Goal: Task Accomplishment & Management: Use online tool/utility

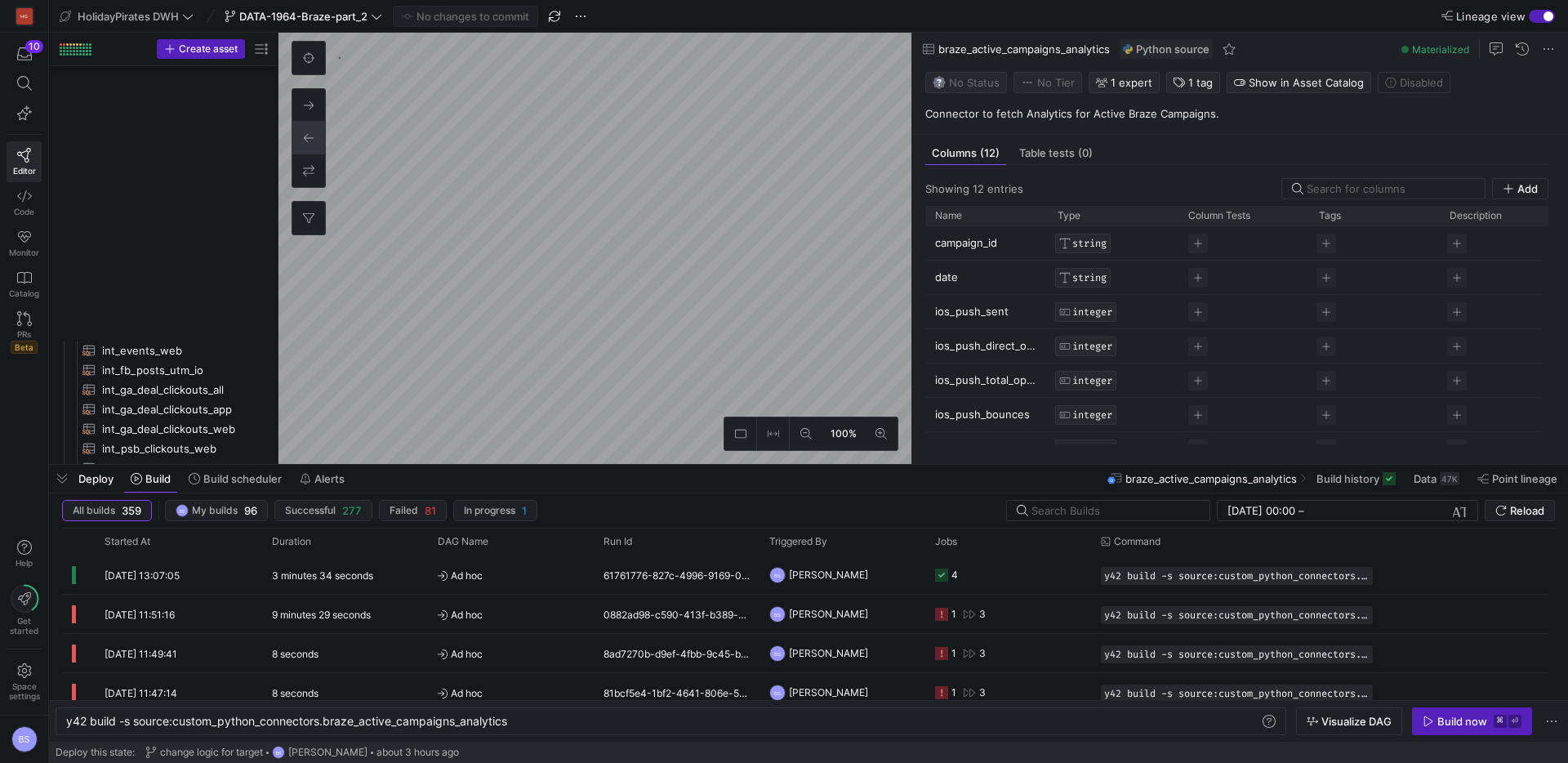
scroll to position [1270, 0]
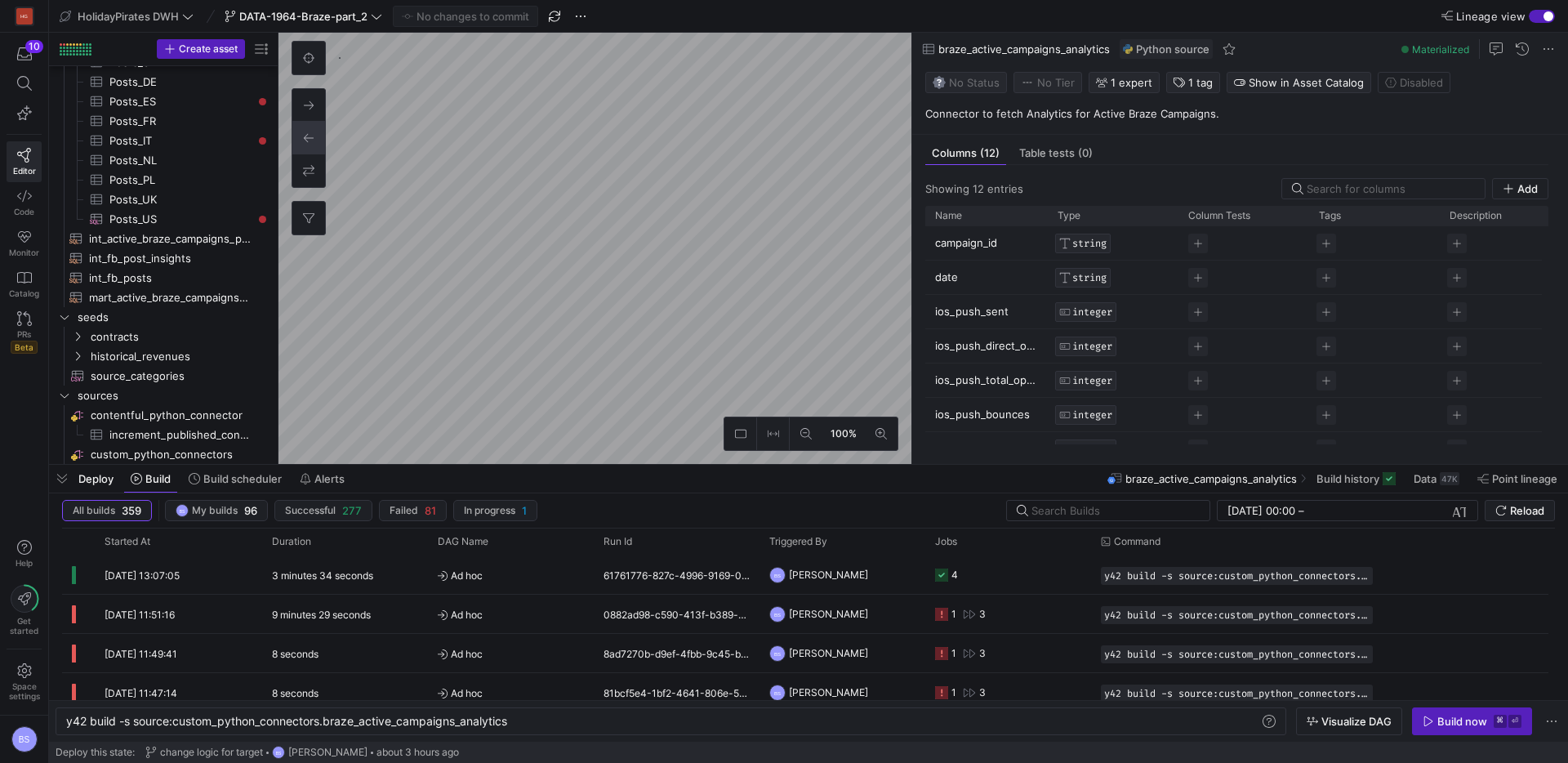
type textarea "y42 build -s mart_active_braze_campaigns_performance"
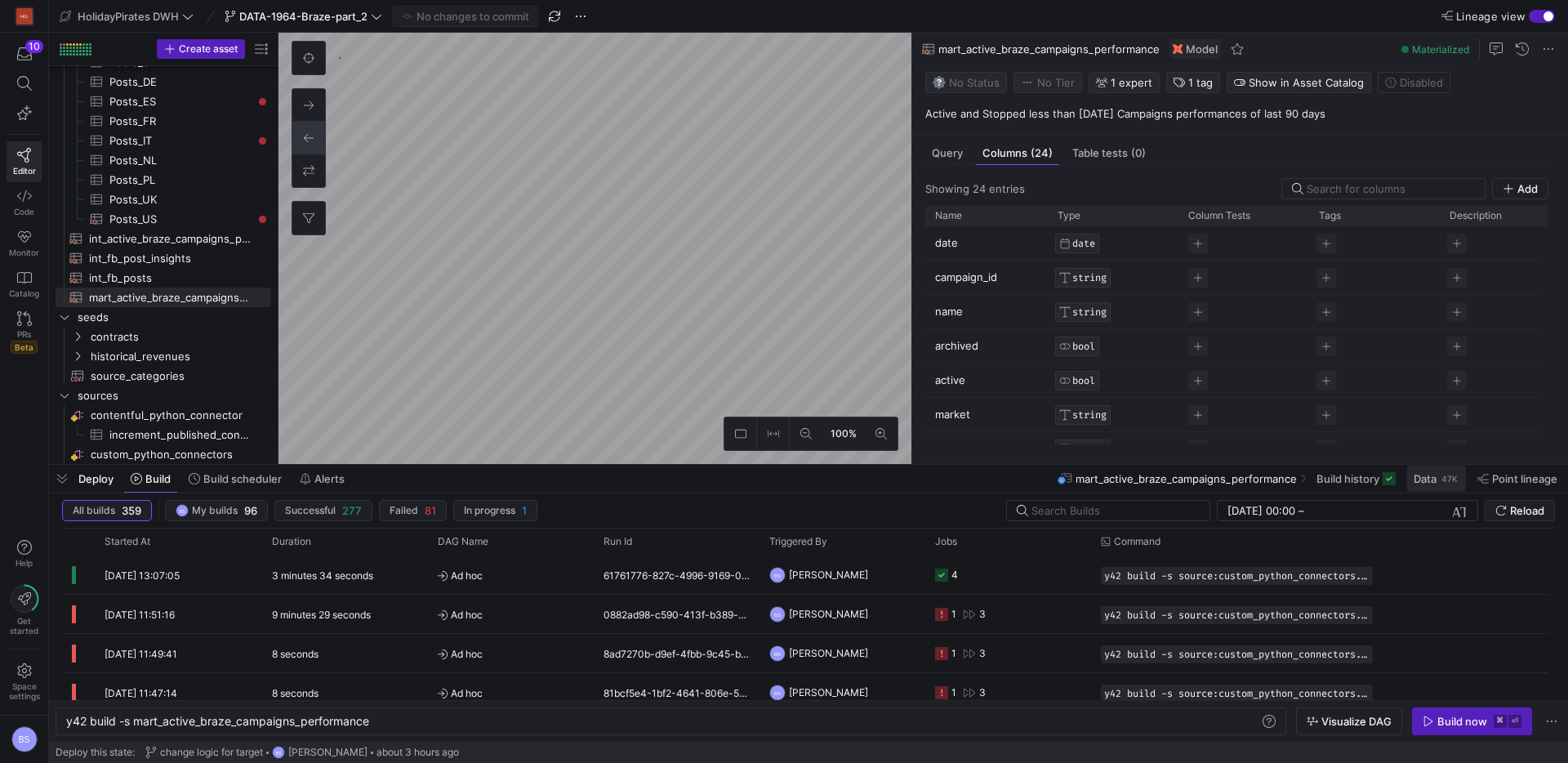
click at [1426, 475] on span "Data" at bounding box center [1425, 478] width 23 height 13
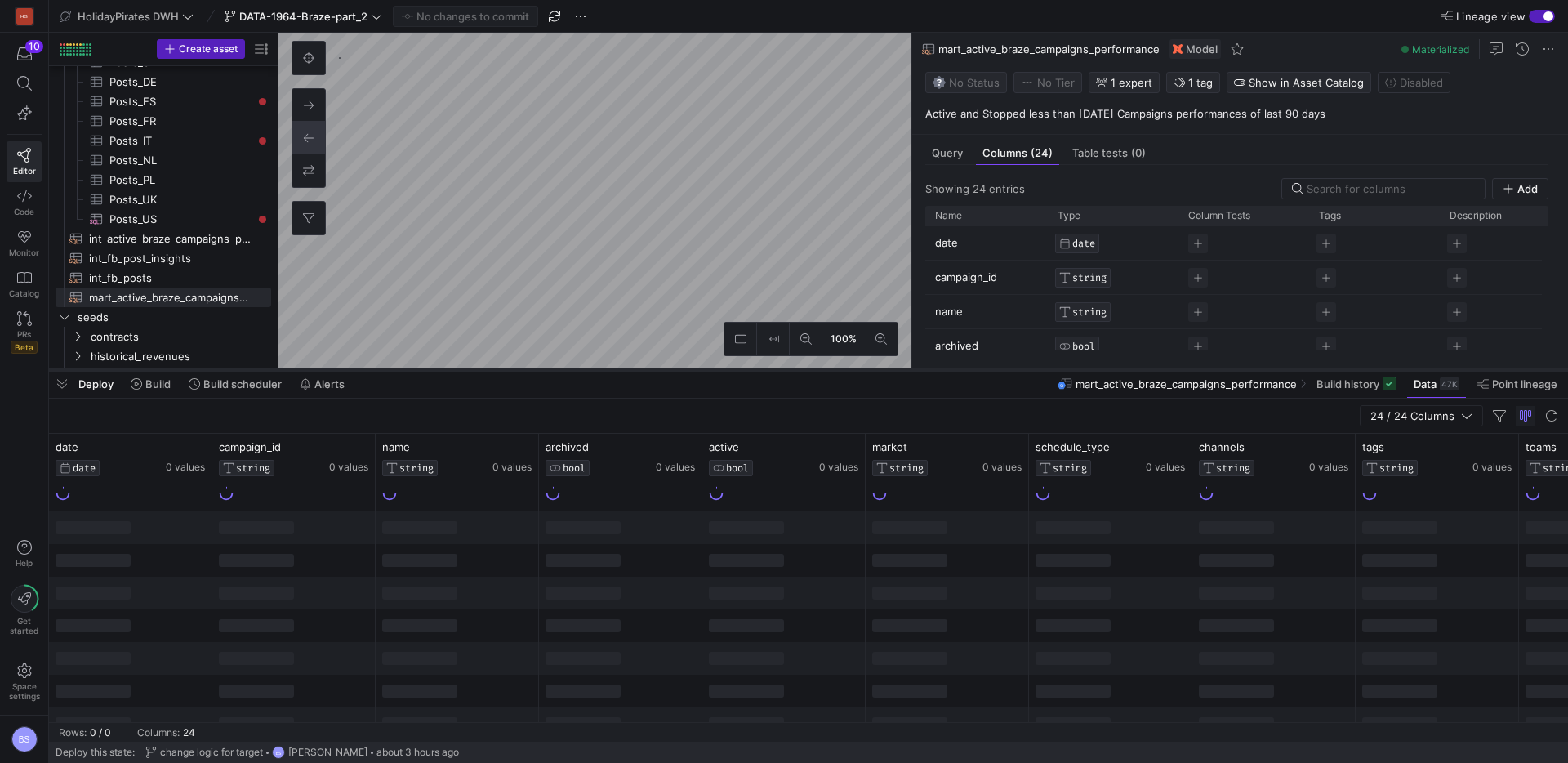
drag, startPoint x: 613, startPoint y: 465, endPoint x: 597, endPoint y: 370, distance: 96.3
click at [597, 370] on div at bounding box center [808, 371] width 1519 height 7
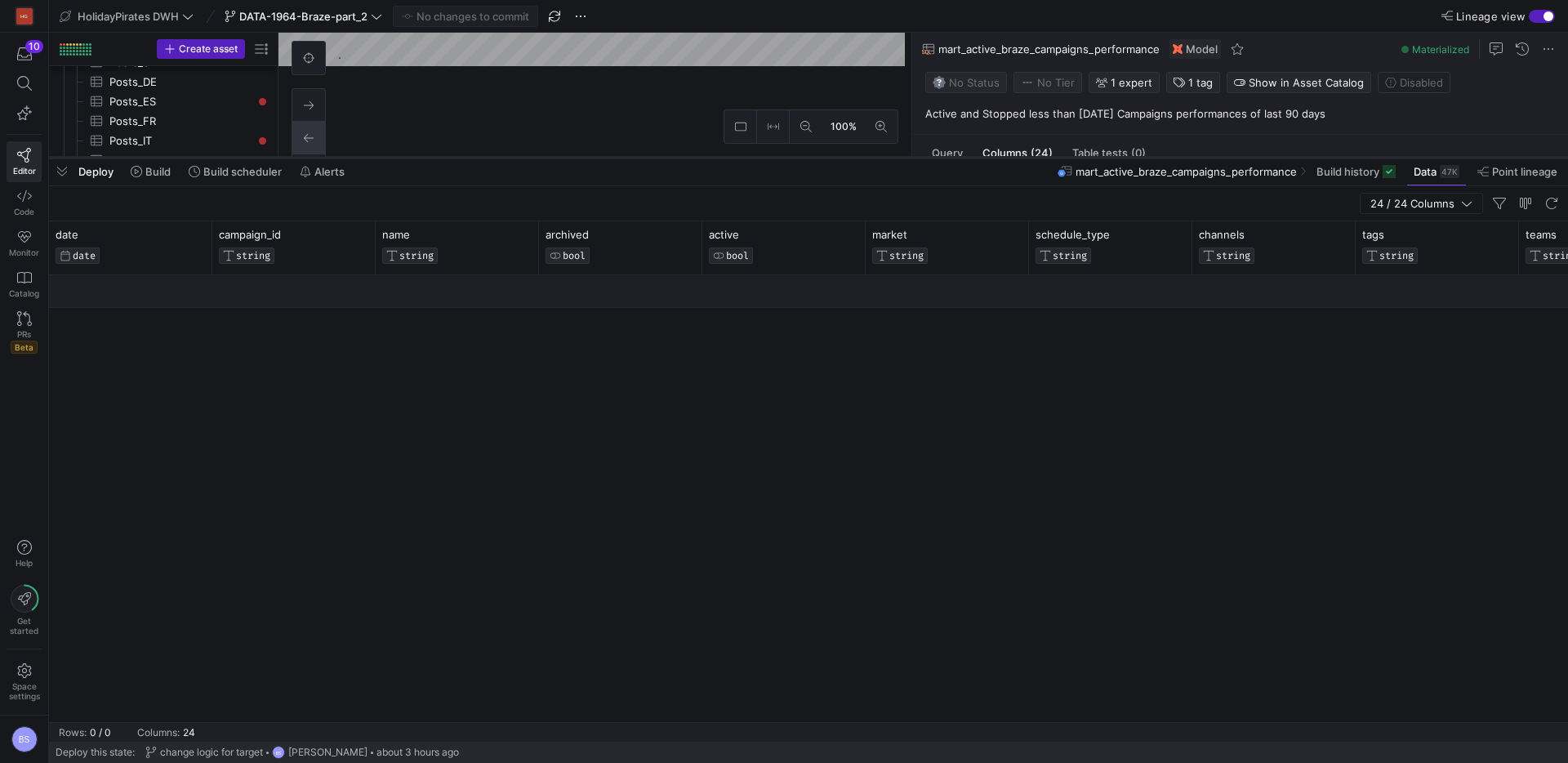
drag, startPoint x: 597, startPoint y: 372, endPoint x: 597, endPoint y: 160, distance: 212.0
click at [597, 160] on div at bounding box center [808, 158] width 1519 height 7
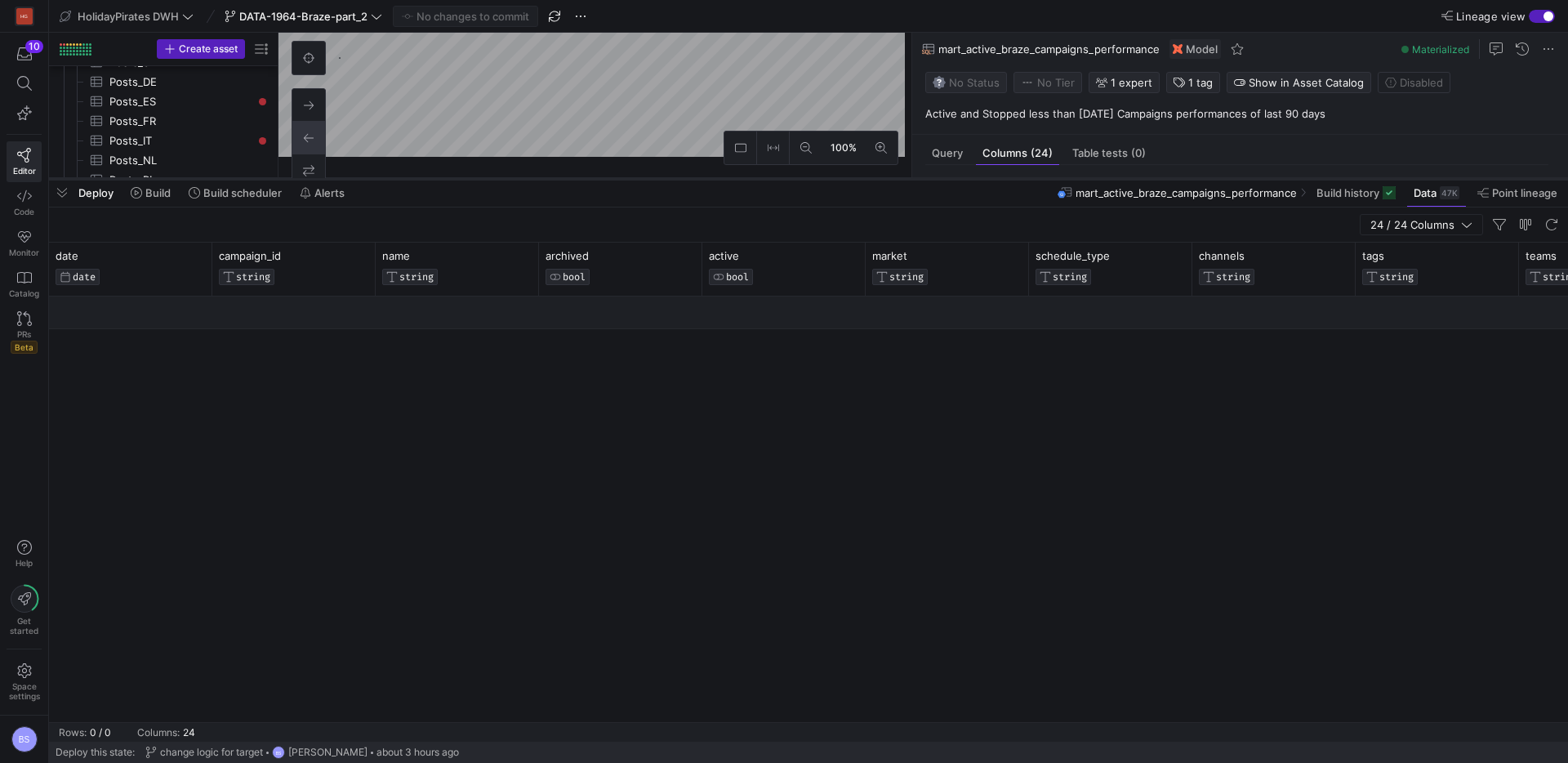
drag, startPoint x: 594, startPoint y: 157, endPoint x: 592, endPoint y: 238, distance: 81.0
click at [592, 182] on div at bounding box center [808, 179] width 1519 height 7
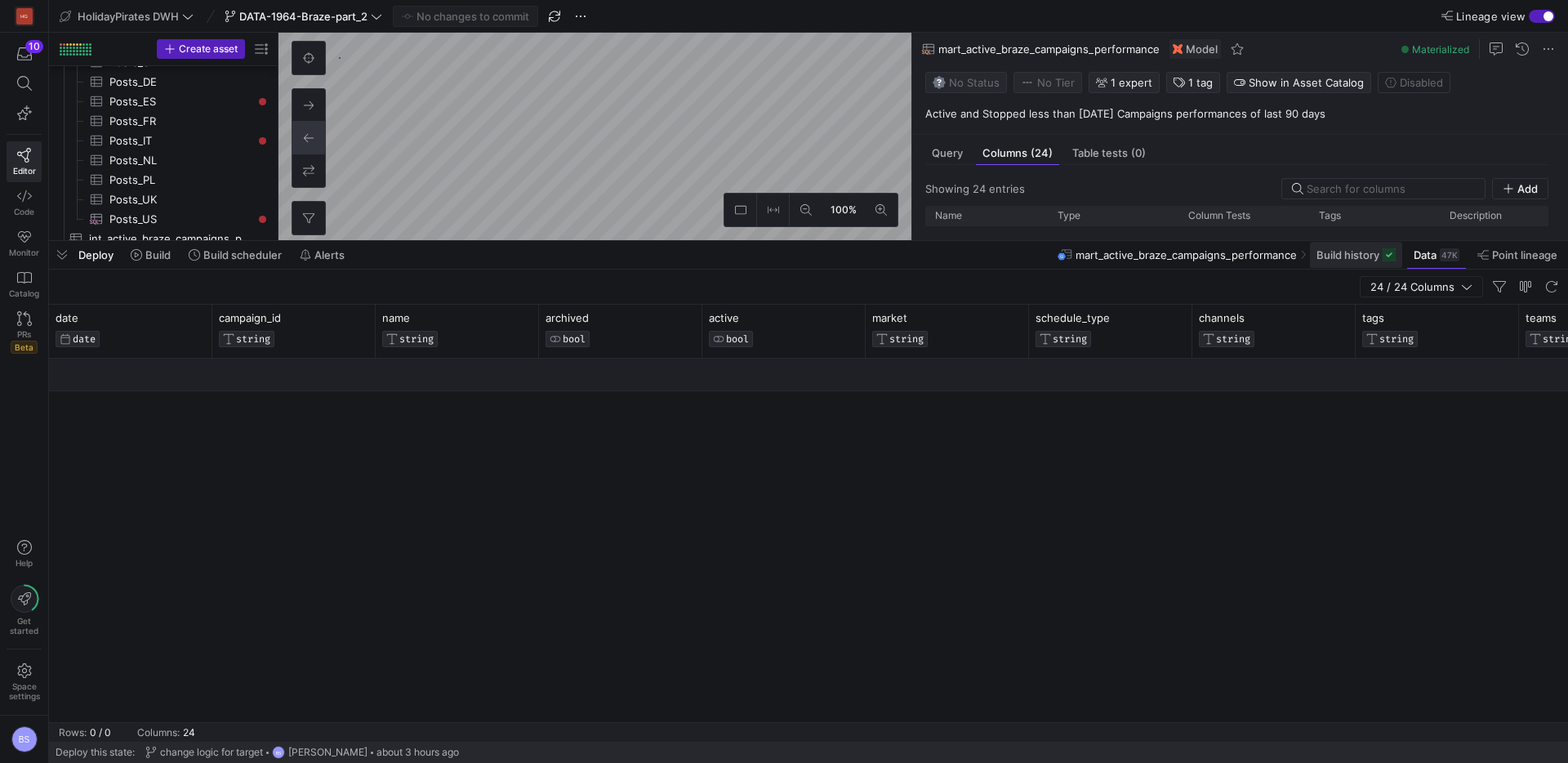
click at [1320, 254] on span "Build history" at bounding box center [1348, 255] width 63 height 13
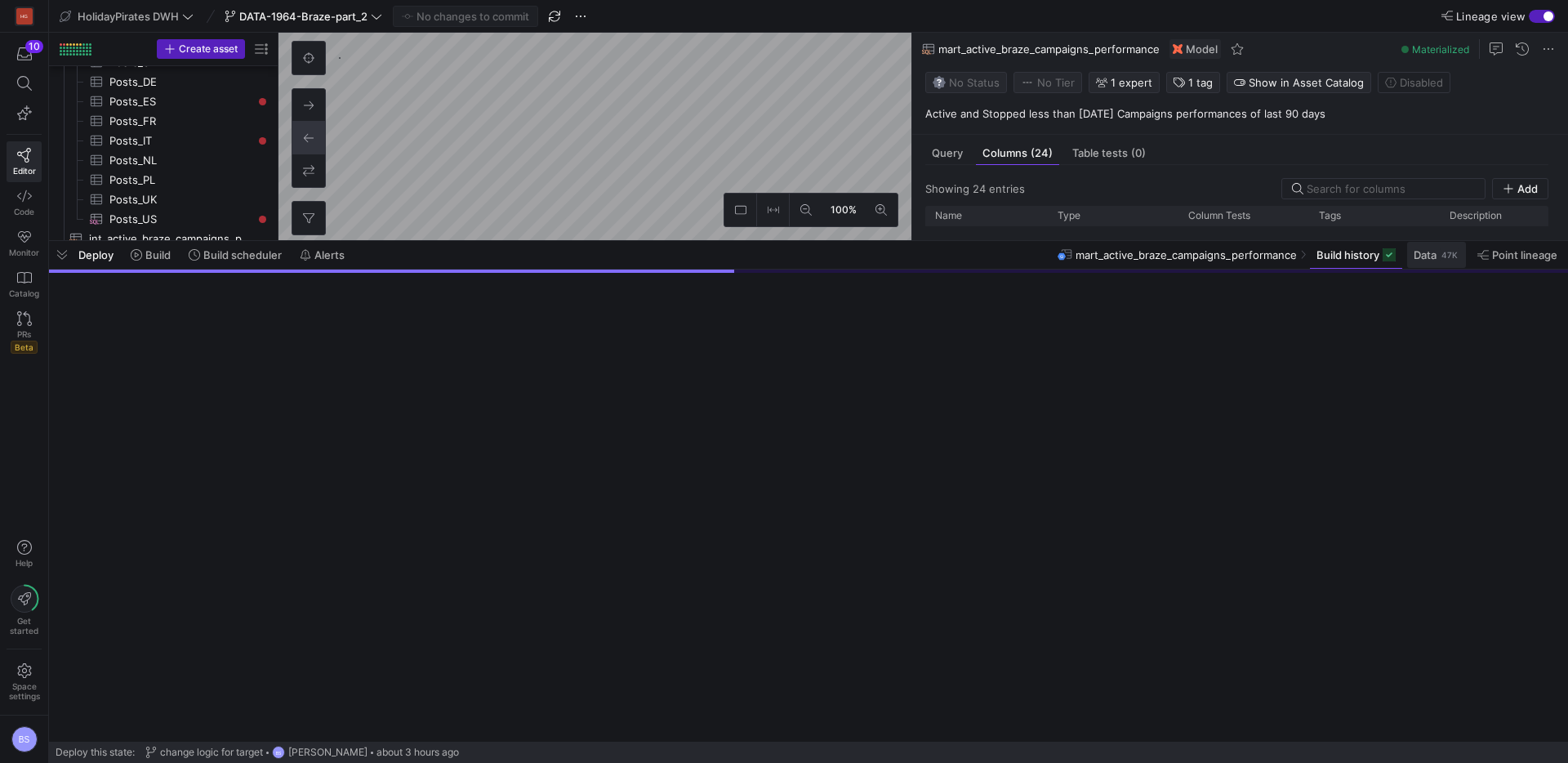
click at [1431, 257] on span "Data" at bounding box center [1425, 255] width 23 height 13
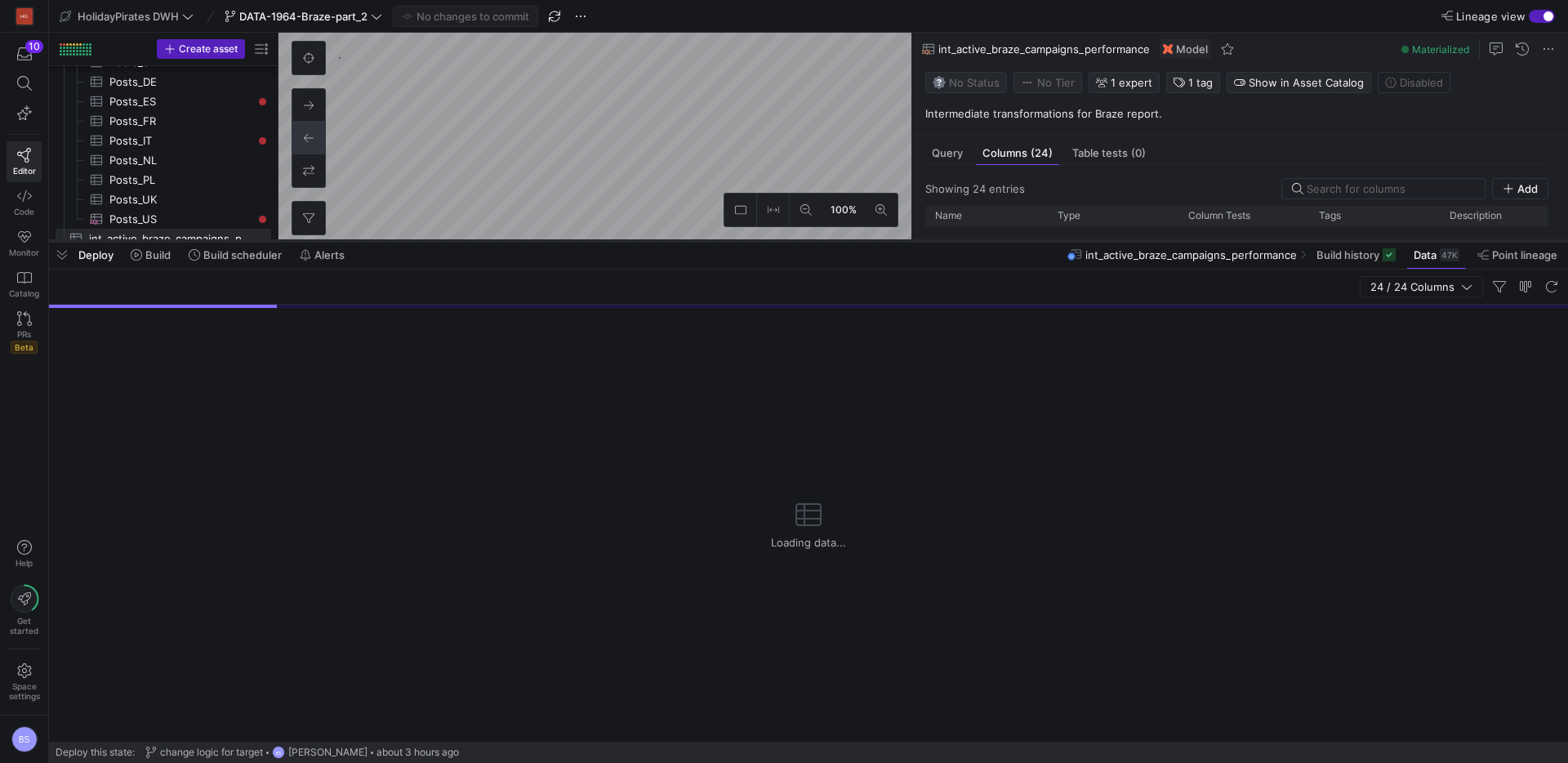
scroll to position [1277, 0]
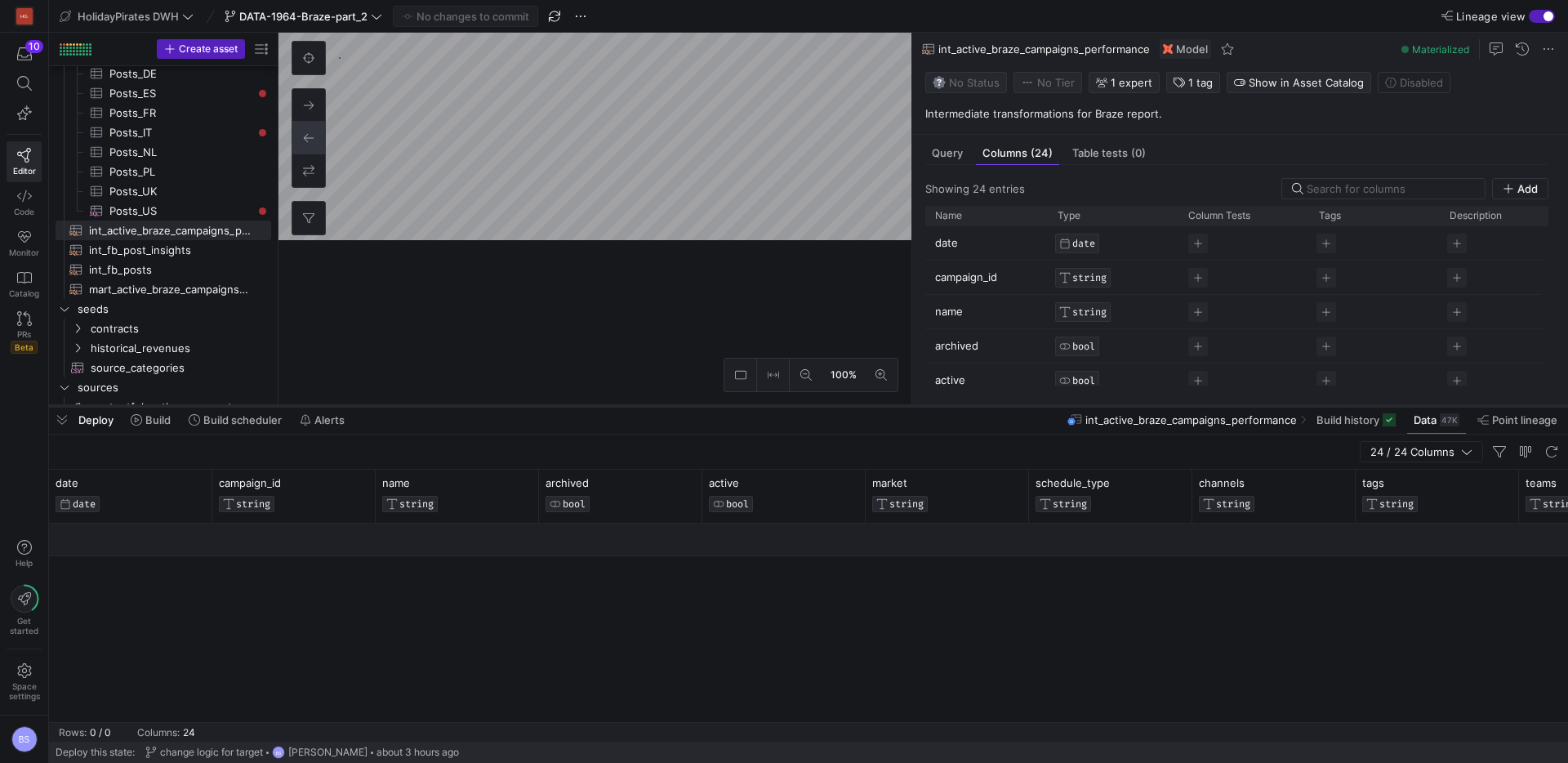
drag, startPoint x: 680, startPoint y: 240, endPoint x: 683, endPoint y: 437, distance: 197.0
click at [683, 409] on div at bounding box center [808, 406] width 1519 height 7
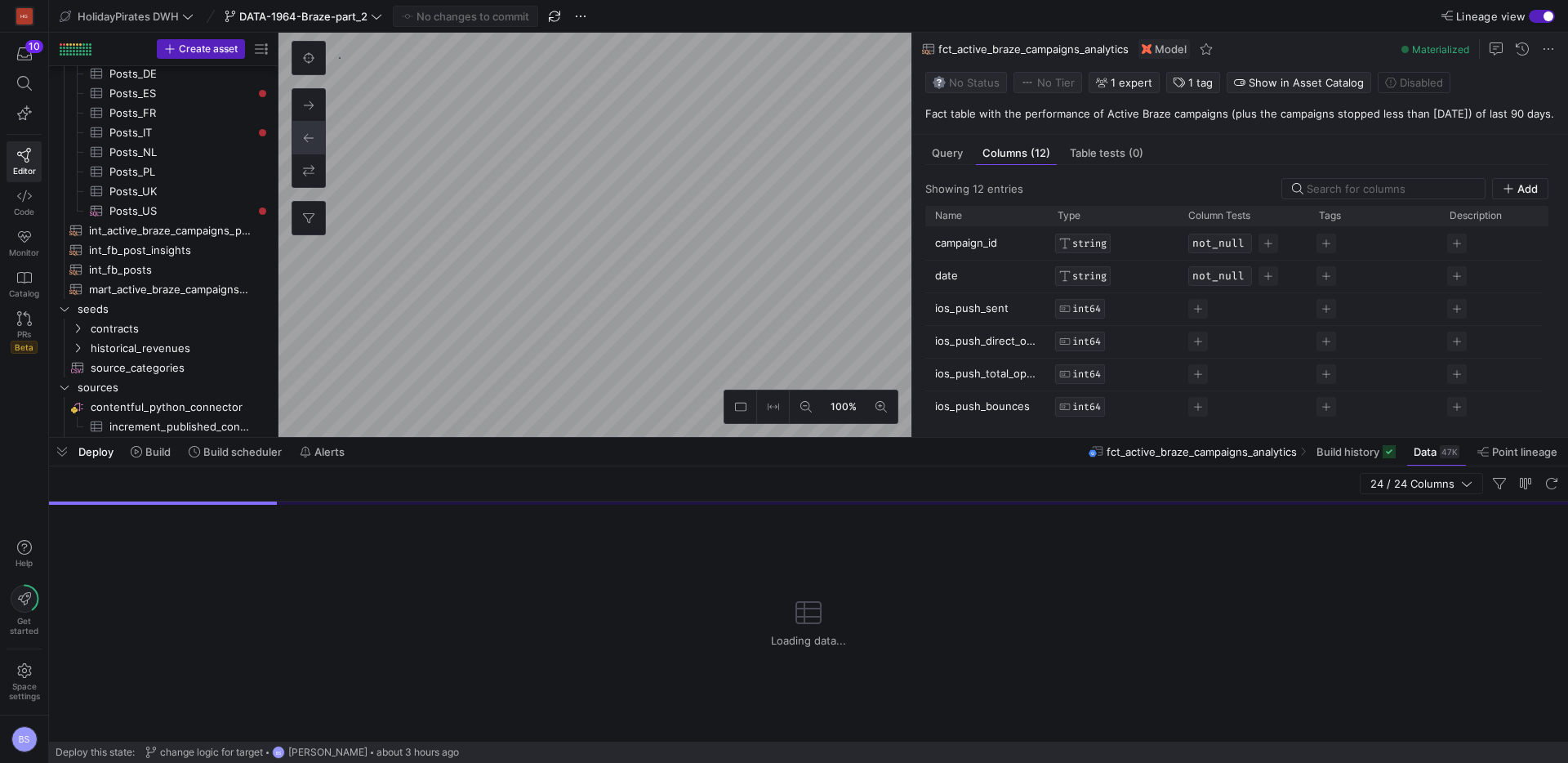
scroll to position [530, 0]
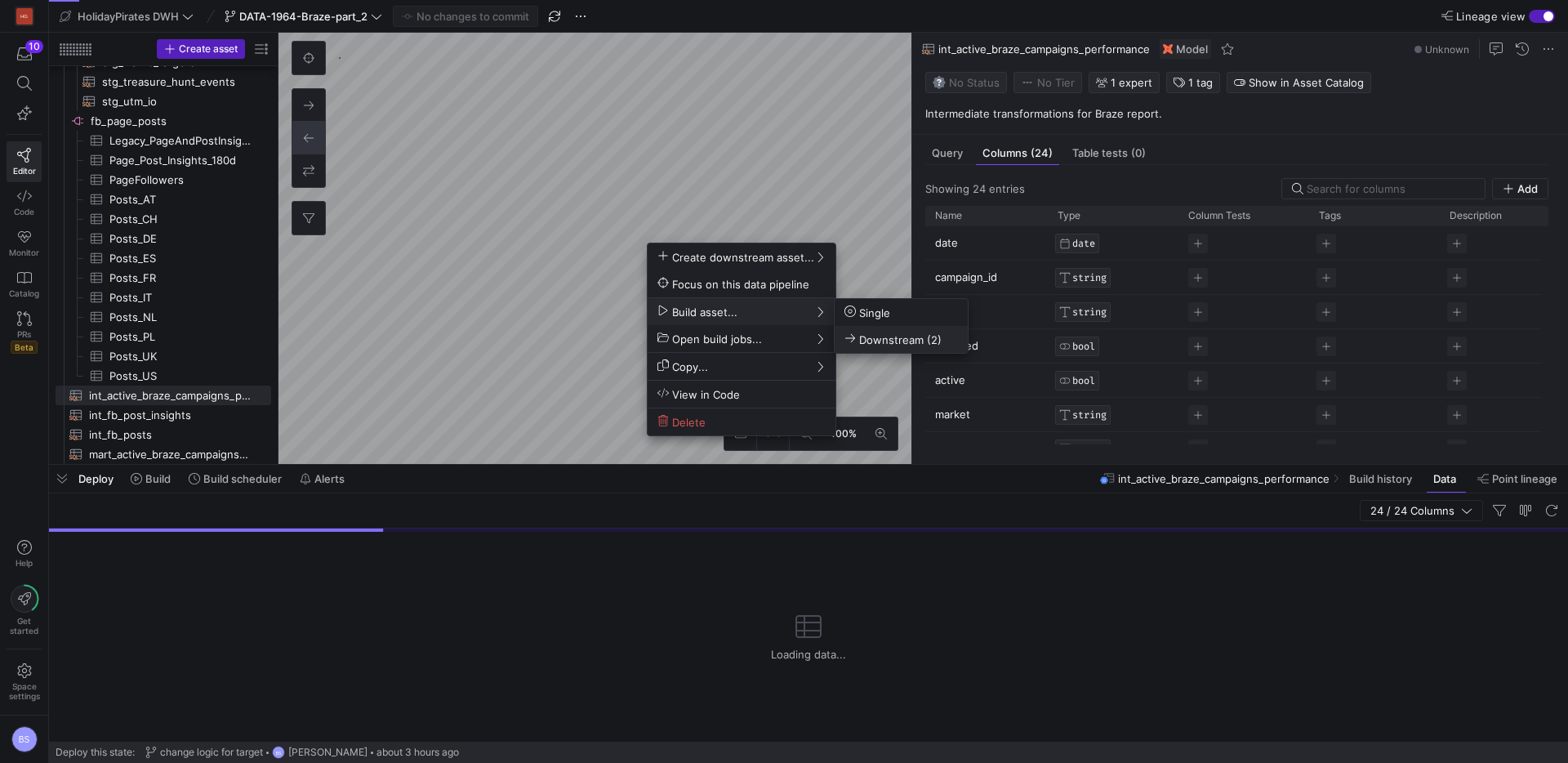
click at [867, 335] on span "Downstream (2)" at bounding box center [892, 340] width 97 height 14
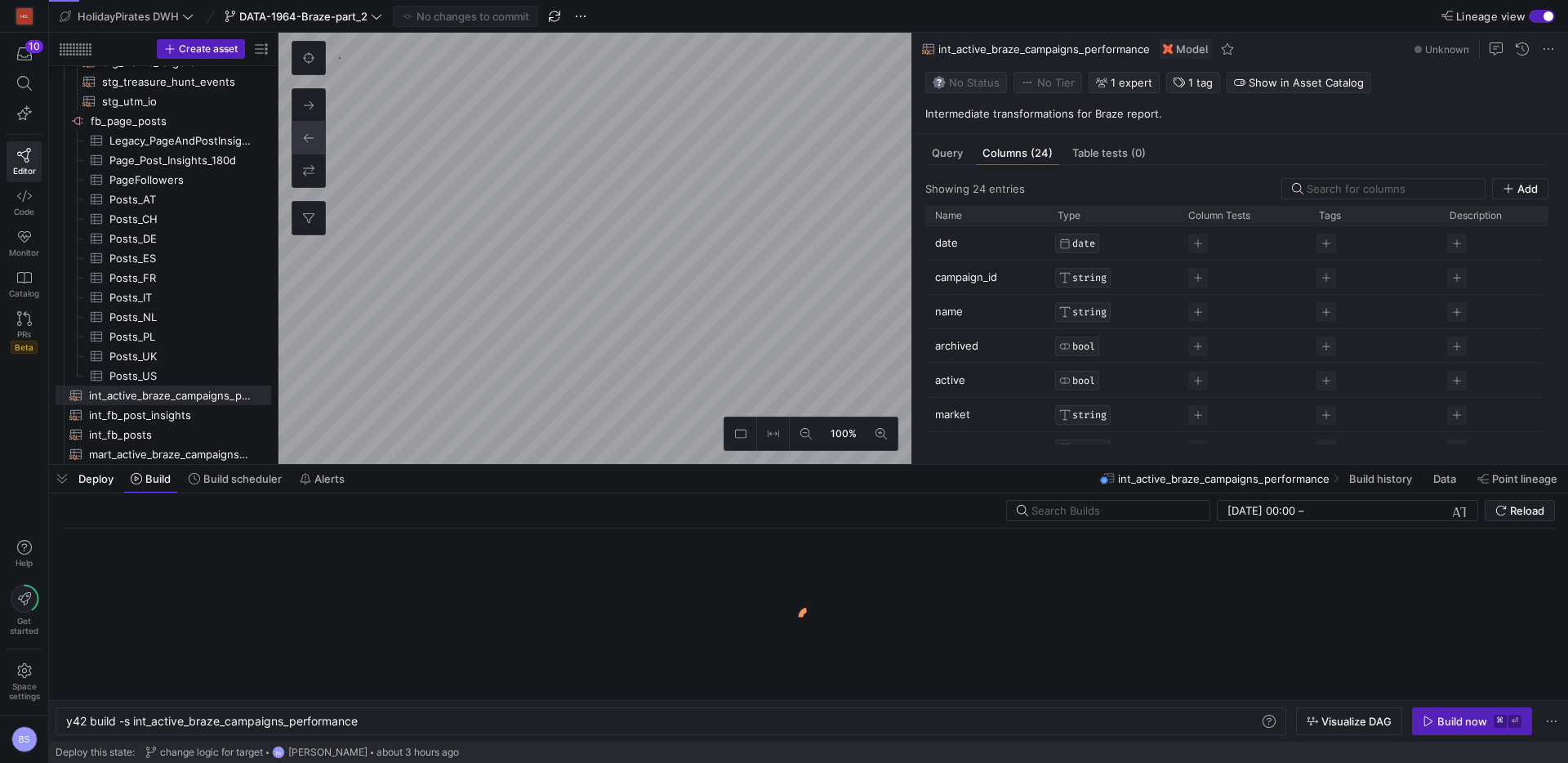
scroll to position [0, 292]
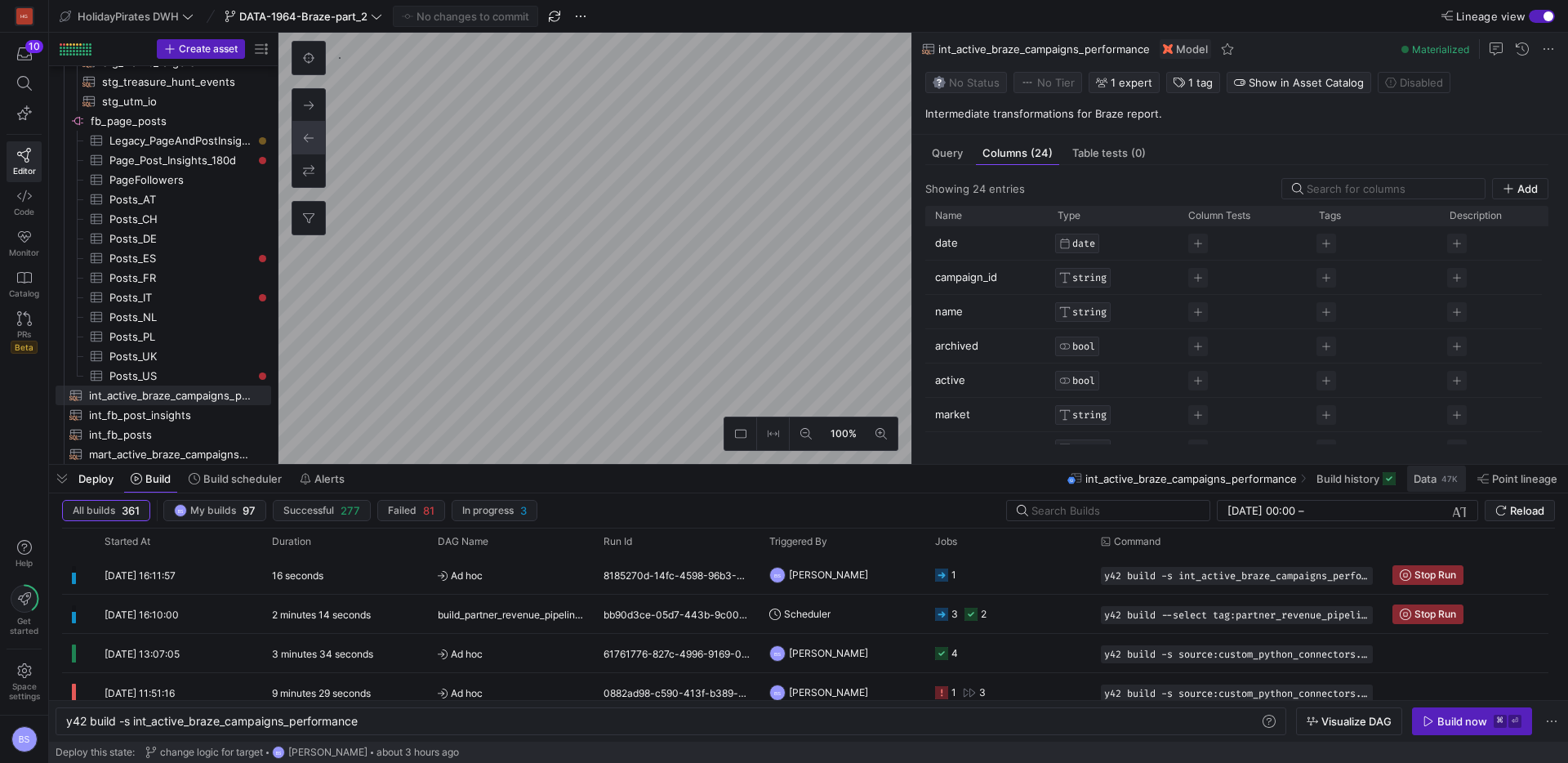
click at [1430, 483] on span "Data" at bounding box center [1425, 478] width 23 height 13
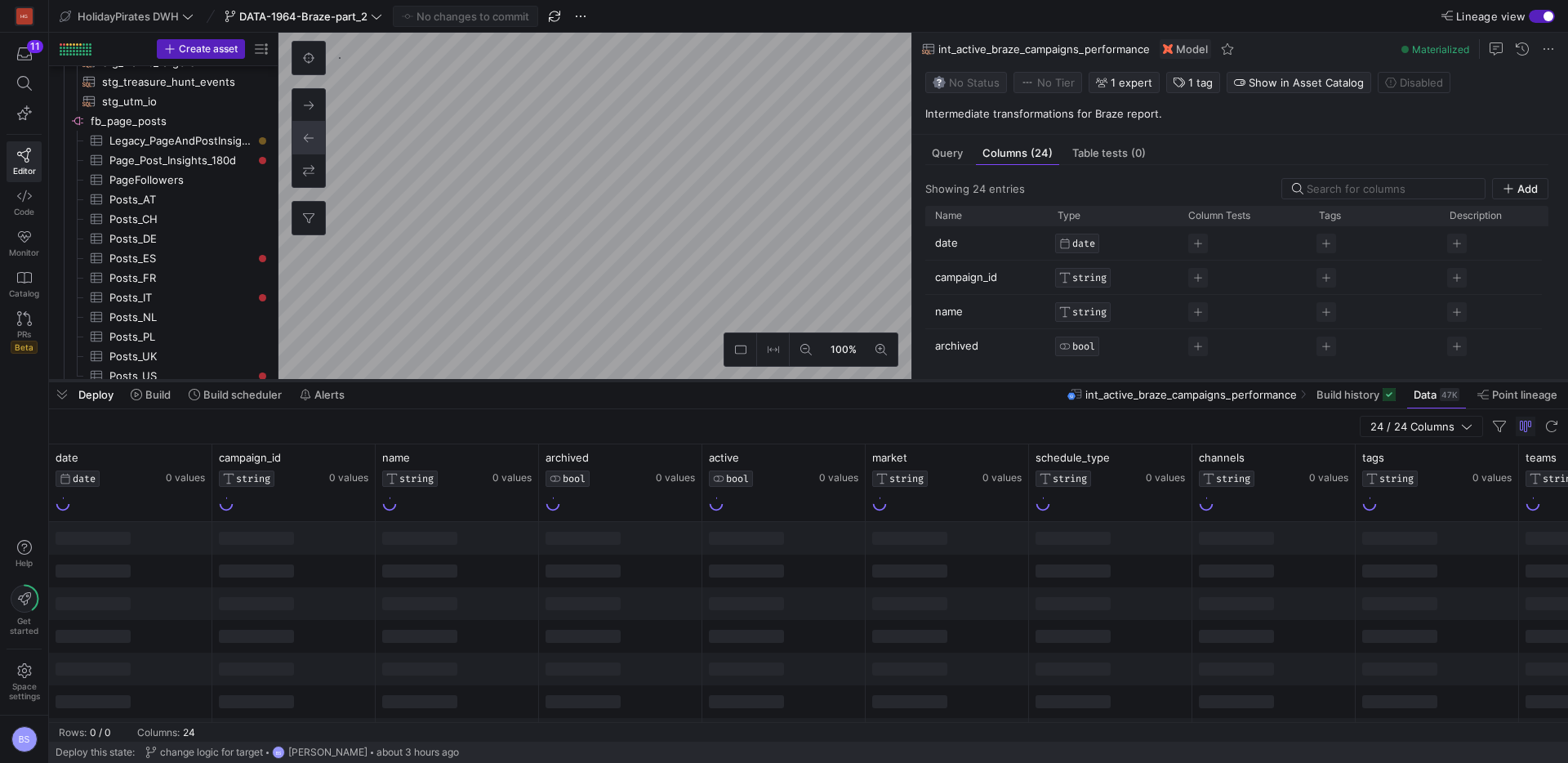
drag, startPoint x: 788, startPoint y: 467, endPoint x: 794, endPoint y: 372, distance: 95.2
click at [794, 378] on div at bounding box center [808, 381] width 1519 height 7
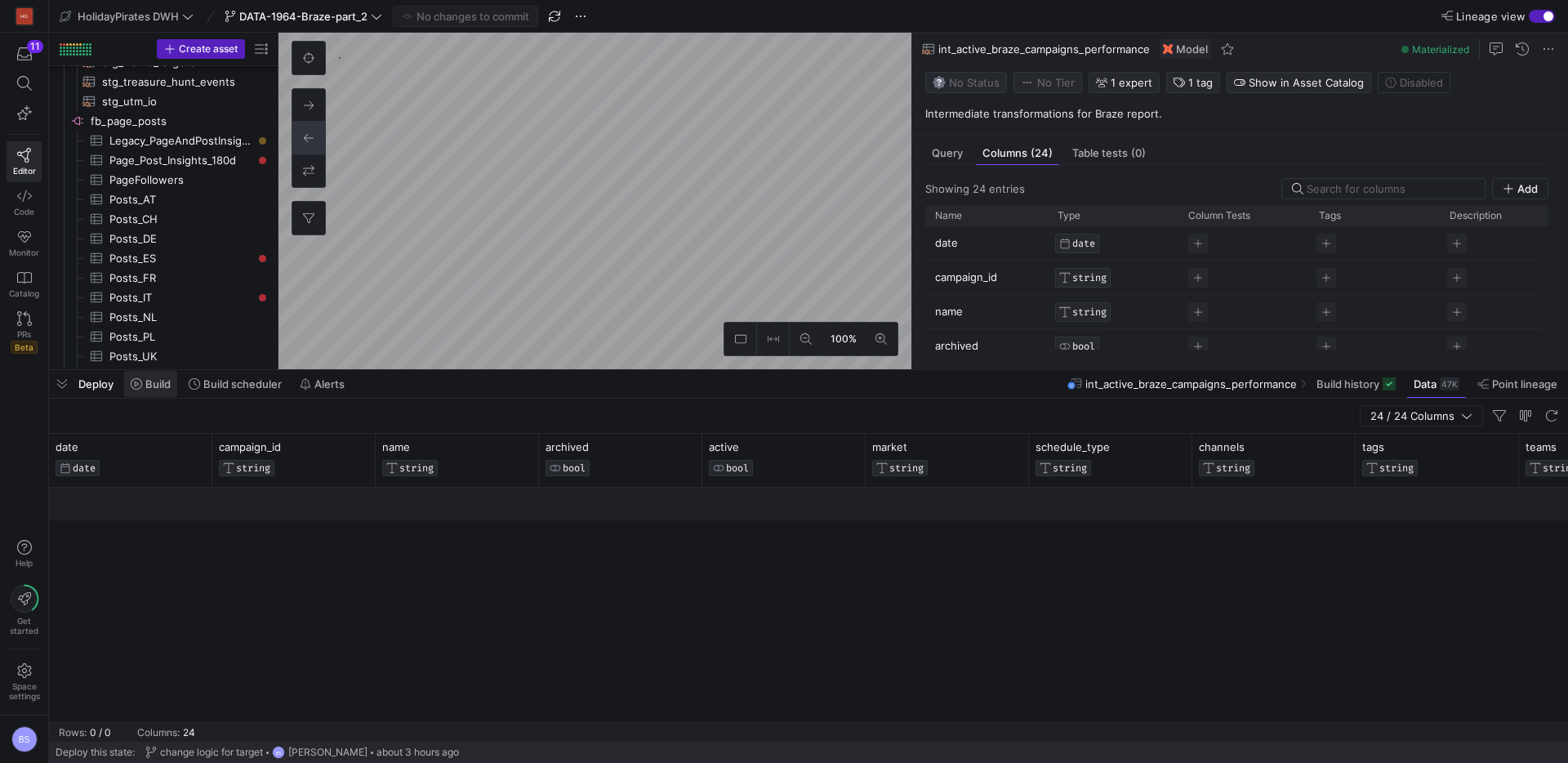
click at [158, 385] on span "Build" at bounding box center [157, 384] width 25 height 13
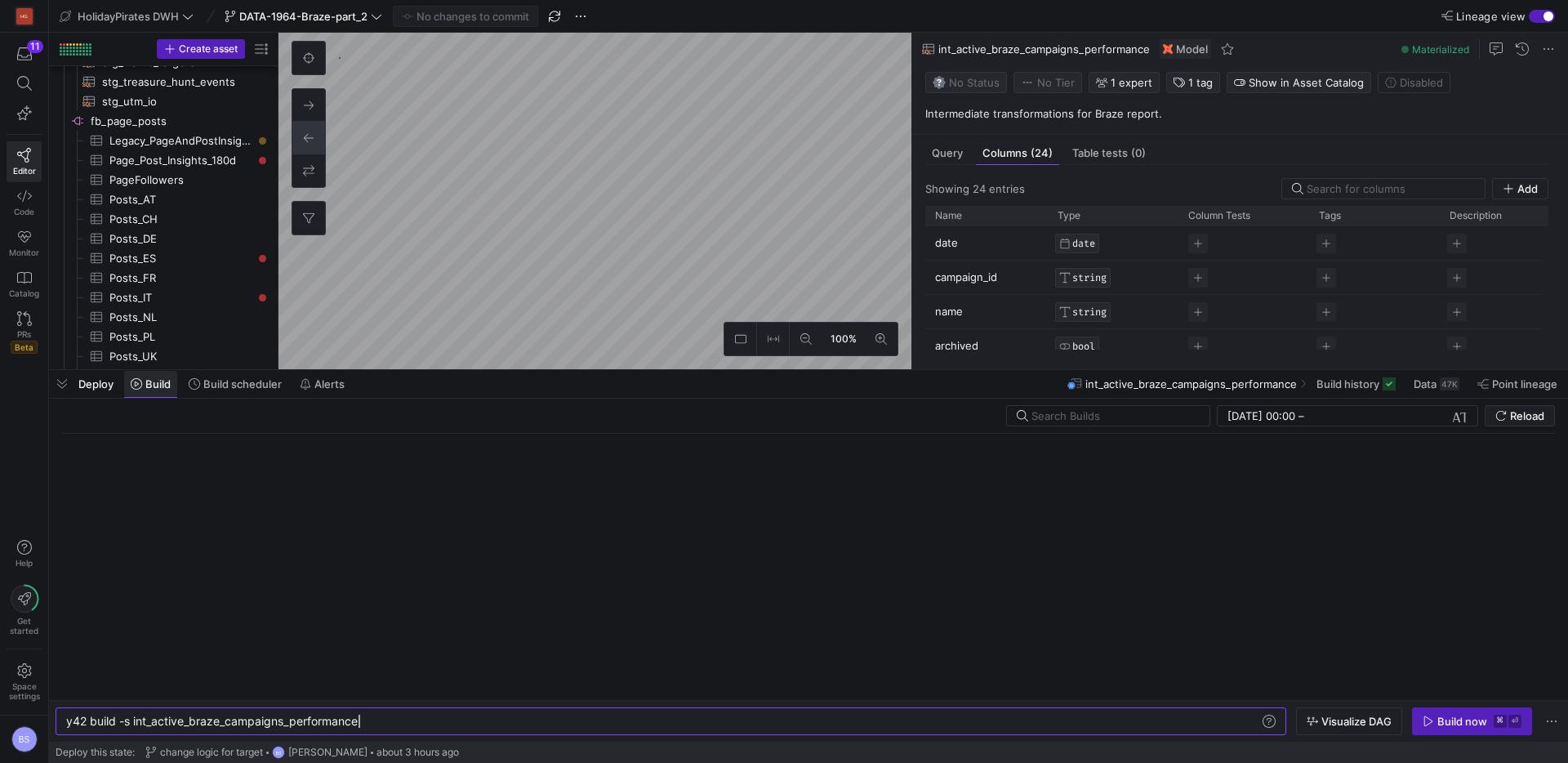
scroll to position [0, 292]
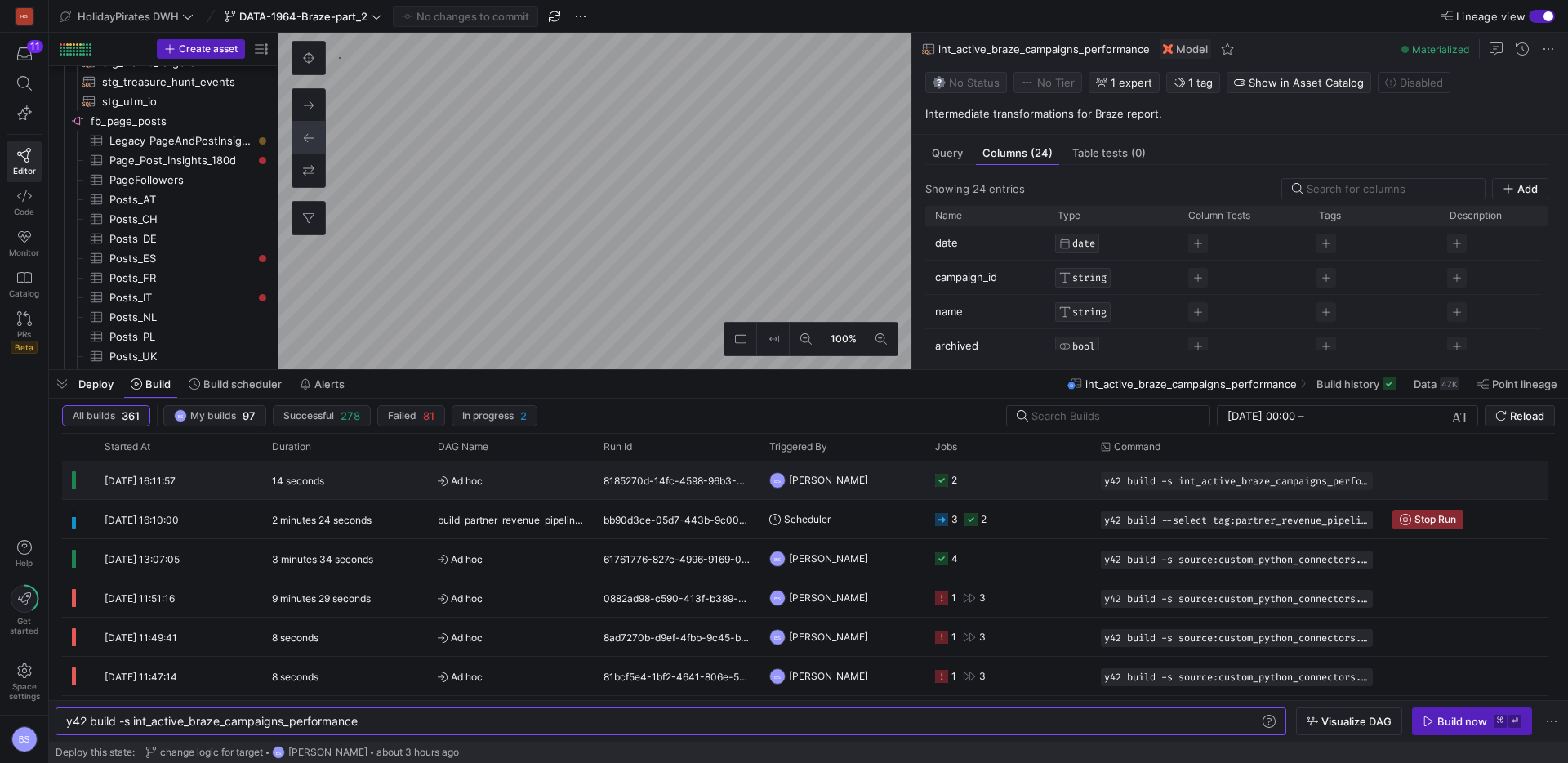
click at [532, 479] on span "Ad hoc" at bounding box center [511, 481] width 146 height 39
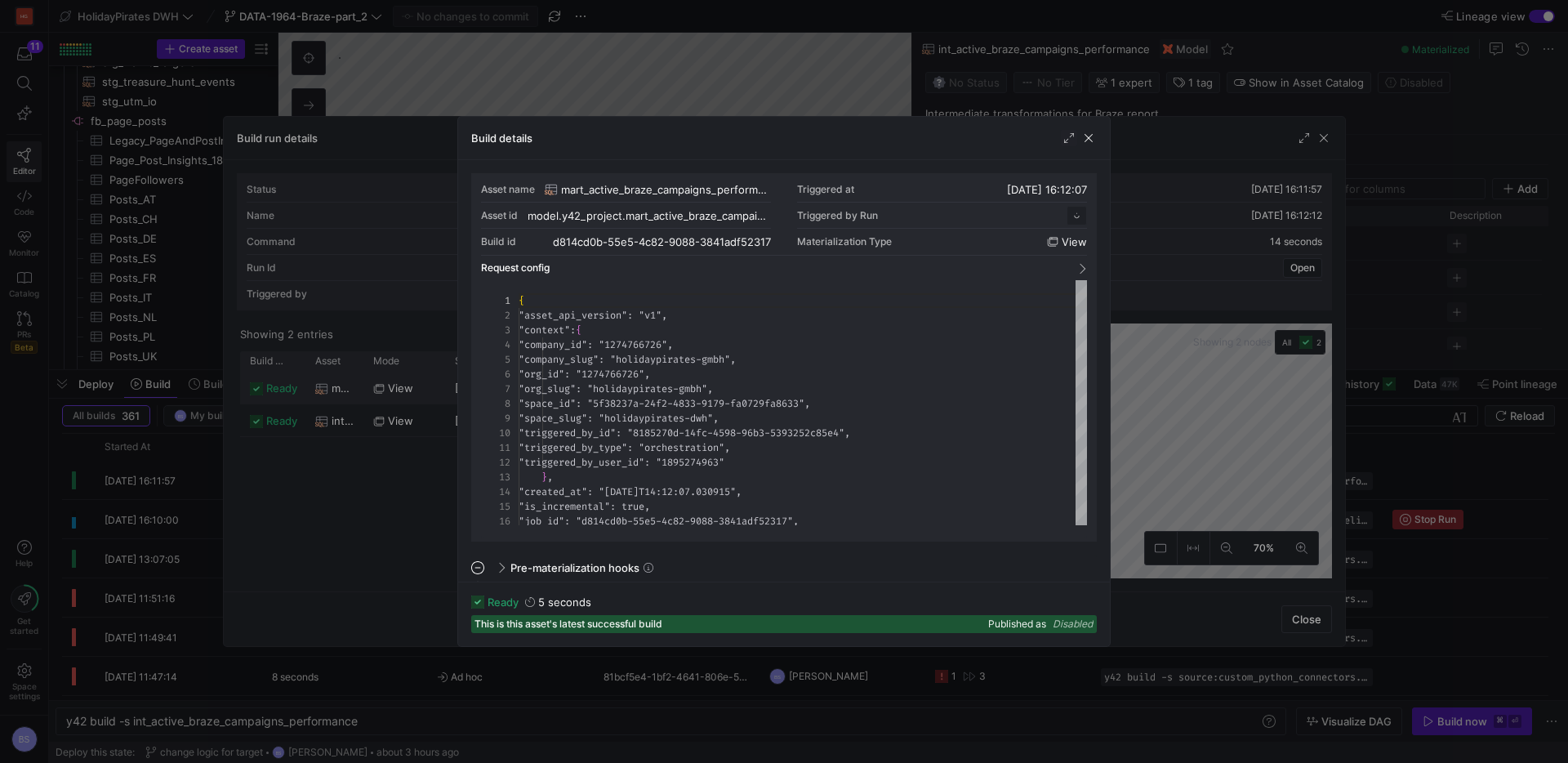
scroll to position [147, 0]
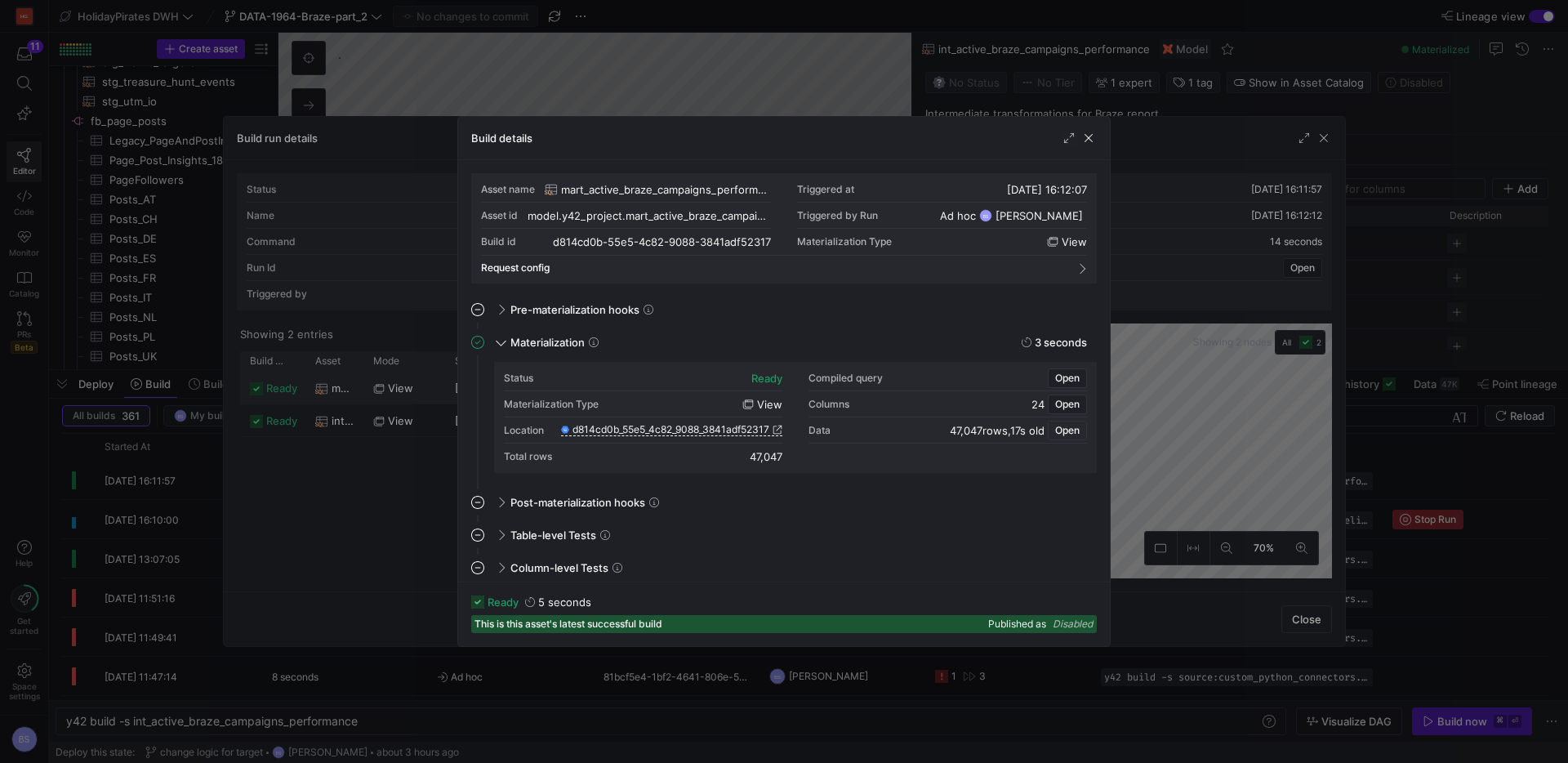
click at [1068, 427] on span "Open" at bounding box center [1068, 430] width 25 height 11
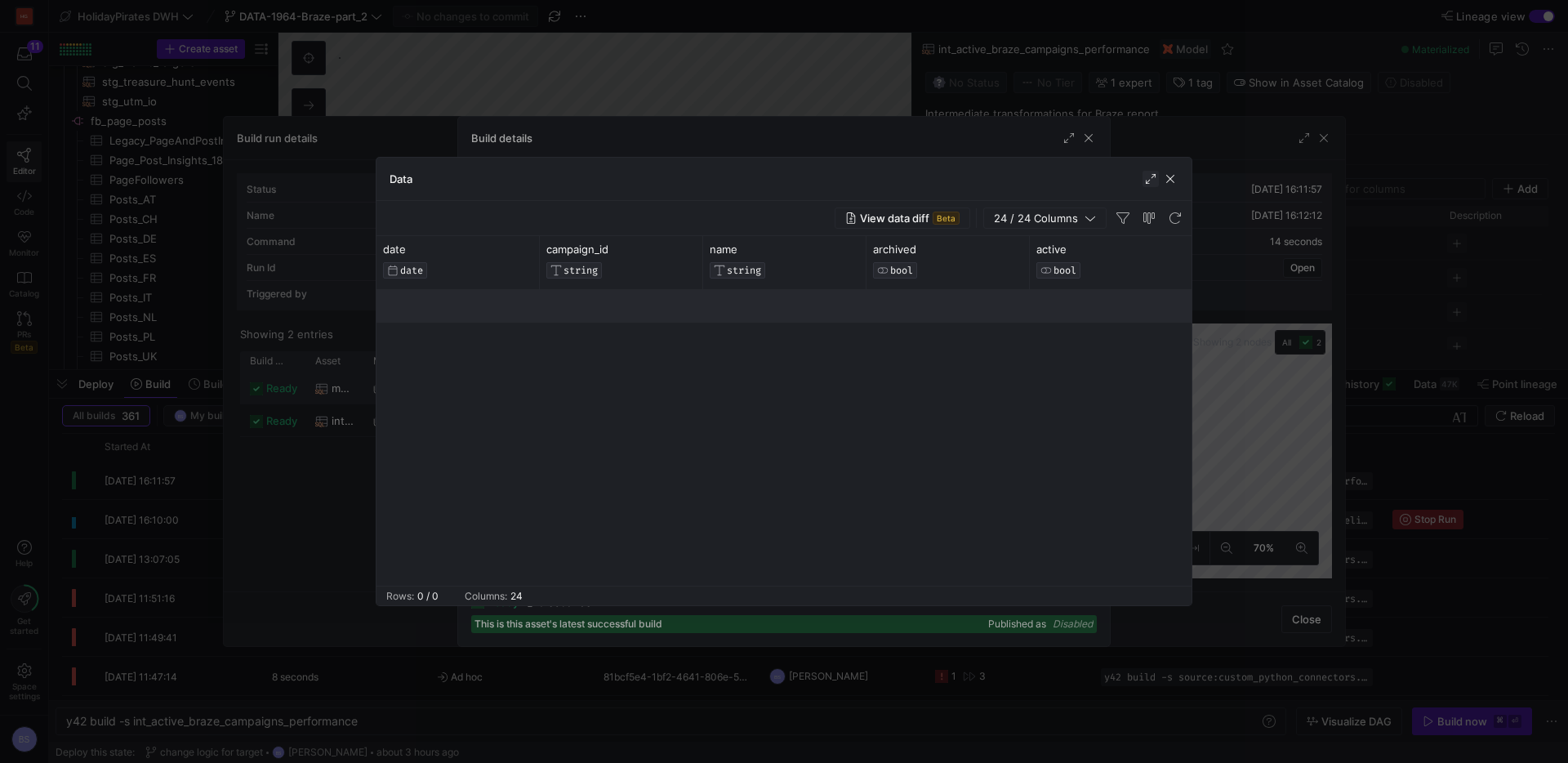
click at [1152, 187] on span "button" at bounding box center [1150, 179] width 16 height 16
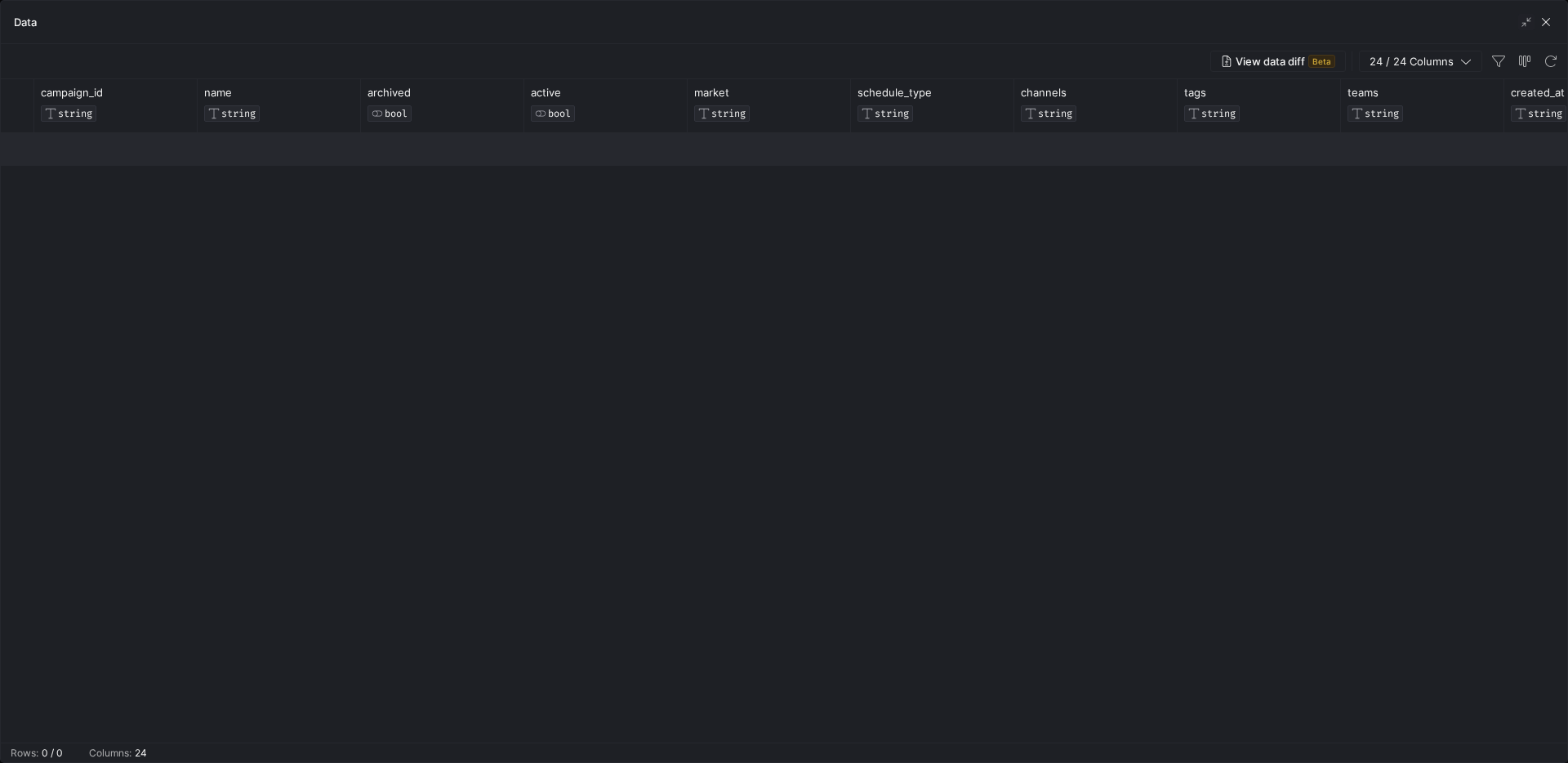
scroll to position [0, 435]
click at [1541, 18] on span "button" at bounding box center [1546, 22] width 16 height 16
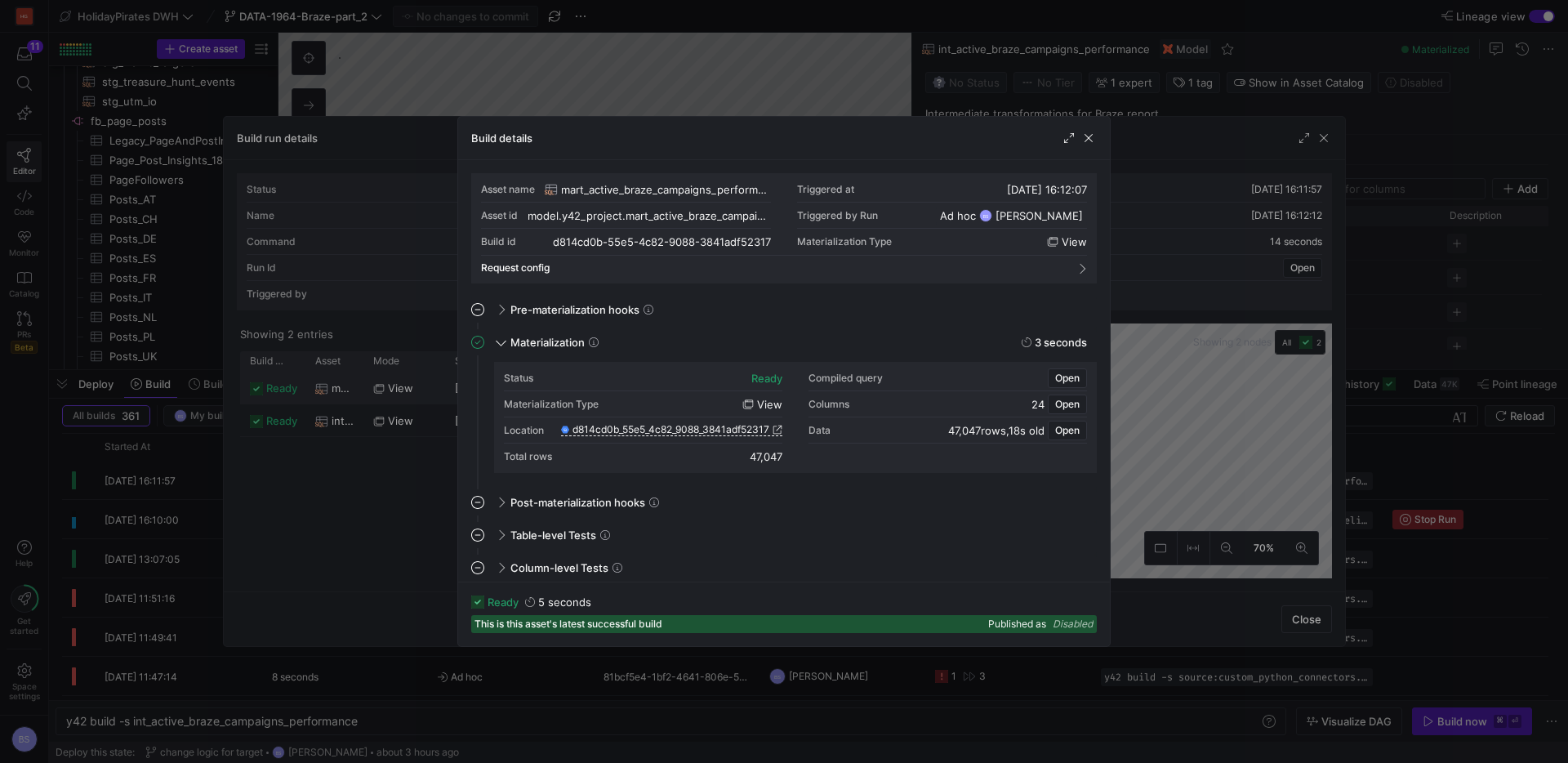
drag, startPoint x: 1088, startPoint y: 139, endPoint x: 1275, endPoint y: 135, distance: 187.0
click at [1089, 139] on span "button" at bounding box center [1088, 138] width 16 height 16
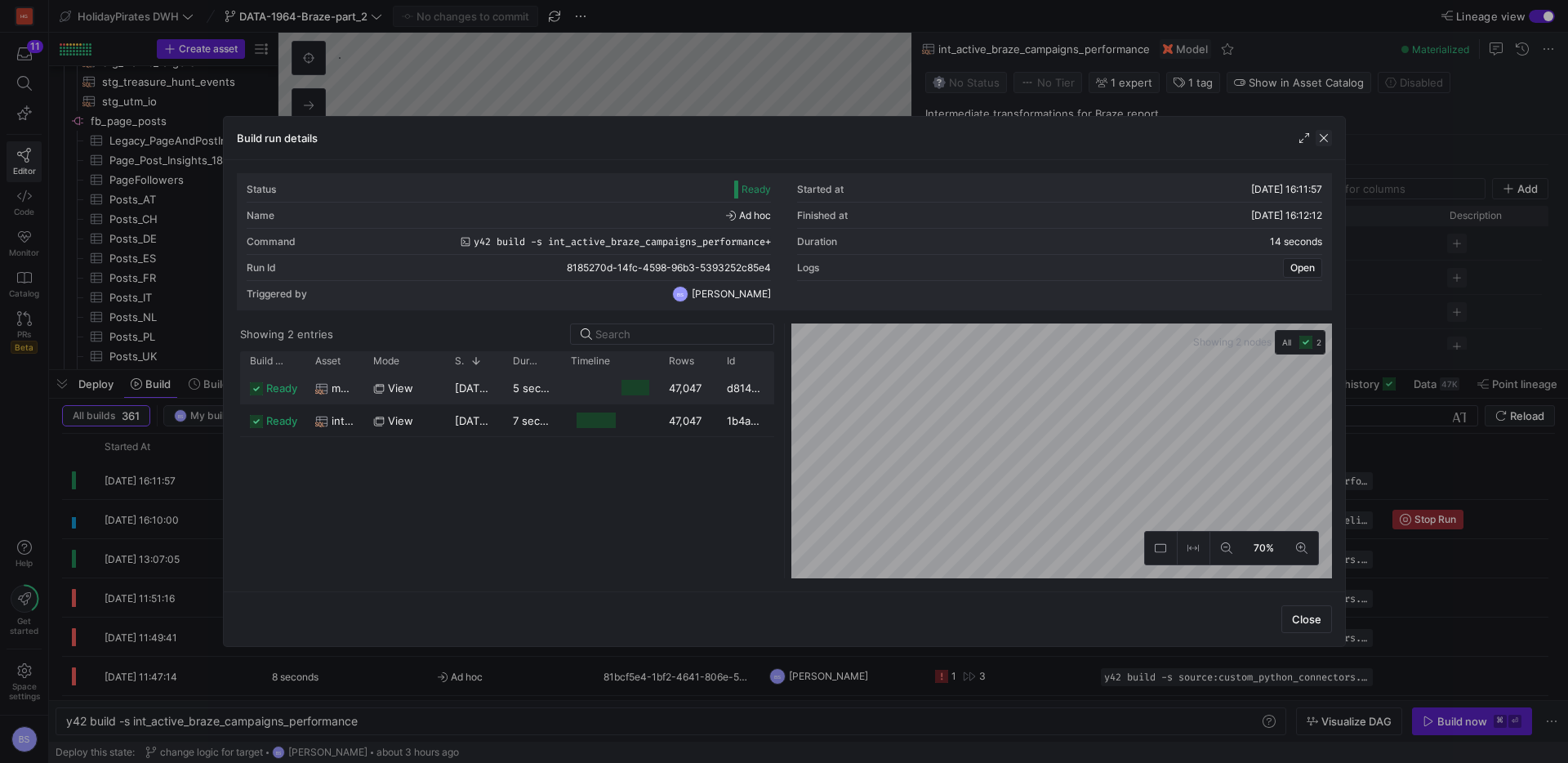
click at [1320, 139] on span "button" at bounding box center [1324, 138] width 16 height 16
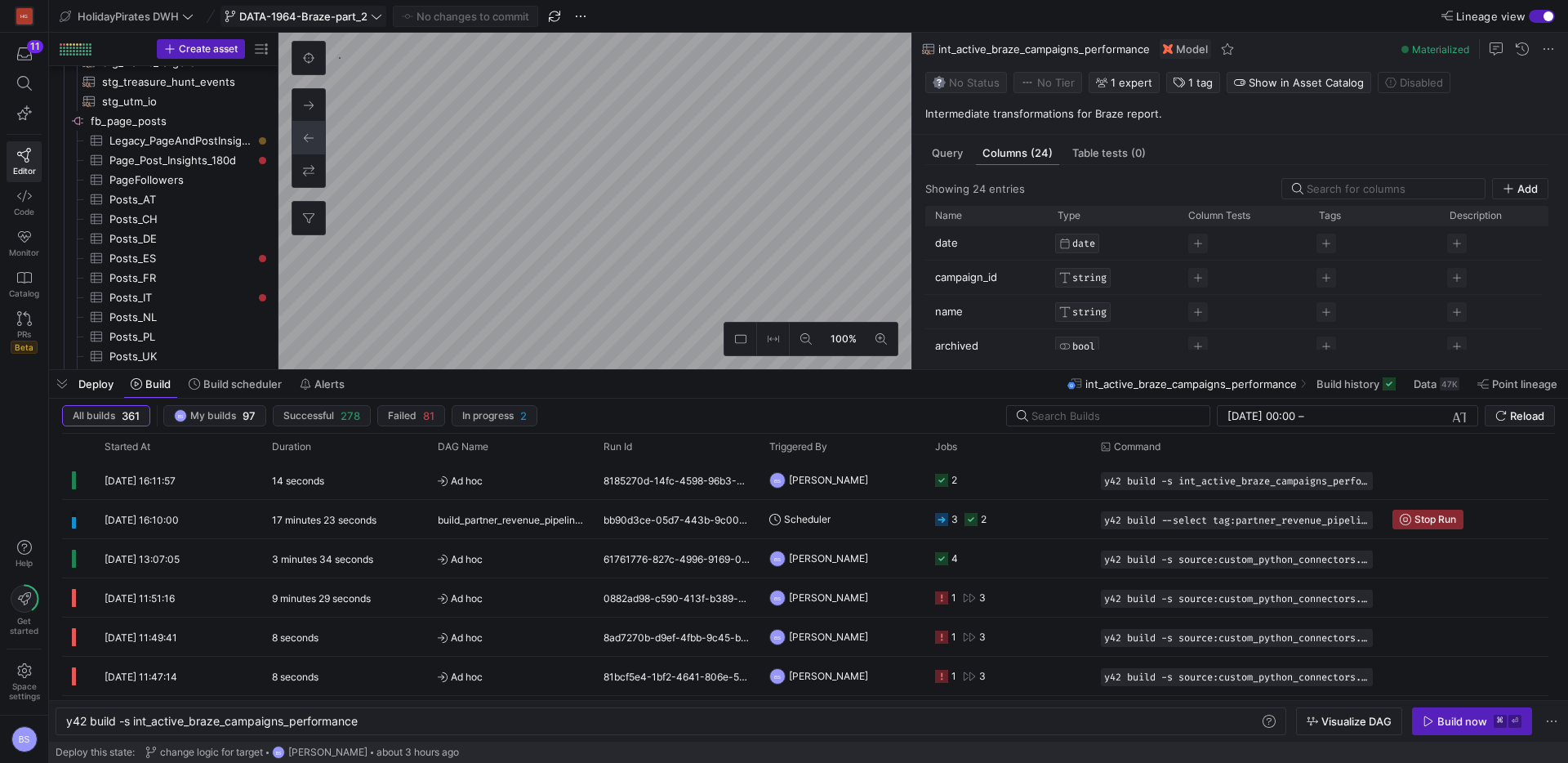
click at [302, 11] on span "DATA-1964-Braze-part_2" at bounding box center [303, 15] width 128 height 13
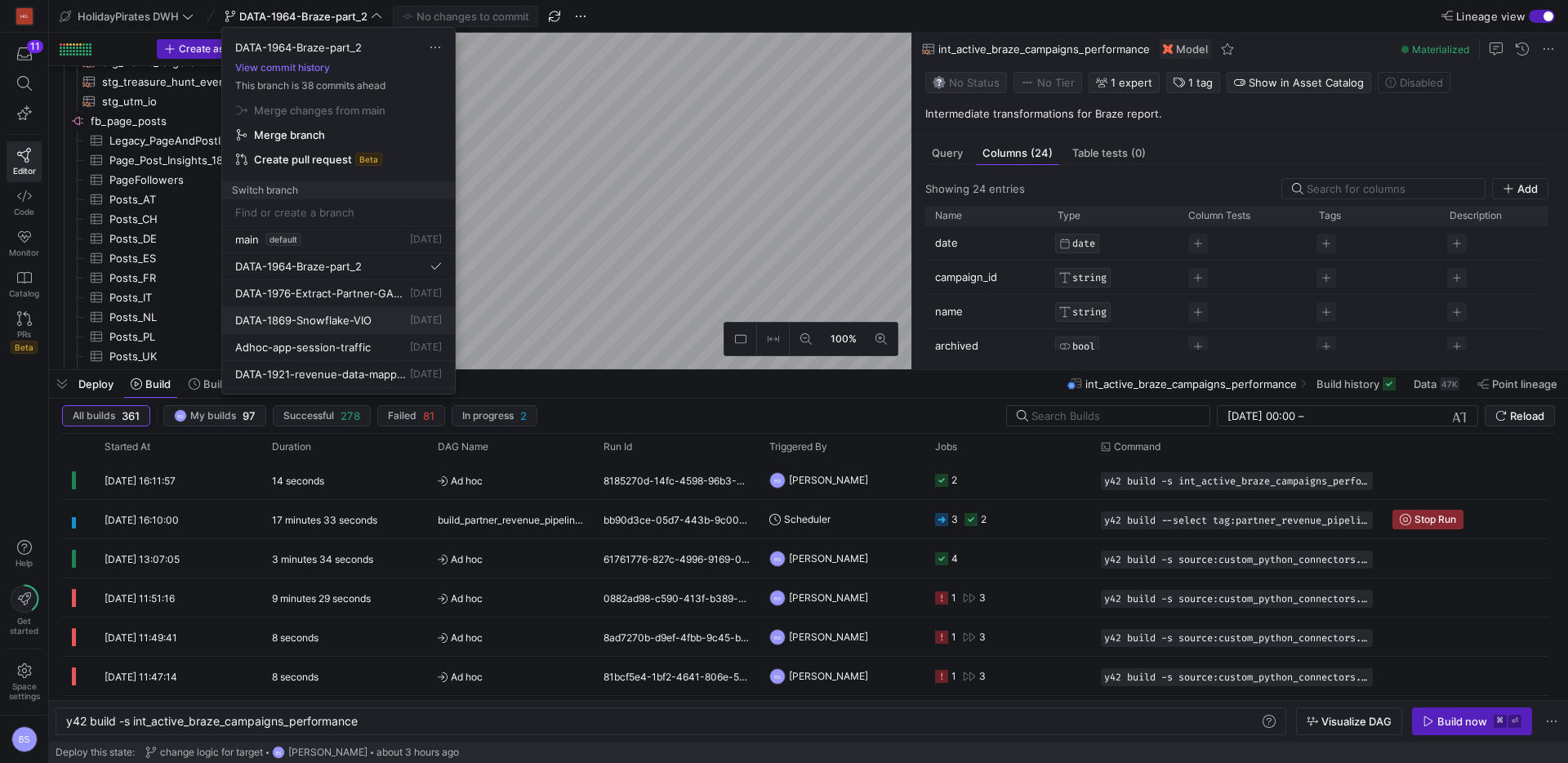
click at [375, 317] on div "DATA-1869-Snowflake-VIO 4 days ago" at bounding box center [339, 320] width 206 height 13
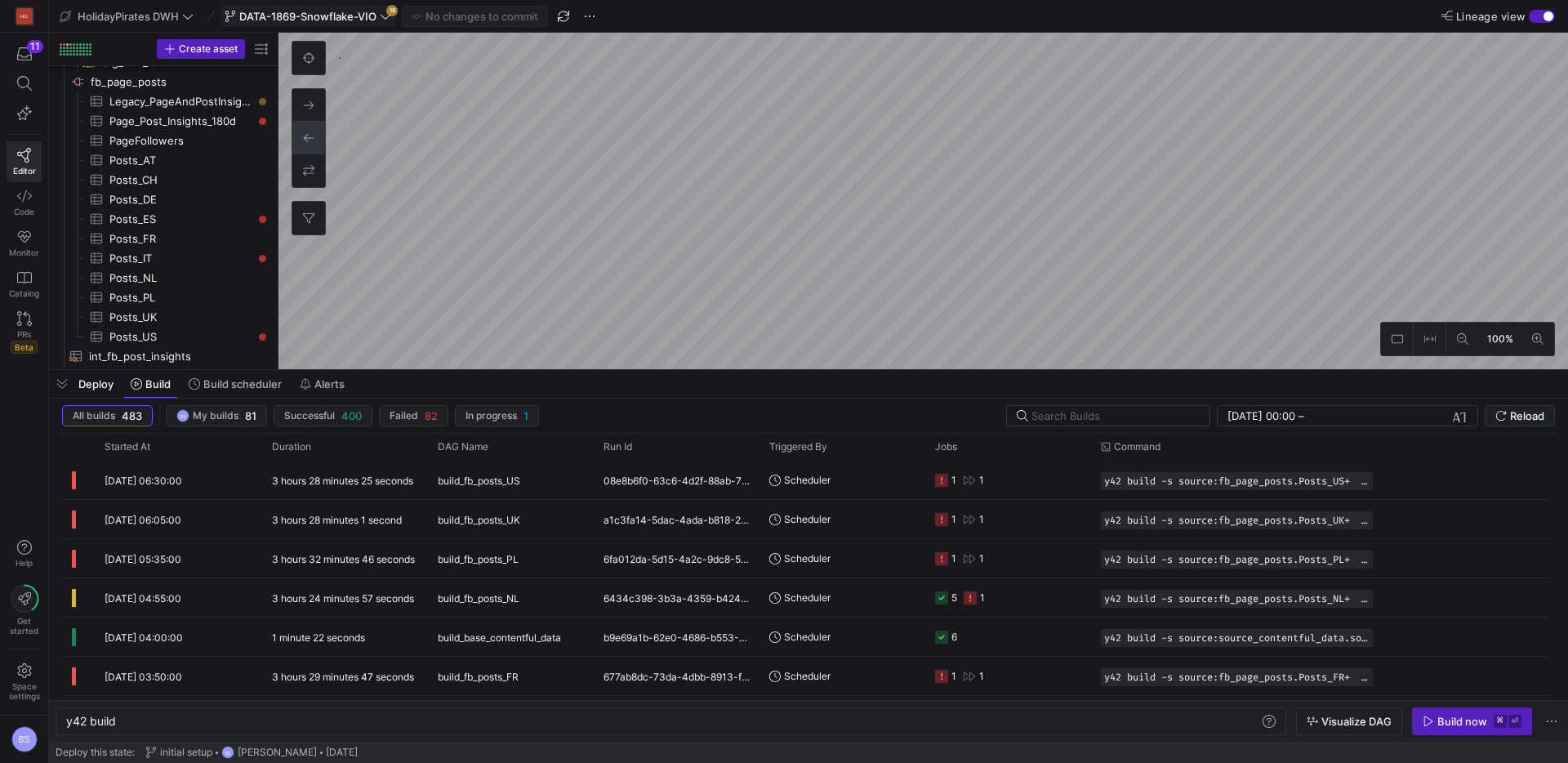
click at [352, 13] on span "DATA-1869-Snowflake-VIO" at bounding box center [308, 15] width 138 height 13
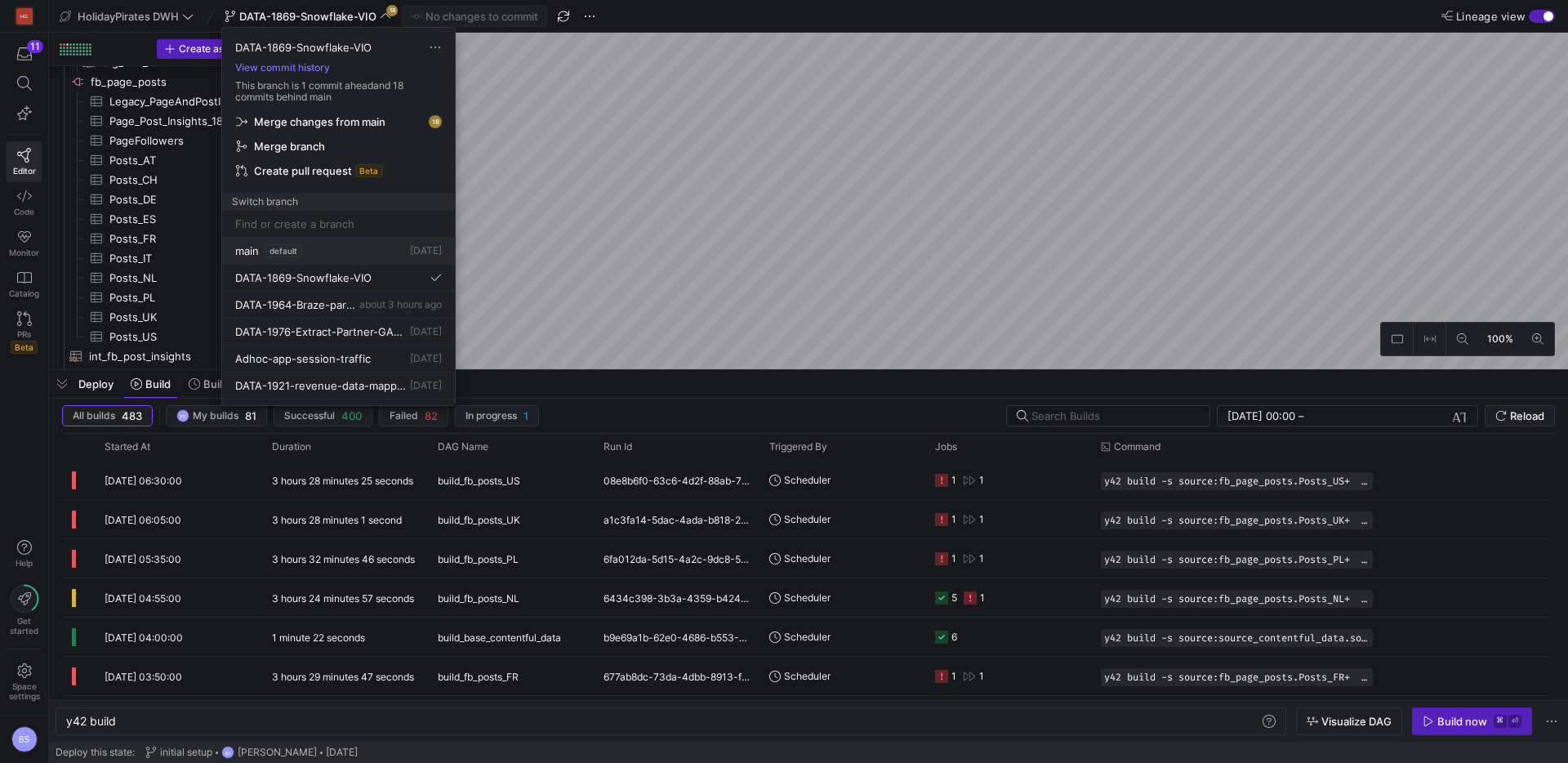
click at [334, 255] on div "main default 1 day ago" at bounding box center [339, 250] width 206 height 13
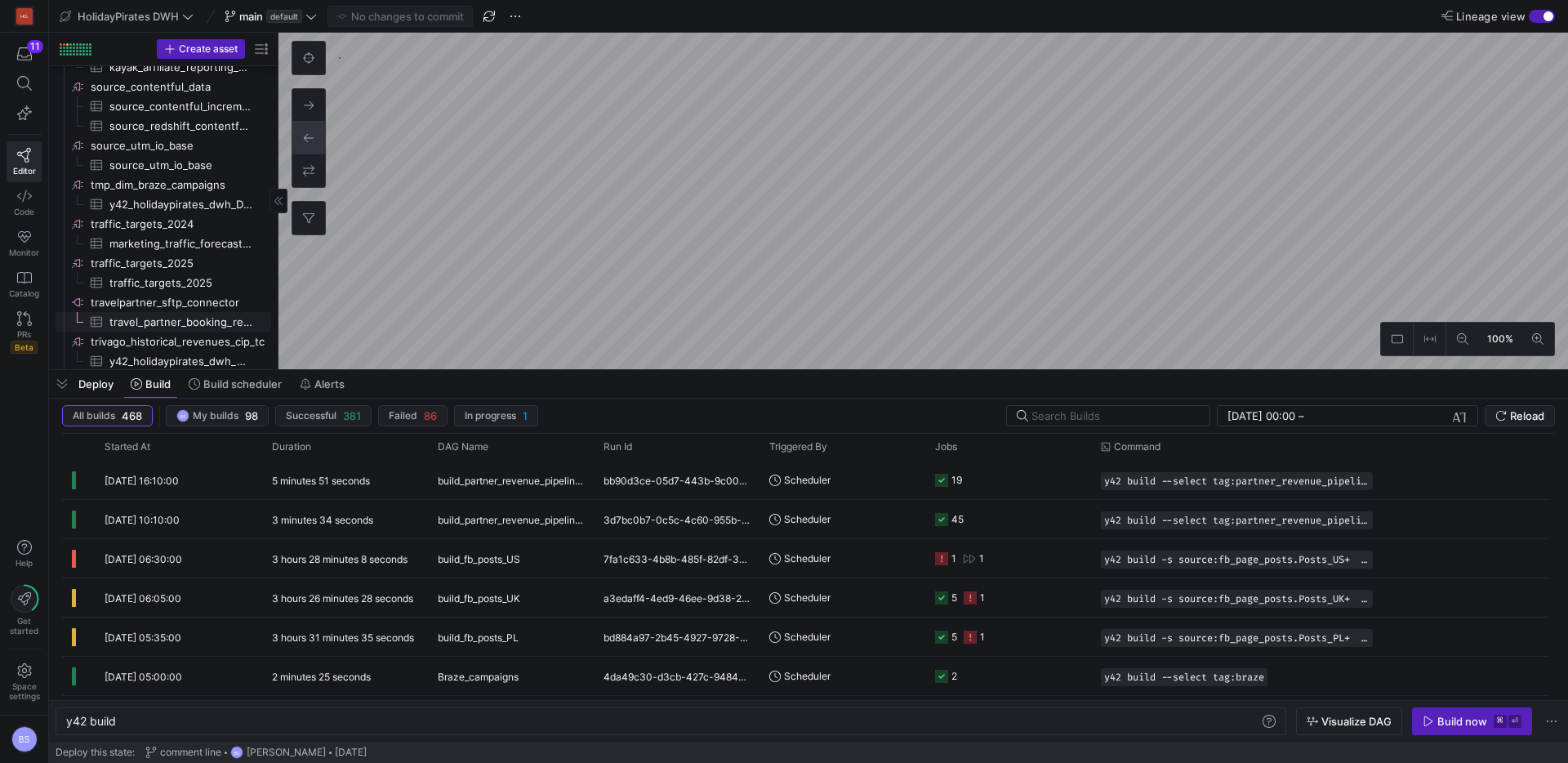
scroll to position [1735, 0]
click at [215, 313] on span "travel_partner_booking_report_raw​​​​​​​​​" at bounding box center [181, 323] width 143 height 19
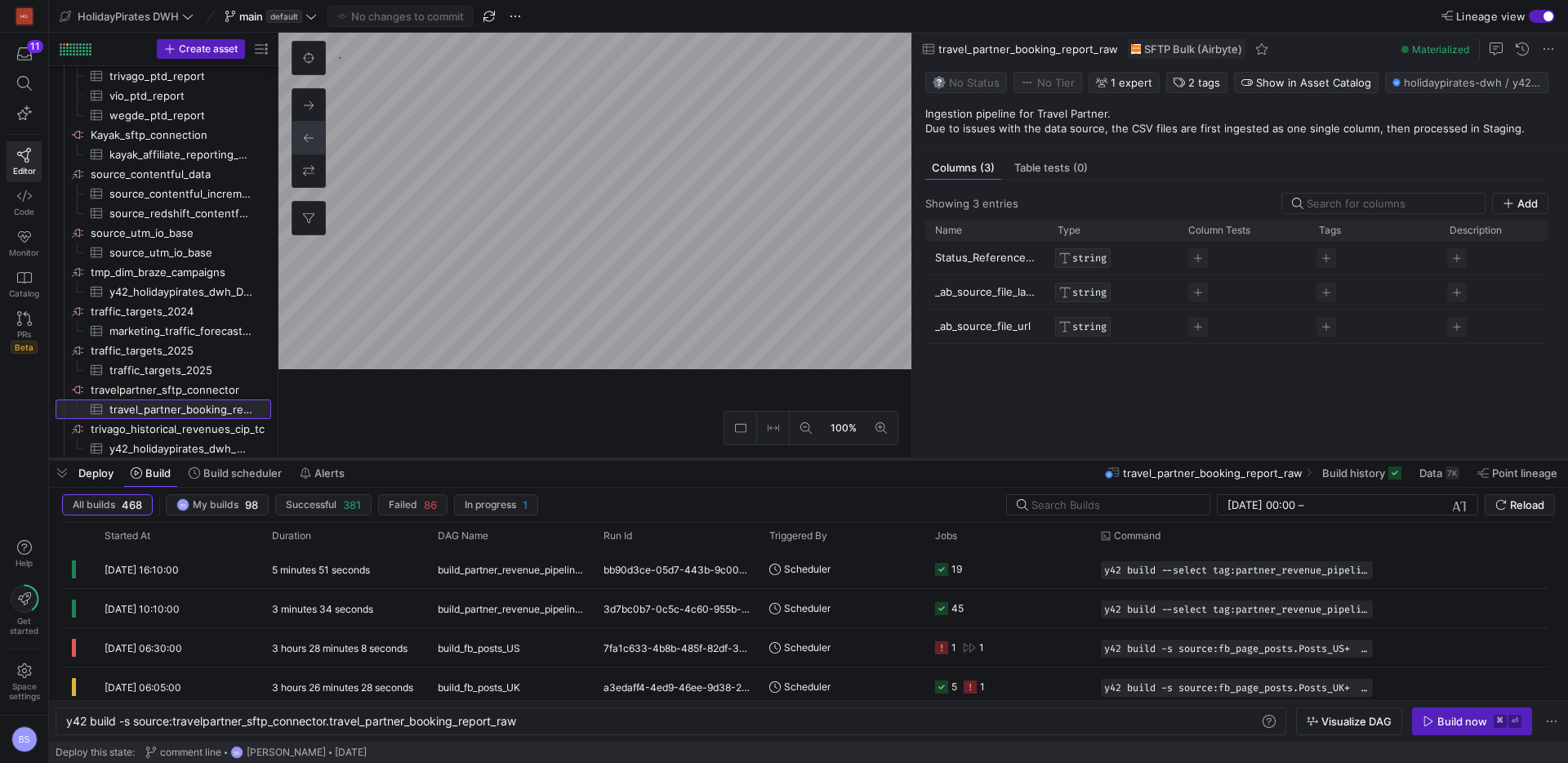
scroll to position [1641, 0]
drag, startPoint x: 901, startPoint y: 369, endPoint x: 897, endPoint y: 465, distance: 96.1
click at [897, 463] on div at bounding box center [808, 459] width 1519 height 7
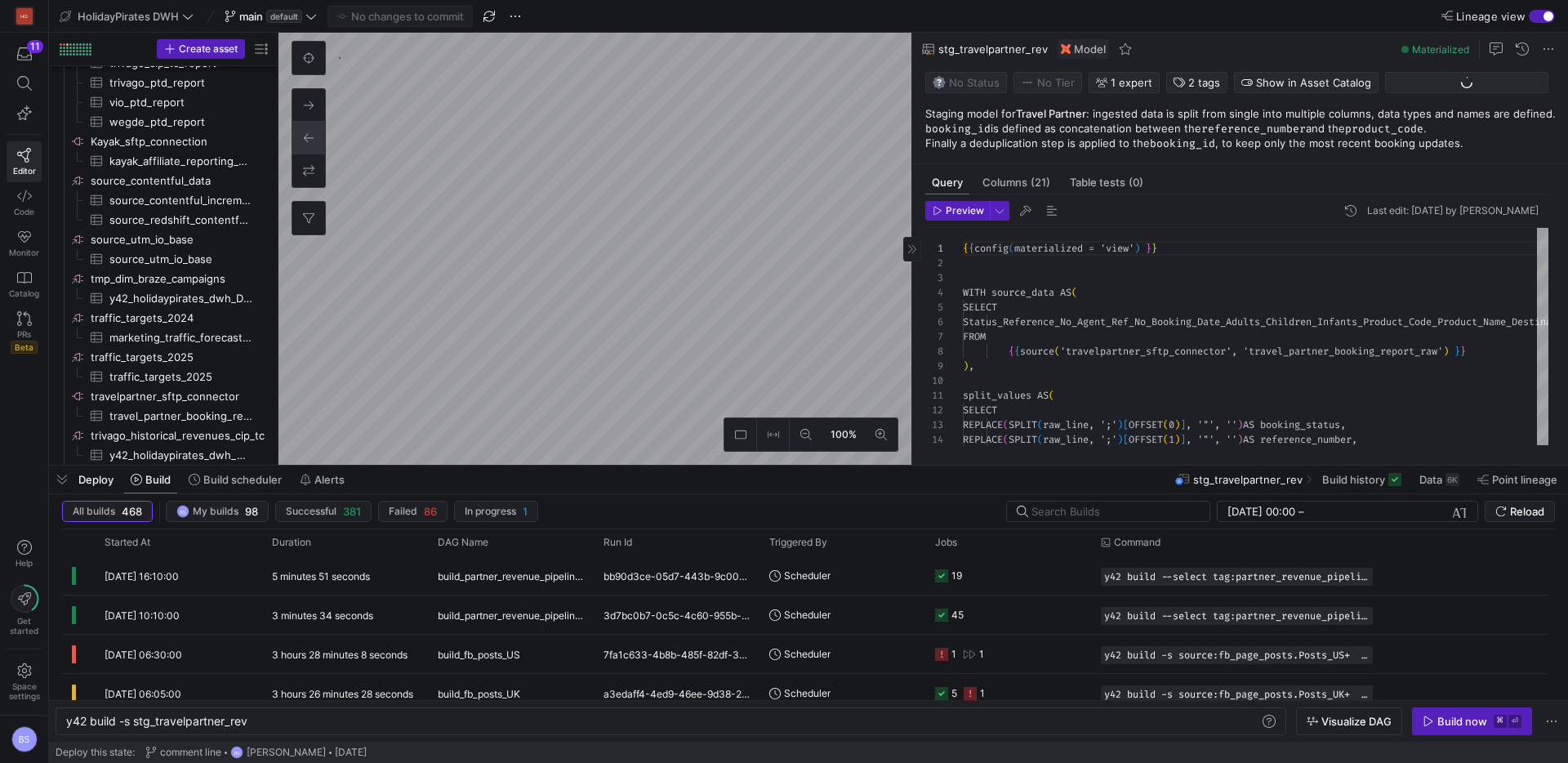
type textarea "y42 build -s stg_travelpartner_rev"
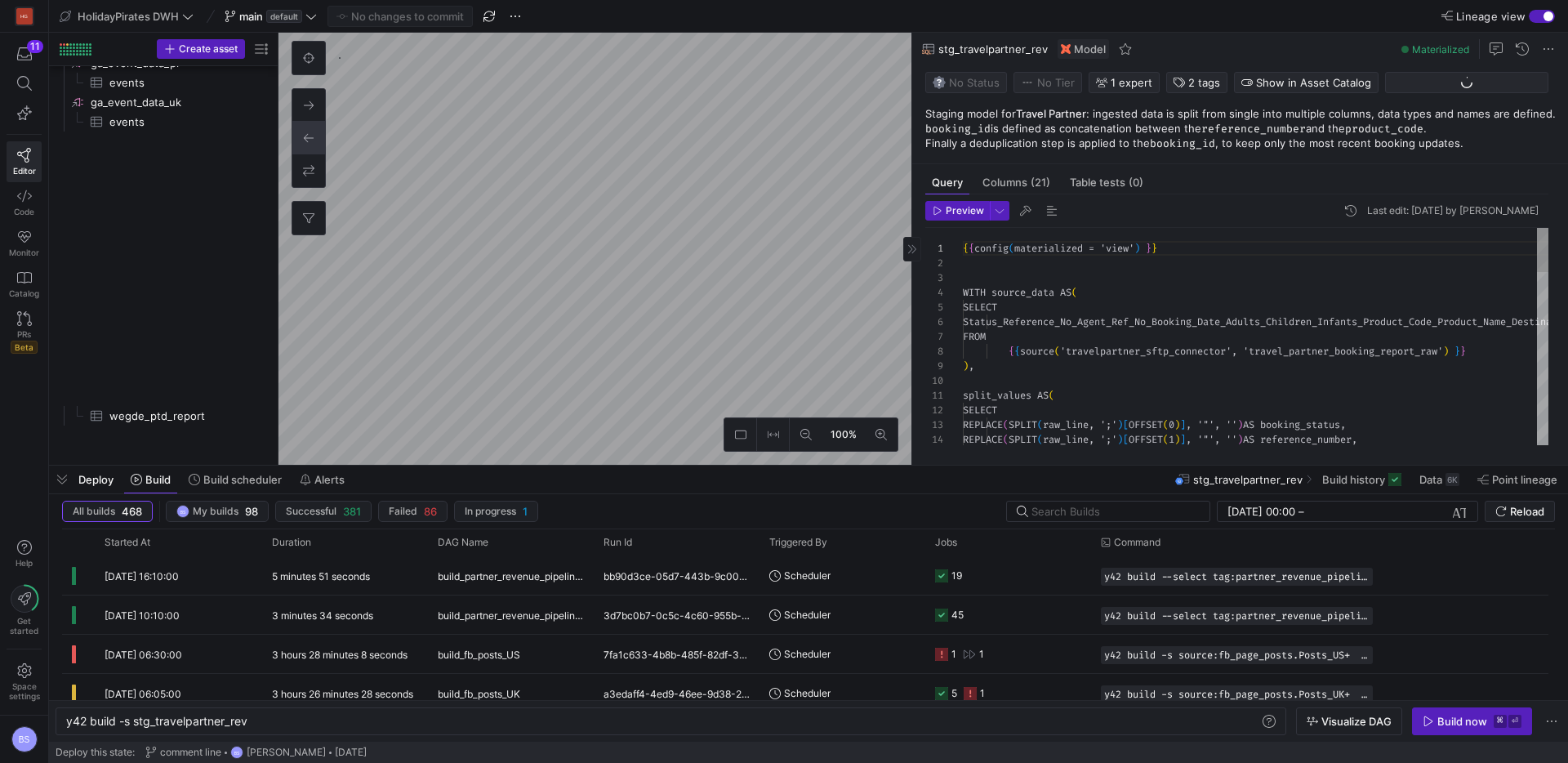
scroll to position [314, 0]
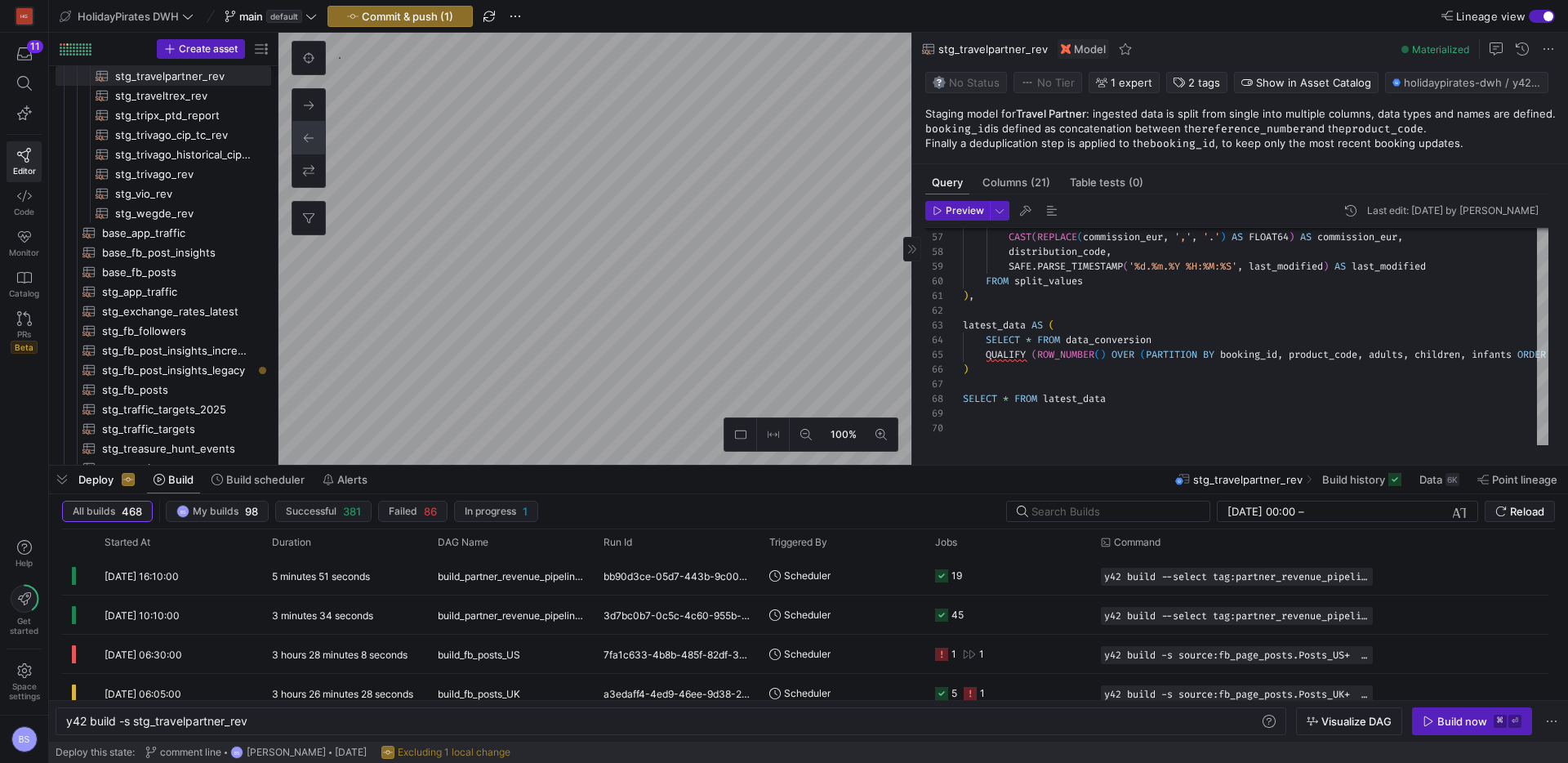
type textarea "{{ config(materialized = 'incremental') }} WITH source_data AS ( SELECT Status_…"
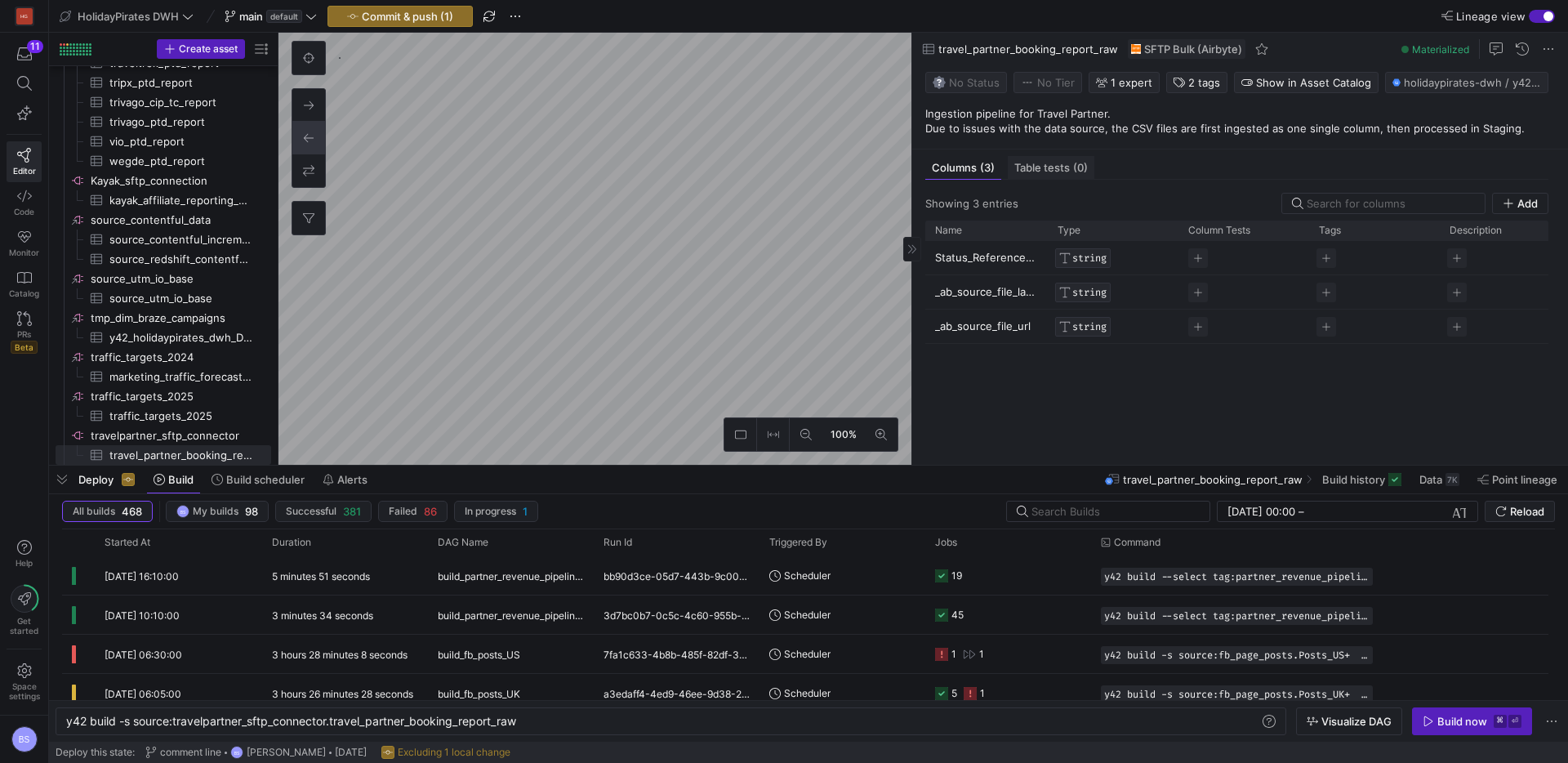
click at [1031, 169] on span "Table tests (0)" at bounding box center [1051, 168] width 74 height 10
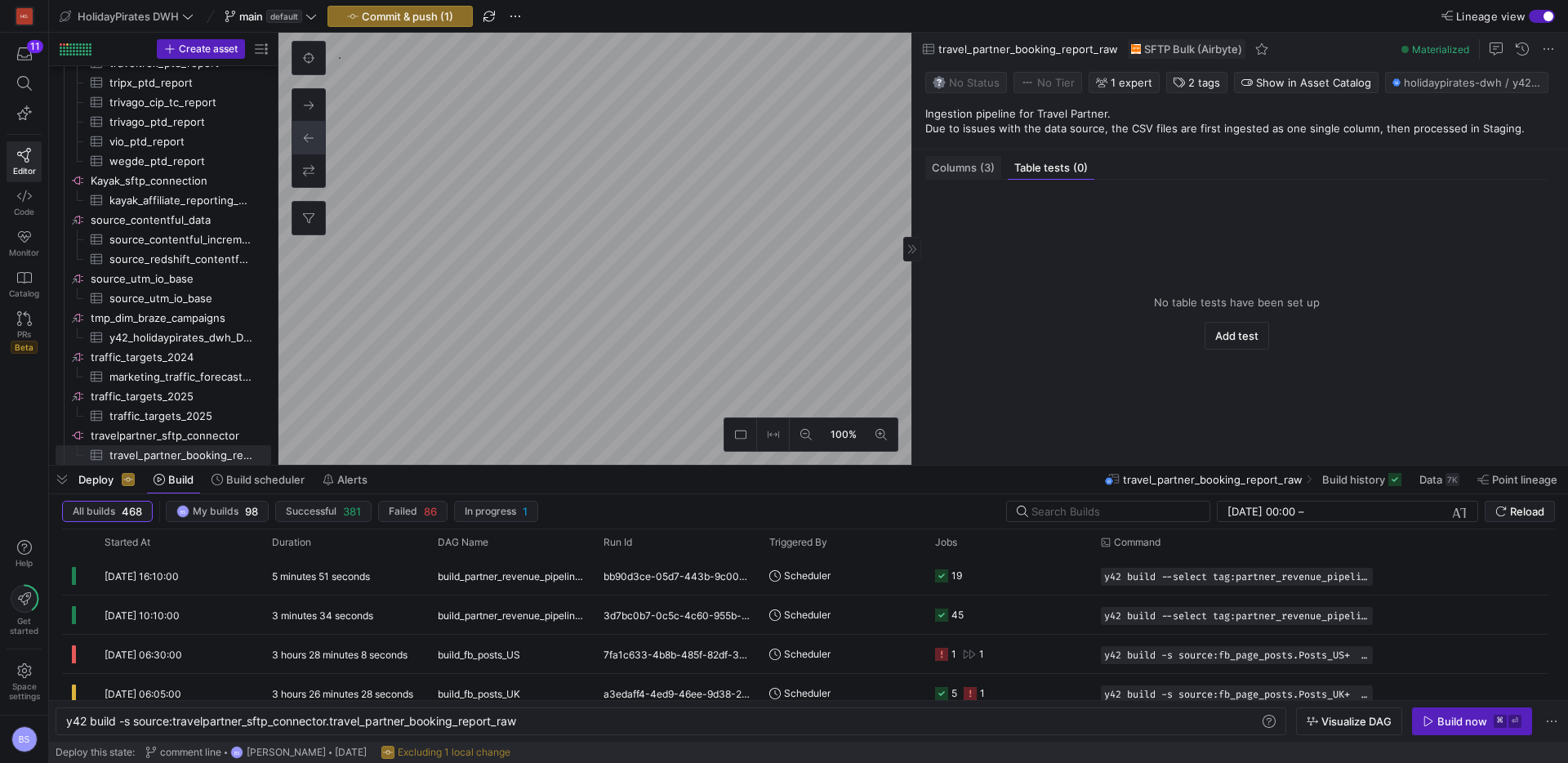
click at [980, 171] on span "(3)" at bounding box center [987, 168] width 15 height 10
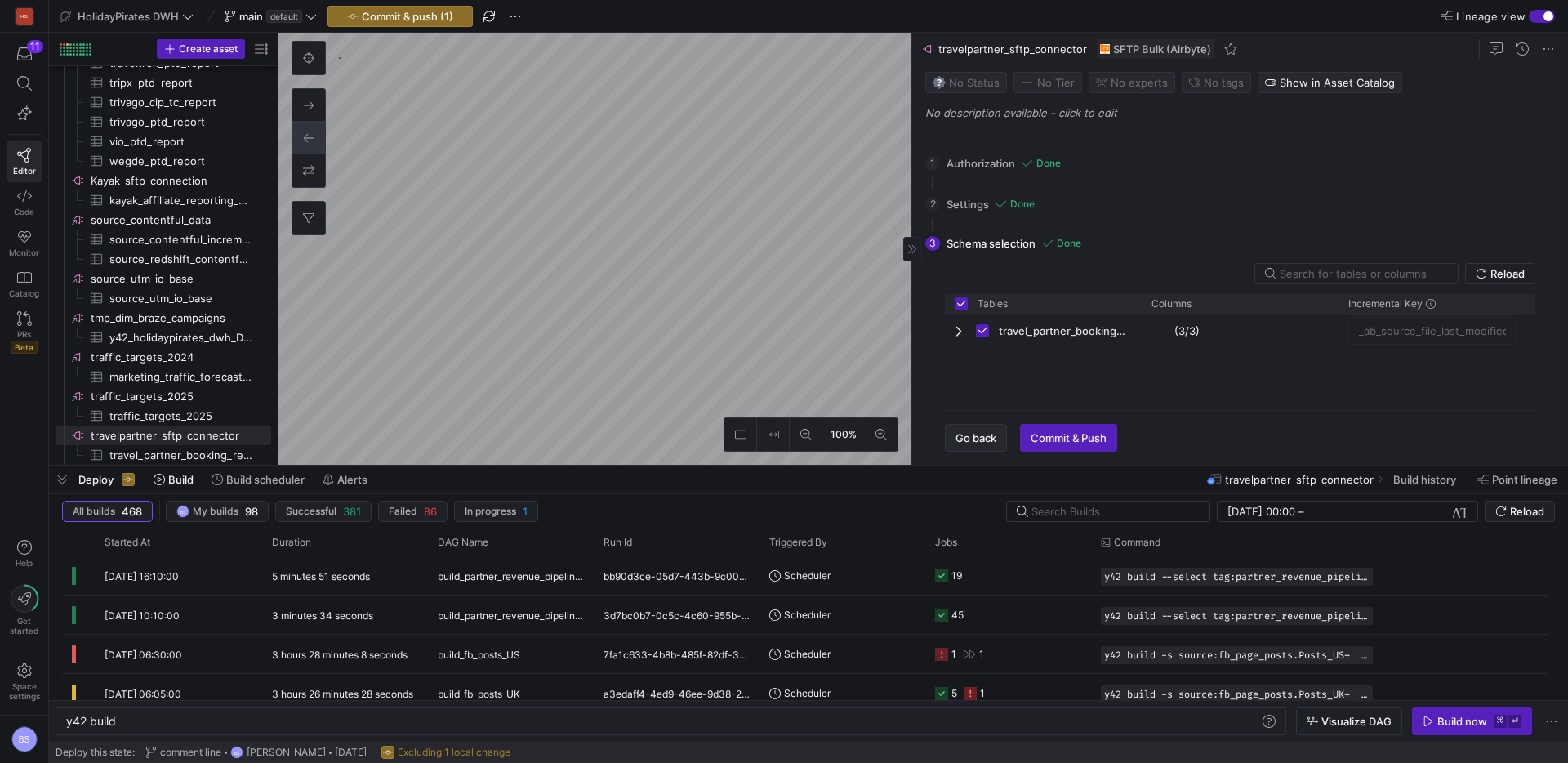
click at [974, 437] on span "Go back" at bounding box center [977, 438] width 41 height 13
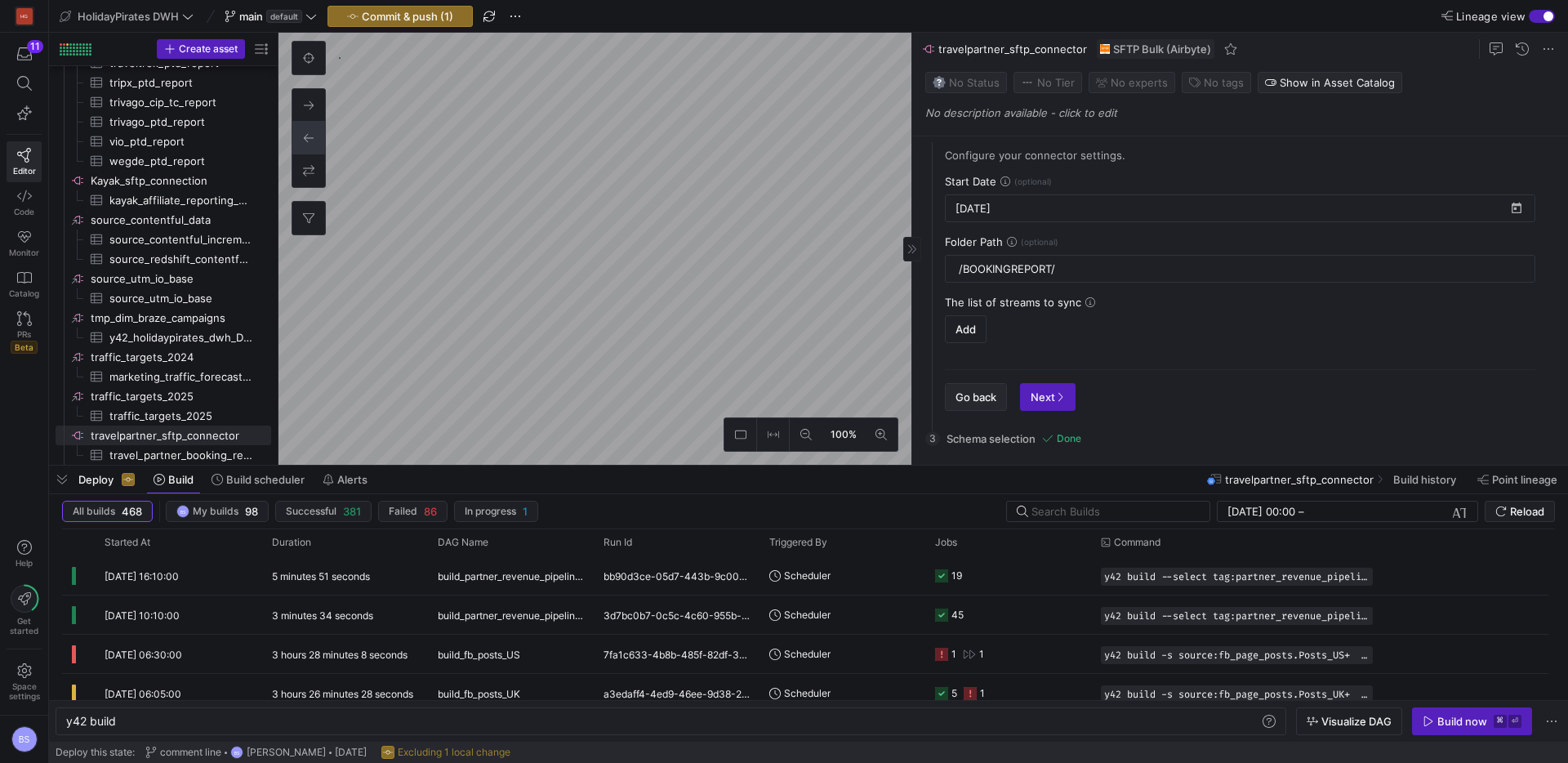
scroll to position [75, 0]
click at [993, 396] on span "Go back" at bounding box center [977, 397] width 41 height 13
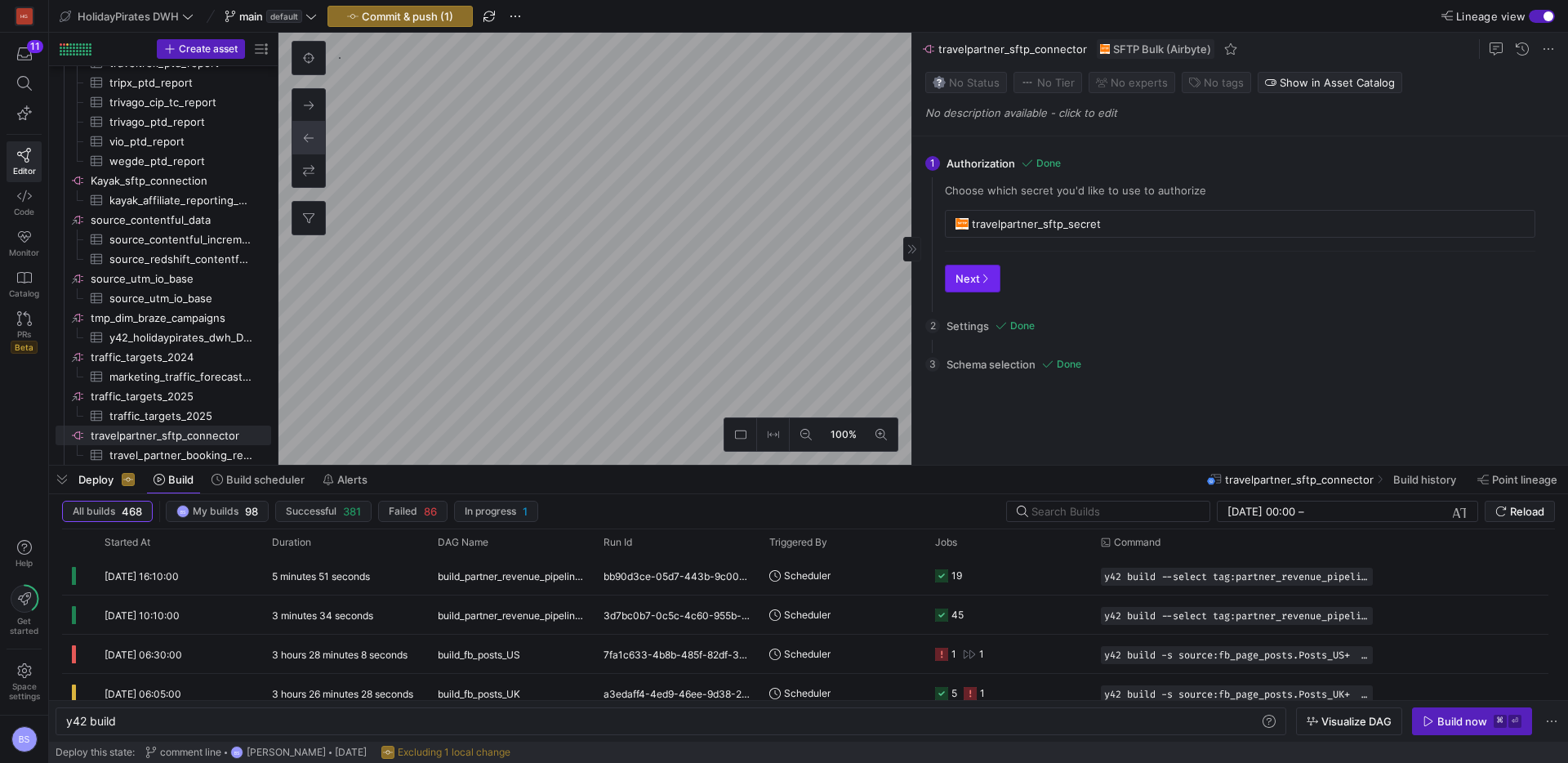
click at [989, 284] on span "button" at bounding box center [972, 279] width 54 height 26
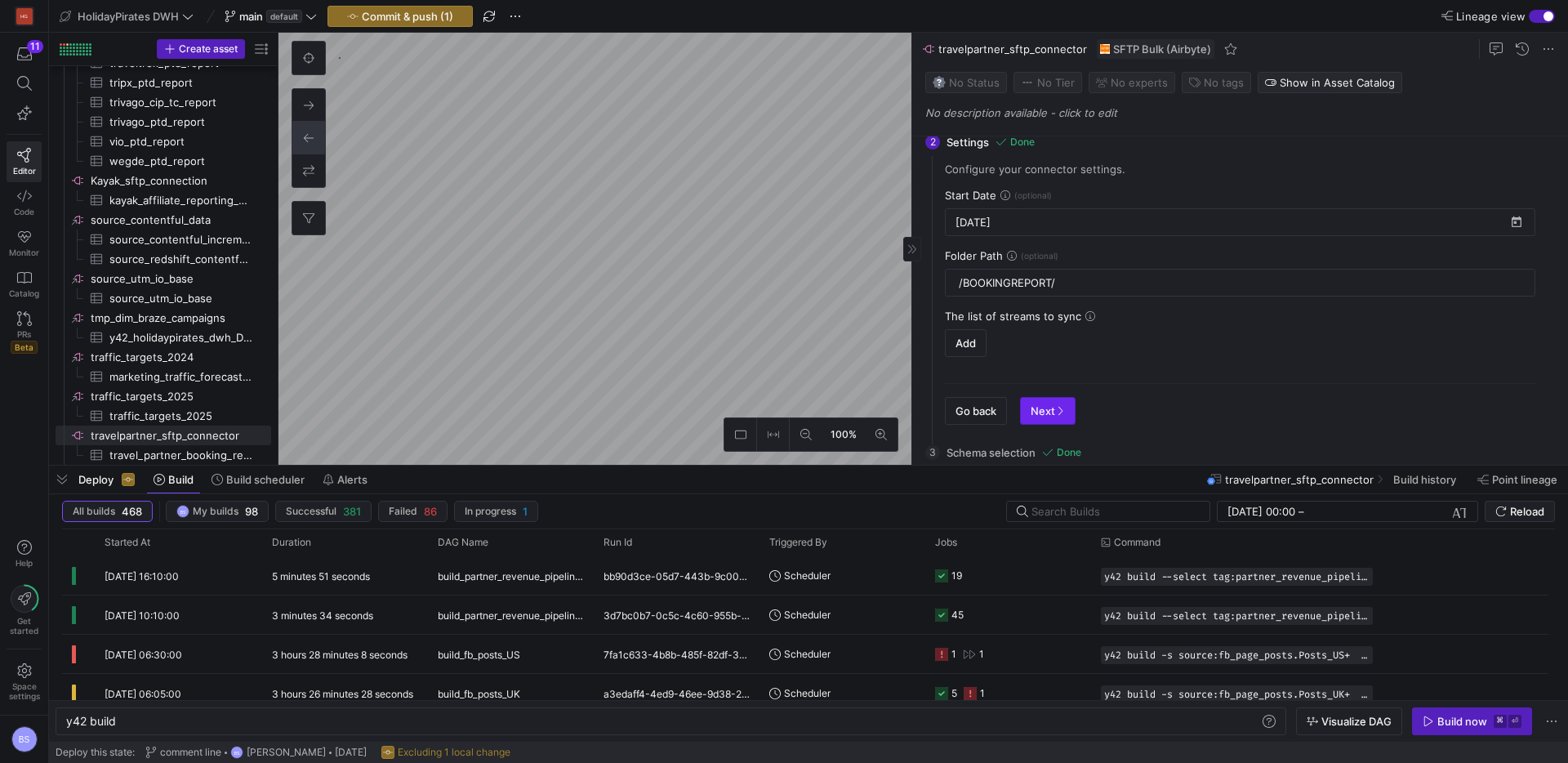
scroll to position [60, 0]
click at [1032, 407] on span "Next" at bounding box center [1048, 412] width 34 height 13
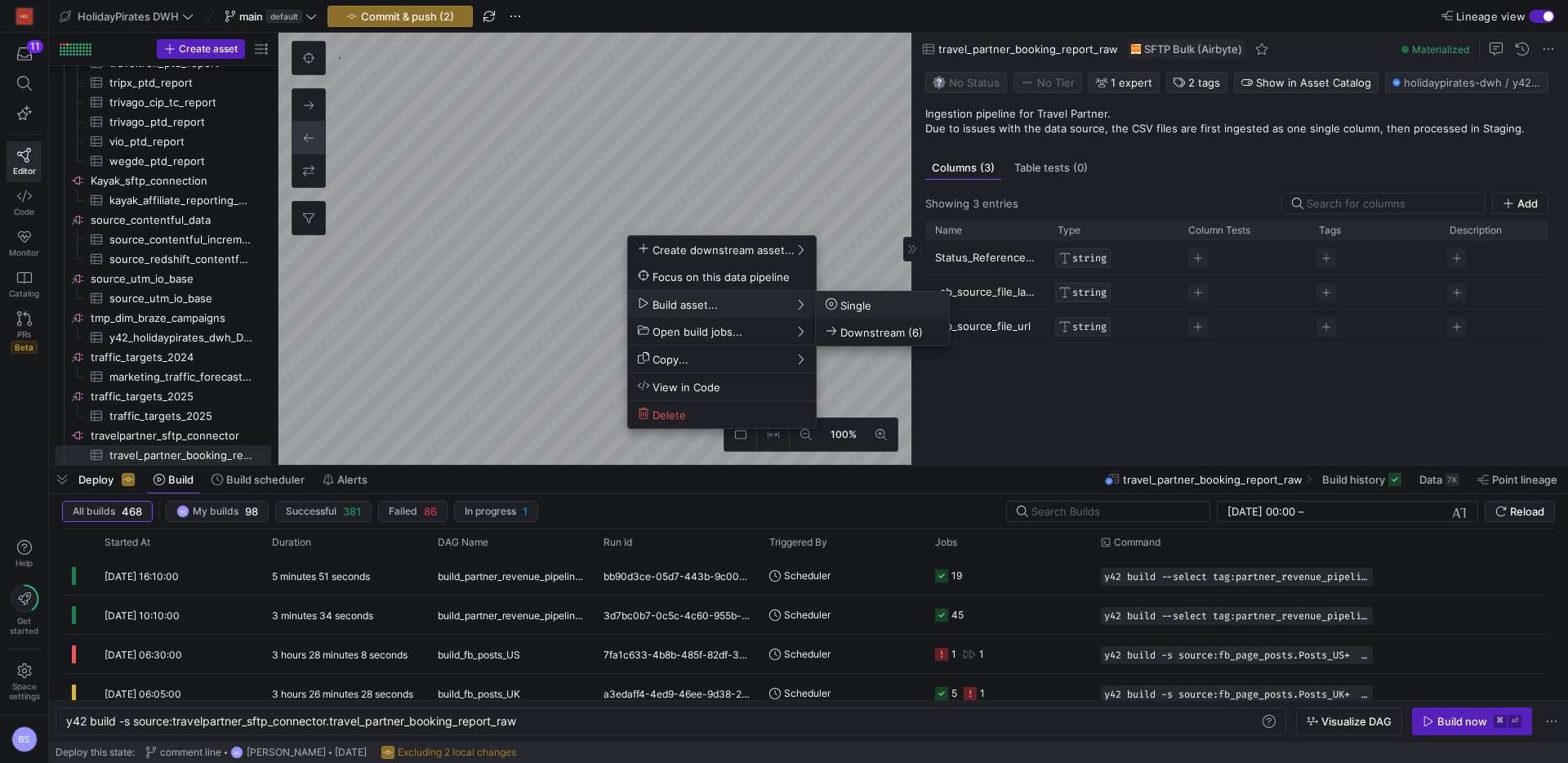
click at [831, 303] on icon at bounding box center [831, 304] width 11 height 11
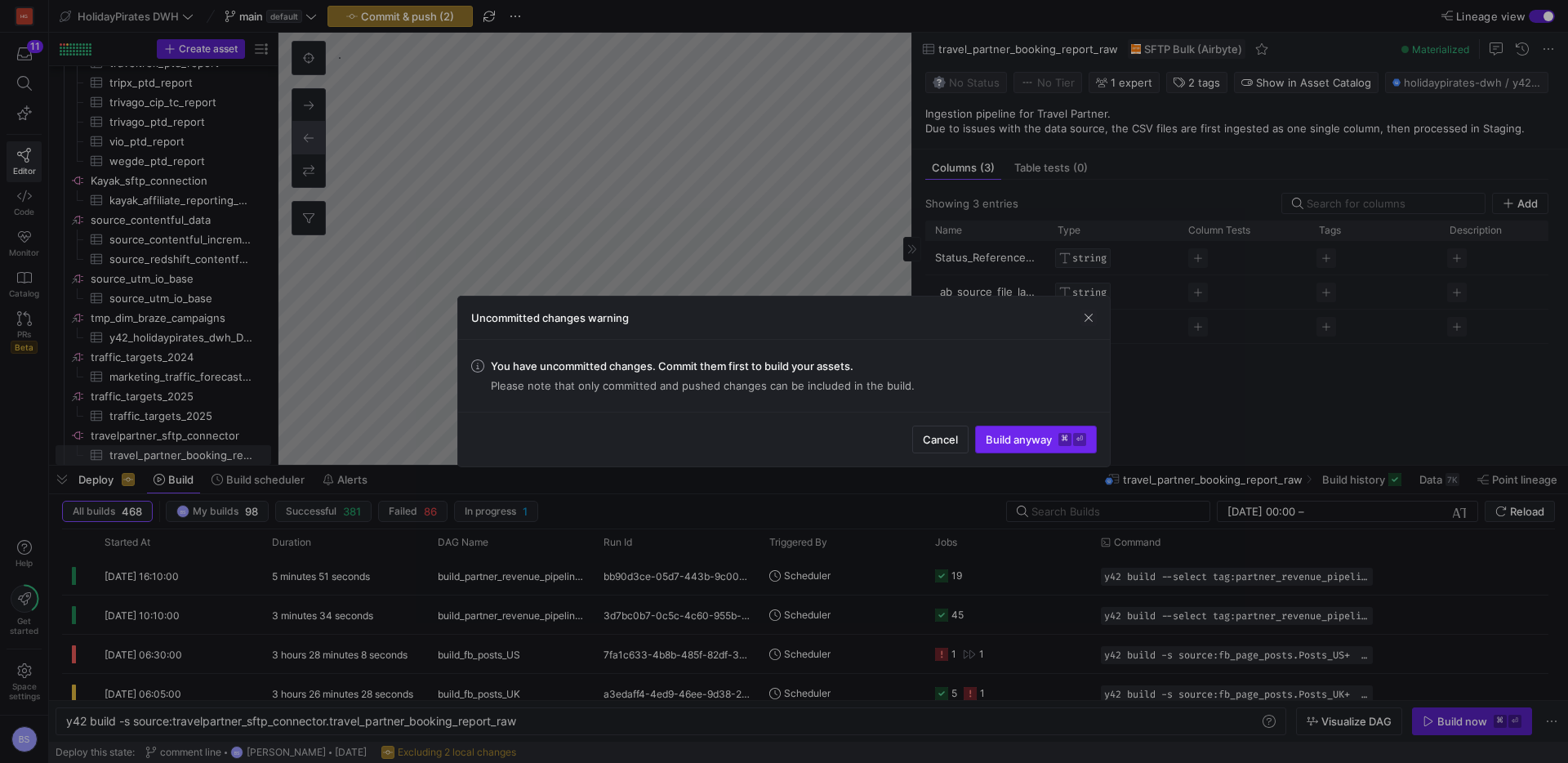
click at [990, 431] on span "submit" at bounding box center [1036, 440] width 120 height 26
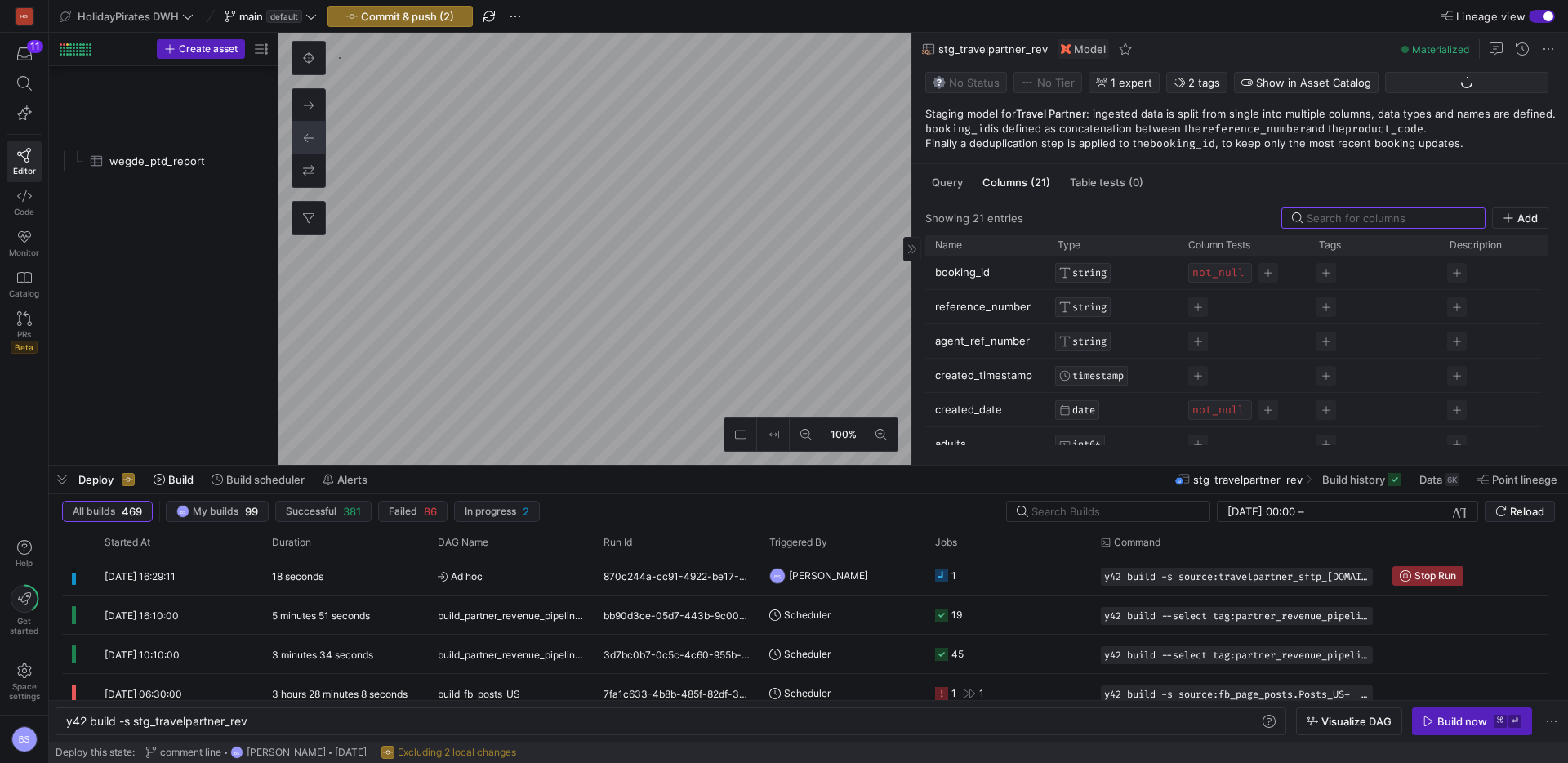
scroll to position [314, 0]
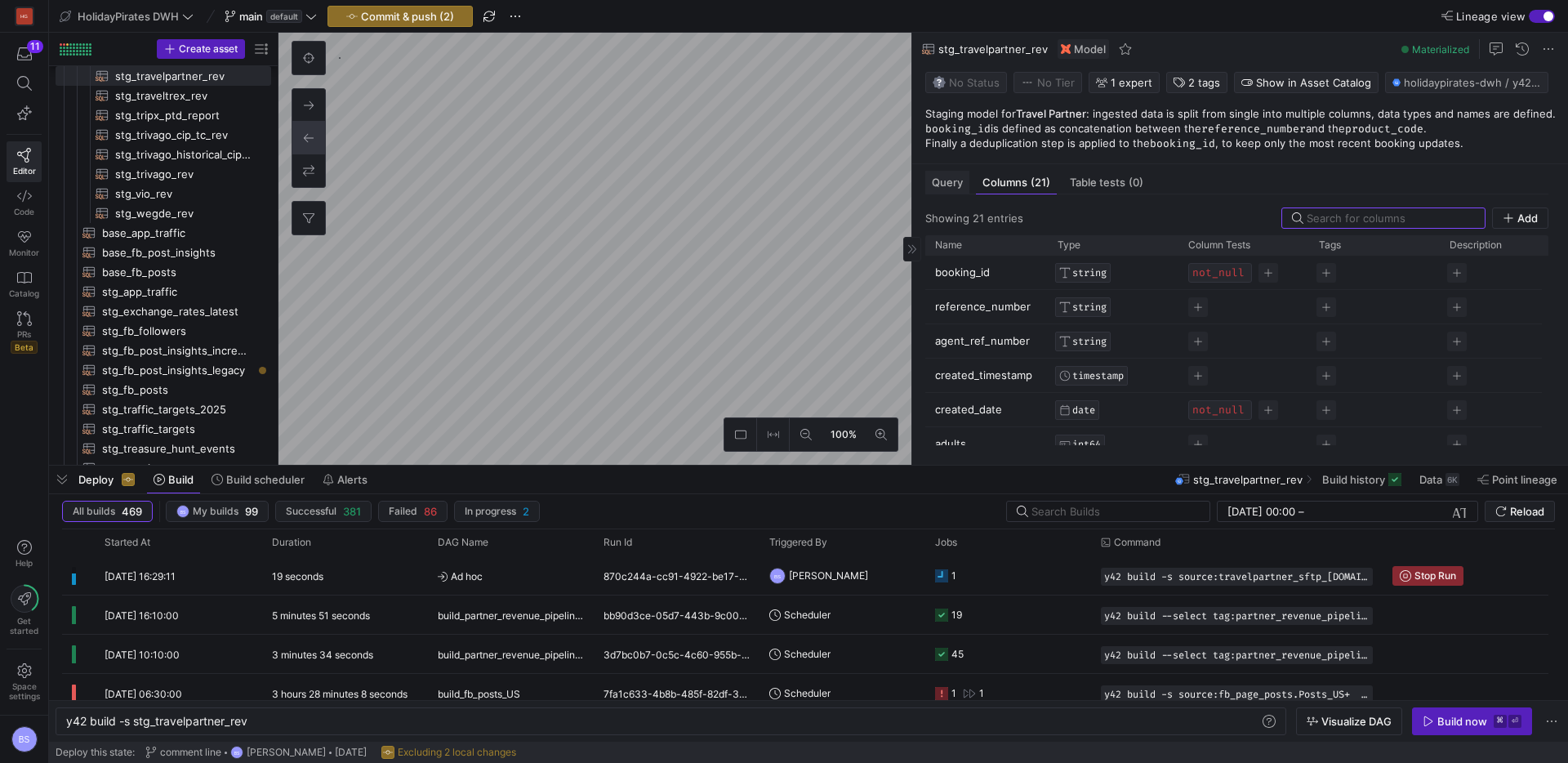
click at [926, 182] on div "Query" at bounding box center [946, 183] width 44 height 24
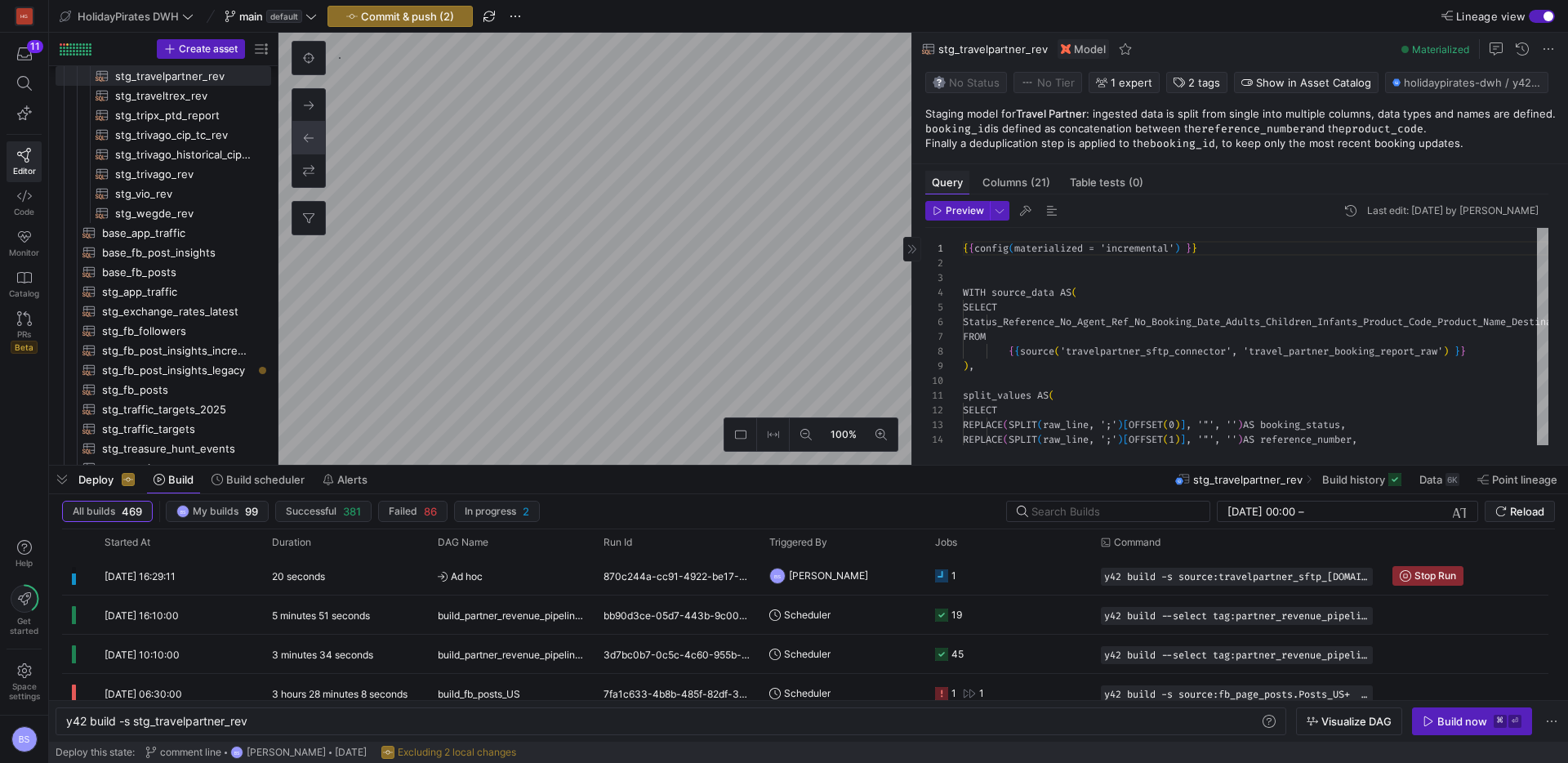
scroll to position [147, 0]
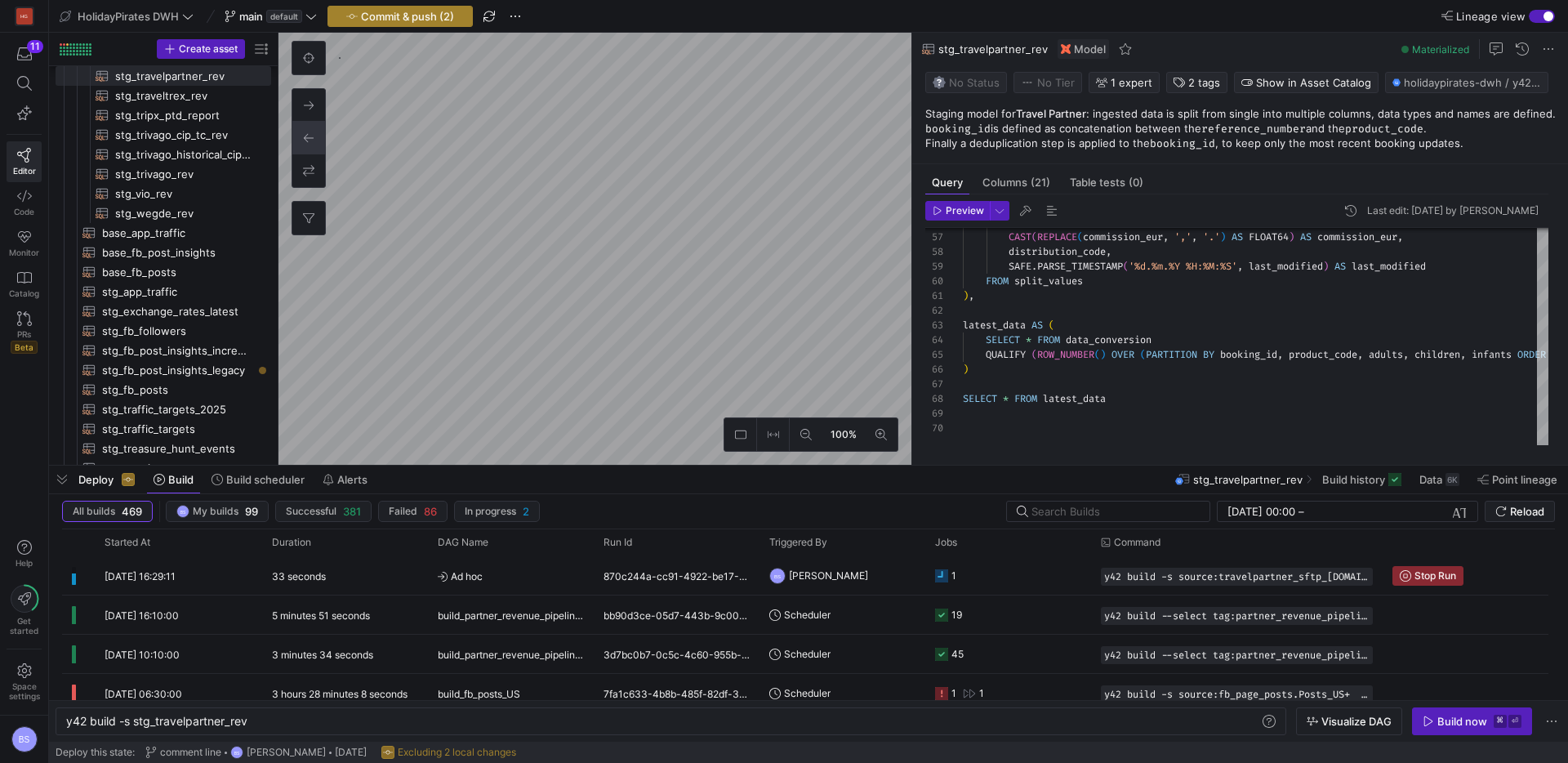
click at [391, 15] on span "Commit & push (2)" at bounding box center [407, 15] width 93 height 13
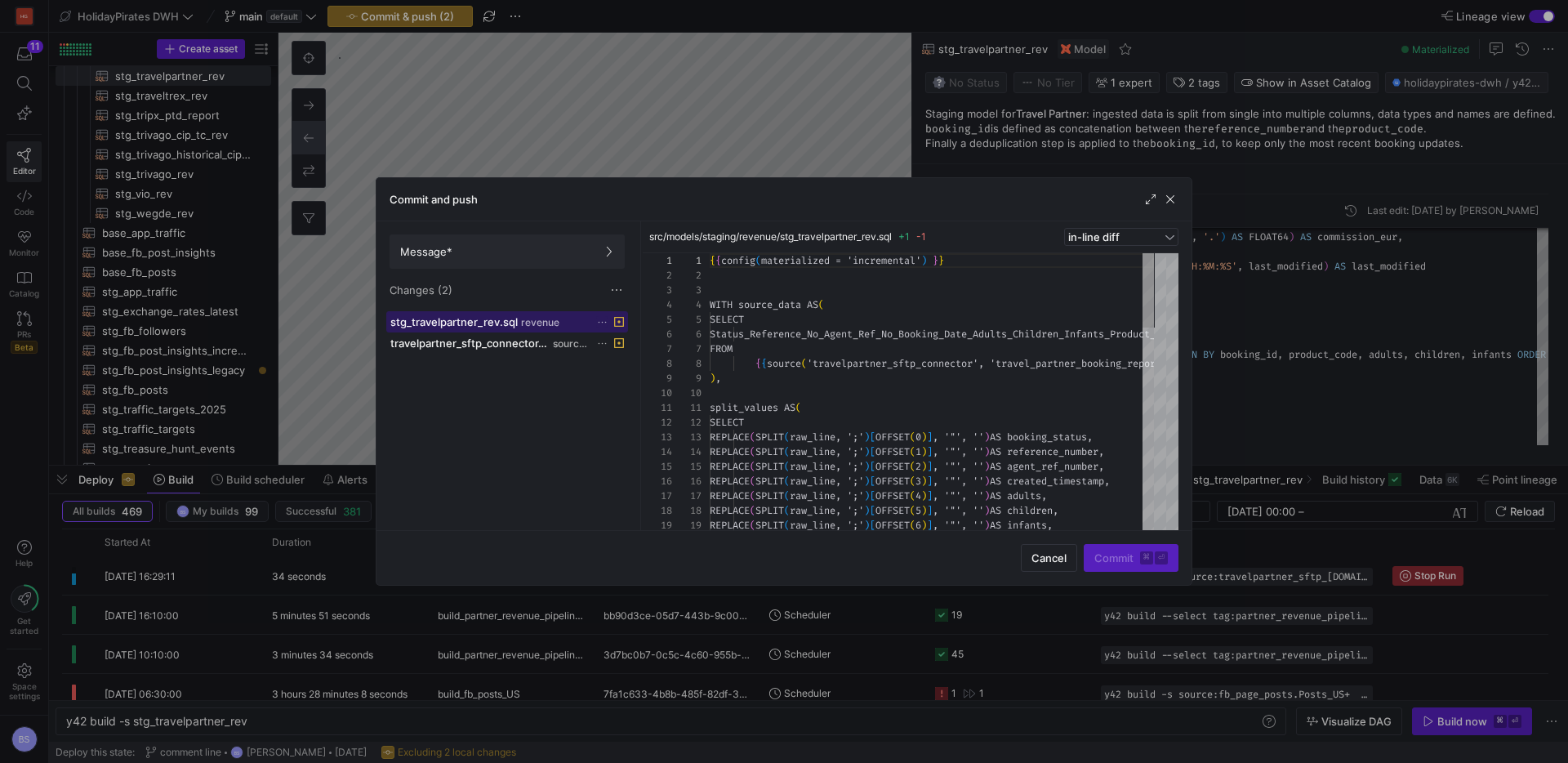
click at [495, 320] on span "stg_travelpartner_rev.sql" at bounding box center [454, 322] width 127 height 13
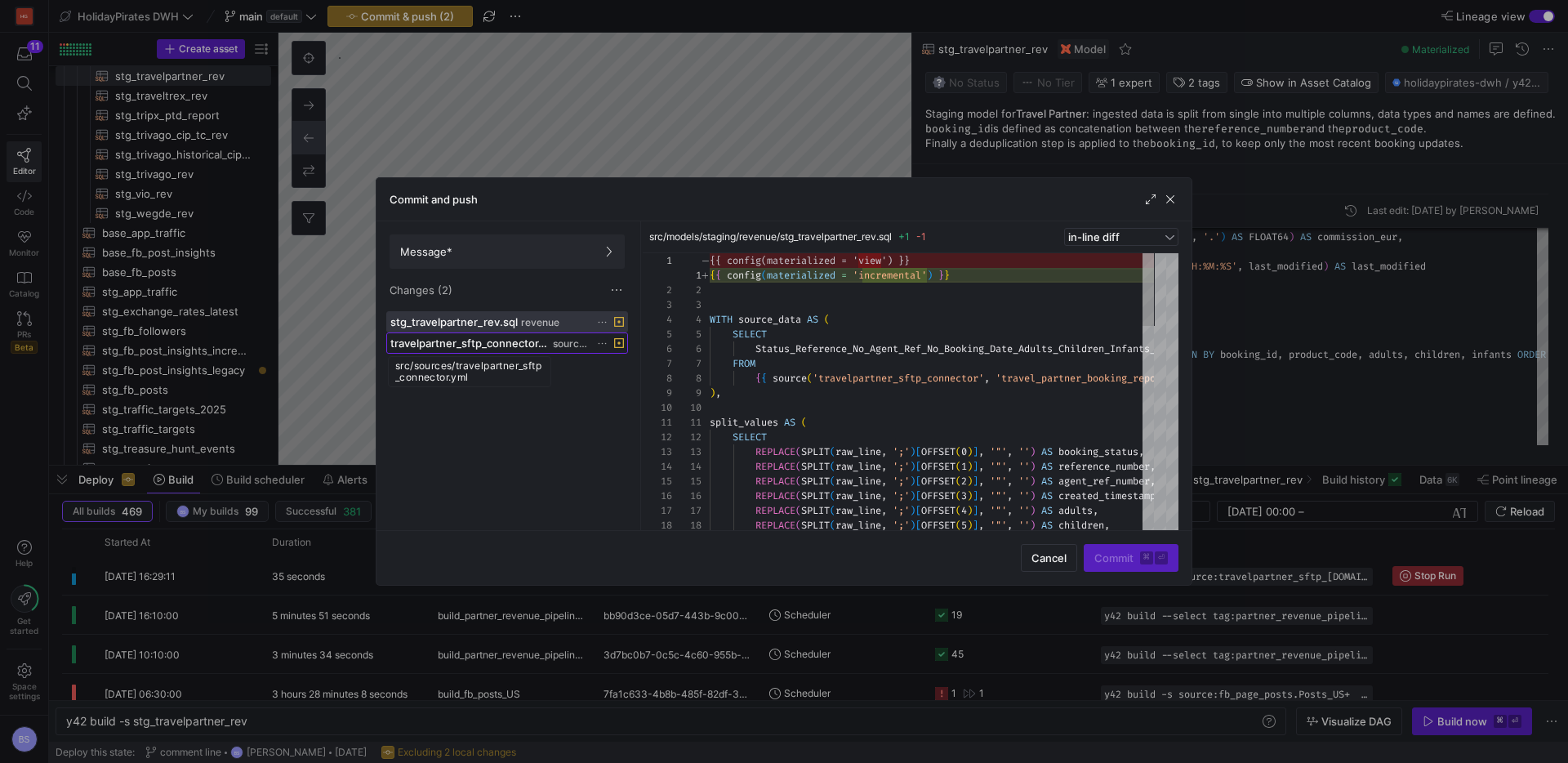
click at [499, 346] on span "travelpartner_sftp_connector.yml" at bounding box center [469, 342] width 159 height 13
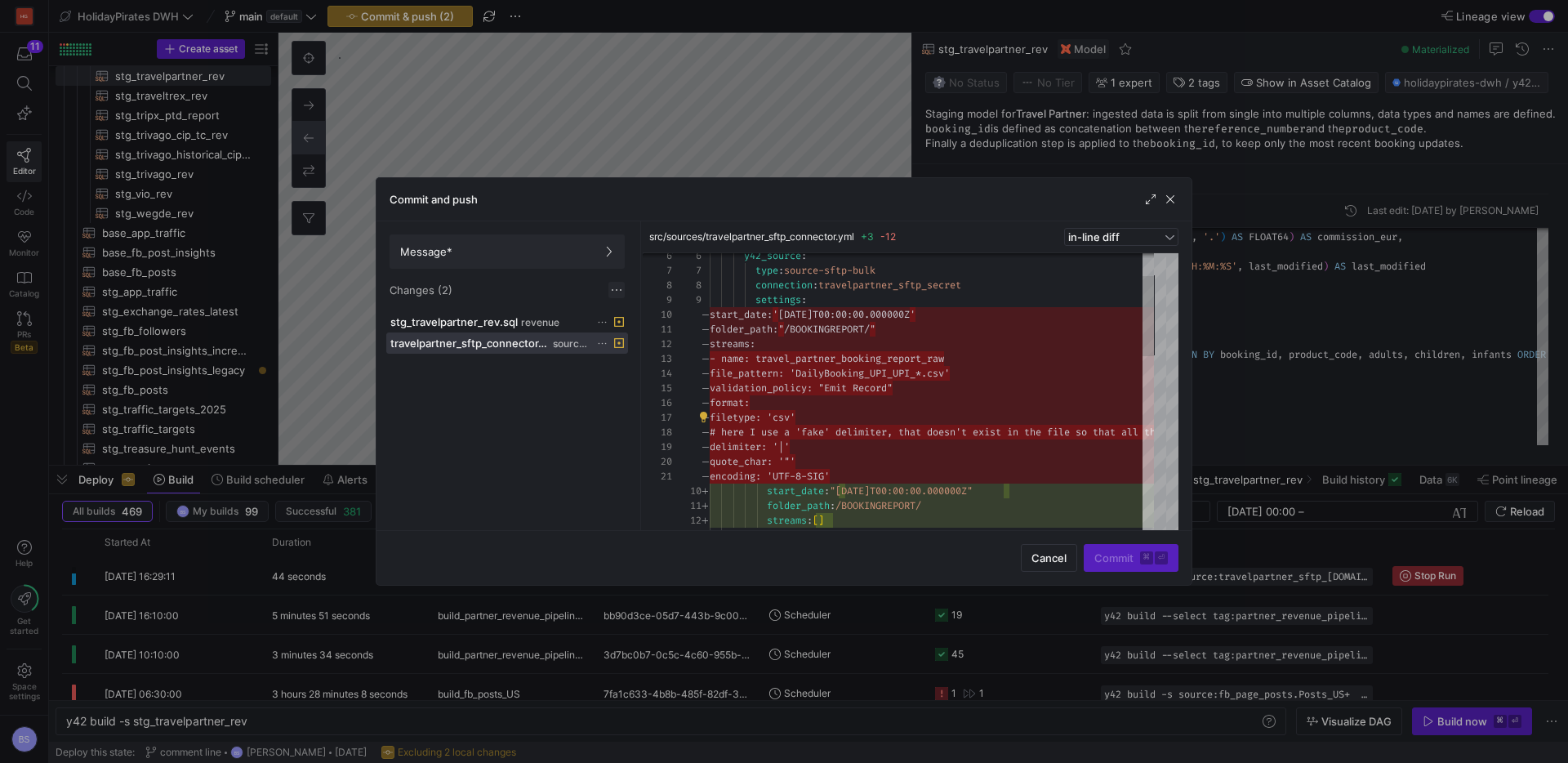
click at [622, 291] on span at bounding box center [616, 290] width 16 height 16
click at [639, 341] on span "Discard all changes" at bounding box center [676, 339] width 113 height 13
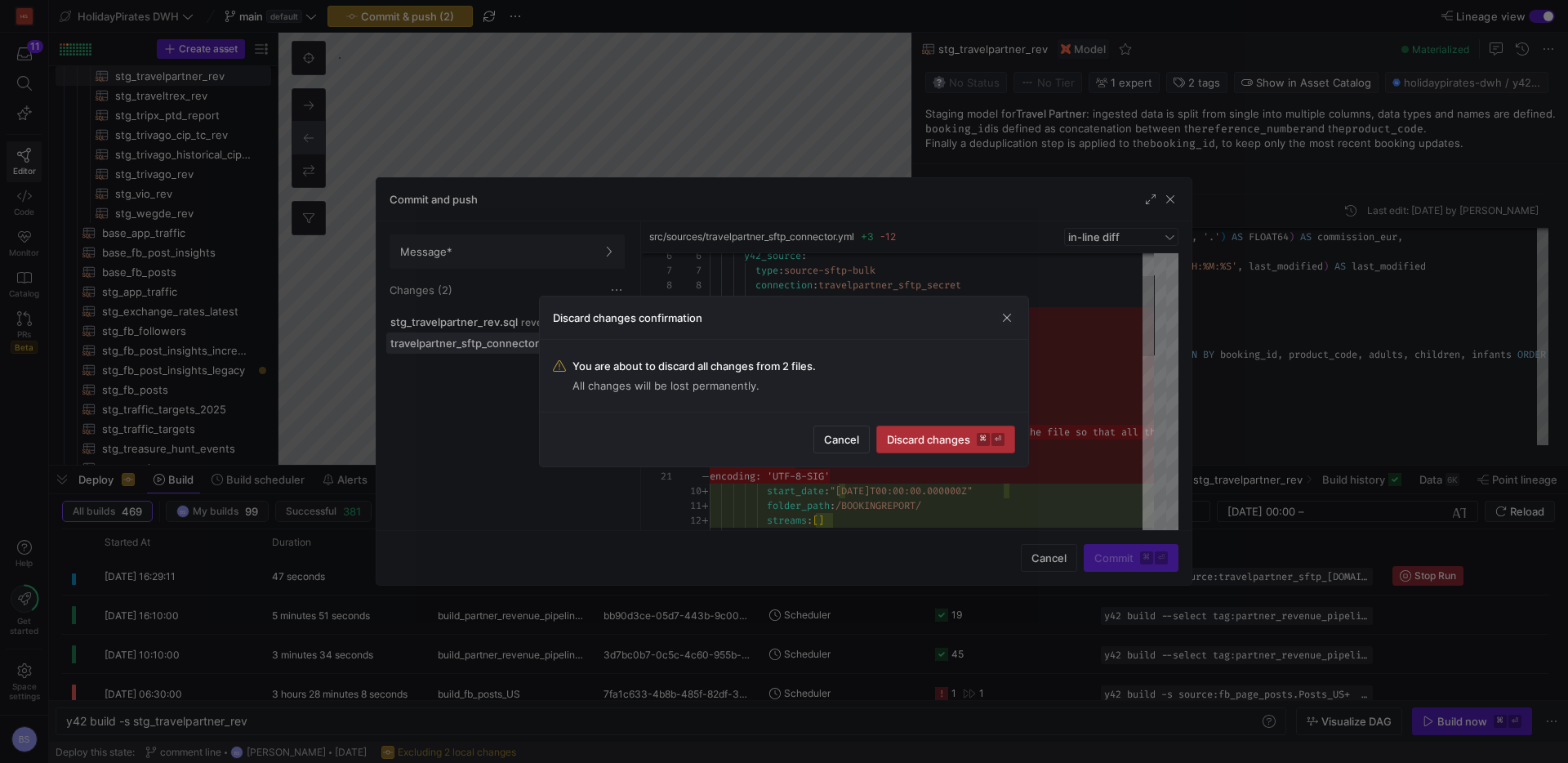
click at [961, 434] on span "Discard changes ⌘ ⏎" at bounding box center [946, 440] width 118 height 13
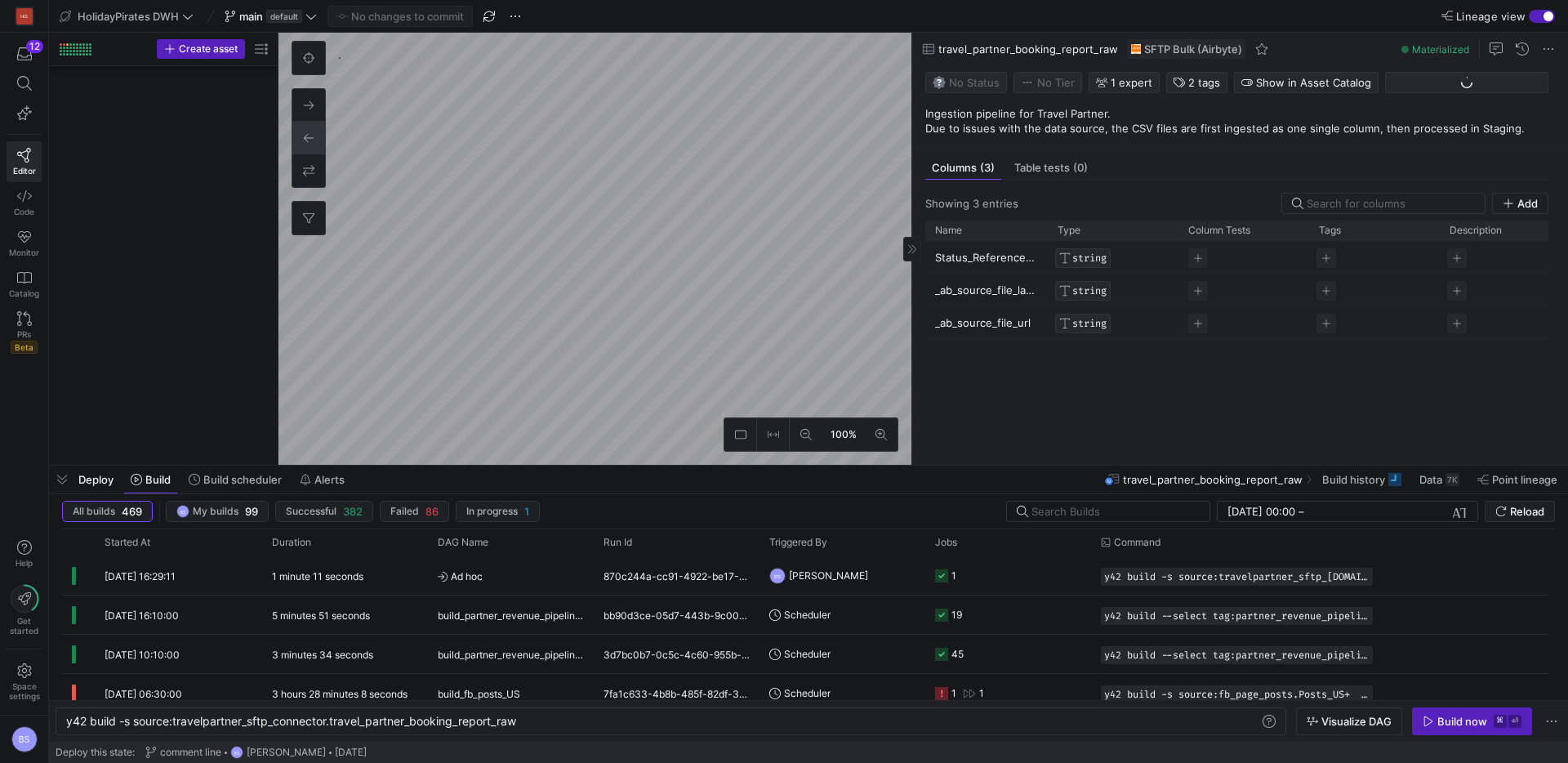
scroll to position [1896, 0]
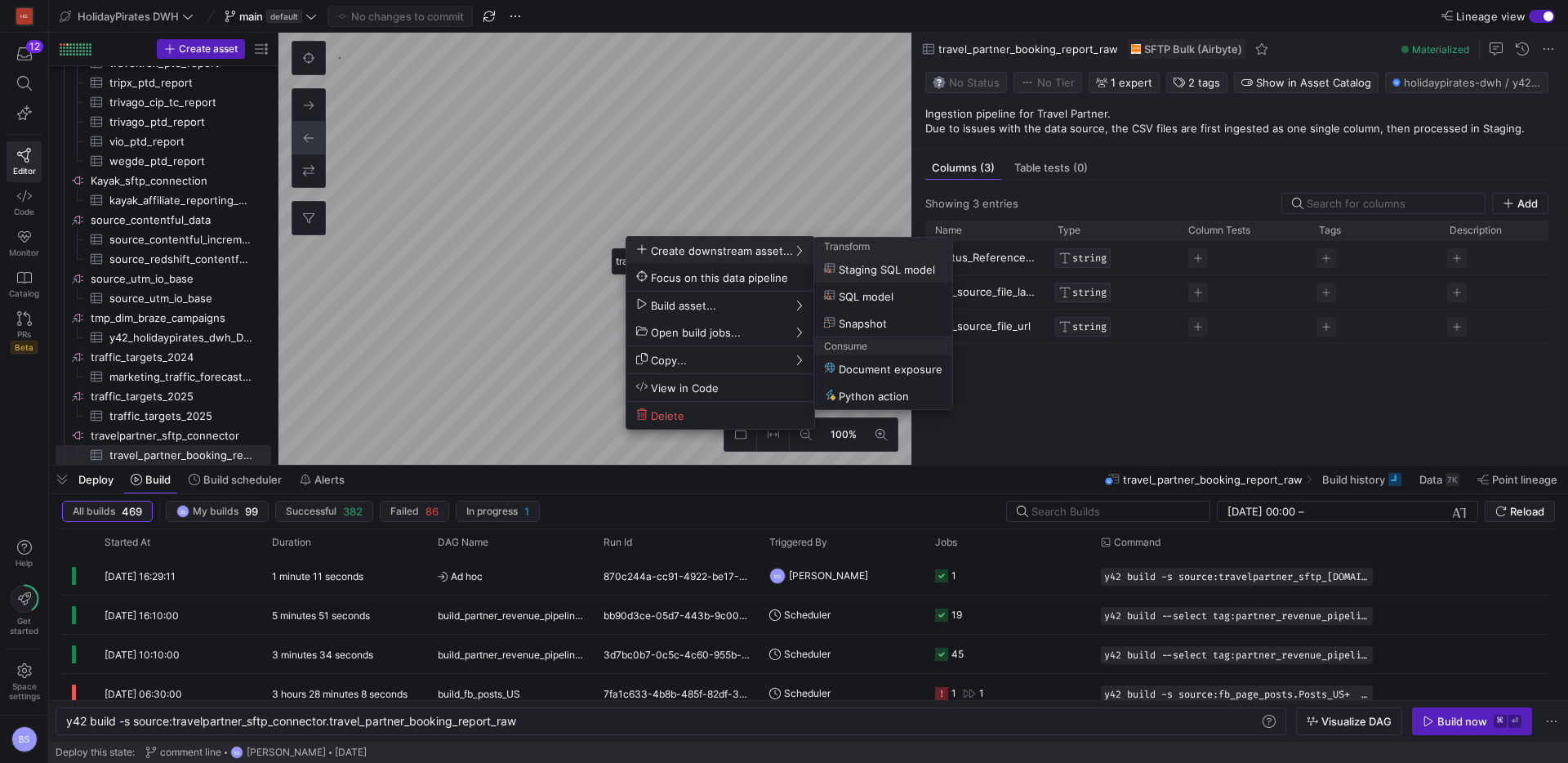
click at [787, 153] on div at bounding box center [784, 381] width 1568 height 763
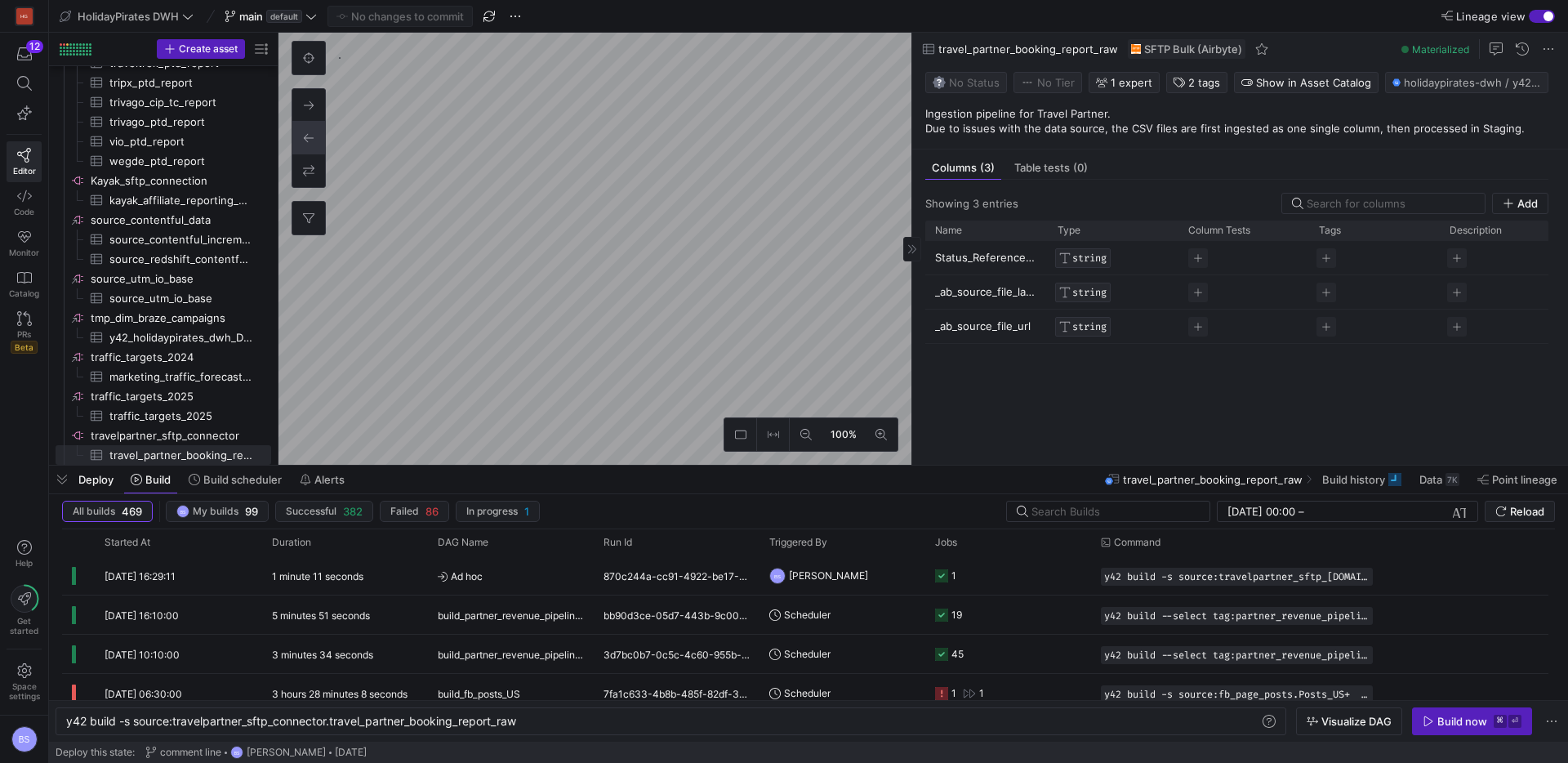
type textarea "y42 build -s stg_travelpartner_rev"
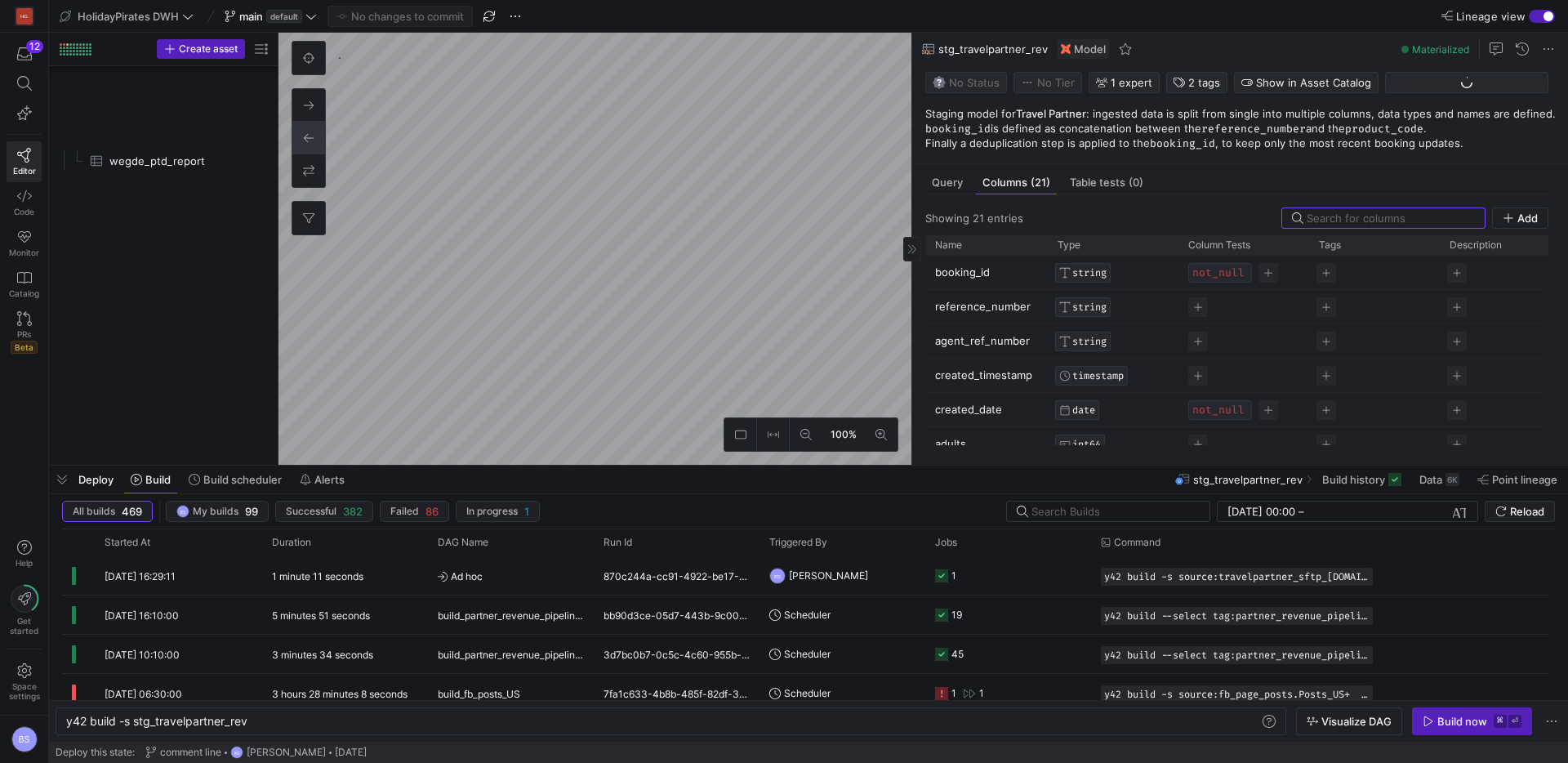
scroll to position [314, 0]
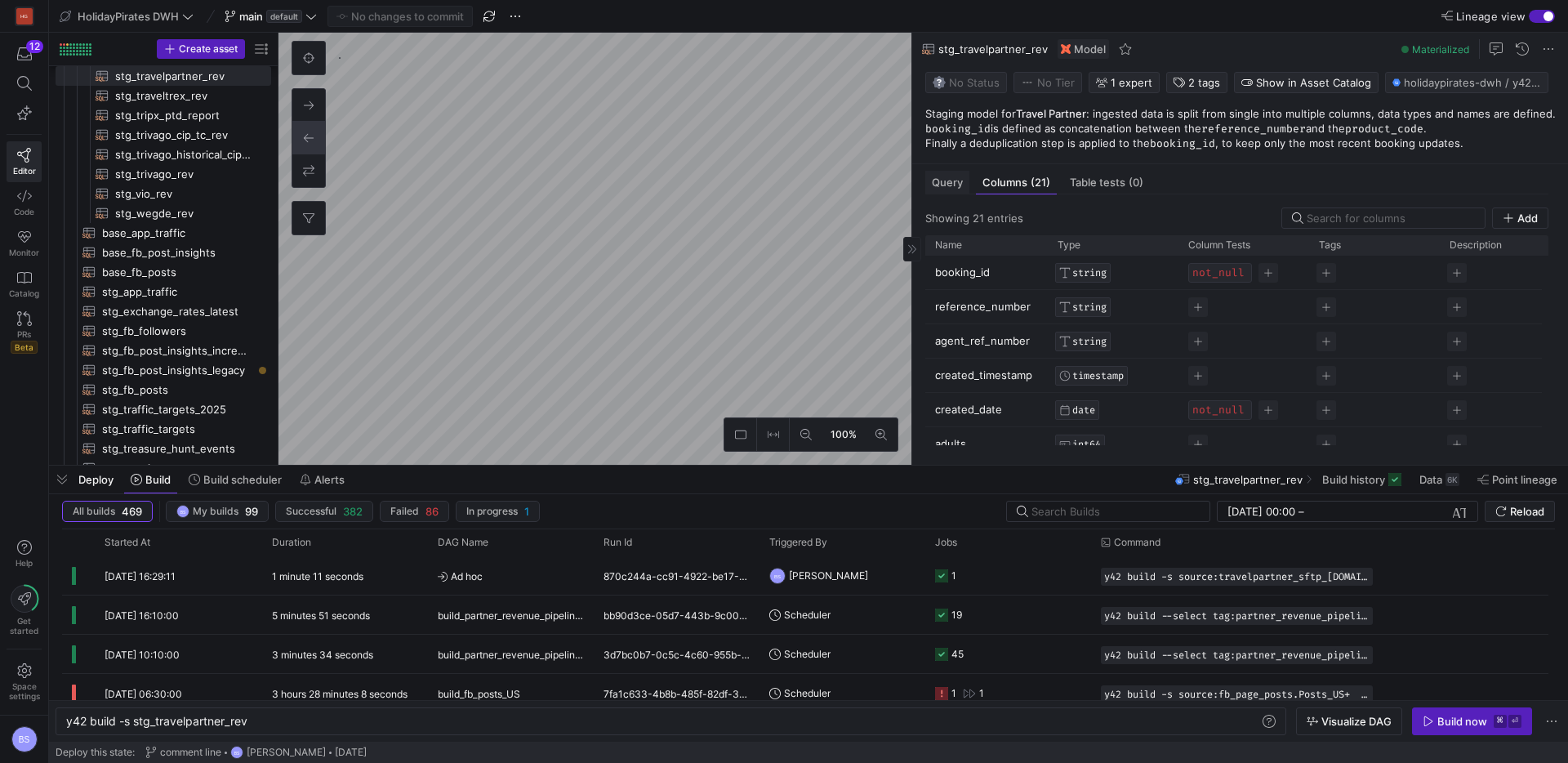
click at [947, 188] on span "Query" at bounding box center [947, 182] width 31 height 10
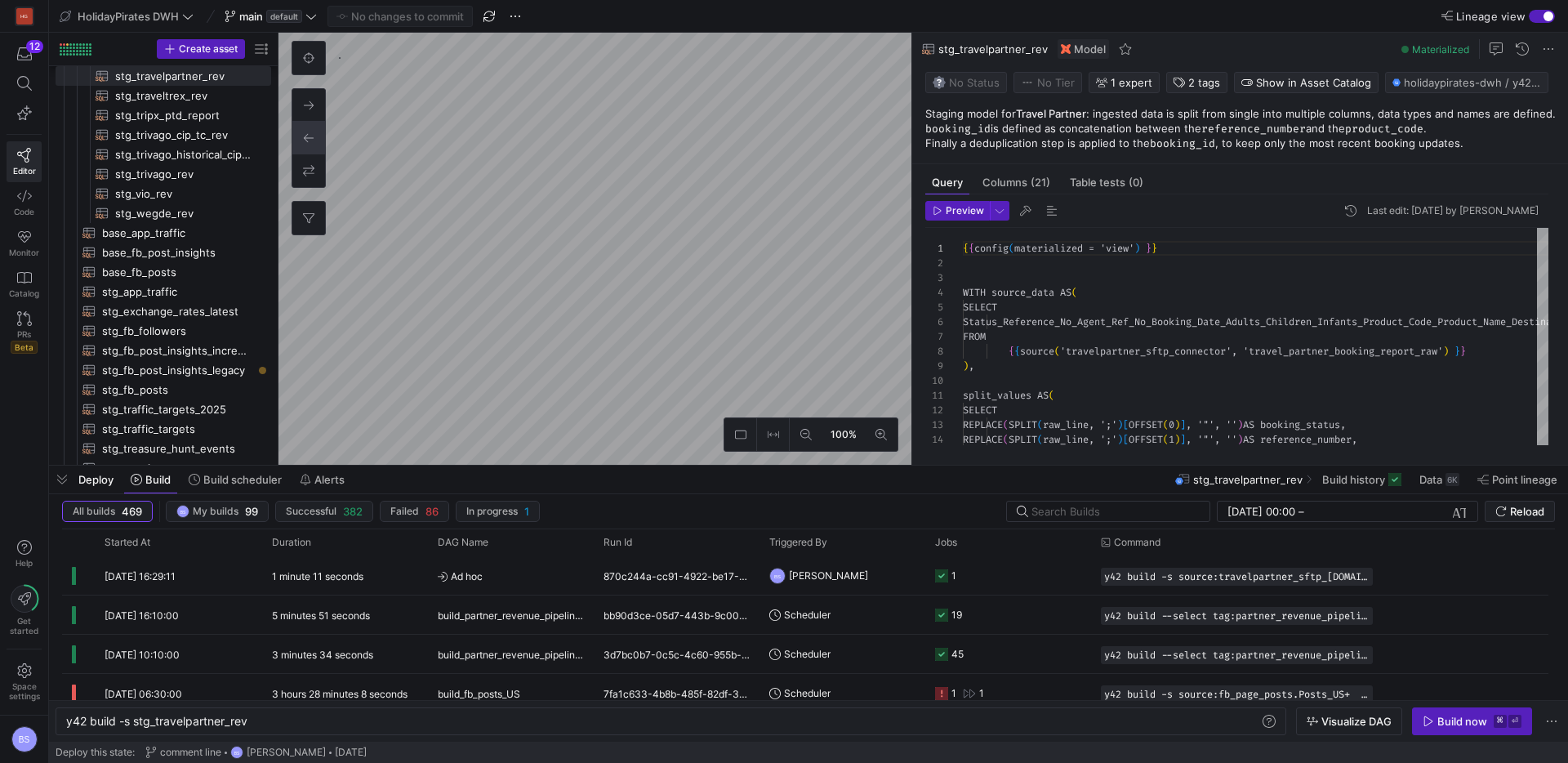
scroll to position [147, 0]
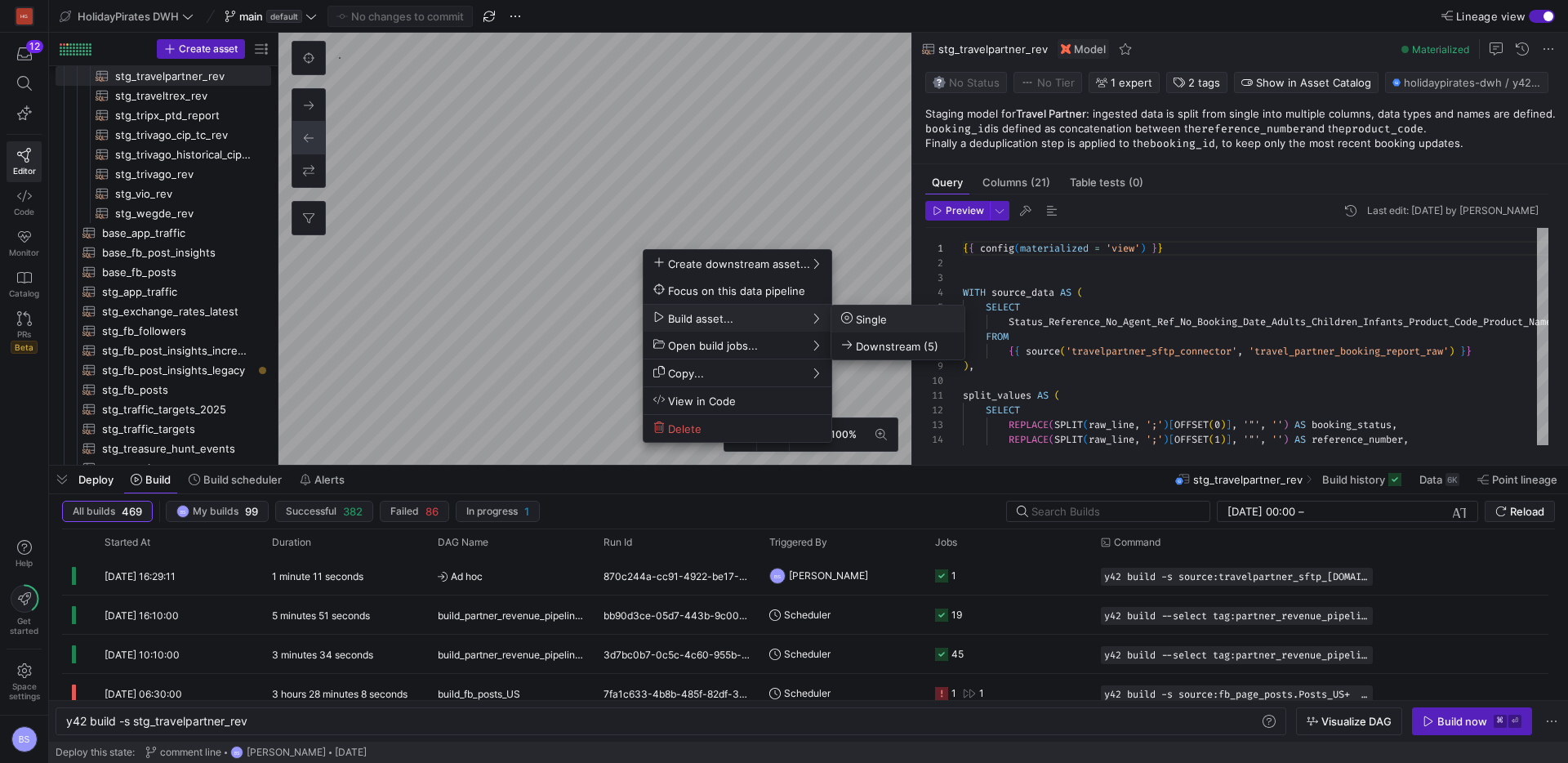
click at [869, 317] on span "Single" at bounding box center [864, 319] width 46 height 14
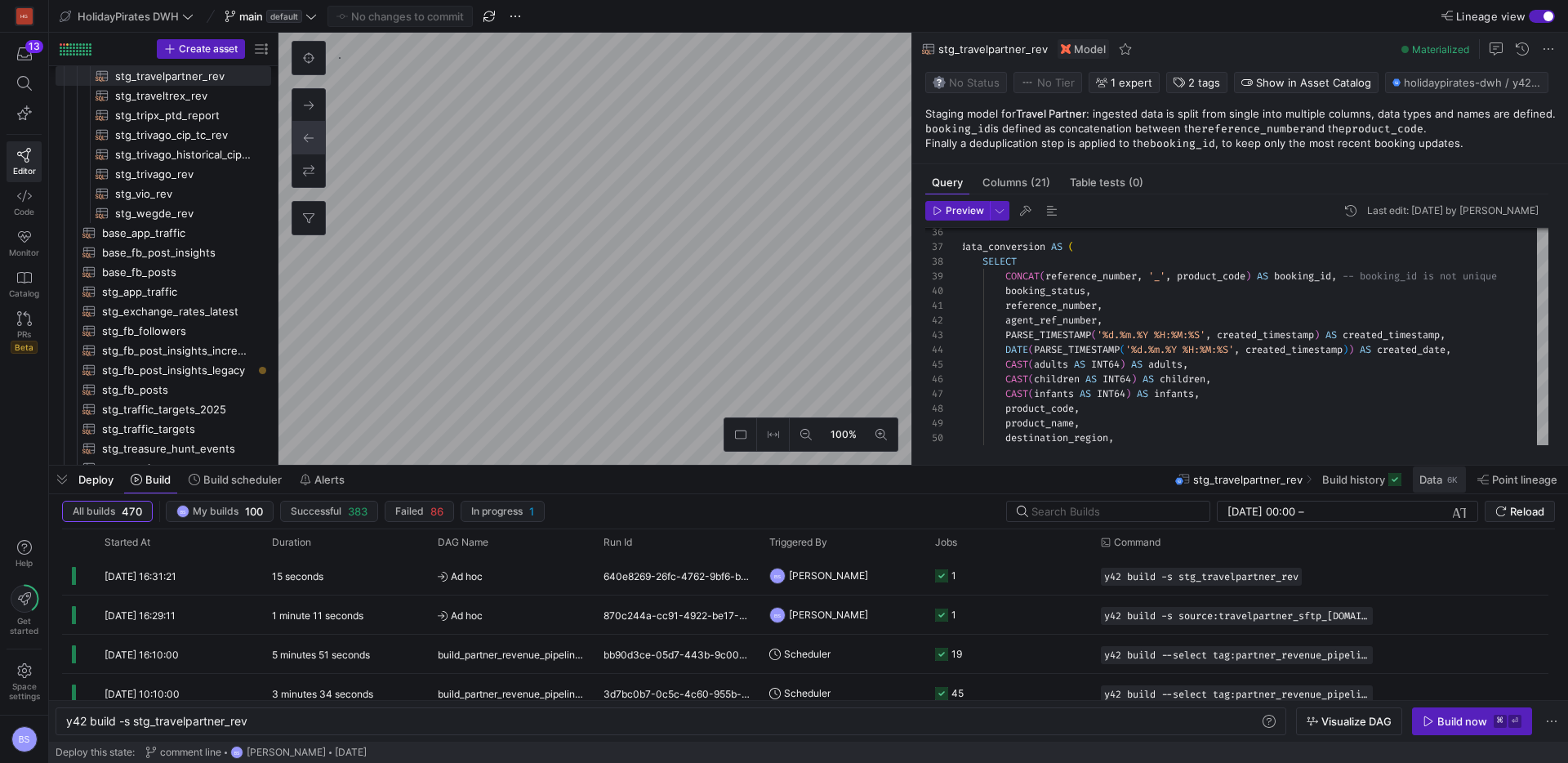
click at [1442, 481] on span "Data 6K" at bounding box center [1439, 479] width 40 height 13
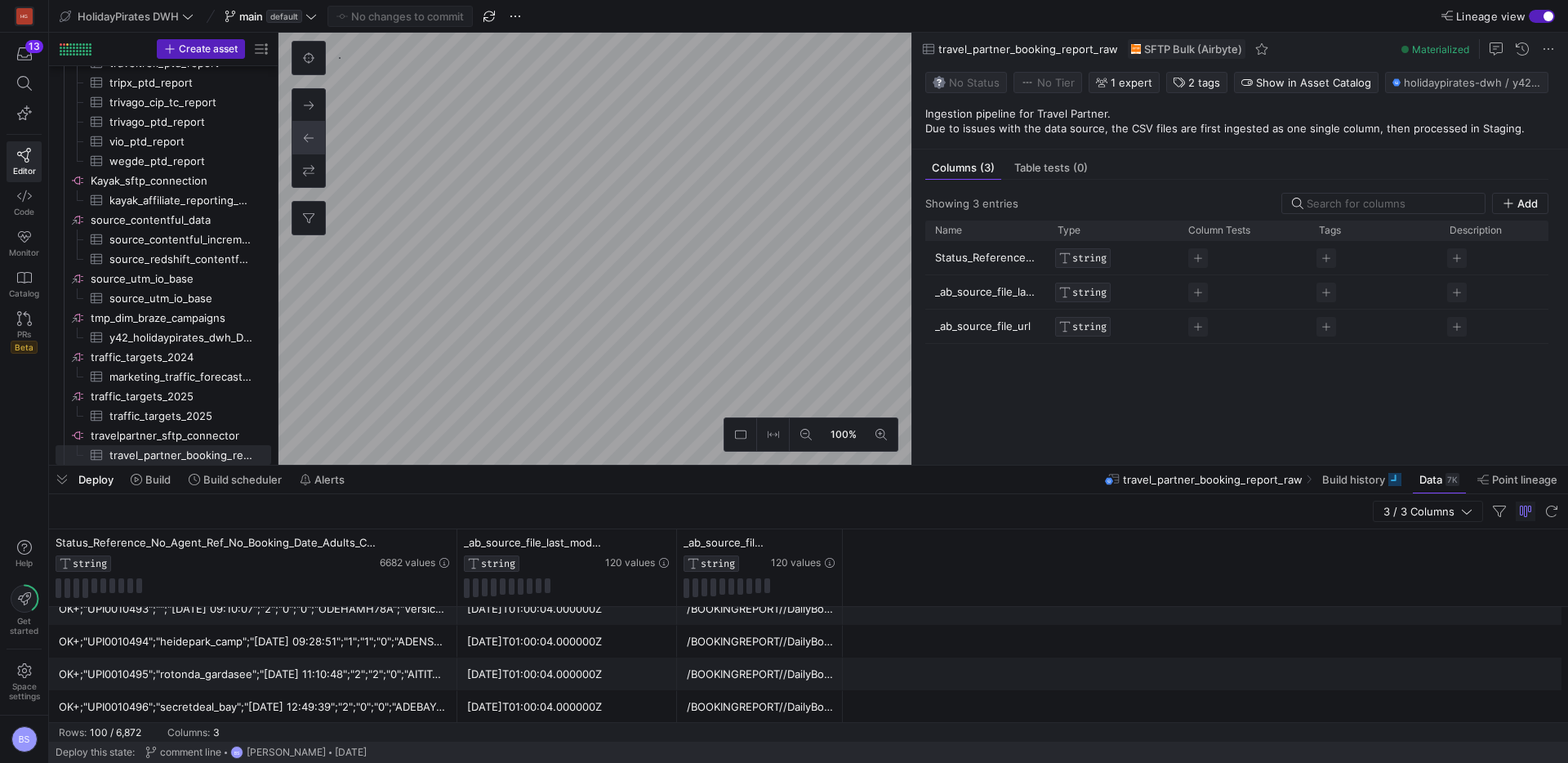
scroll to position [2491, 0]
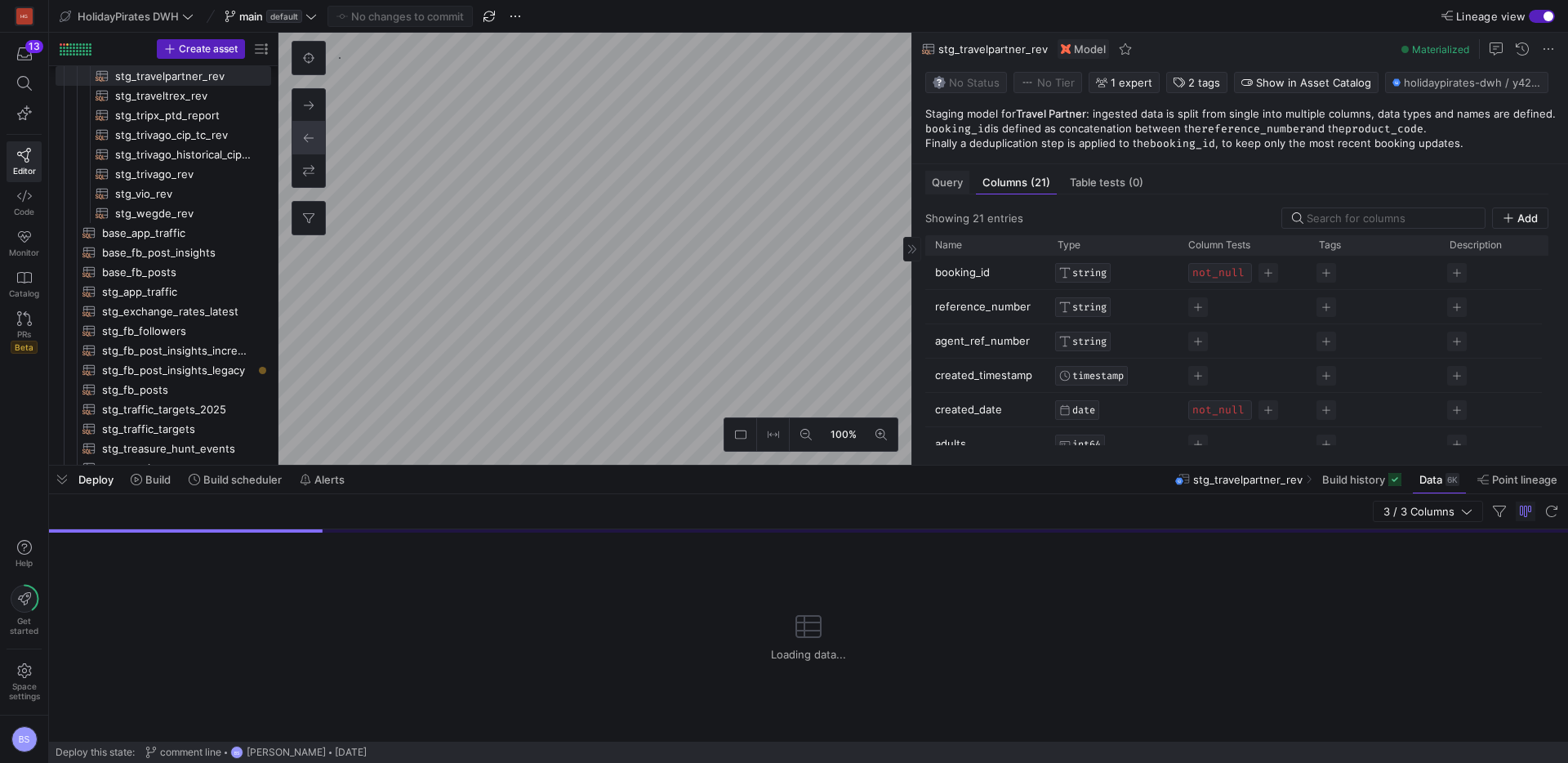
click at [950, 182] on span "Query" at bounding box center [947, 182] width 31 height 10
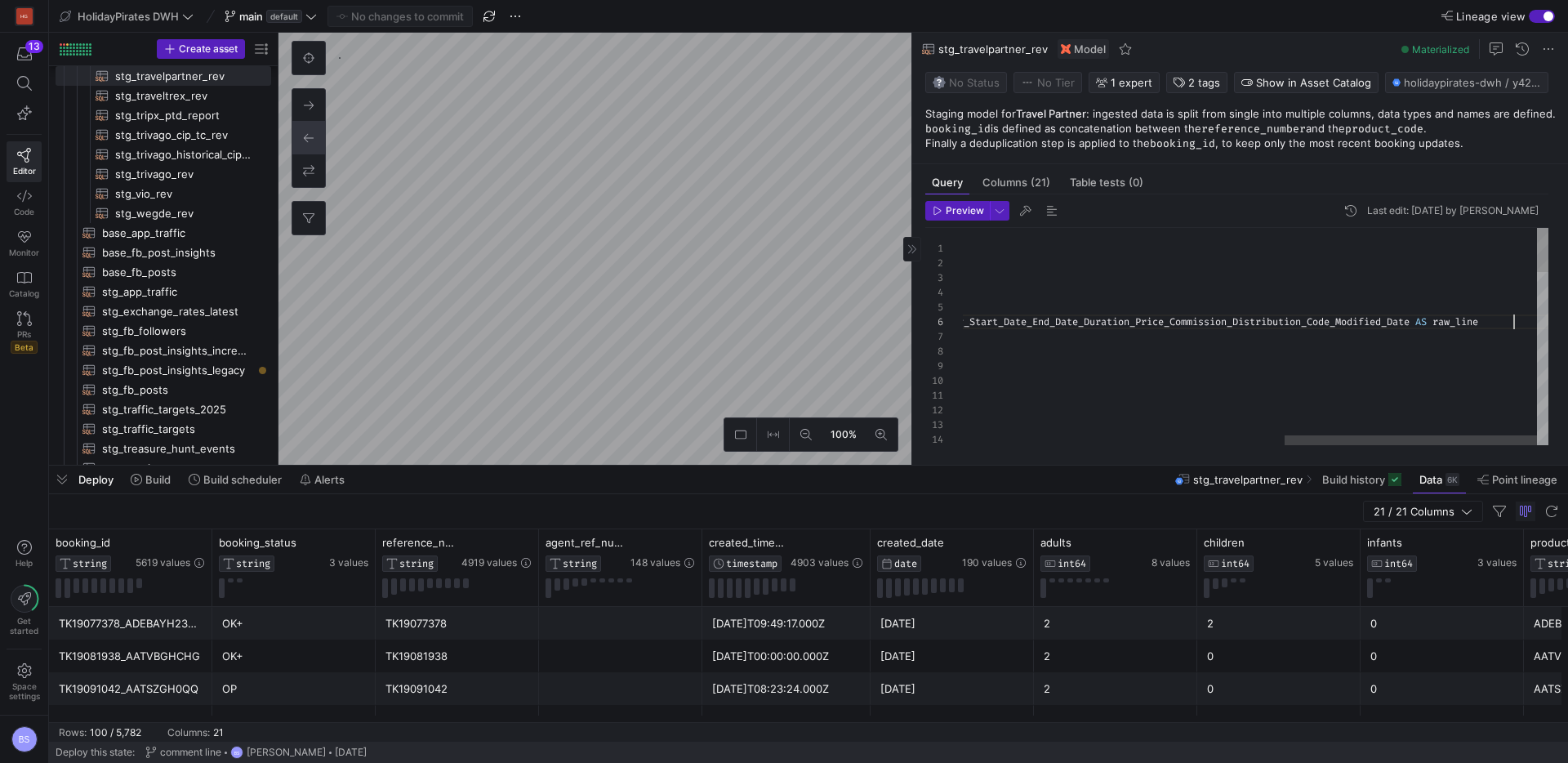
click at [1517, 325] on div "WITH source_data AS ( SELECT Status_Reference_No_Agent_Ref_No_Booking_Date_Adul…" at bounding box center [885, 754] width 1328 height 1053
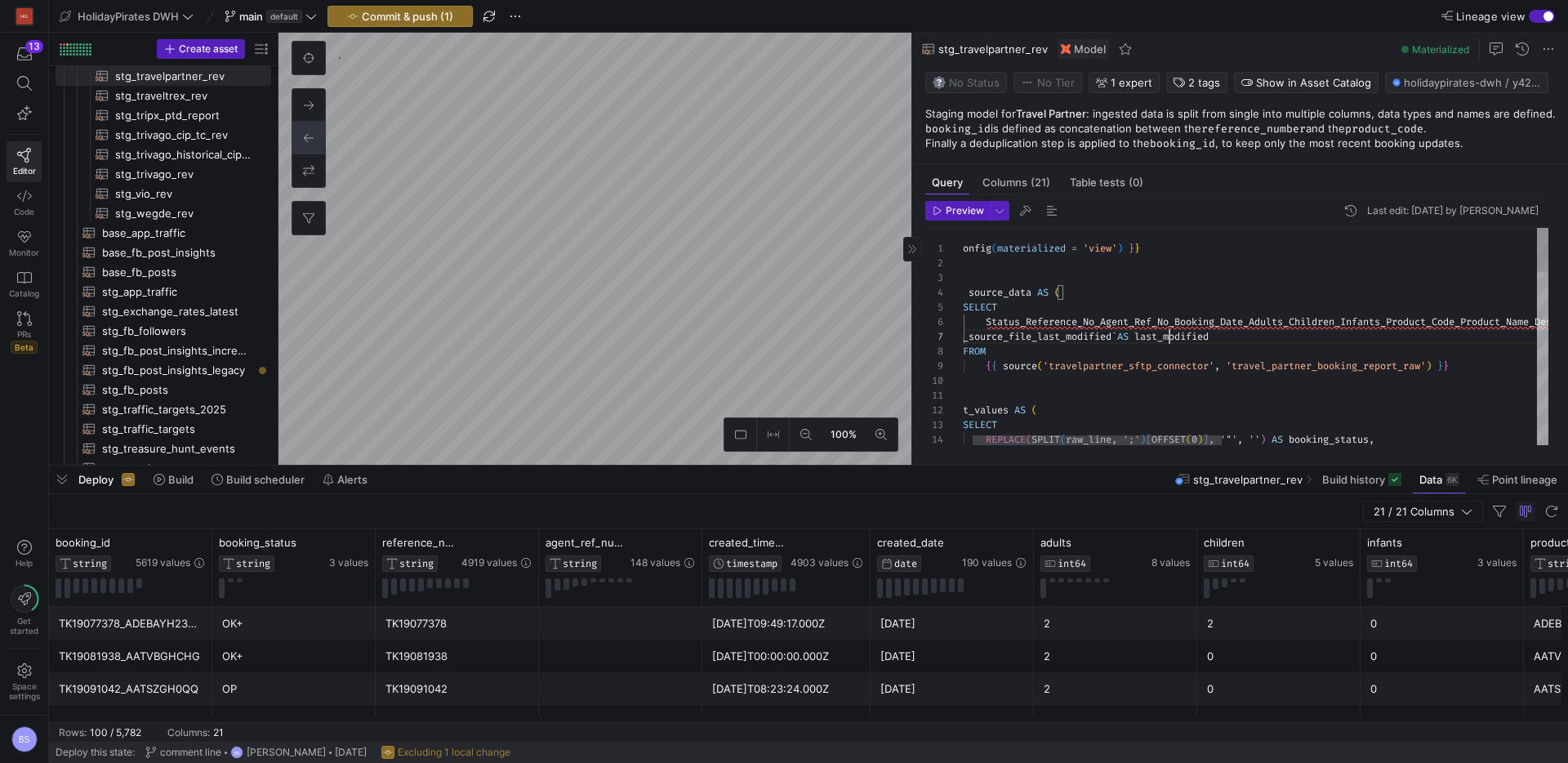
drag, startPoint x: 989, startPoint y: 335, endPoint x: 1057, endPoint y: 358, distance: 71.8
click at [946, 335] on span "`" at bounding box center [943, 336] width 6 height 13
type textarea "{{ config(materialized = 'view') }} WITH source_data AS ( SELECT Status_Referen…"
drag, startPoint x: 1018, startPoint y: 341, endPoint x: 985, endPoint y: 334, distance: 33.7
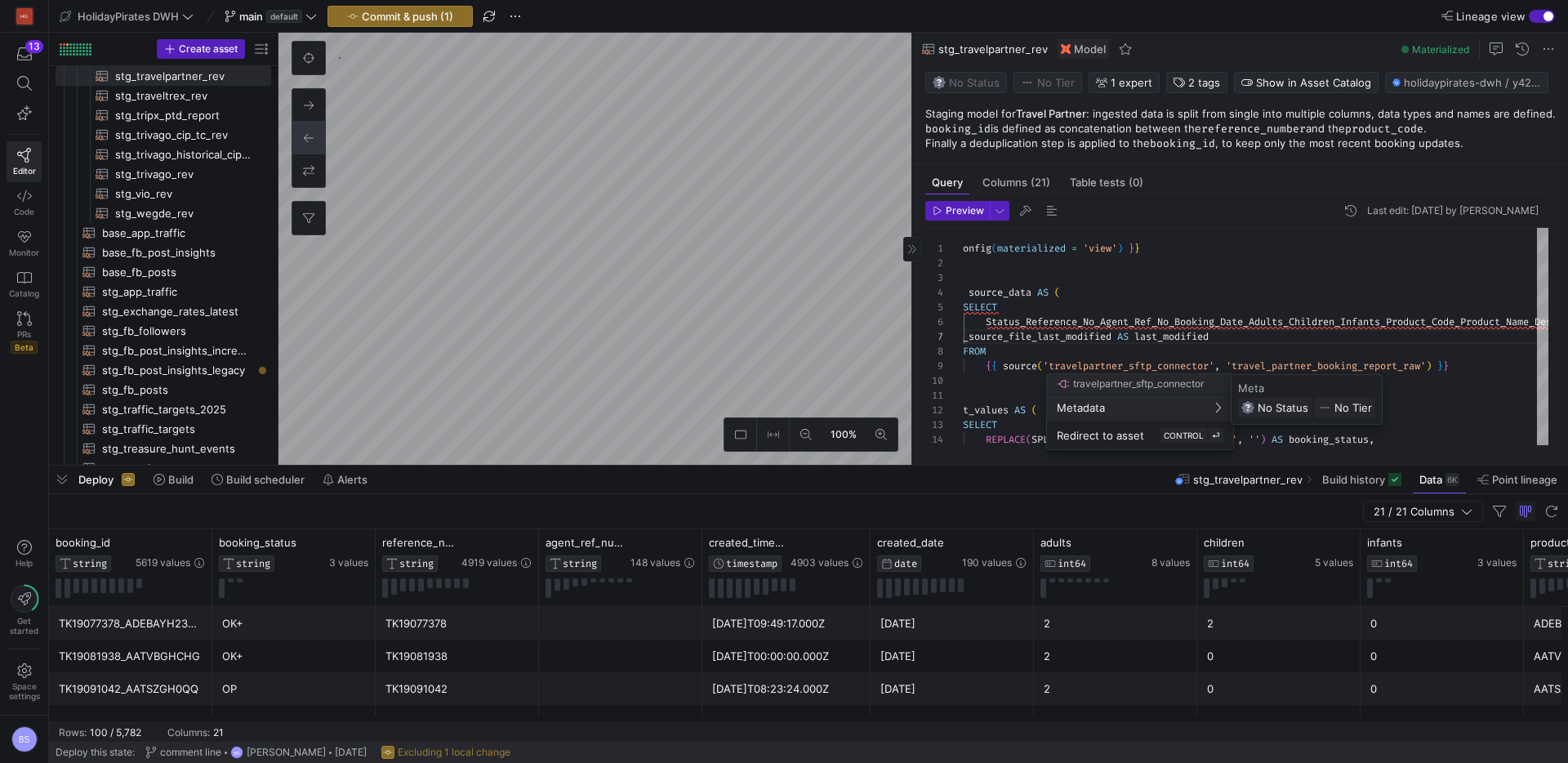
click at [1014, 340] on div at bounding box center [784, 381] width 1568 height 763
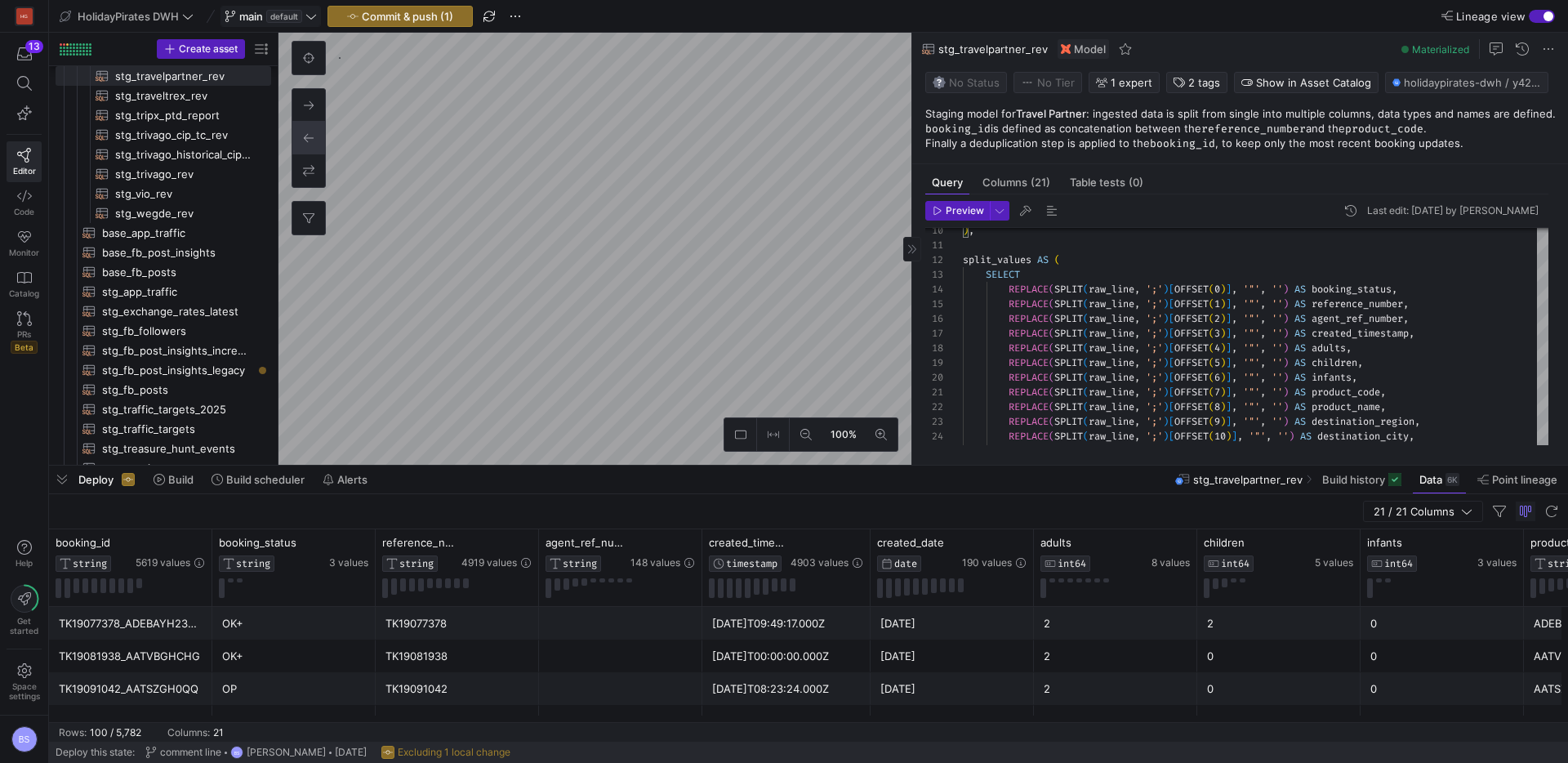
click at [266, 12] on y42-badge "default" at bounding box center [283, 15] width 40 height 13
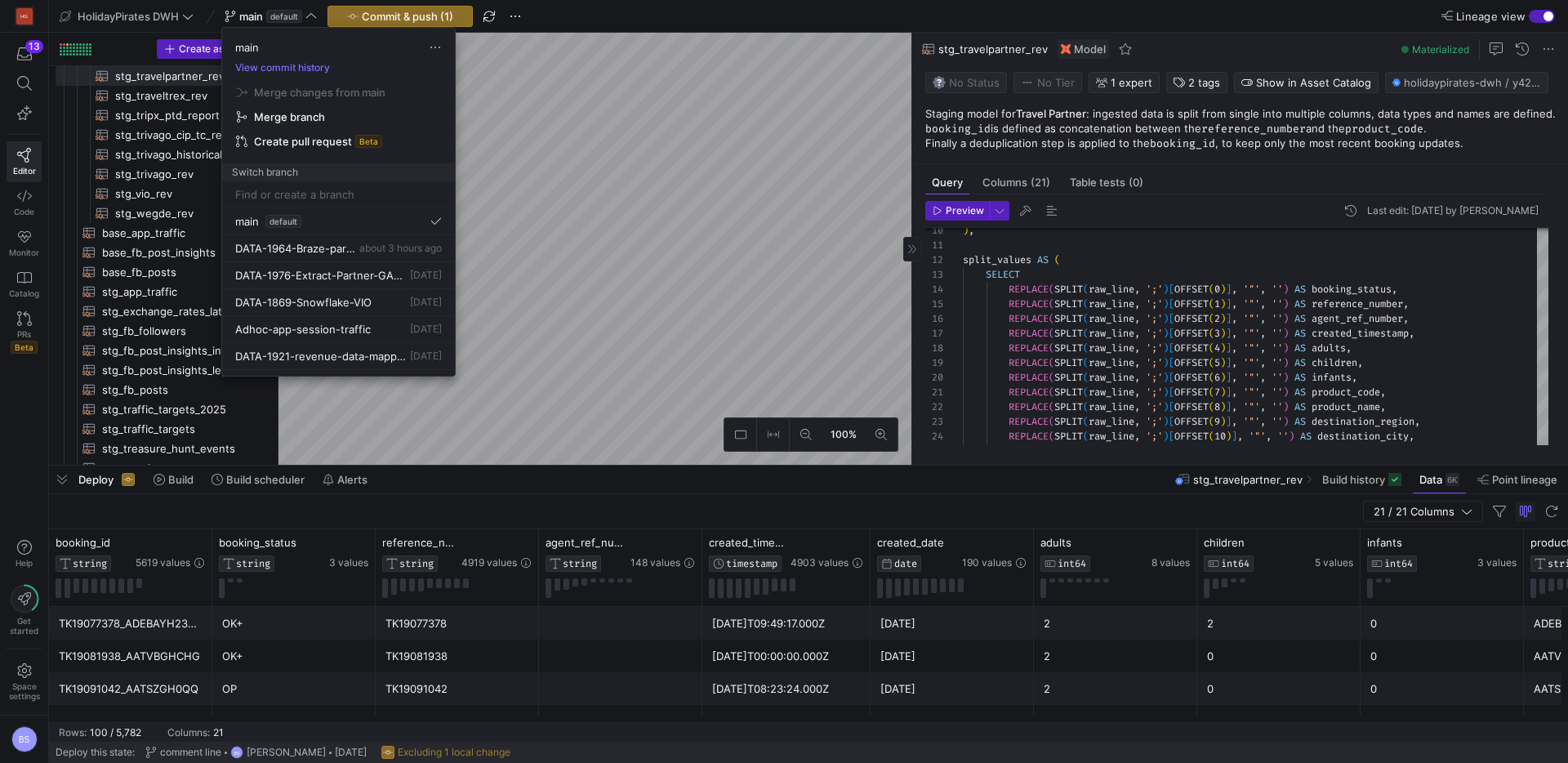
click at [1429, 306] on div at bounding box center [784, 381] width 1568 height 763
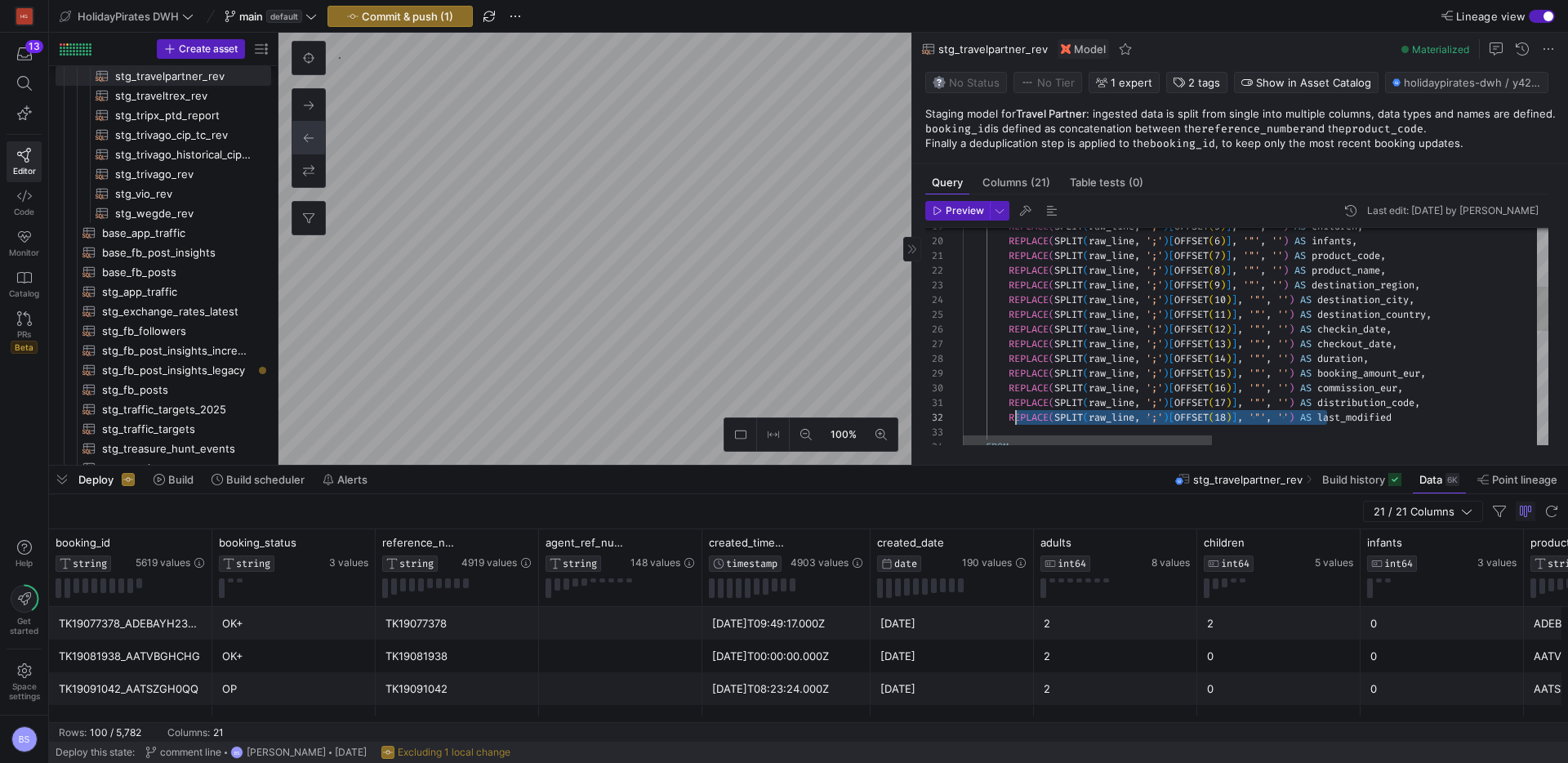
drag, startPoint x: 1327, startPoint y: 419, endPoint x: 1015, endPoint y: 418, distance: 312.0
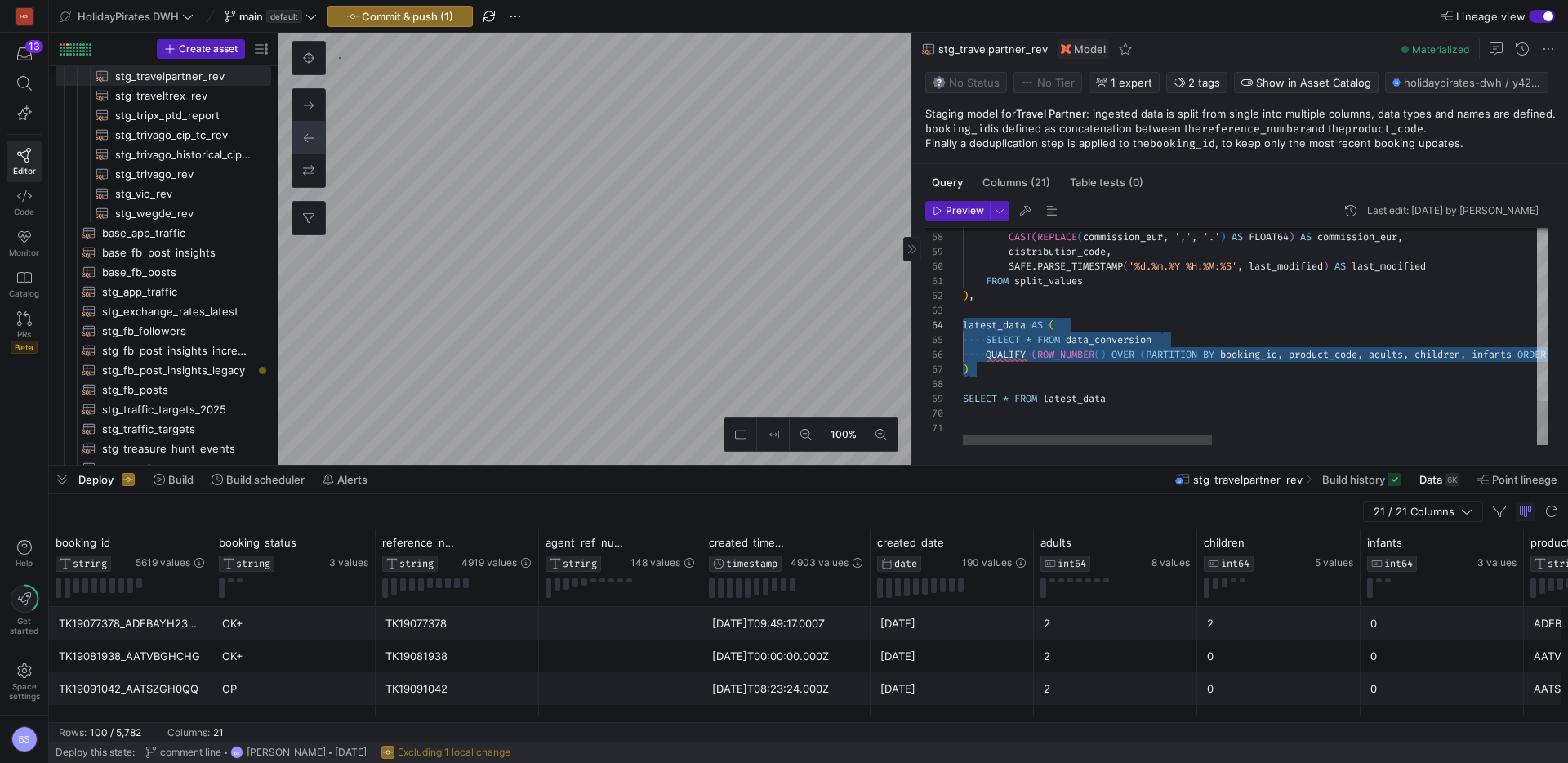
drag, startPoint x: 1029, startPoint y: 373, endPoint x: 892, endPoint y: 332, distance: 143.0
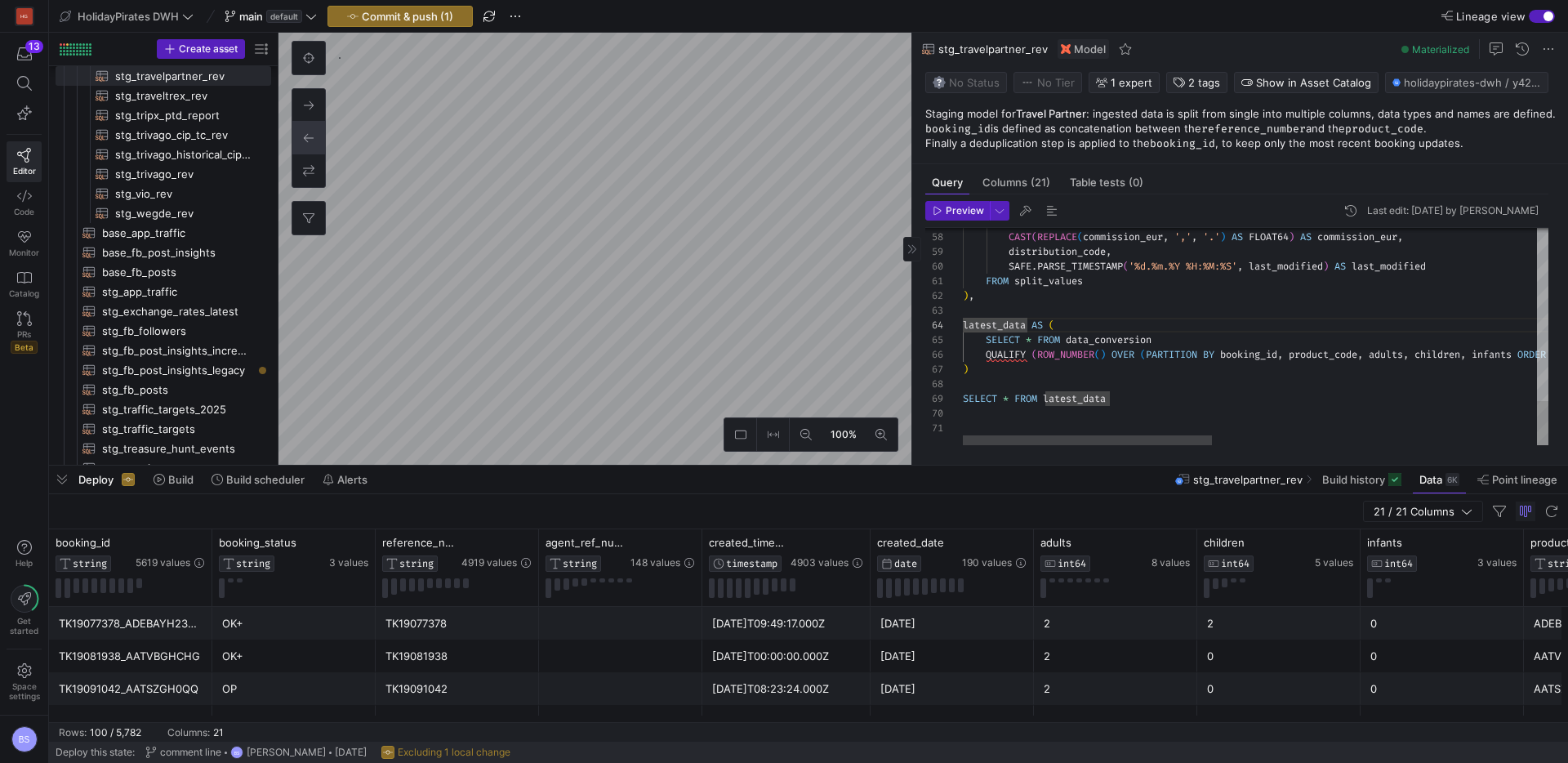
drag, startPoint x: 964, startPoint y: 328, endPoint x: 961, endPoint y: 368, distance: 40.1
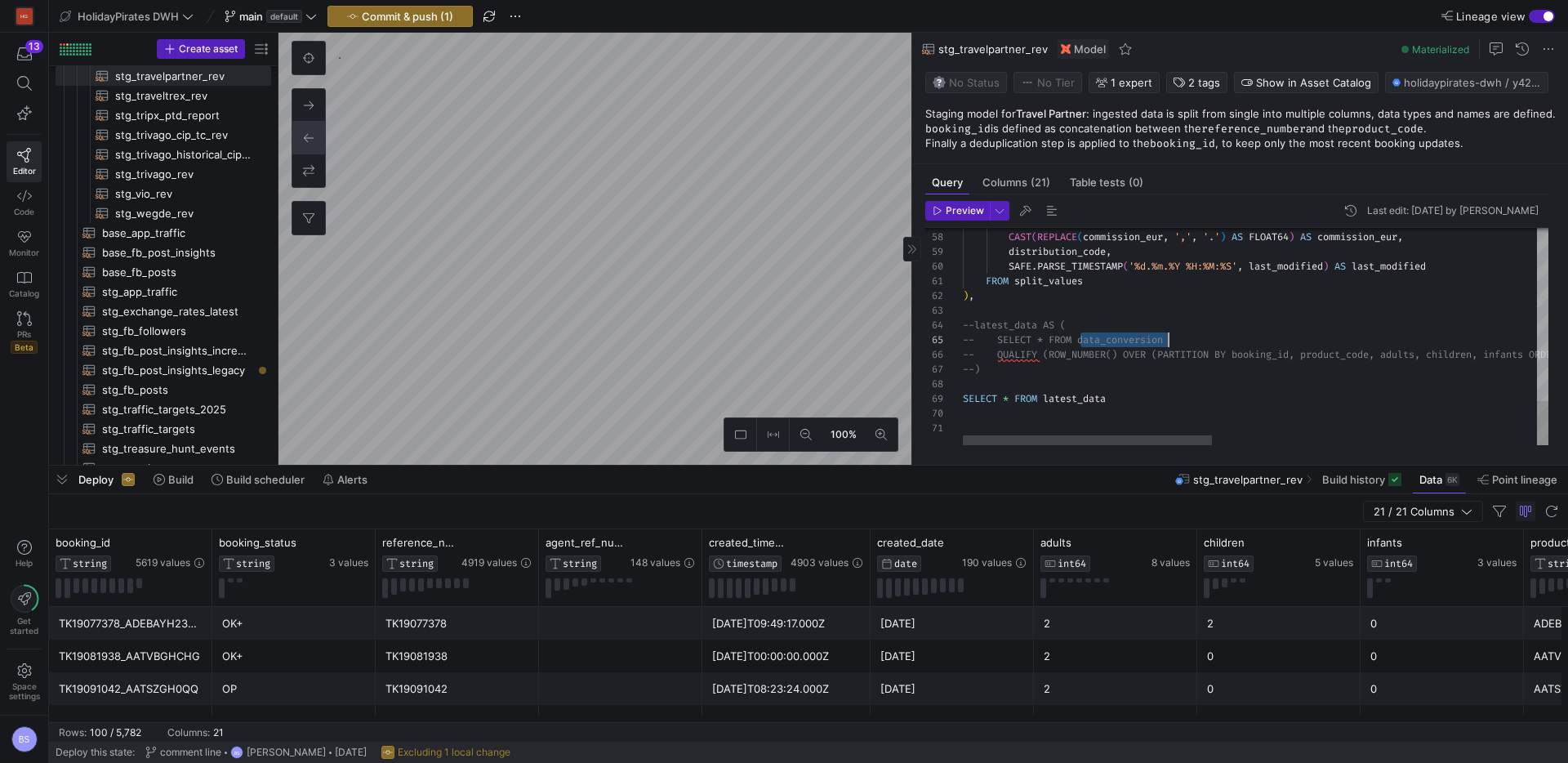
type textarea "FROM split_values ) --latest_data AS ( -- SELECT * FROM data_conversion -- QUAL…"
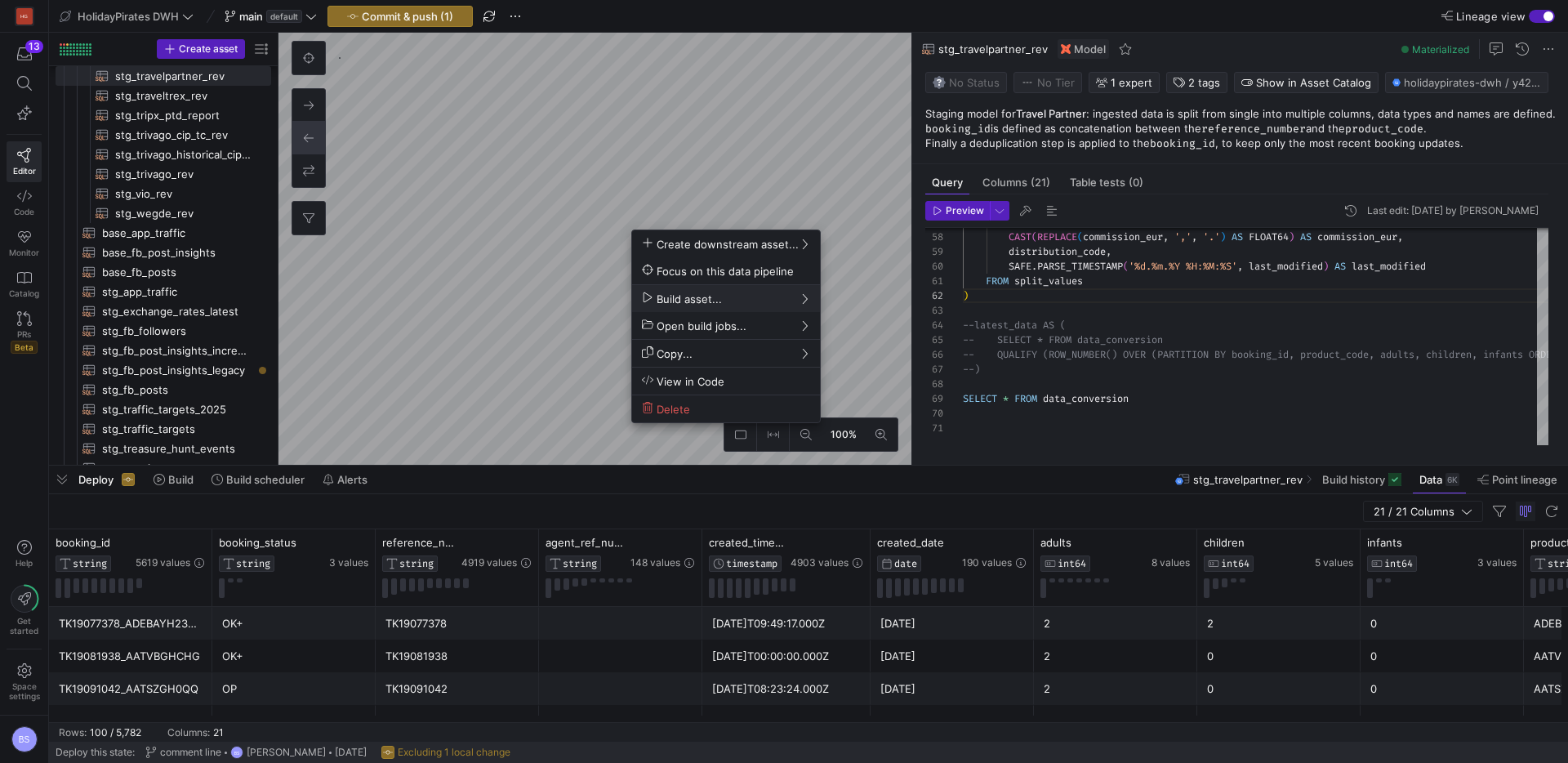
click at [291, 15] on div at bounding box center [784, 381] width 1568 height 763
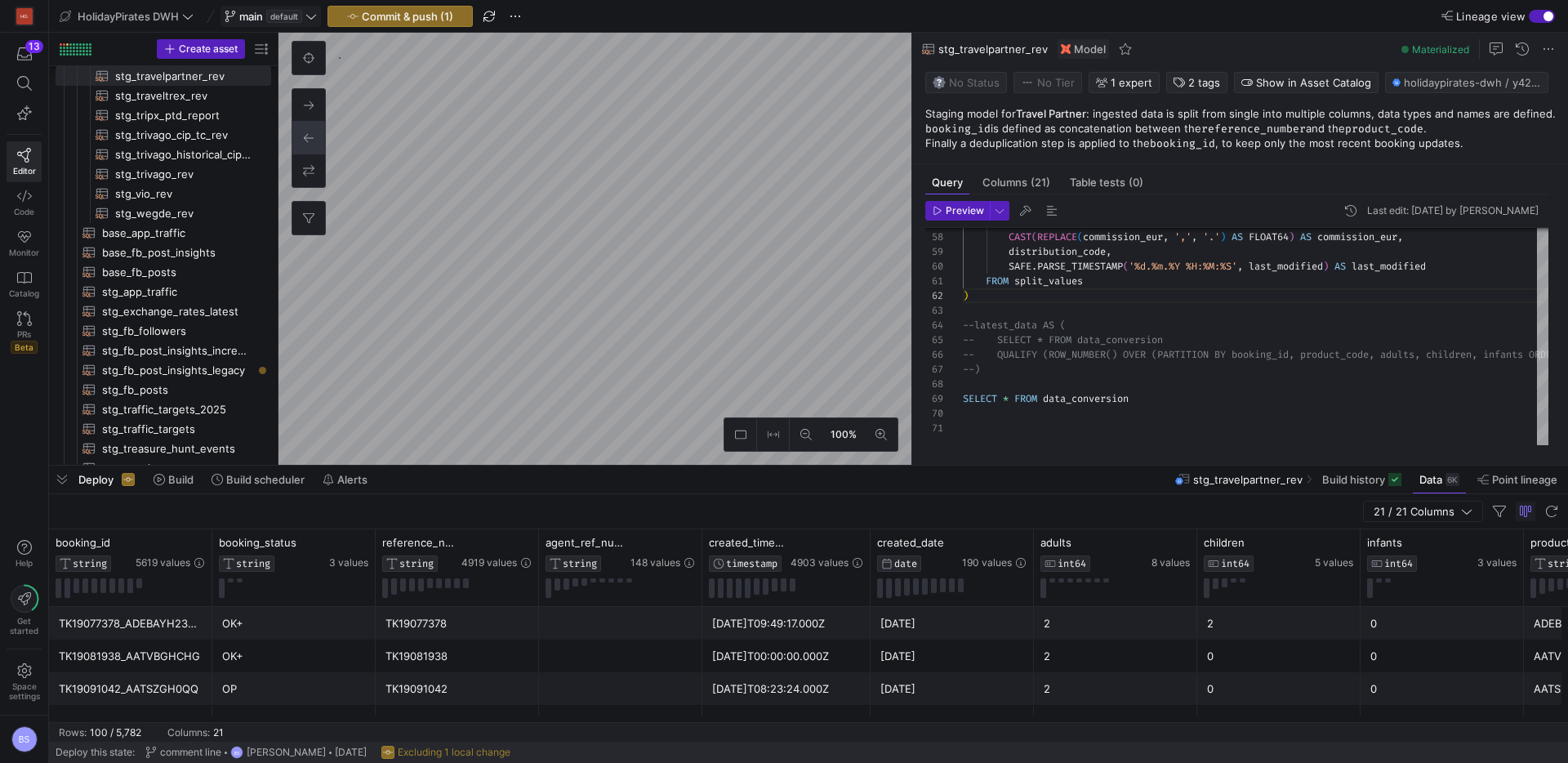
click at [309, 18] on icon at bounding box center [310, 15] width 11 height 11
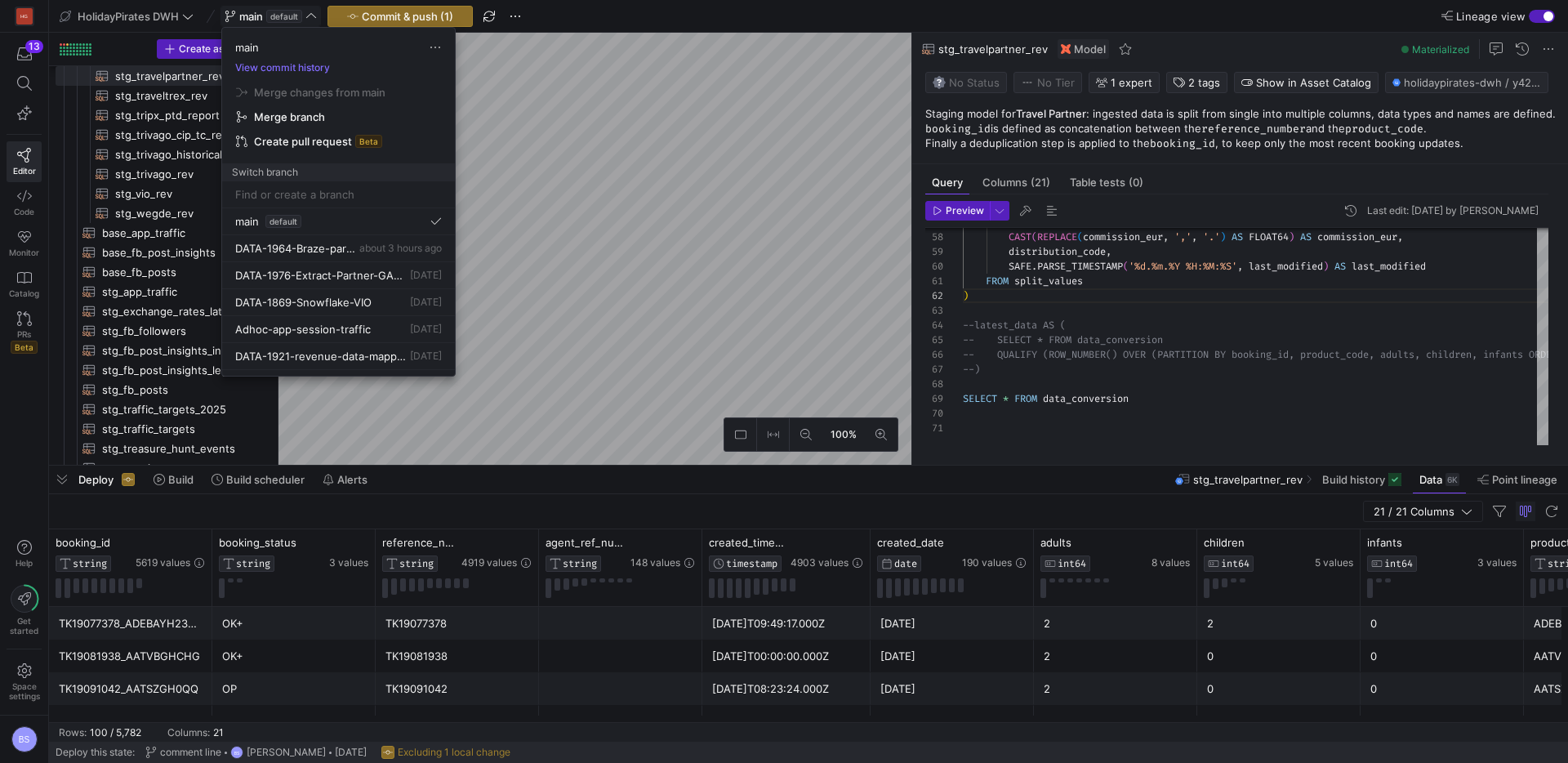
type input "1"
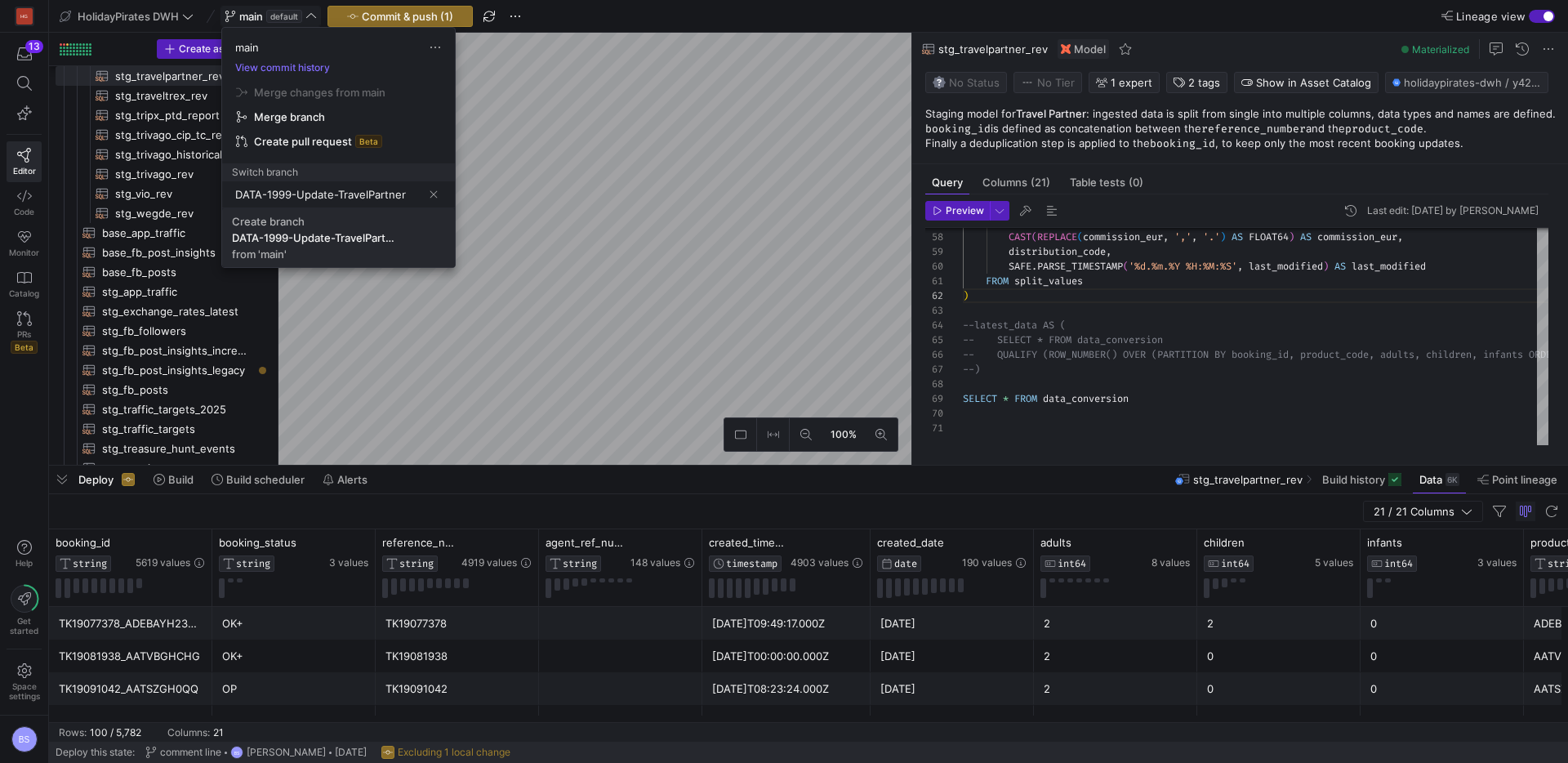
type input "DATA-1999-Update-TravelPartner"
click at [385, 237] on div "DATA-1999-Update-TravelPartner" at bounding box center [314, 237] width 163 height 13
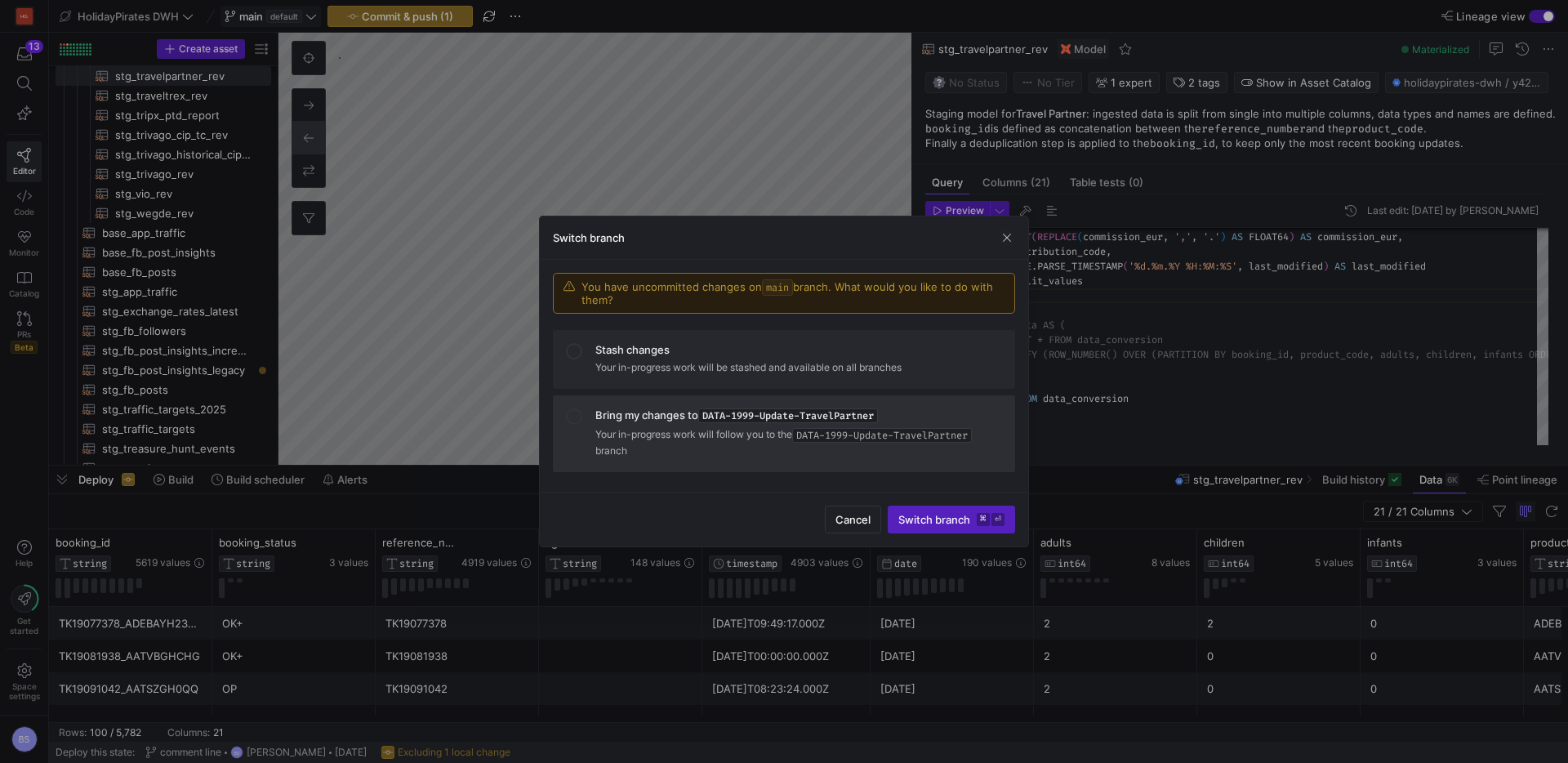
click at [689, 430] on p "Your in-progress work will follow you to the DATA-1999-Update-TravelPartner bra…" at bounding box center [799, 442] width 407 height 32
click at [960, 516] on span "Switch branch ⌘ ⏎" at bounding box center [952, 520] width 107 height 13
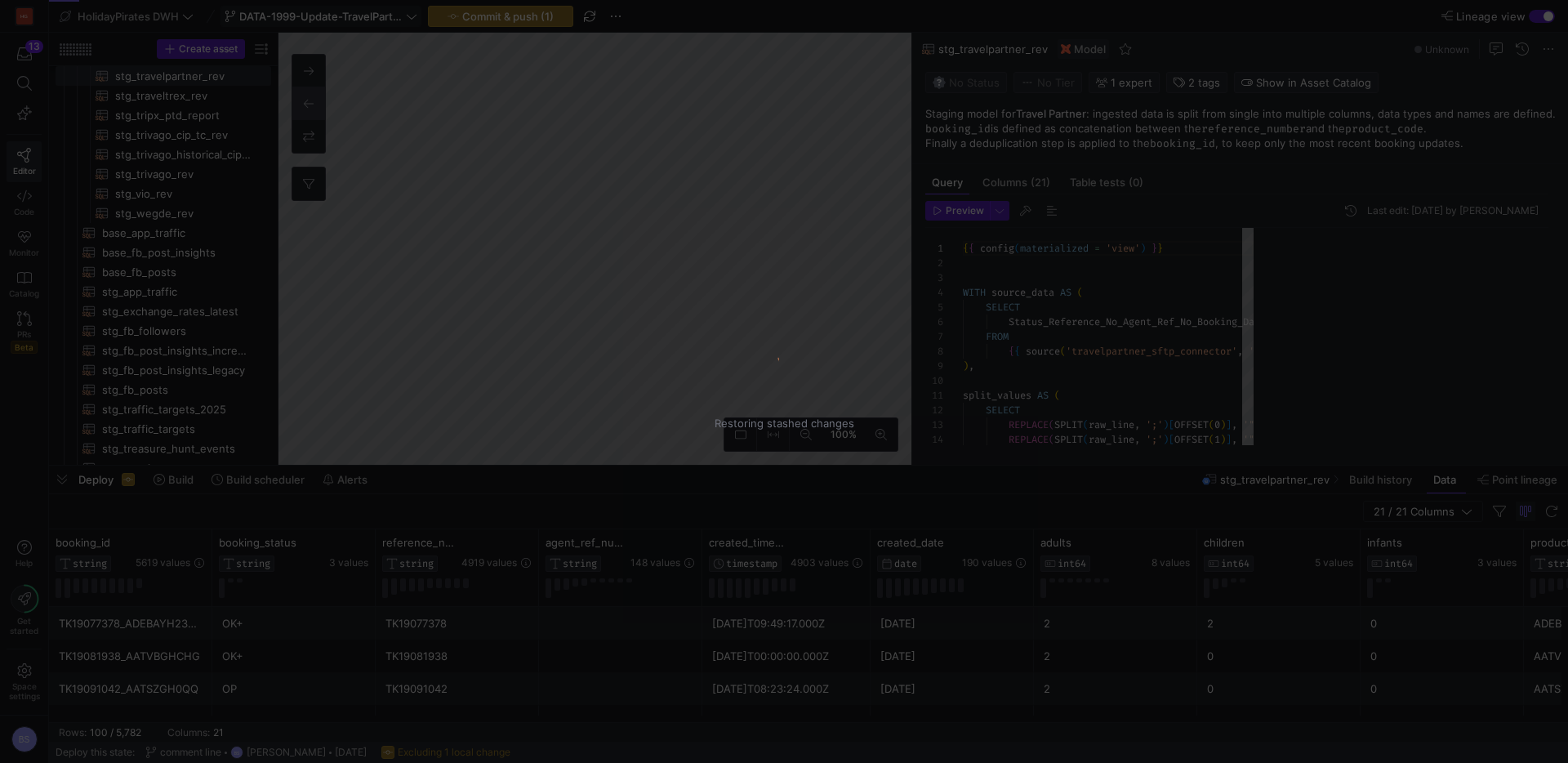
type textarea "{{ config(materialized = 'view') }} WITH source_data AS ( SELECT Status_Referen…"
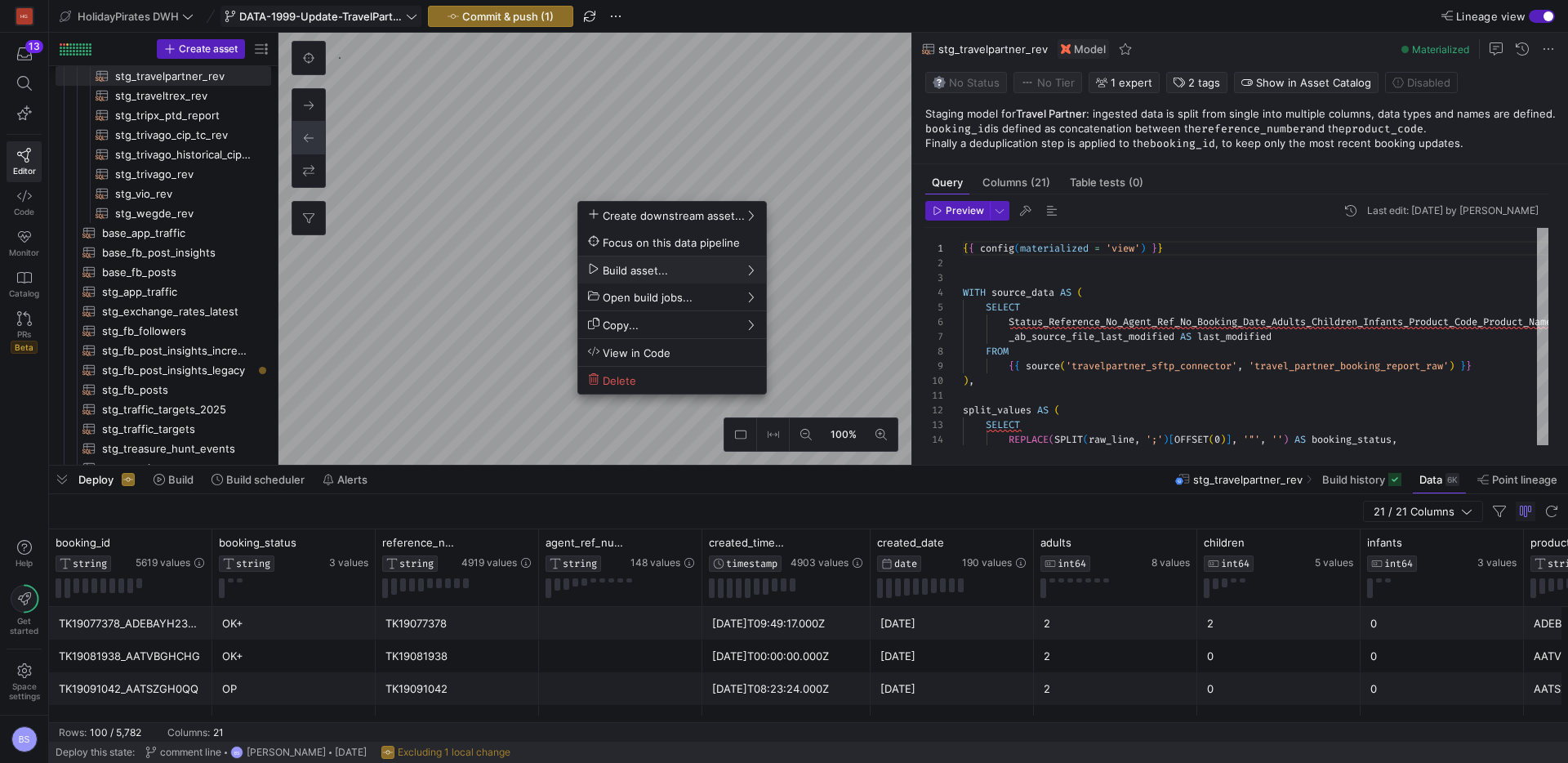
click at [499, 22] on div at bounding box center [784, 381] width 1568 height 763
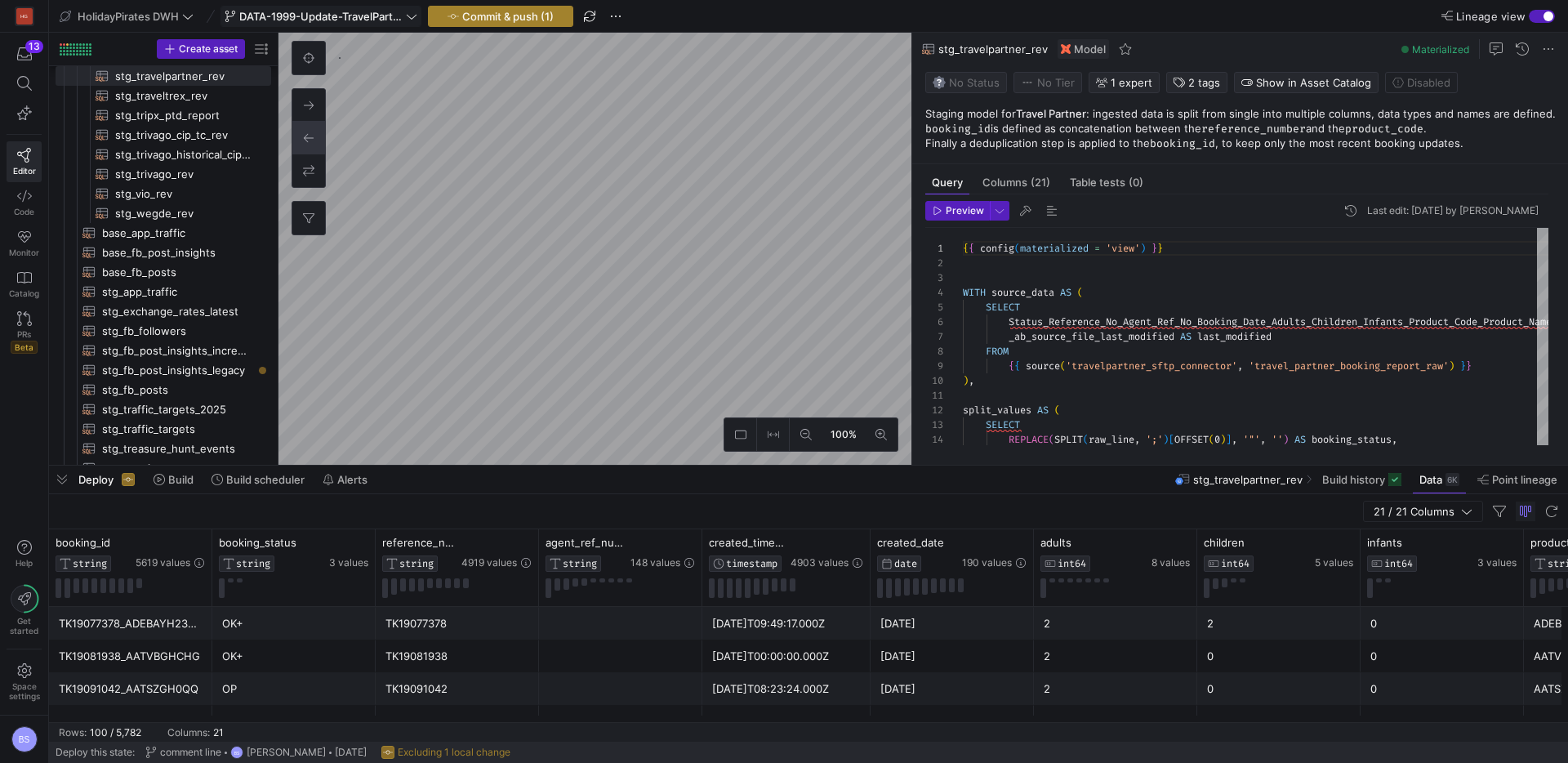
click at [499, 21] on span "Commit & push (1)" at bounding box center [508, 15] width 91 height 13
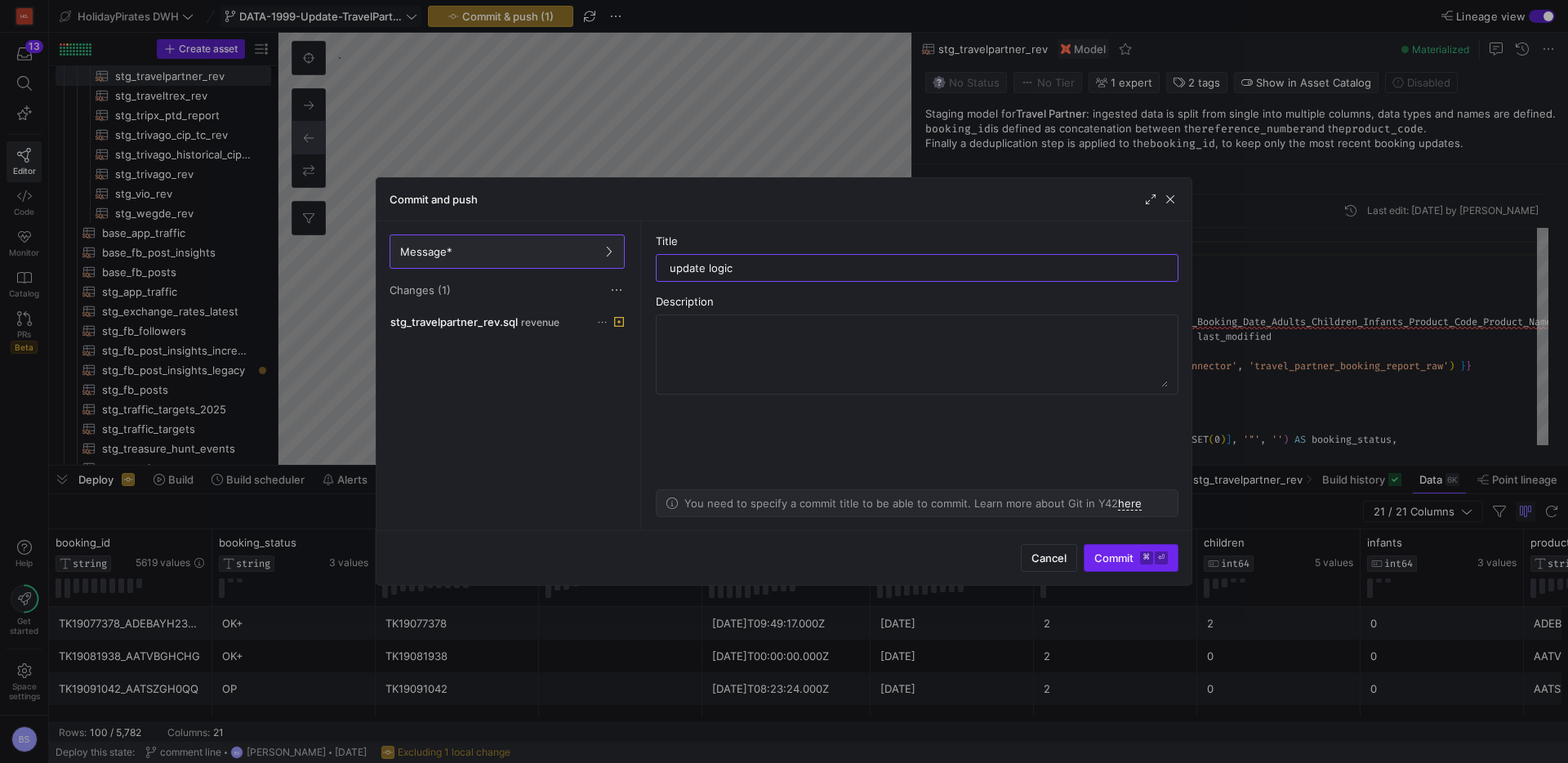
type input "update logic"
click at [1127, 564] on span "Commit ⌘ ⏎" at bounding box center [1131, 557] width 74 height 13
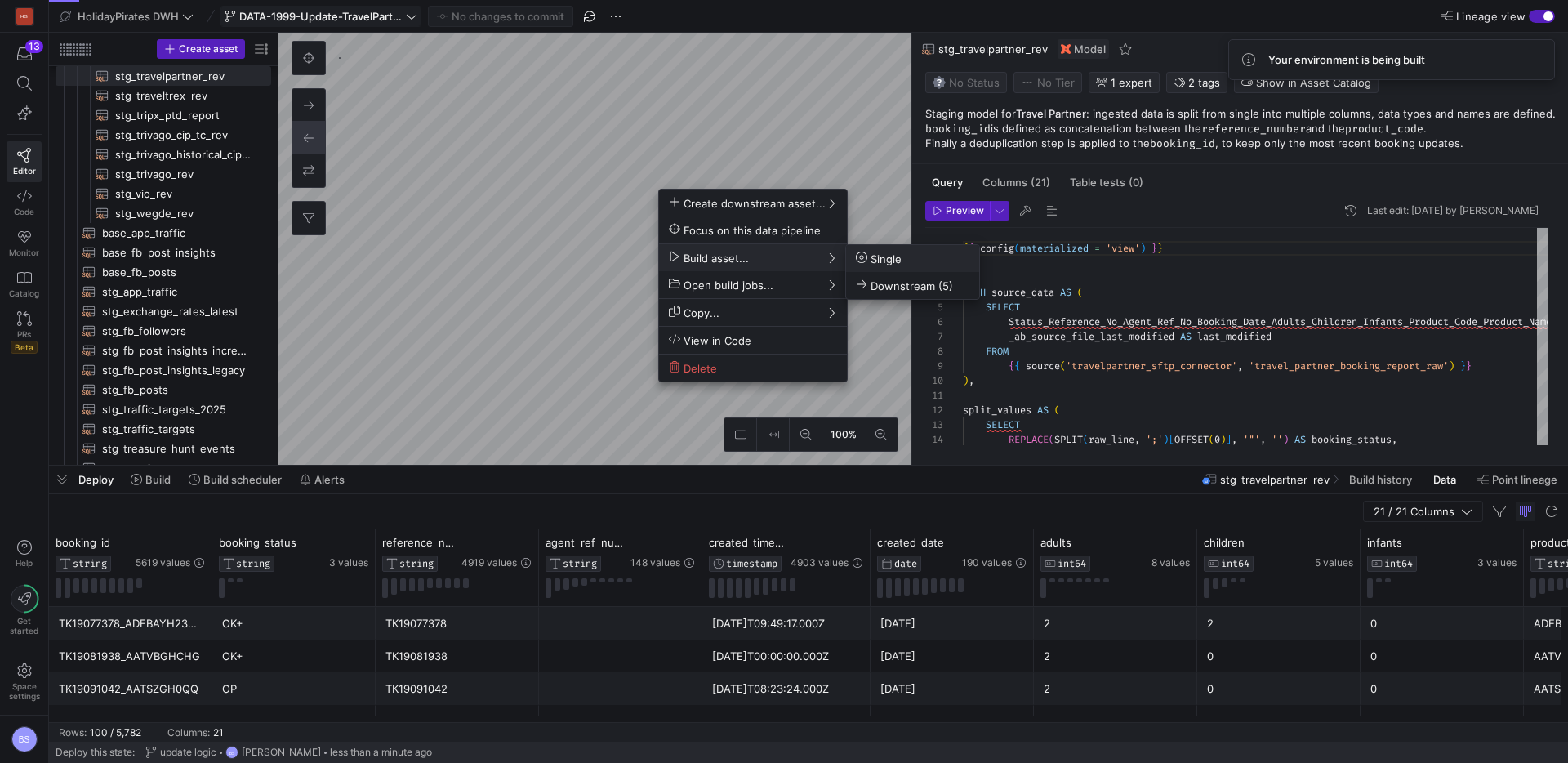
click at [885, 255] on span "Single" at bounding box center [879, 259] width 46 height 14
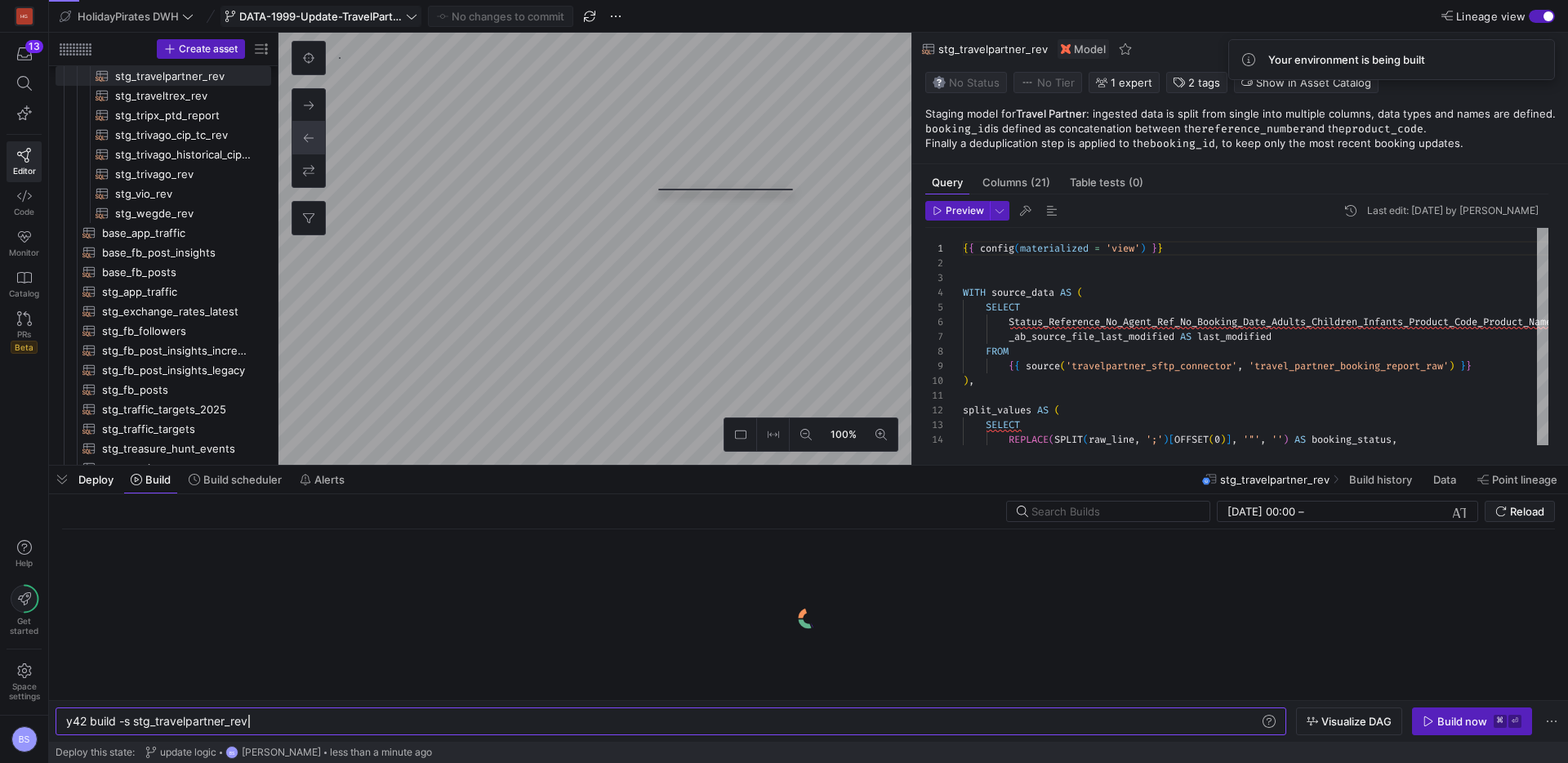
scroll to position [0, 182]
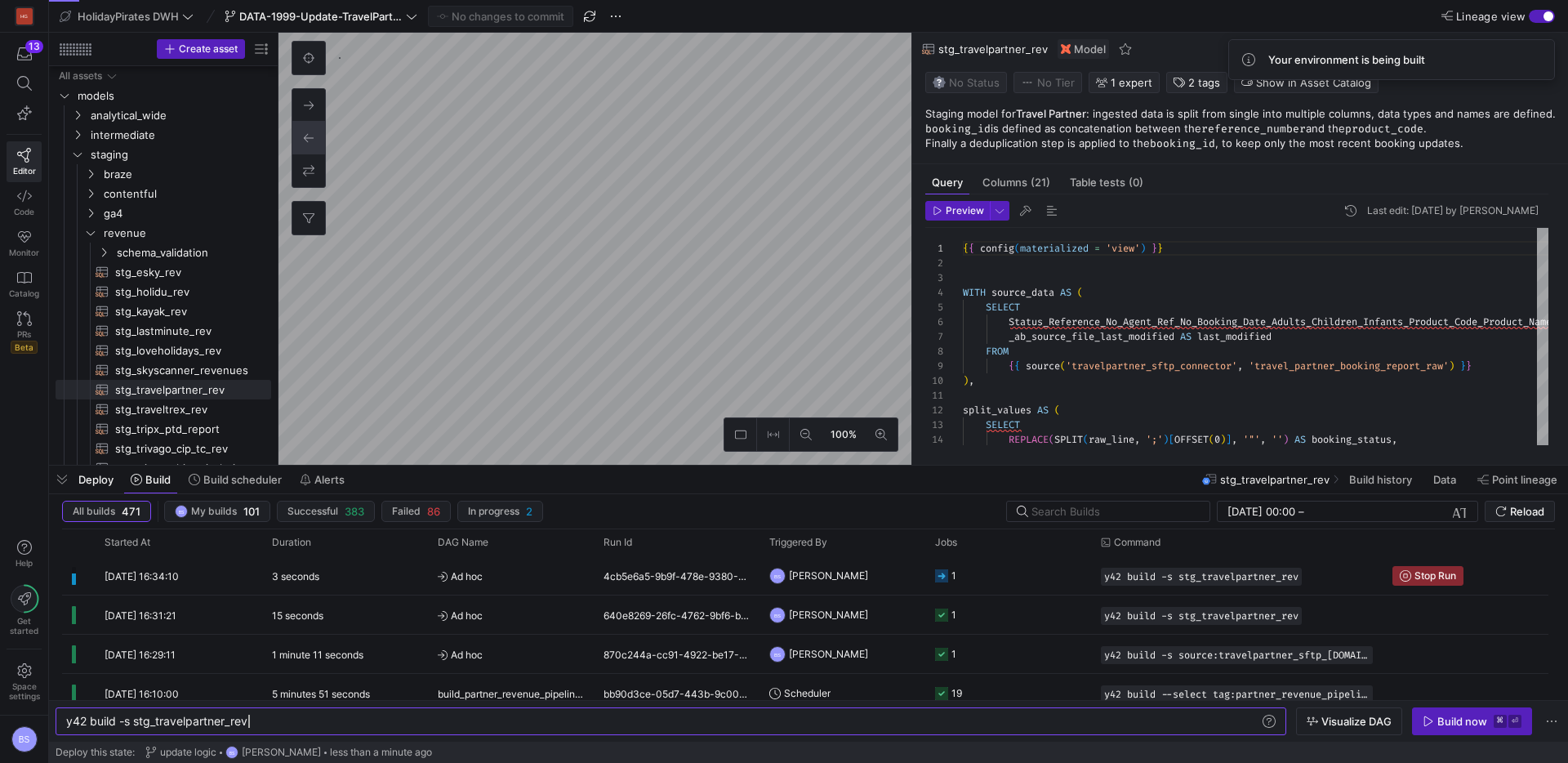
scroll to position [0, 182]
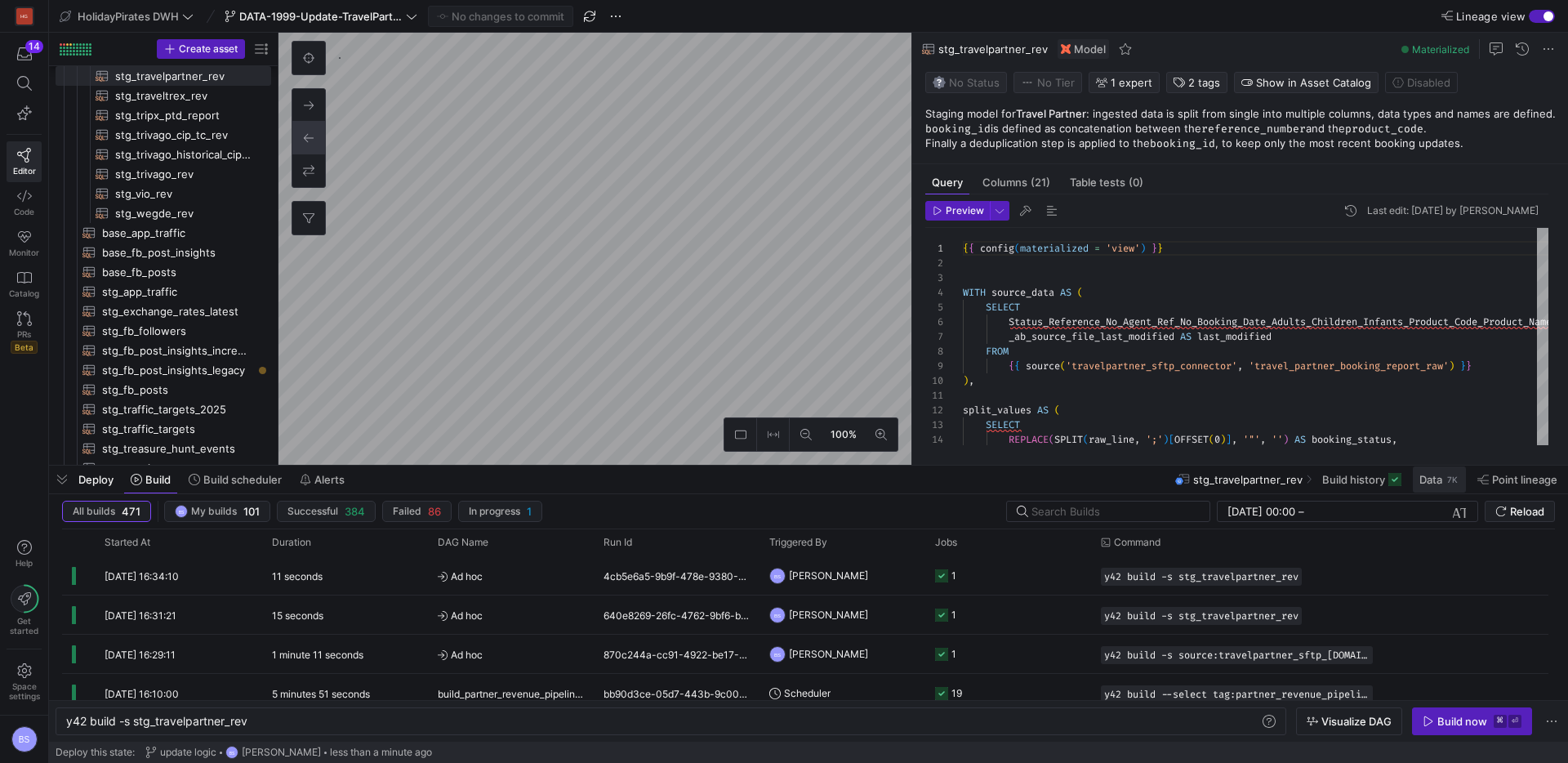
click at [1429, 476] on span "Data" at bounding box center [1430, 479] width 23 height 13
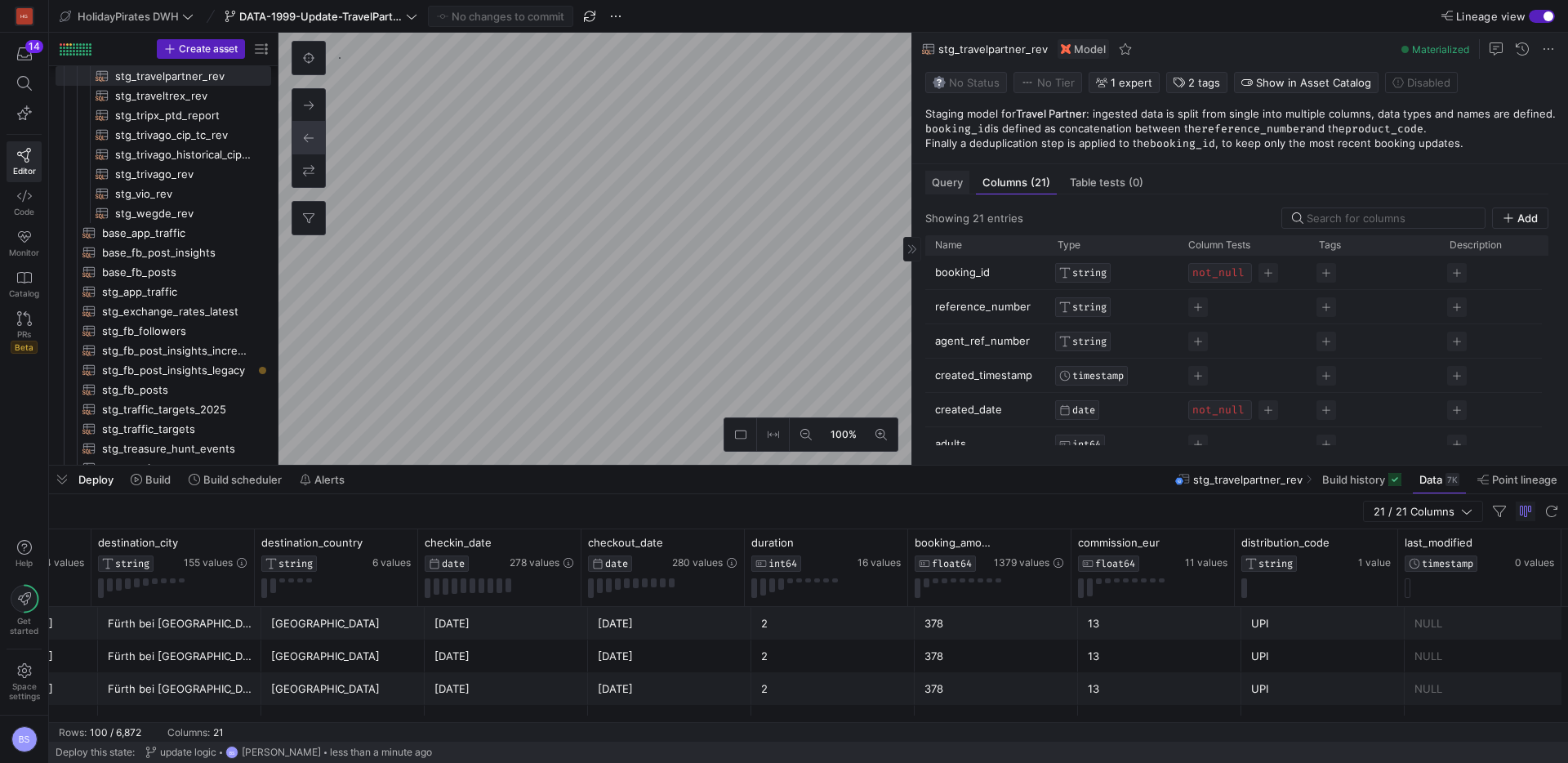
click at [946, 188] on span "Query" at bounding box center [947, 182] width 31 height 10
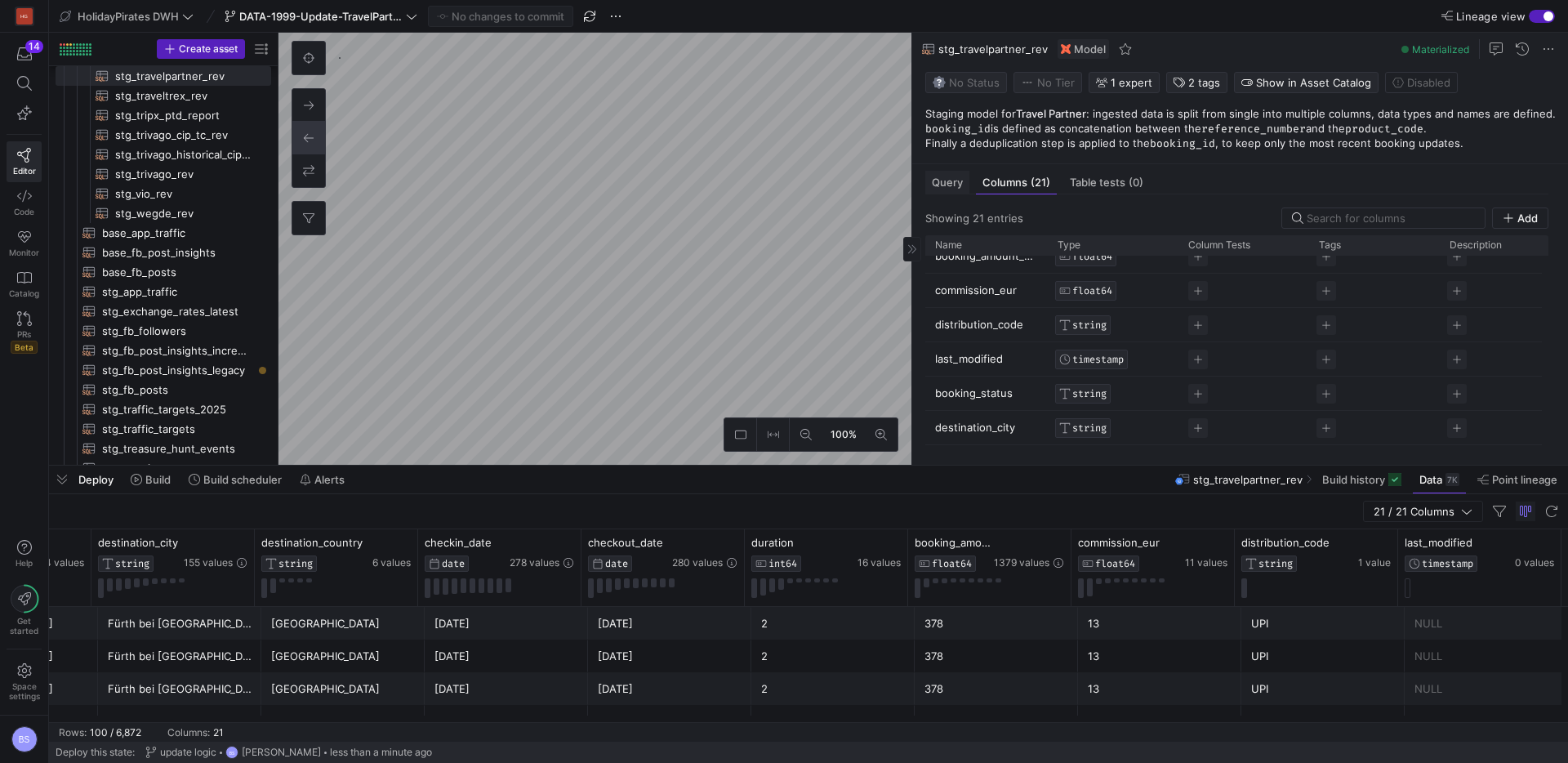
click at [952, 186] on span "Query" at bounding box center [947, 182] width 31 height 10
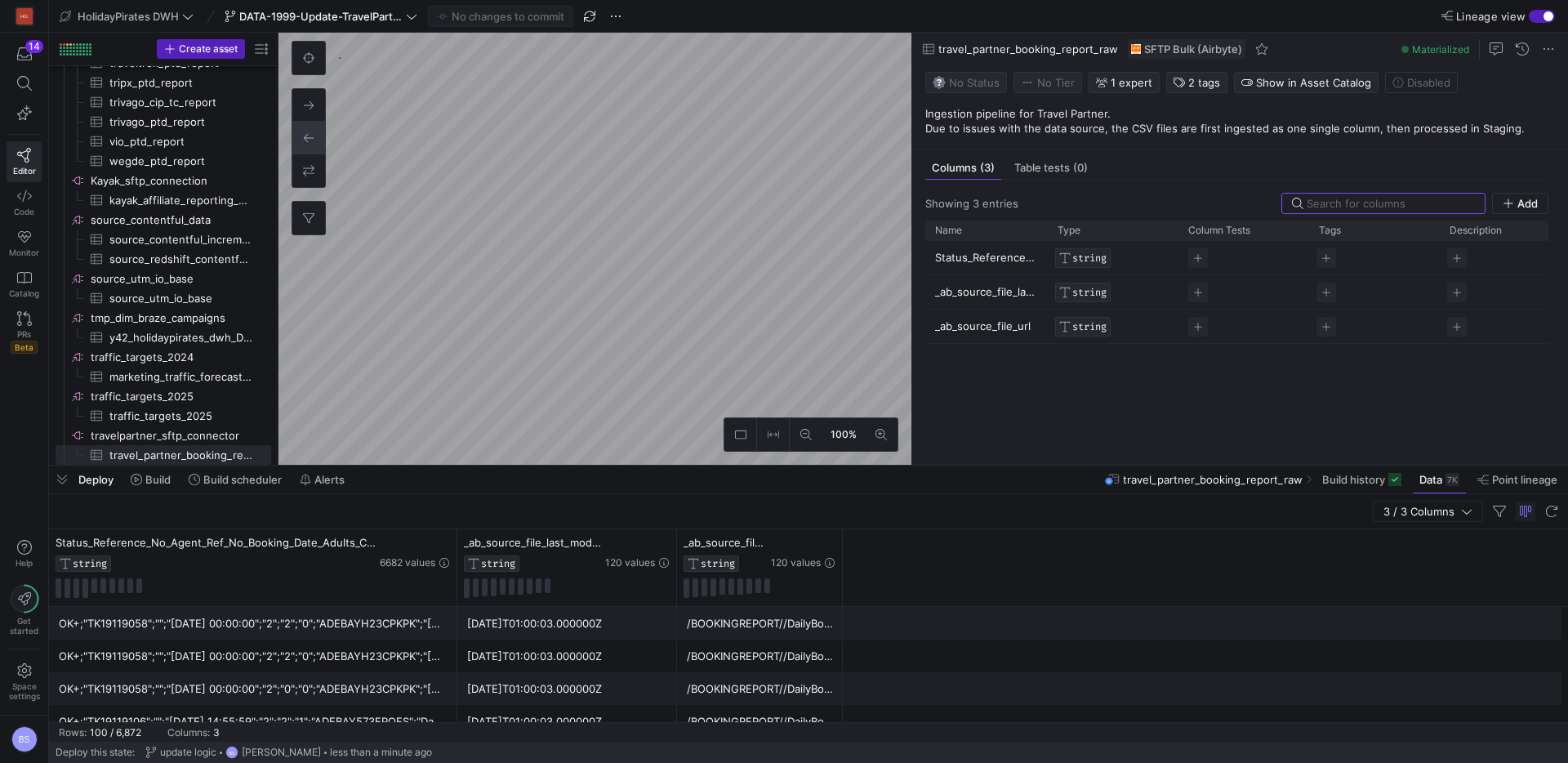
click at [550, 627] on div "2025-09-12T01:00:03.000000Z" at bounding box center [567, 624] width 200 height 32
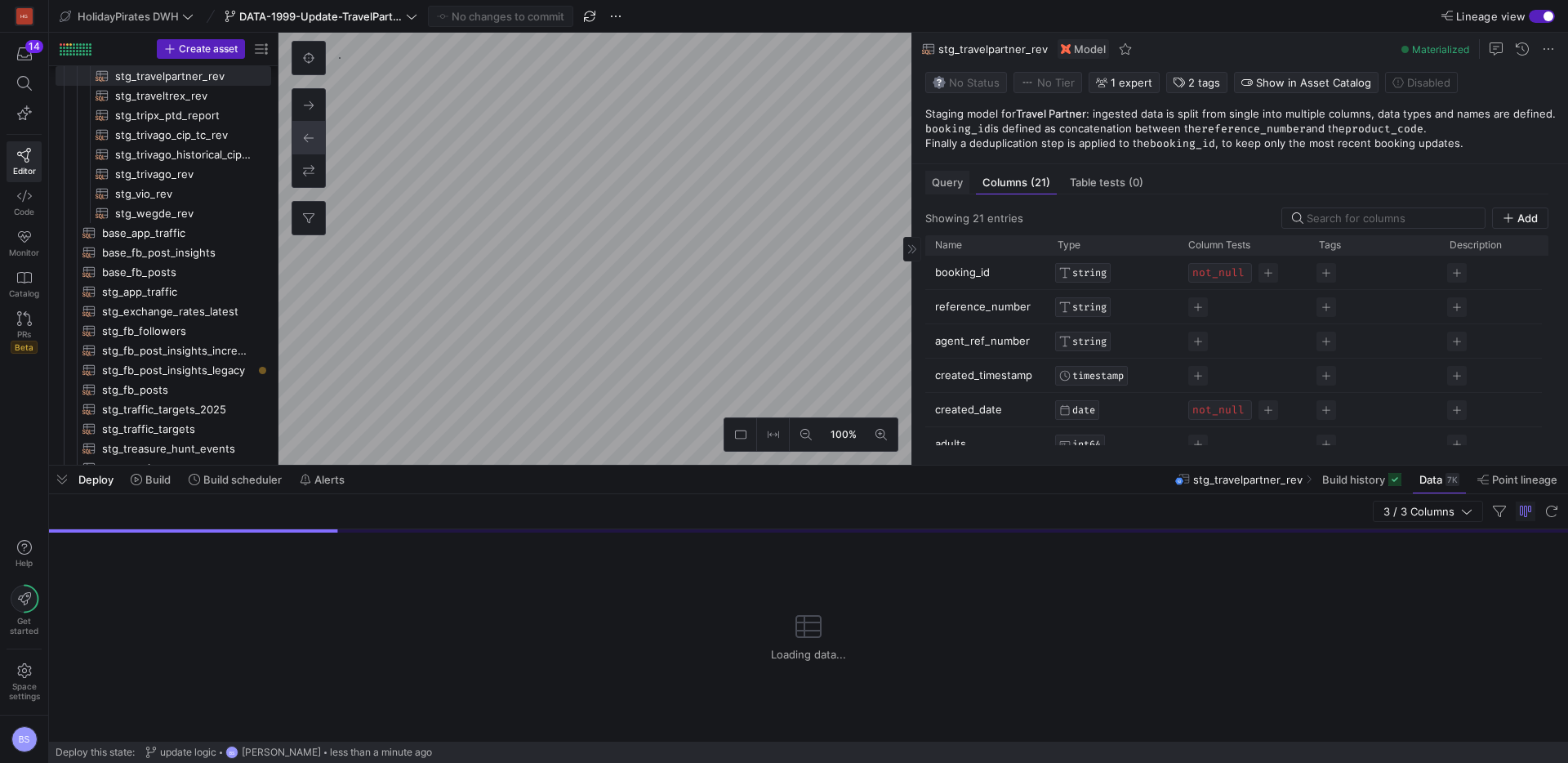
click at [950, 182] on span "Query" at bounding box center [947, 182] width 31 height 10
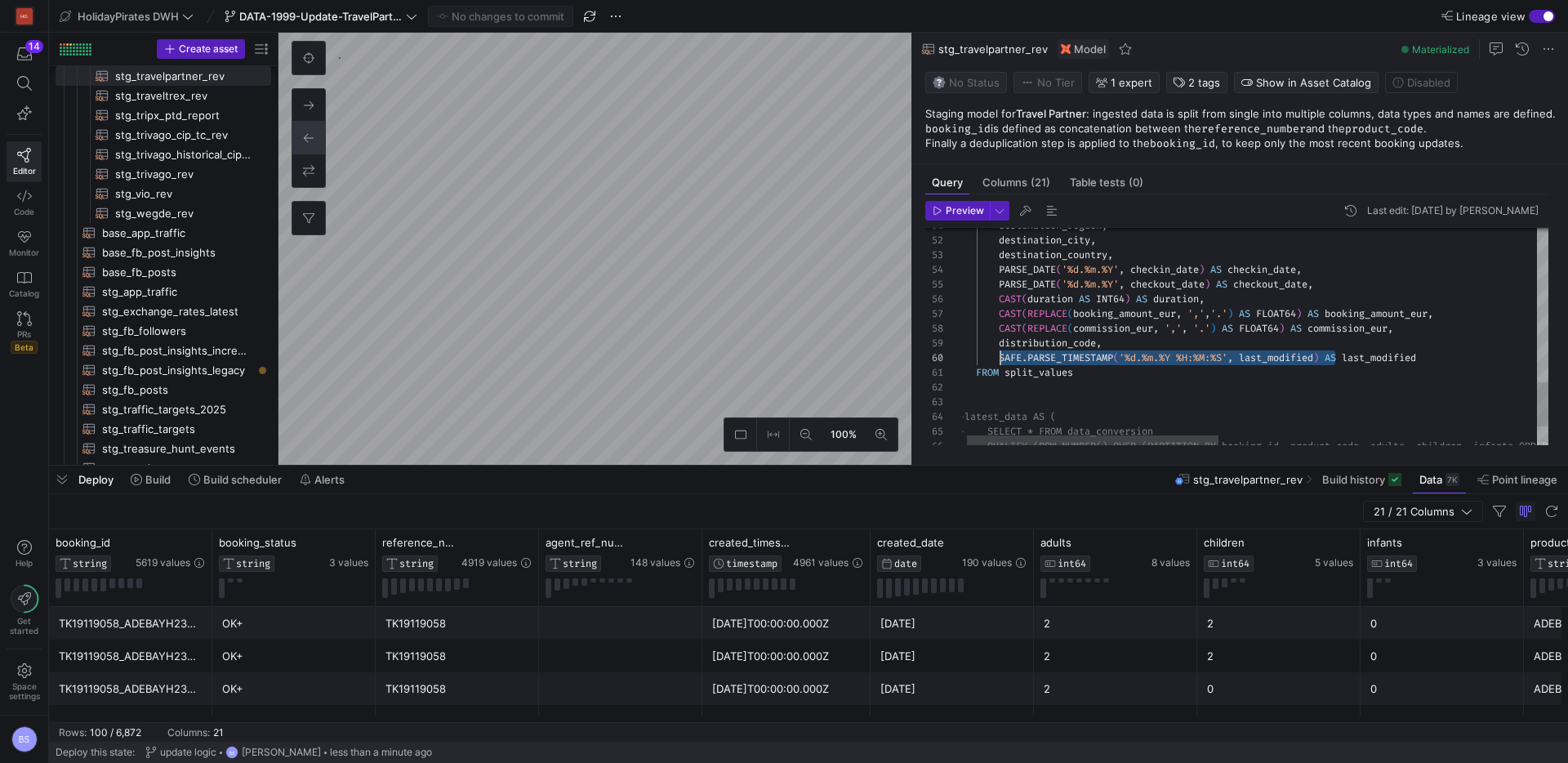
drag, startPoint x: 1334, startPoint y: 360, endPoint x: 997, endPoint y: 359, distance: 337.0
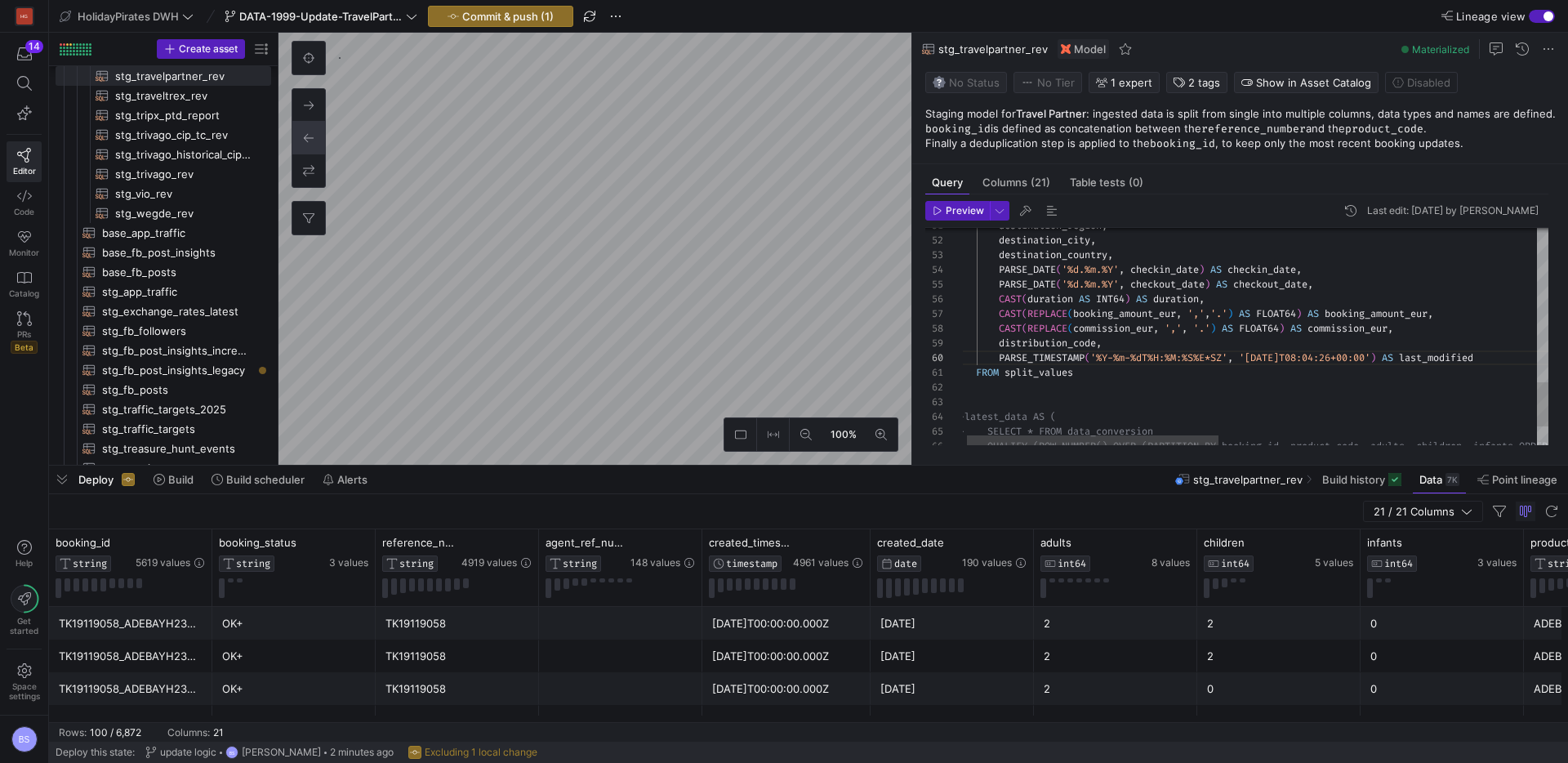
drag, startPoint x: 1457, startPoint y: 361, endPoint x: 1445, endPoint y: 360, distance: 12.0
drag, startPoint x: 1400, startPoint y: 359, endPoint x: 1249, endPoint y: 361, distance: 151.0
click at [1248, 361] on span "'2025-08-14T08:04:26+00:00'" at bounding box center [1304, 358] width 132 height 13
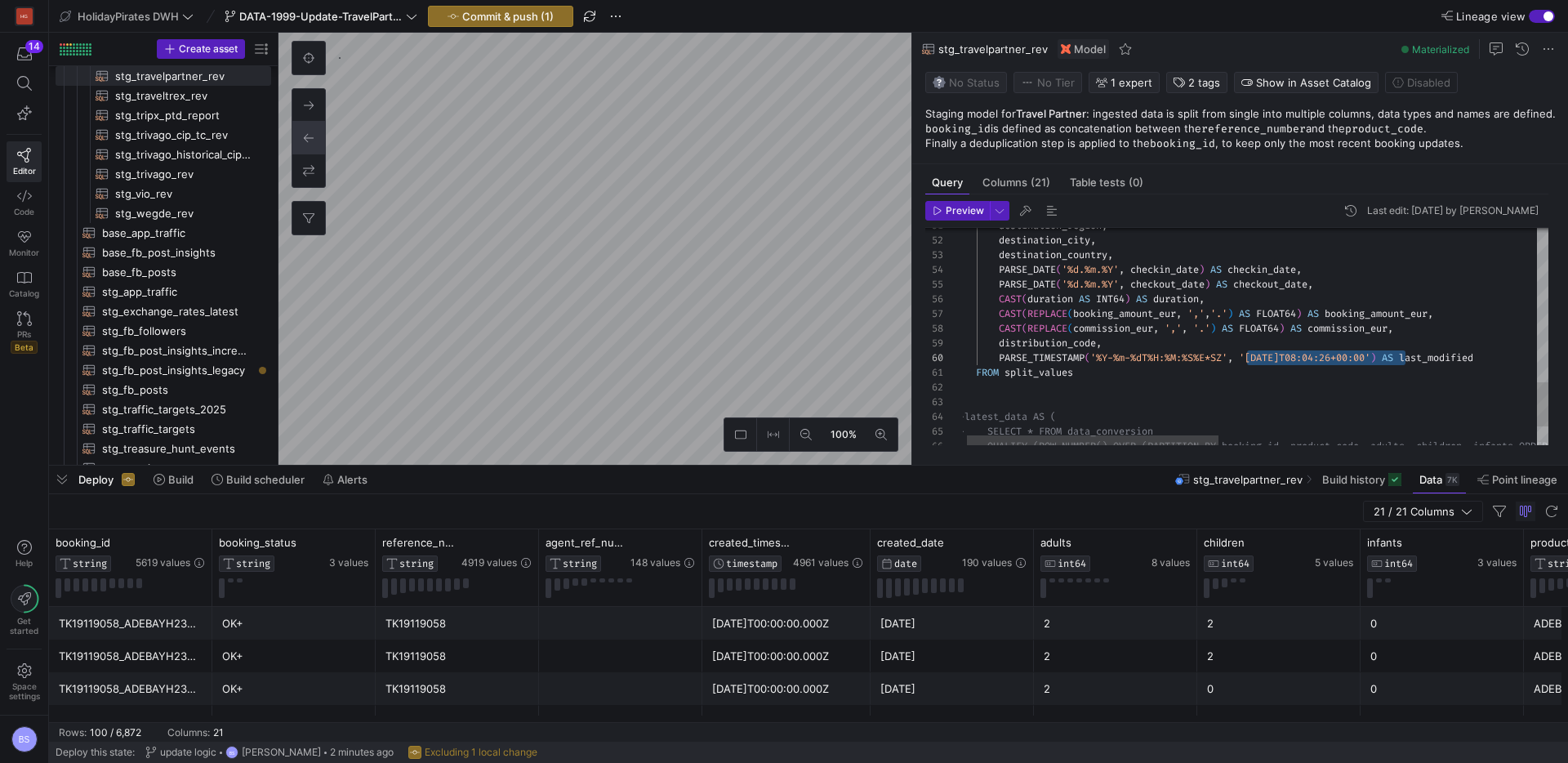
type textarea "destination_region, destination_city, destination_country, PARSE_DATE('%d.%m.%Y…"
click at [488, 14] on span "Commit & push (1)" at bounding box center [508, 15] width 91 height 13
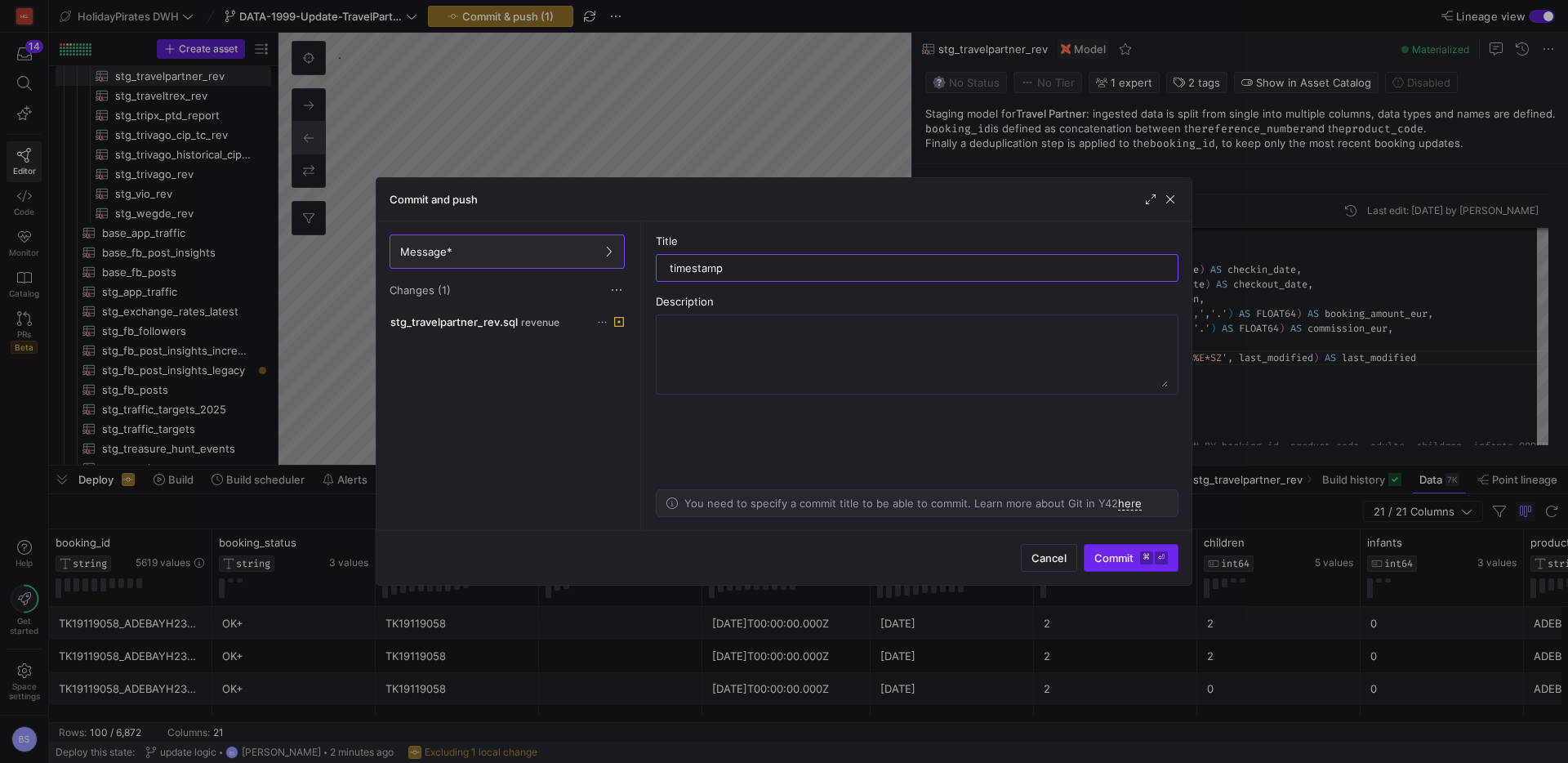
type input "timestamp"
click at [1099, 557] on span "Commit ⌘ ⏎" at bounding box center [1131, 557] width 74 height 13
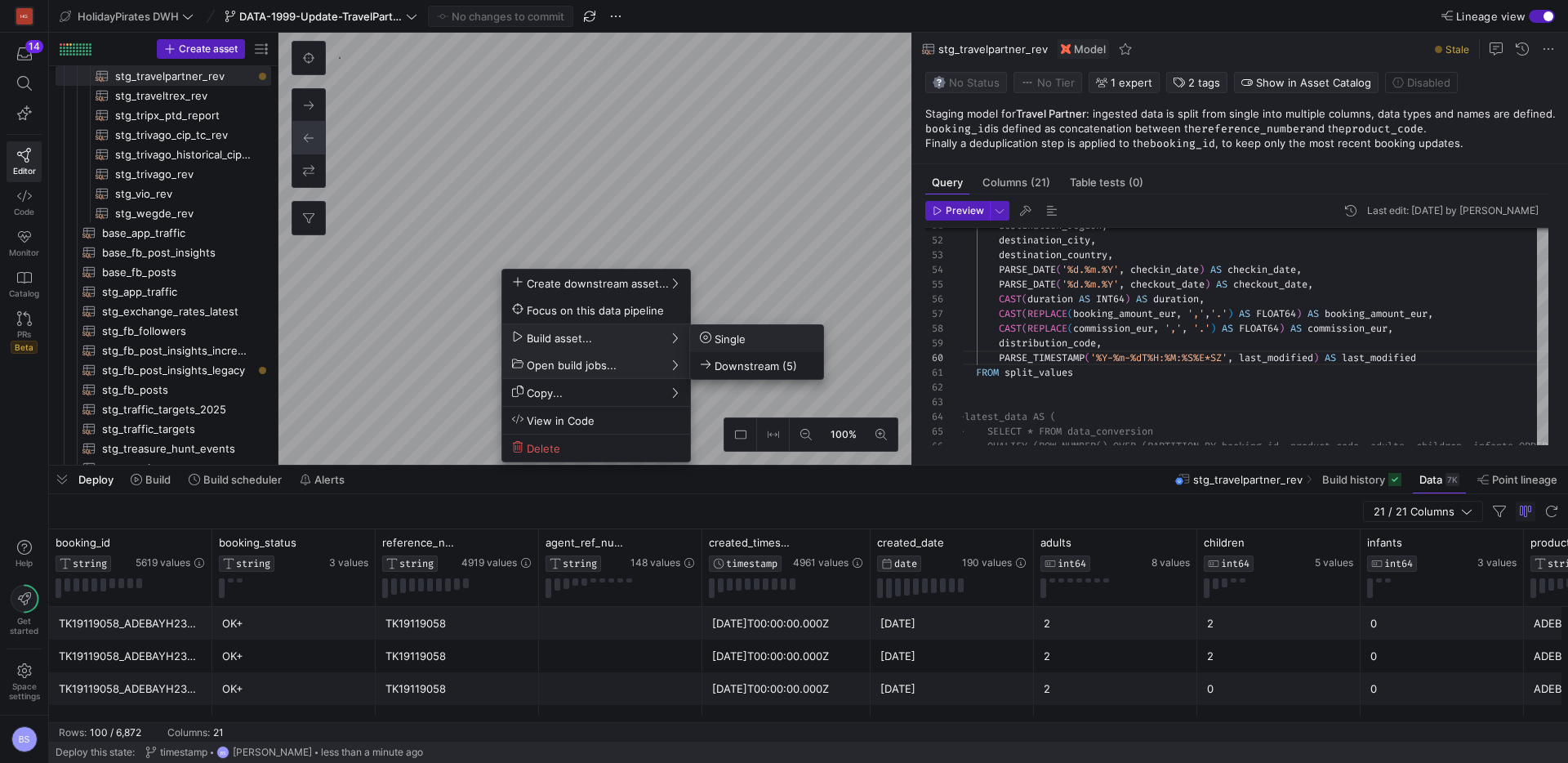
click at [714, 338] on span "Single" at bounding box center [722, 339] width 46 height 14
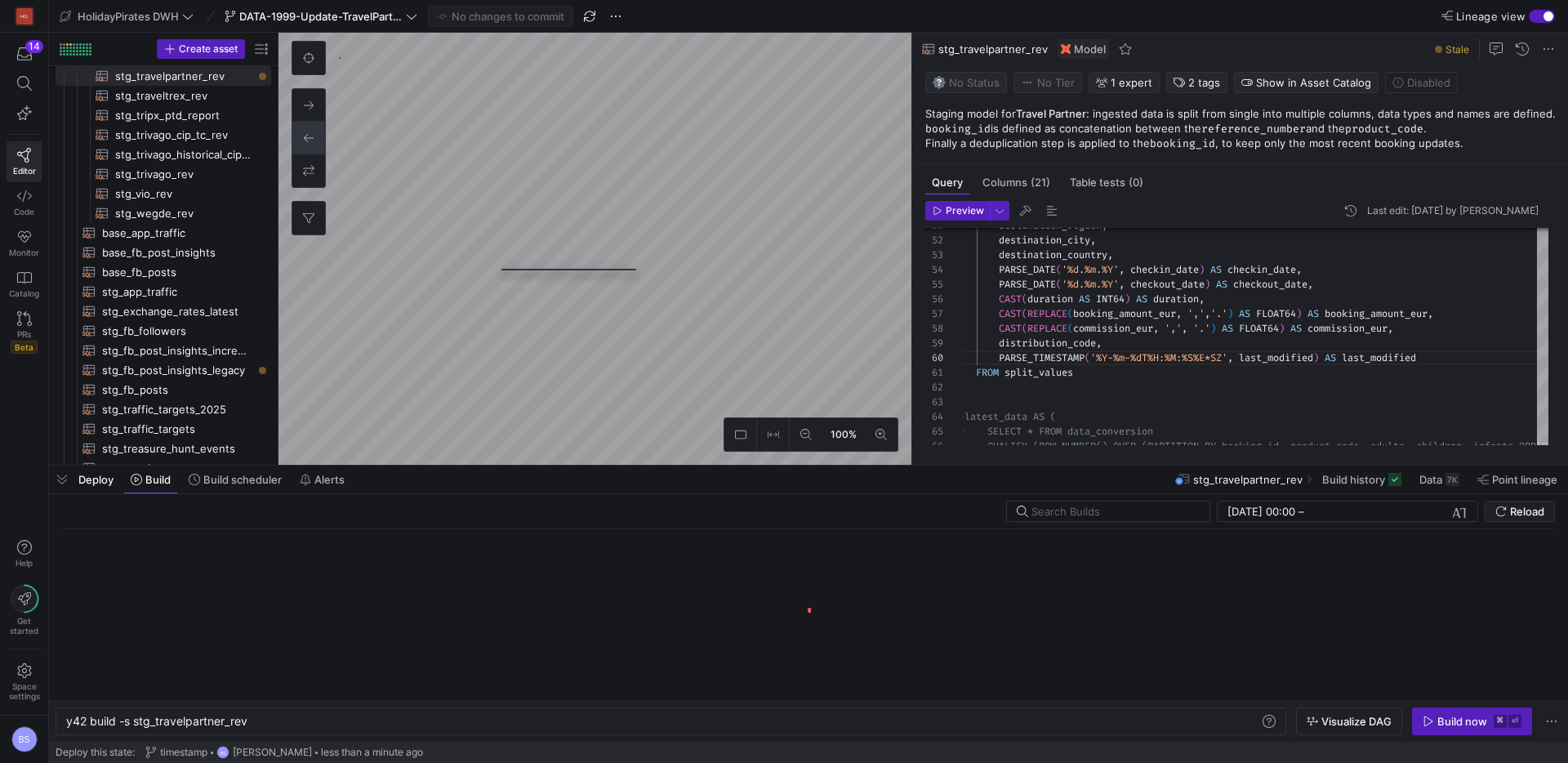
scroll to position [0, 182]
click at [1473, 727] on div "Build now" at bounding box center [1462, 721] width 50 height 13
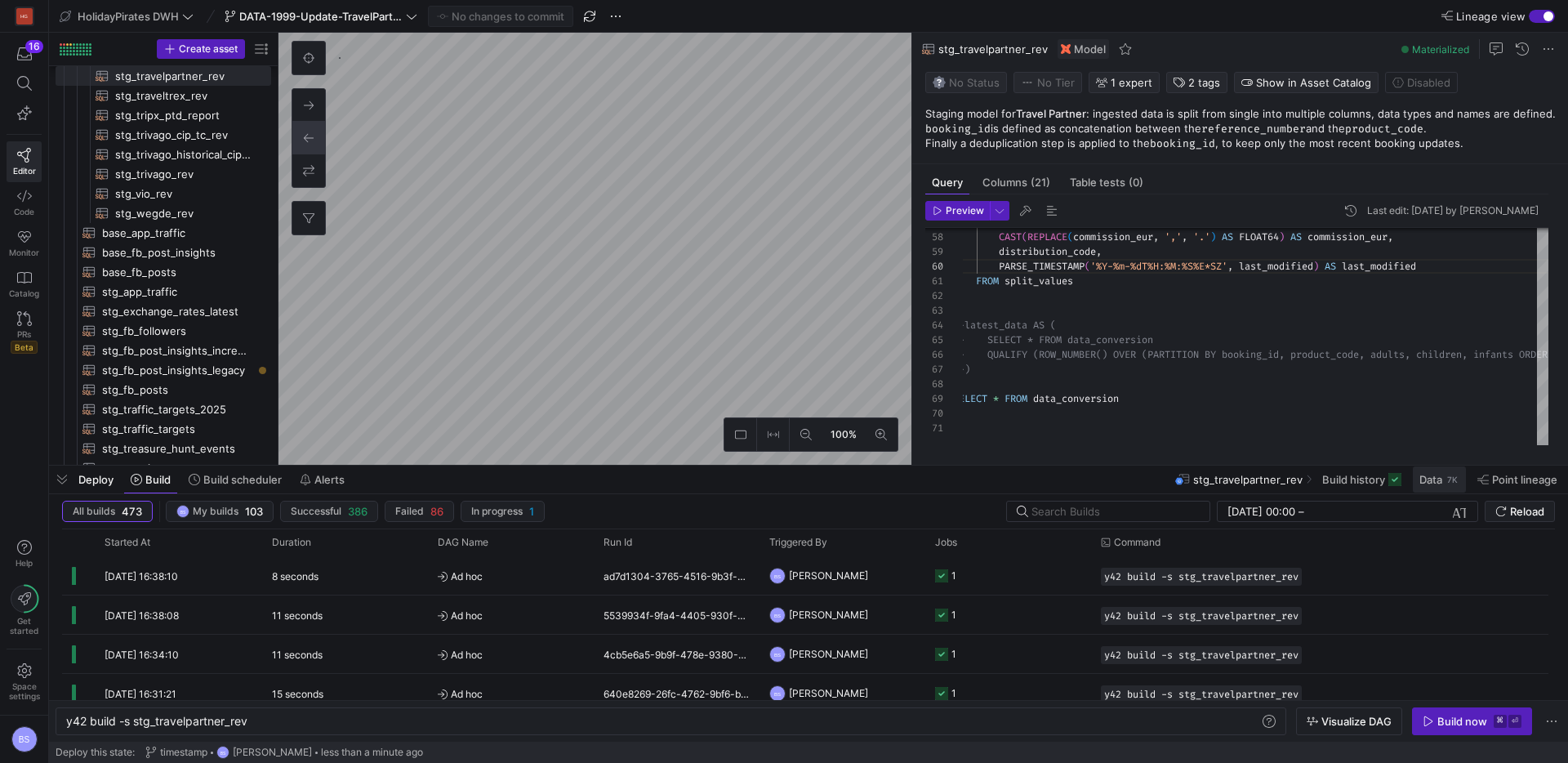
click at [1430, 482] on span "Data" at bounding box center [1430, 479] width 23 height 13
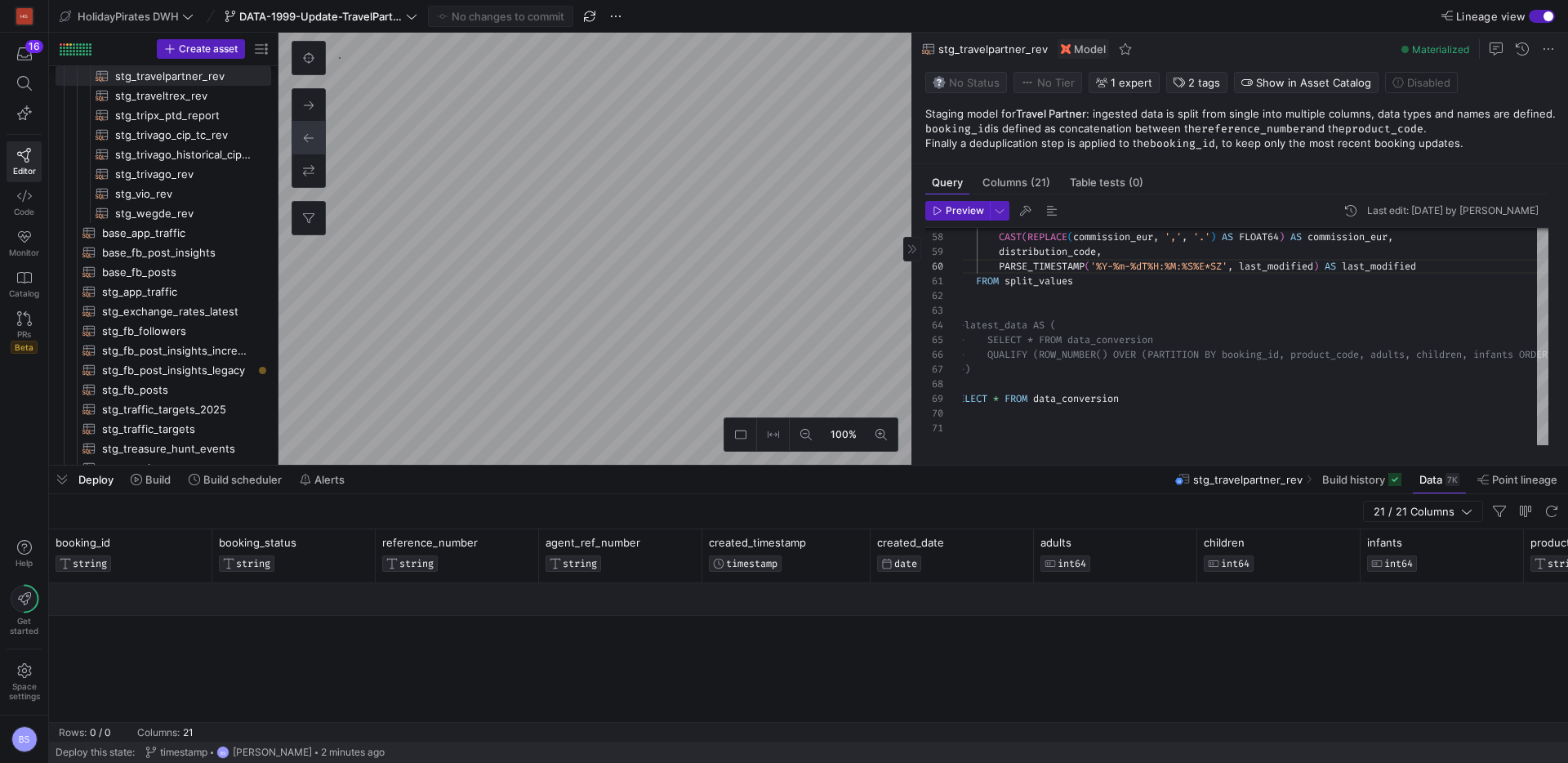
click at [977, 224] on header "Preview Last edit: Friday 12 September 2025 by Boris Salvati" at bounding box center [1236, 214] width 623 height 27
click at [968, 213] on span "Preview" at bounding box center [965, 210] width 39 height 11
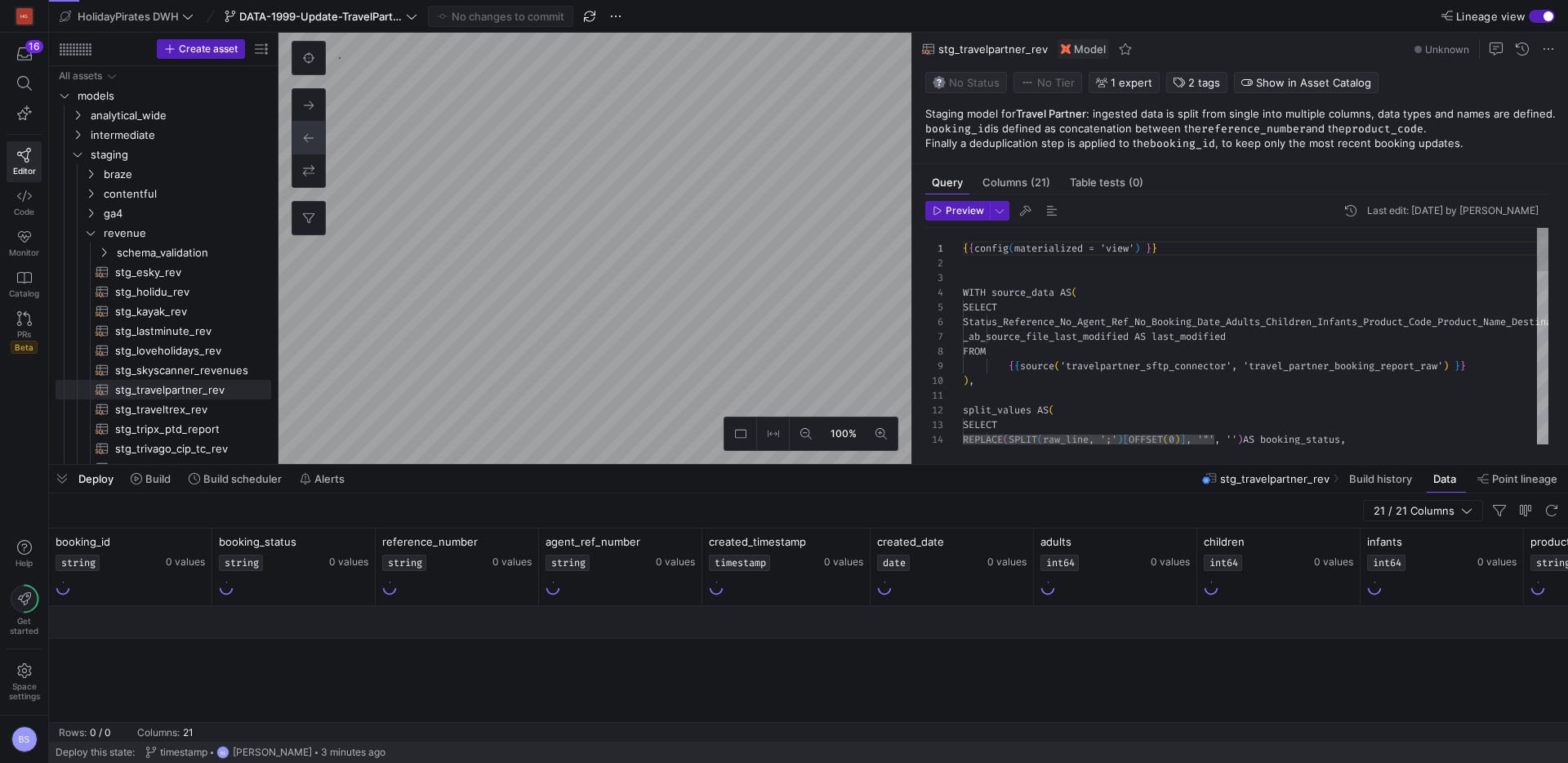
scroll to position [147, 0]
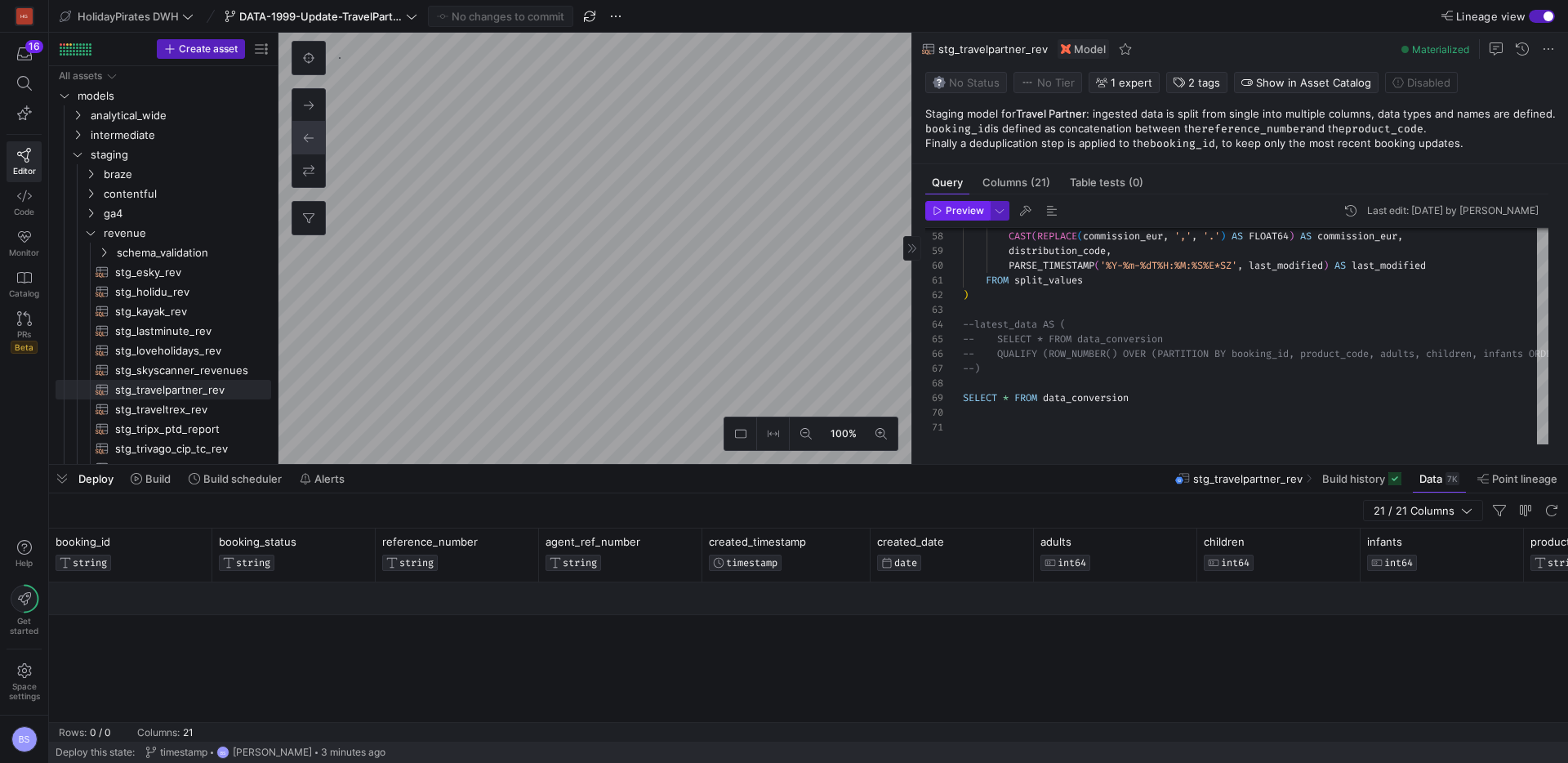
click at [965, 212] on span "Preview" at bounding box center [965, 210] width 39 height 11
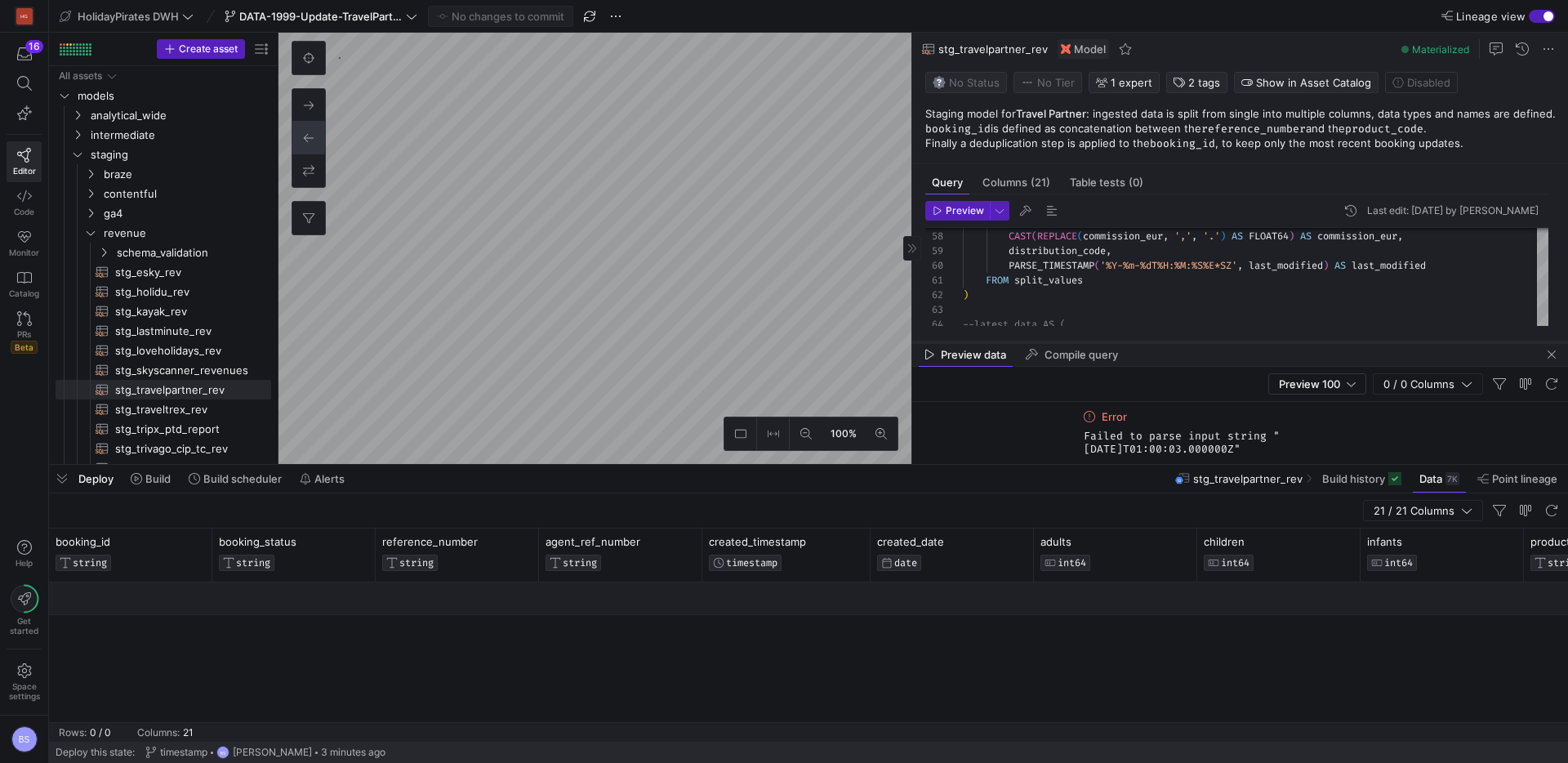
drag, startPoint x: 1153, startPoint y: 176, endPoint x: 1150, endPoint y: 341, distance: 165.0
click at [1150, 341] on div at bounding box center [1240, 342] width 656 height 7
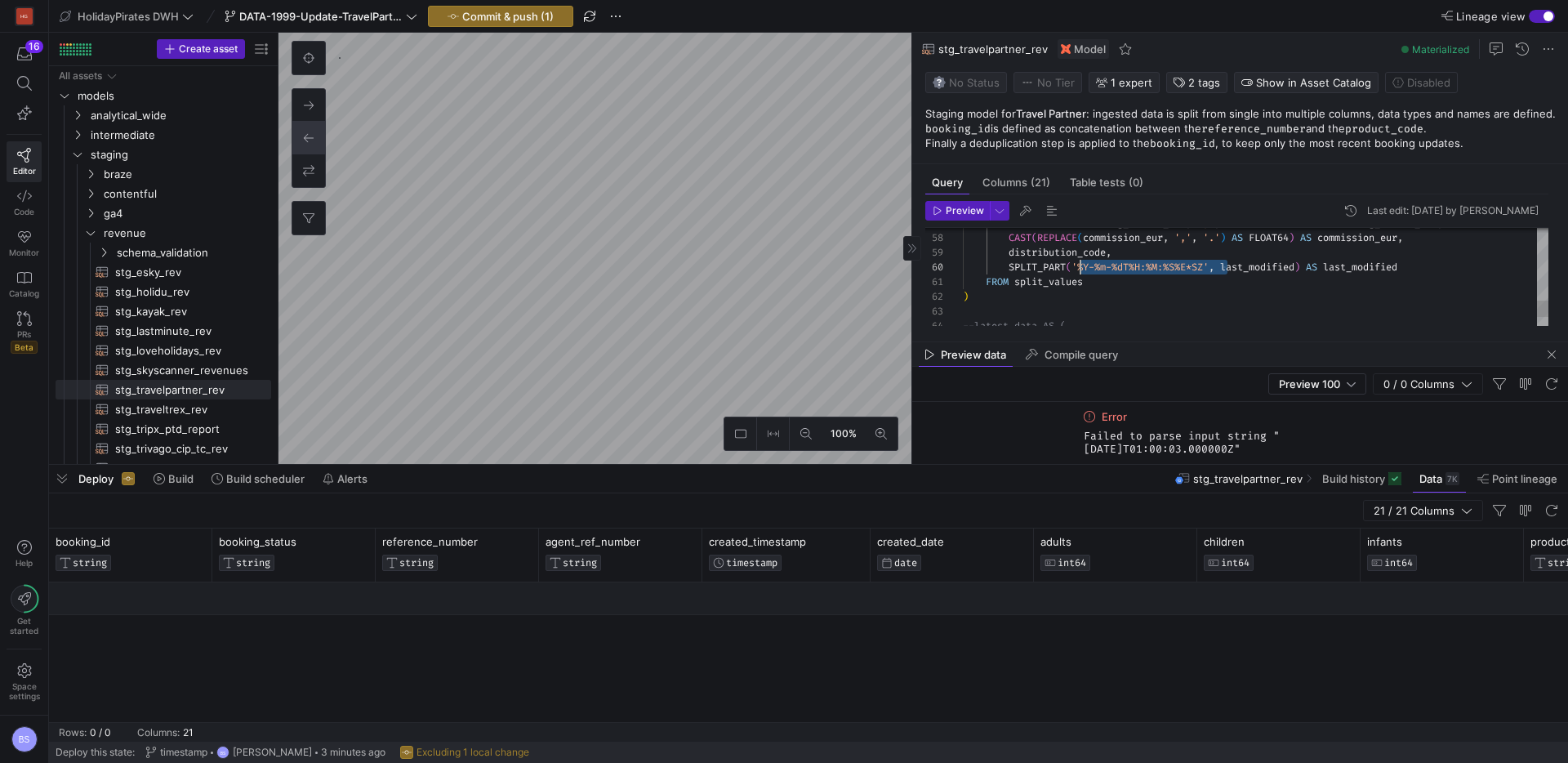
drag, startPoint x: 1225, startPoint y: 264, endPoint x: 1077, endPoint y: 263, distance: 148.0
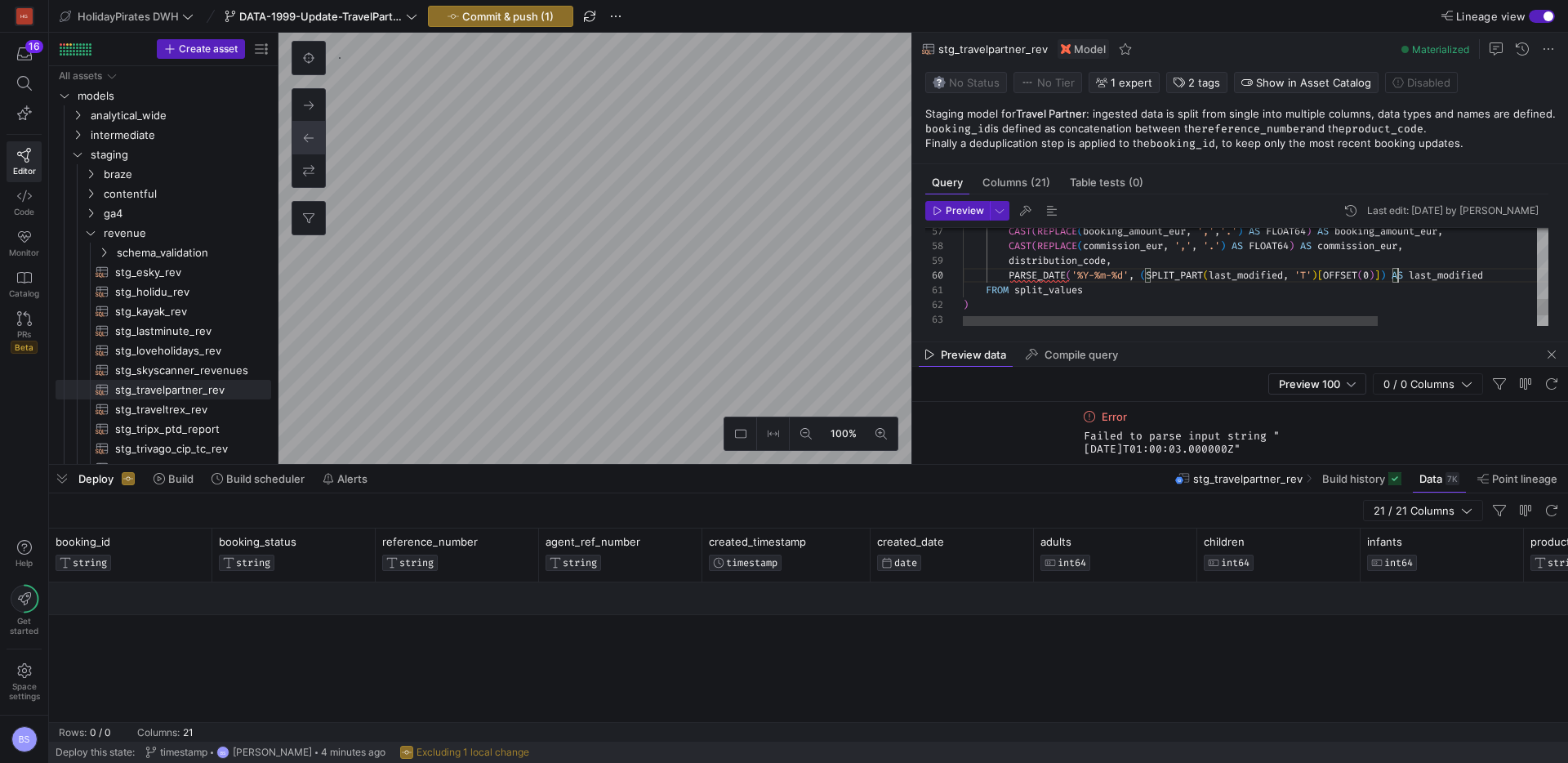
scroll to position [132, 435]
click at [975, 213] on span "Preview" at bounding box center [965, 210] width 39 height 11
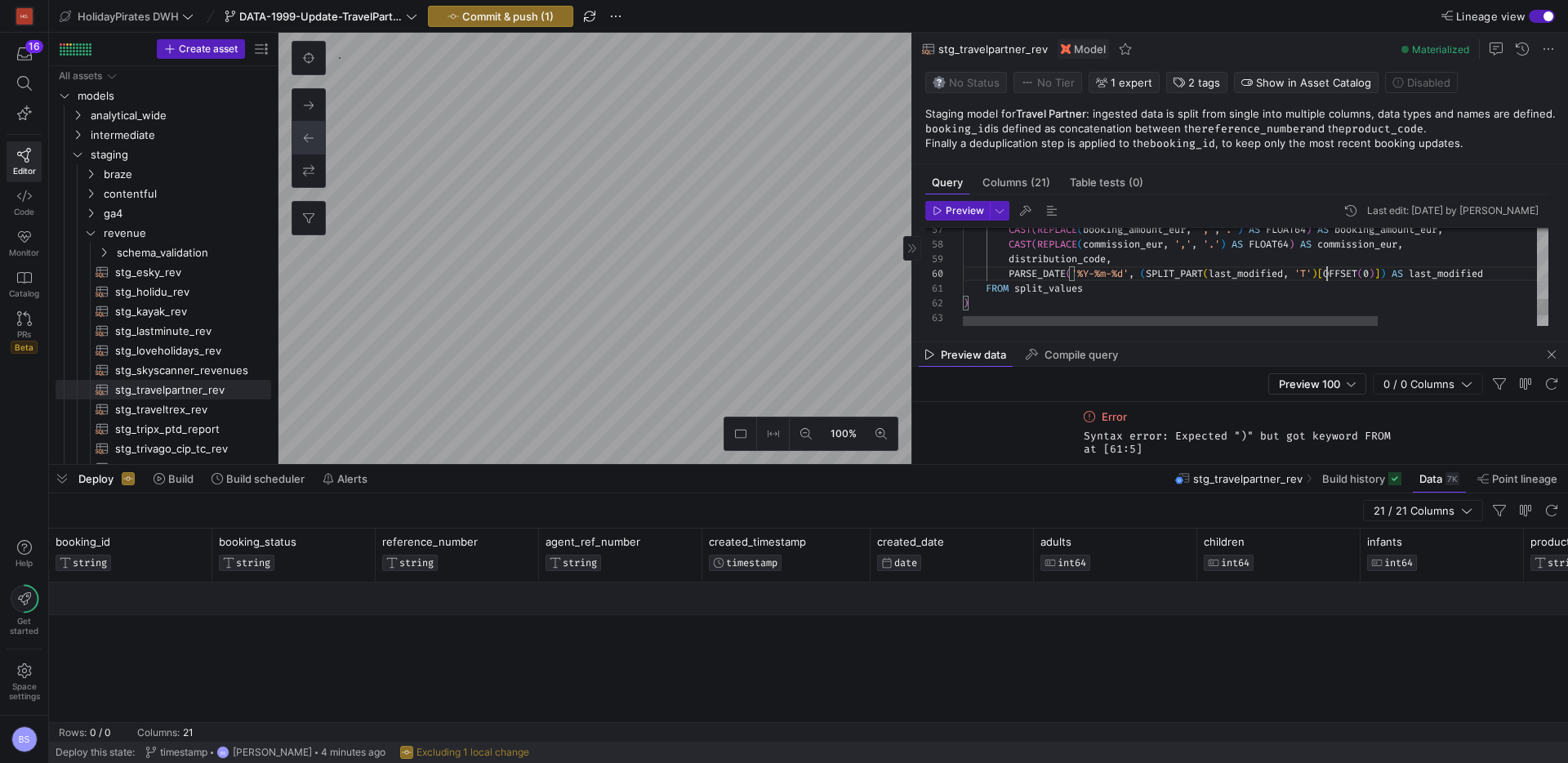
scroll to position [132, 364]
drag, startPoint x: 1398, startPoint y: 272, endPoint x: 1454, endPoint y: 286, distance: 57.7
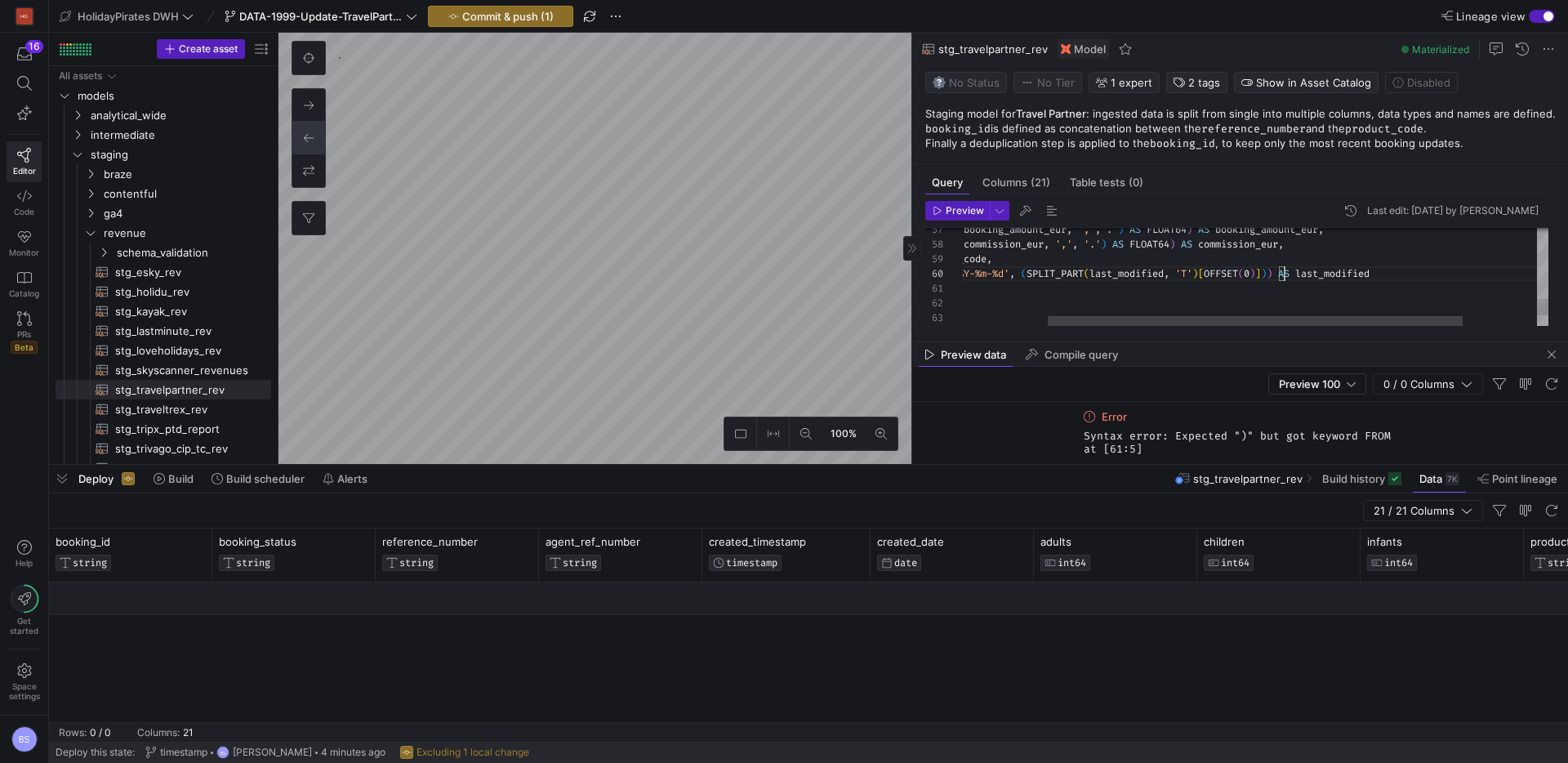
scroll to position [132, 441]
click at [967, 212] on span "Preview" at bounding box center [965, 210] width 39 height 11
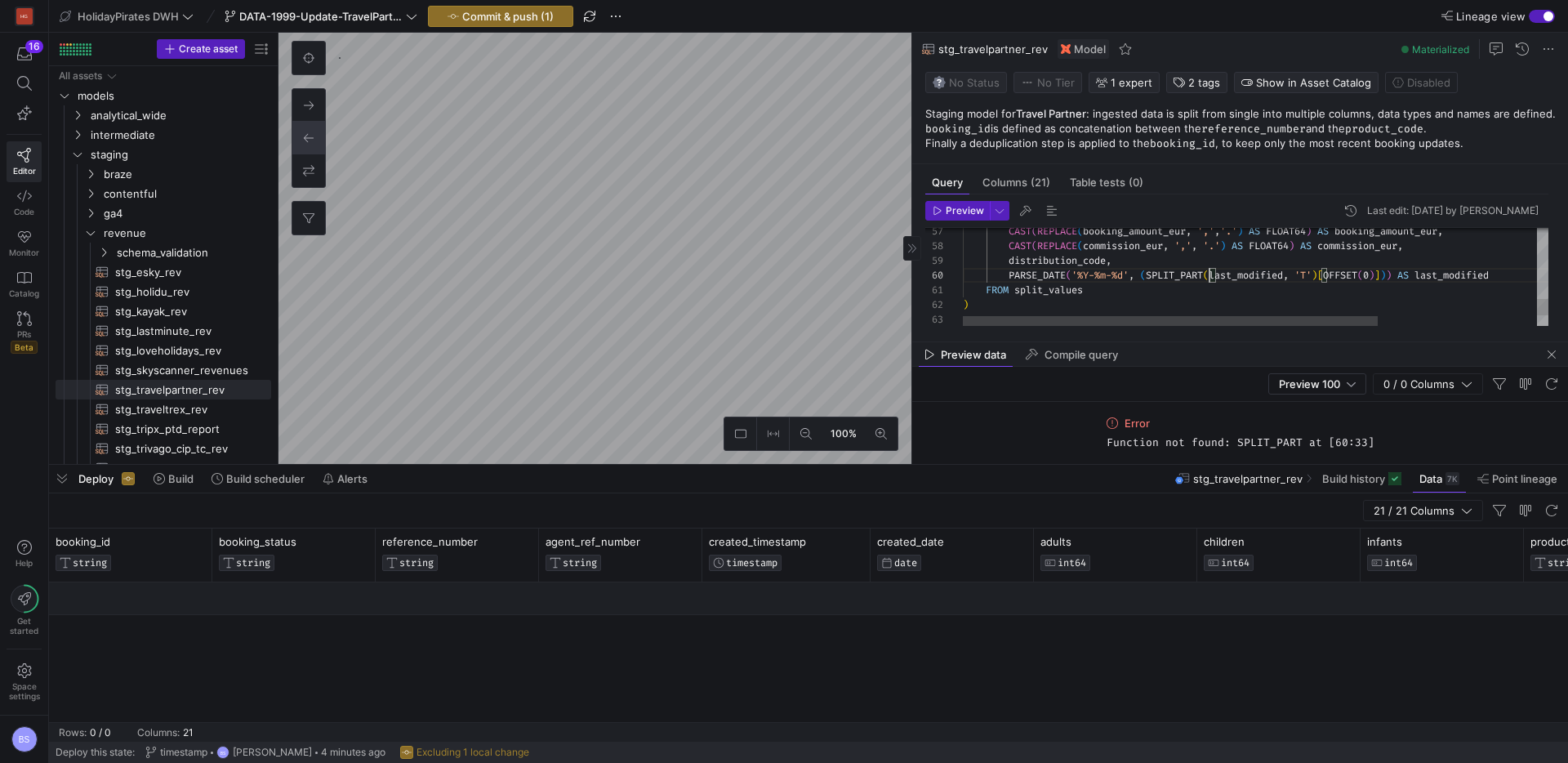
type textarea "destination_region, destination_city, destination_country, PARSE_DATE('%d.%m.%Y…"
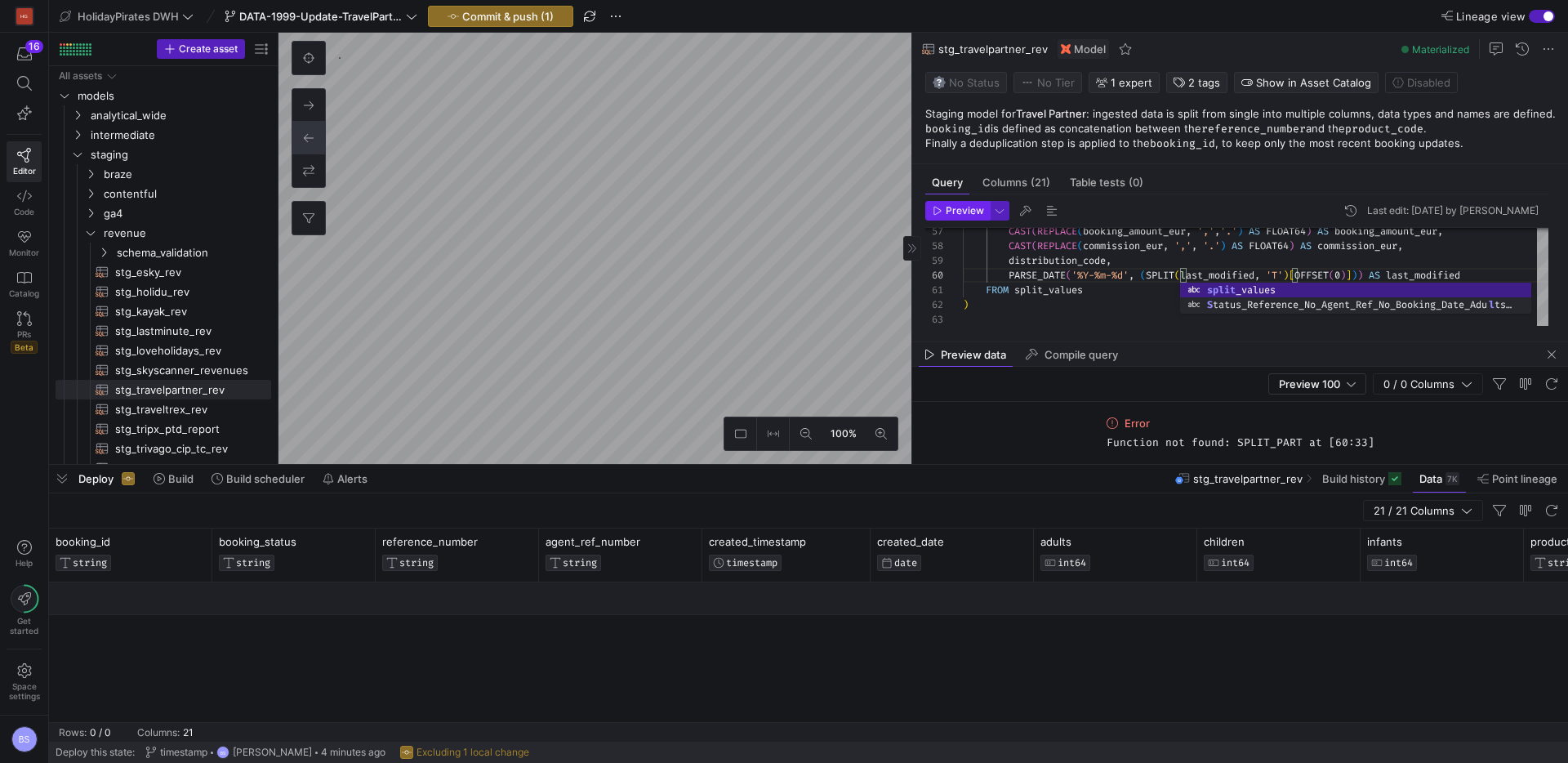
click at [961, 206] on span "Preview" at bounding box center [965, 210] width 39 height 11
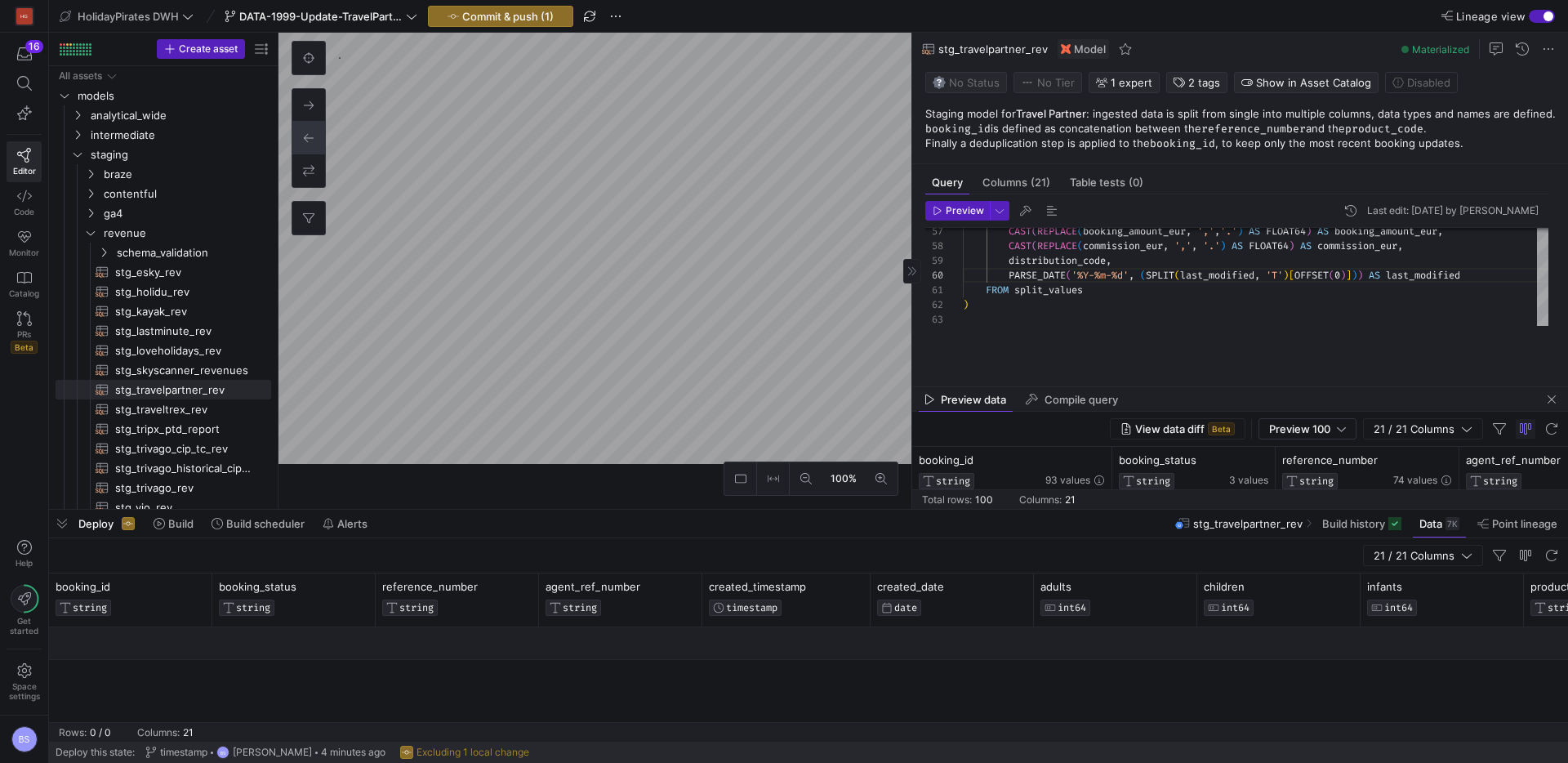
drag, startPoint x: 1236, startPoint y: 466, endPoint x: 1234, endPoint y: 509, distance: 43.0
click at [1235, 514] on div at bounding box center [808, 510] width 1519 height 7
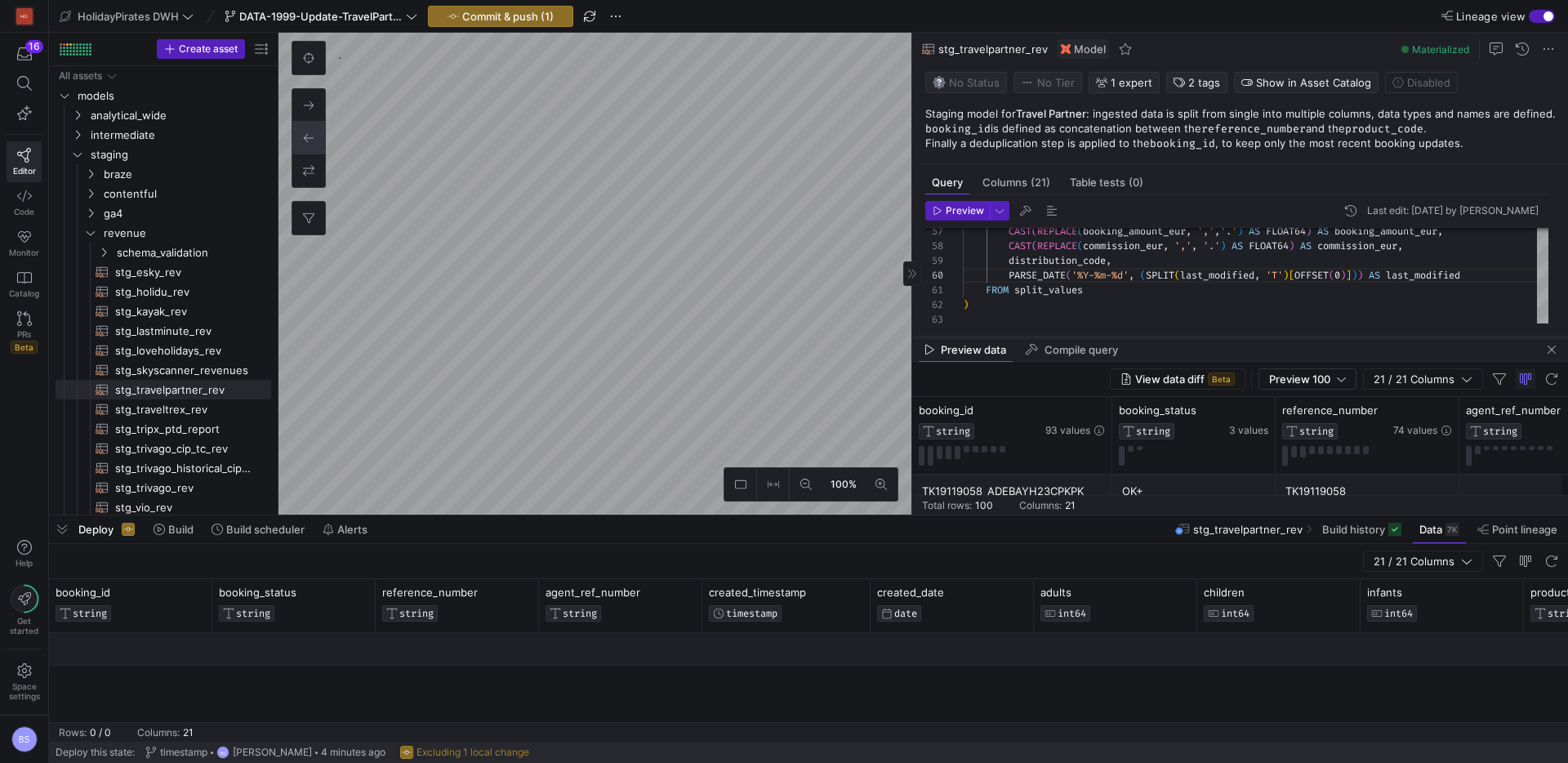
drag, startPoint x: 1220, startPoint y: 393, endPoint x: 1222, endPoint y: 330, distance: 63.0
click at [1223, 335] on div at bounding box center [1240, 338] width 656 height 7
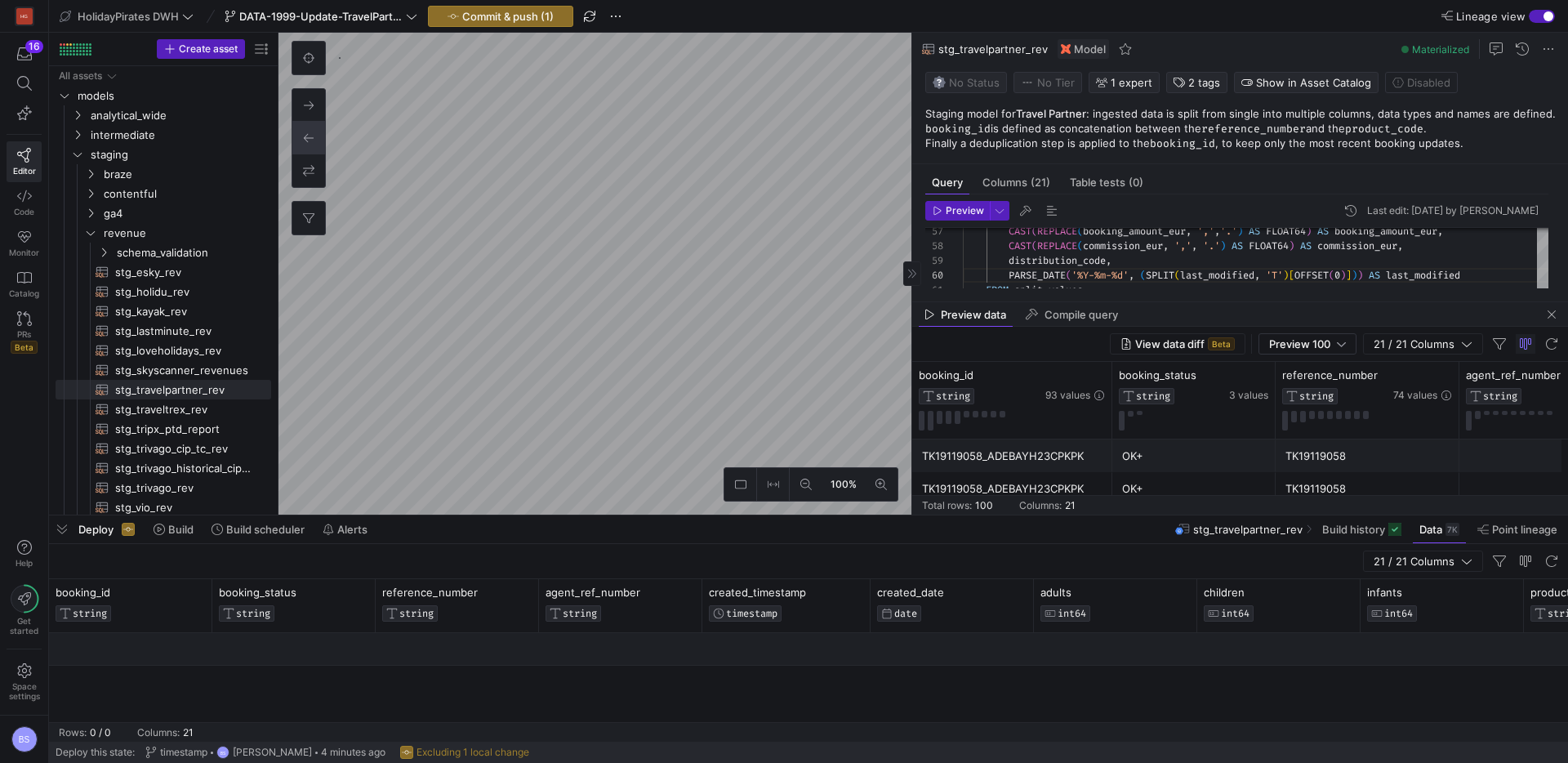
drag, startPoint x: 1220, startPoint y: 329, endPoint x: 1192, endPoint y: 434, distance: 108.7
click at [1220, 299] on div at bounding box center [1240, 303] width 656 height 7
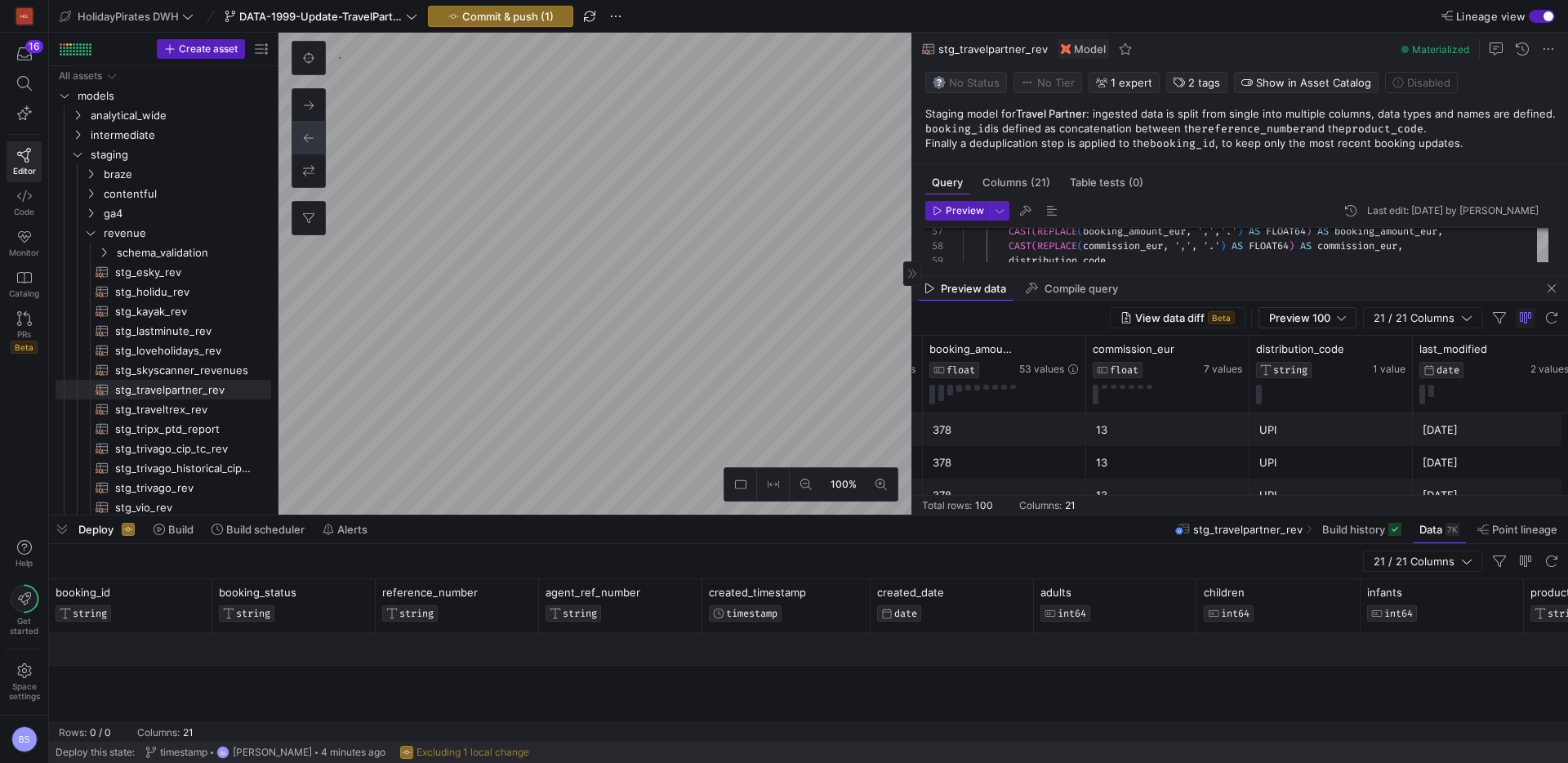
scroll to position [0, 0]
click at [496, 10] on span "Commit & push (1)" at bounding box center [508, 15] width 91 height 13
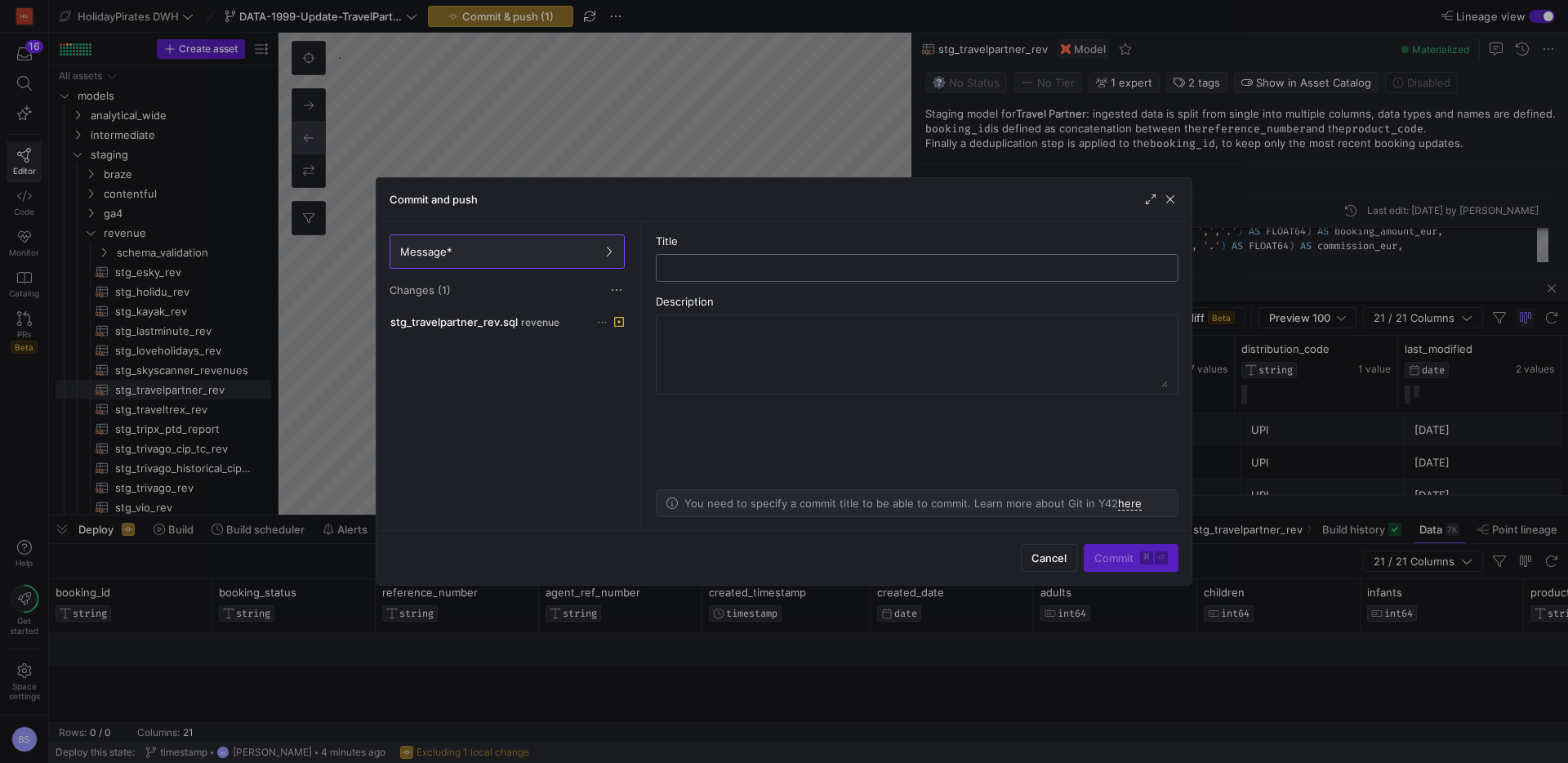
type input "m"
type input "e"
type input "timestamp last modified"
click at [1125, 551] on span "Commit ⌘ ⏎" at bounding box center [1131, 557] width 74 height 13
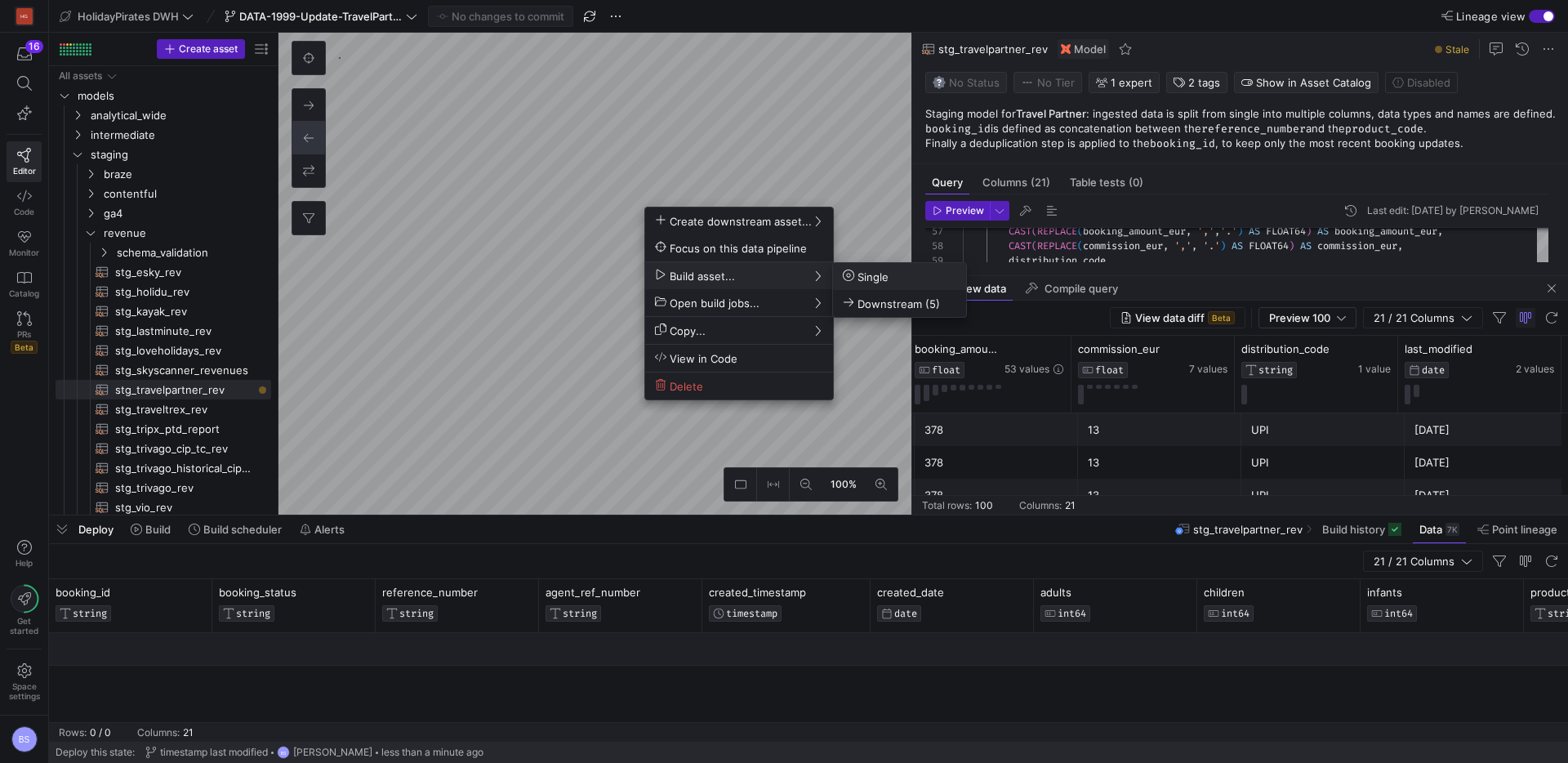
click at [867, 274] on span "Single" at bounding box center [866, 277] width 46 height 14
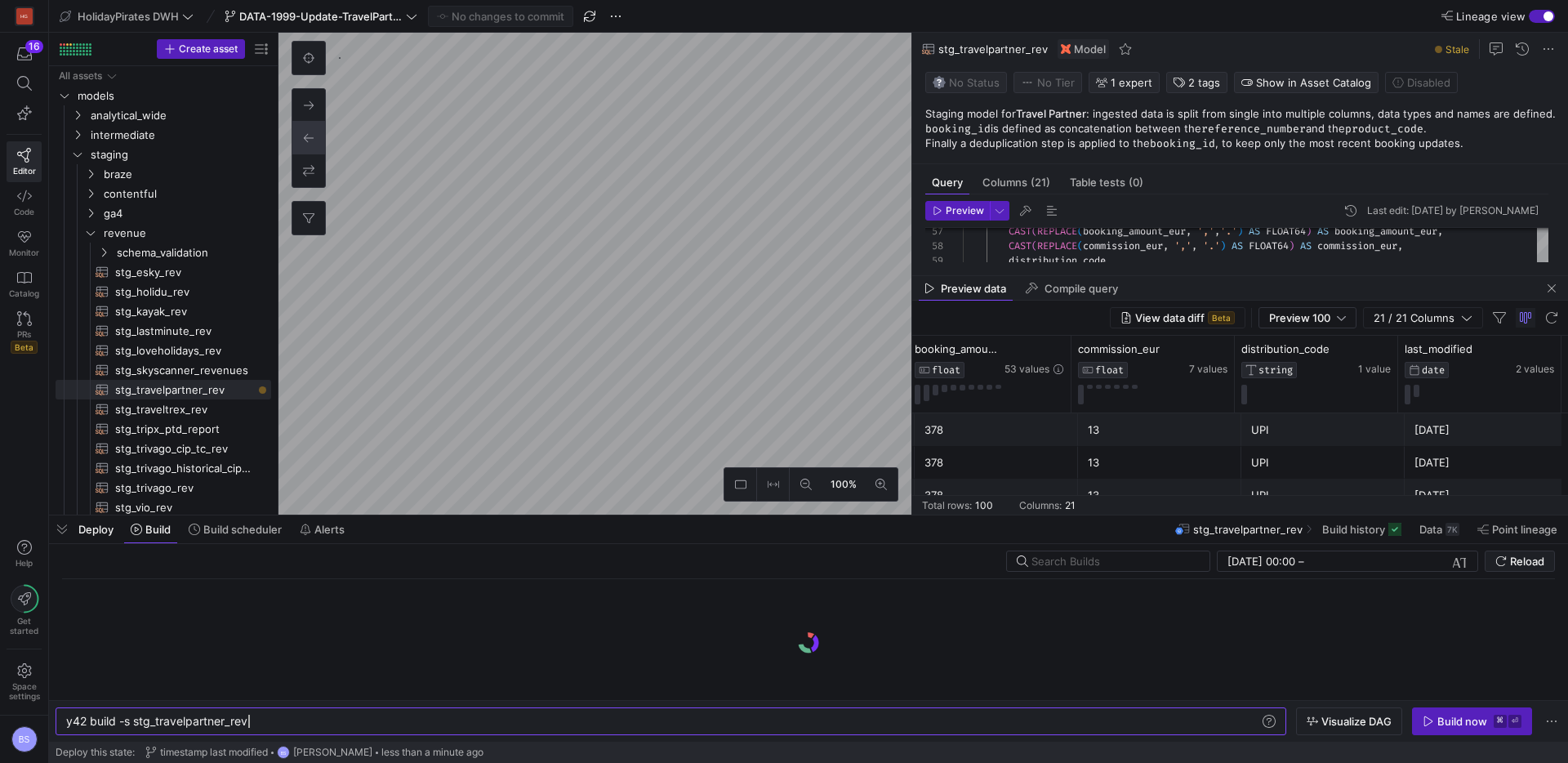
scroll to position [0, 182]
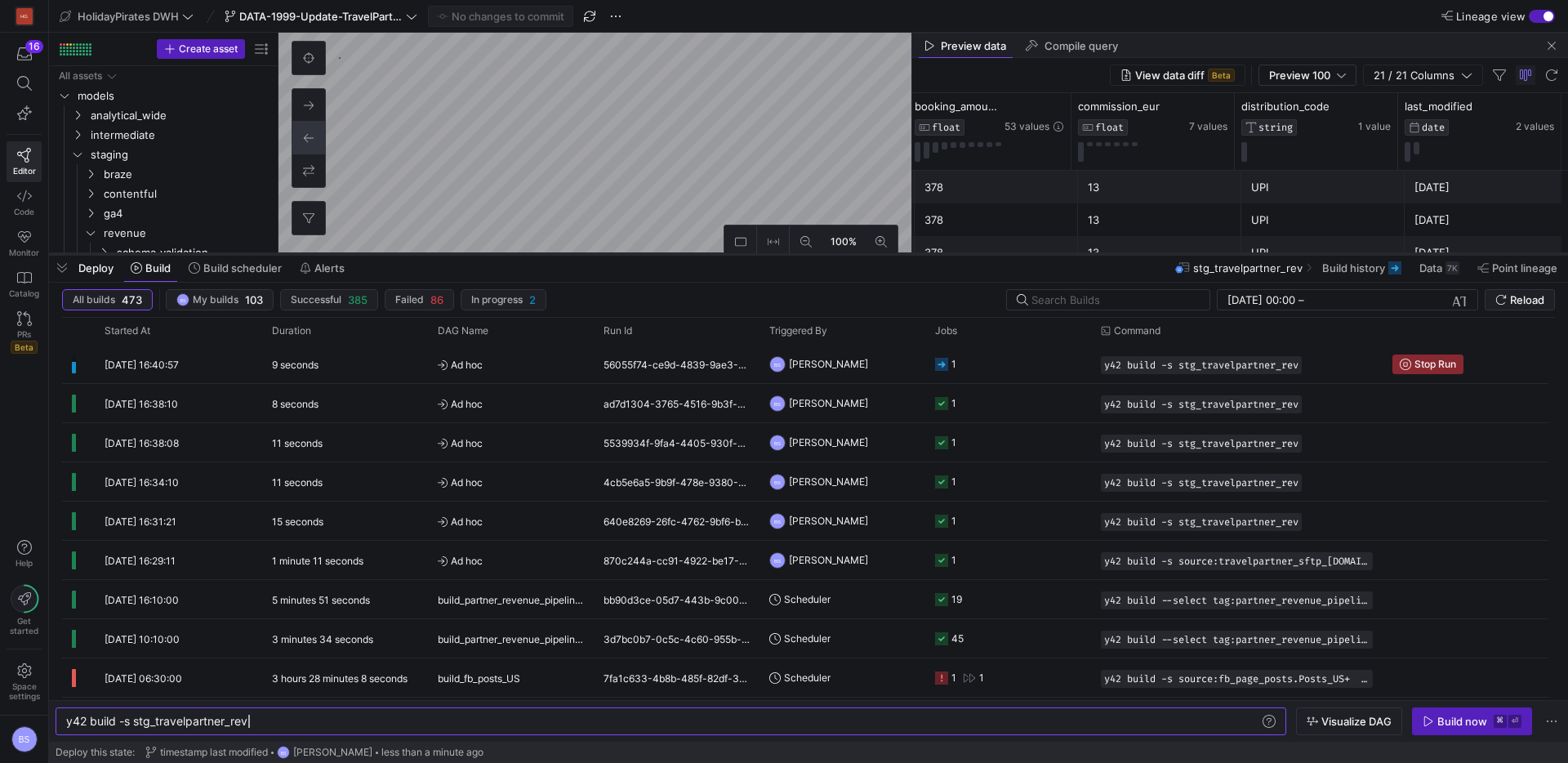
drag, startPoint x: 682, startPoint y: 516, endPoint x: 702, endPoint y: 253, distance: 263.8
click at [702, 253] on div at bounding box center [808, 255] width 1519 height 7
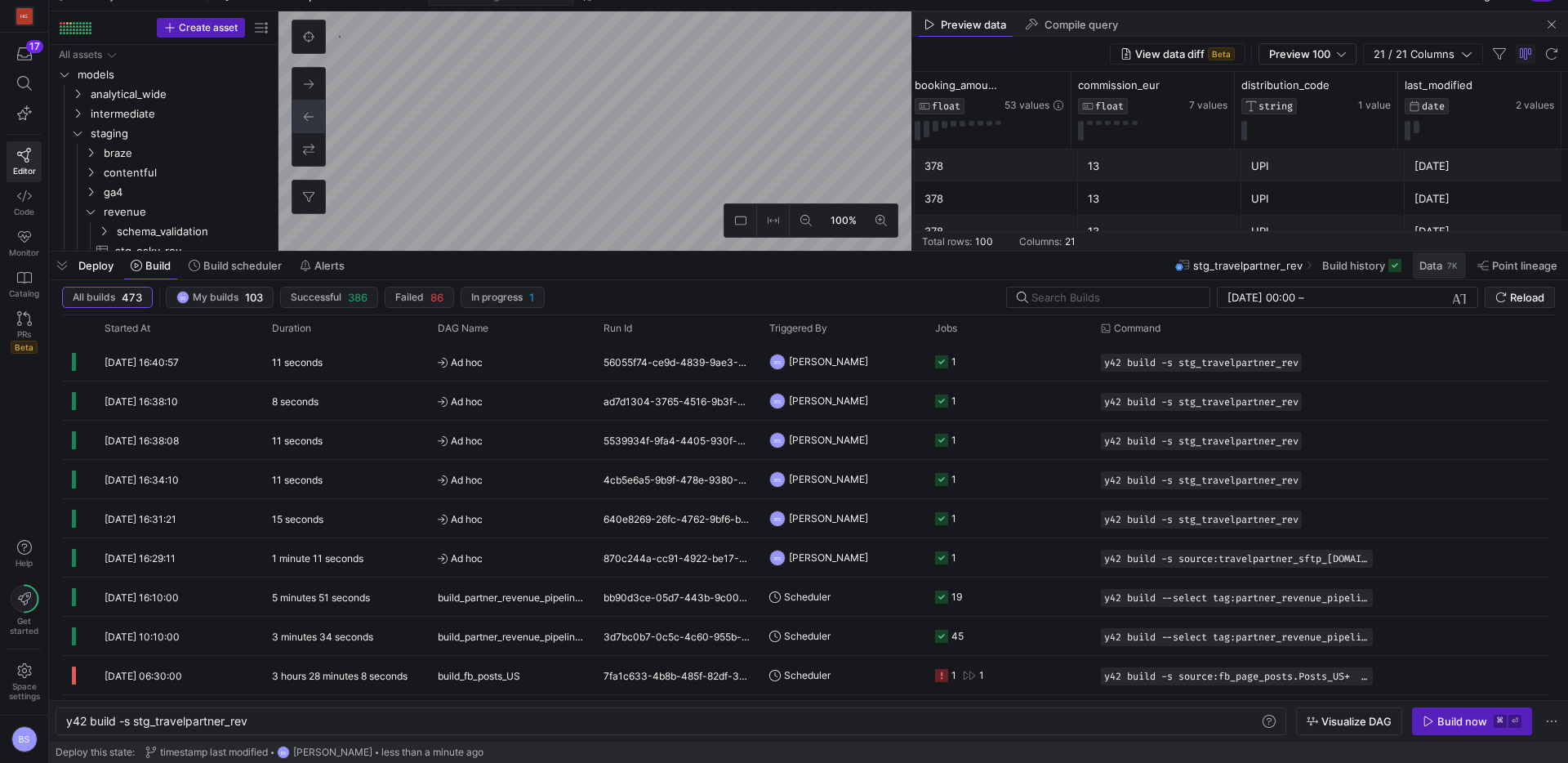
click at [1425, 274] on span at bounding box center [1440, 266] width 53 height 26
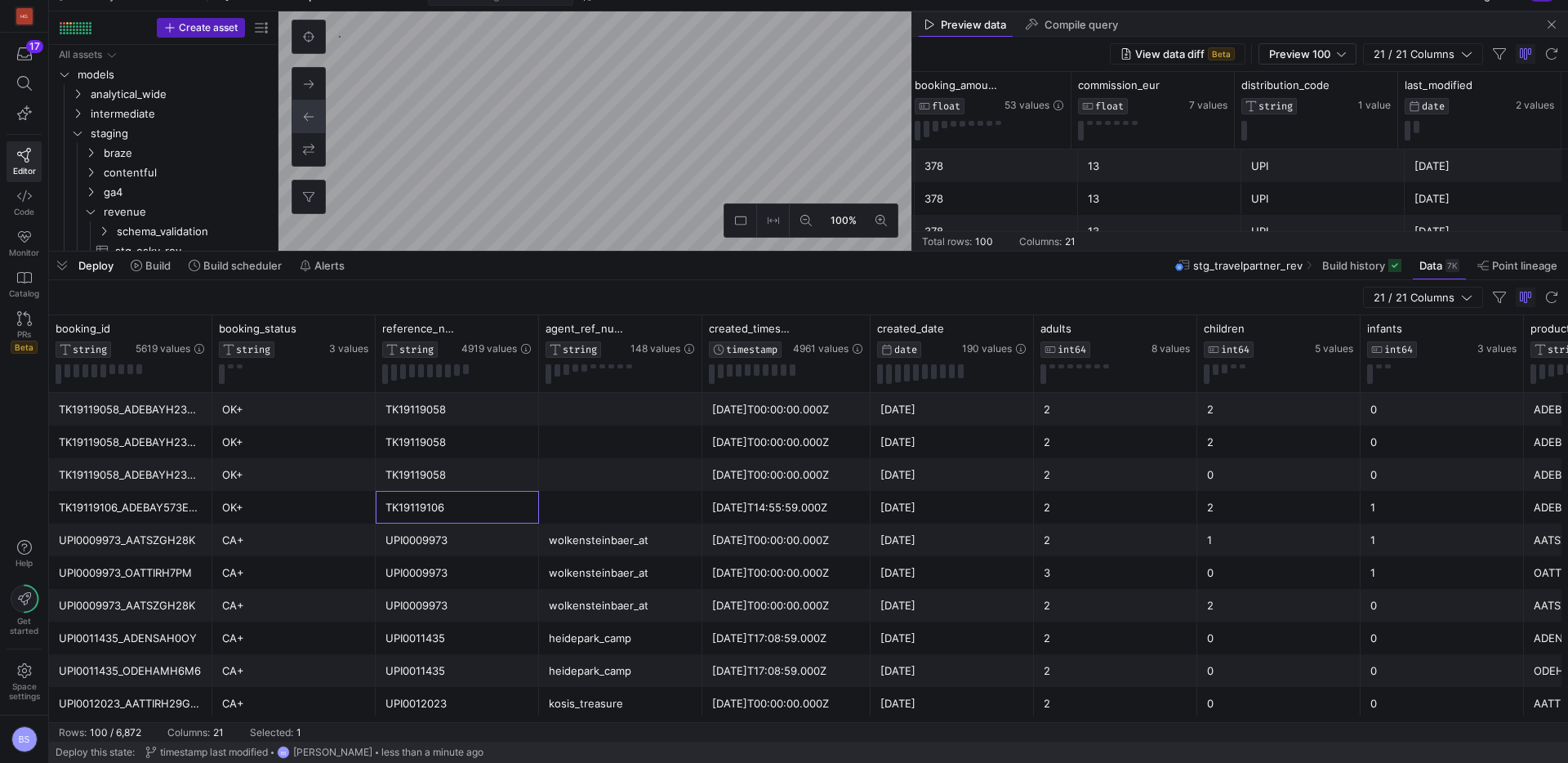
click at [428, 508] on div "TK19119106" at bounding box center [456, 508] width 144 height 32
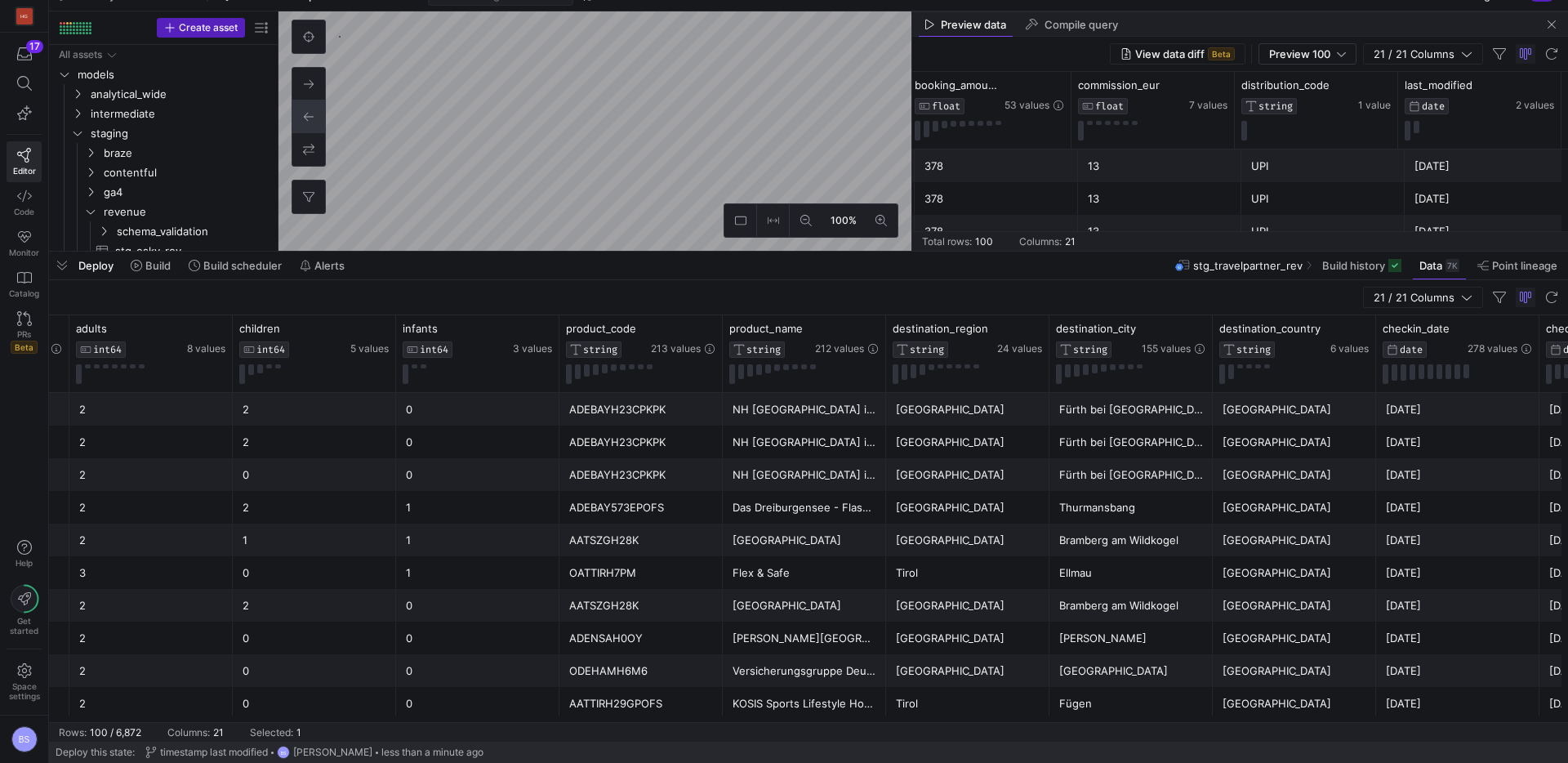
scroll to position [0, 1335]
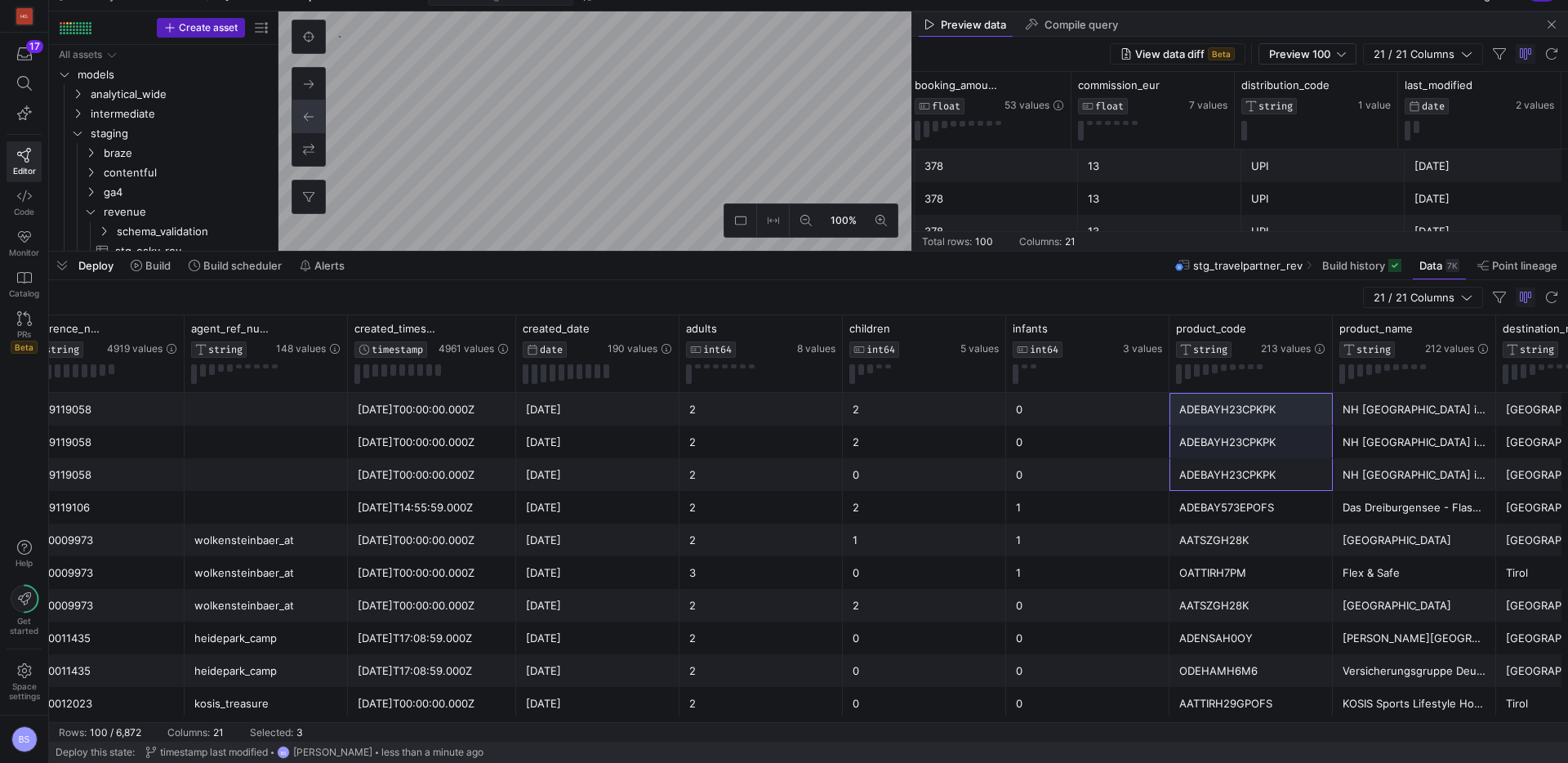
drag, startPoint x: 1179, startPoint y: 479, endPoint x: 1184, endPoint y: 405, distance: 74.2
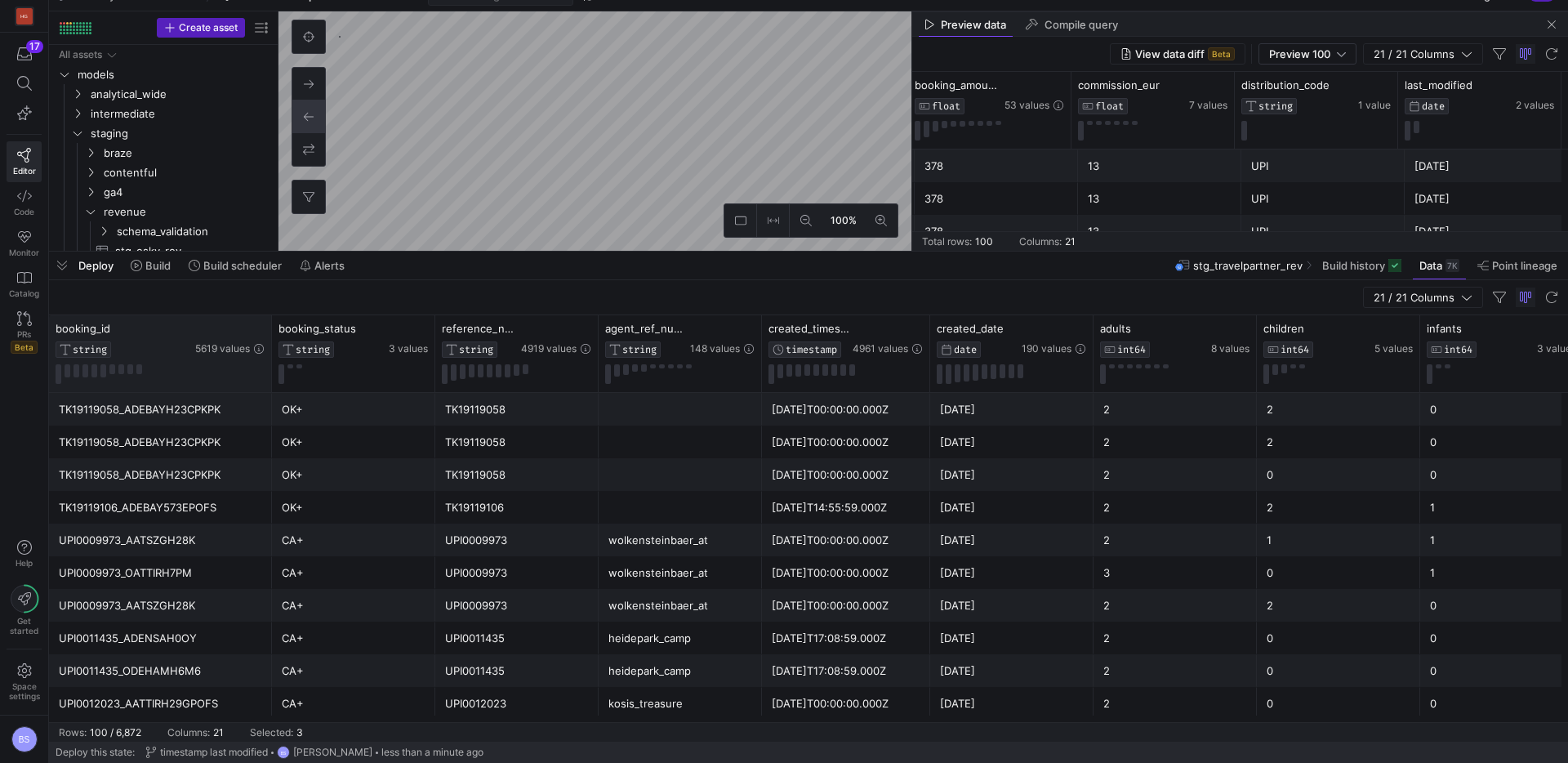
drag, startPoint x: 208, startPoint y: 331, endPoint x: 268, endPoint y: 329, distance: 60.0
click at [268, 329] on div at bounding box center [272, 354] width 7 height 77
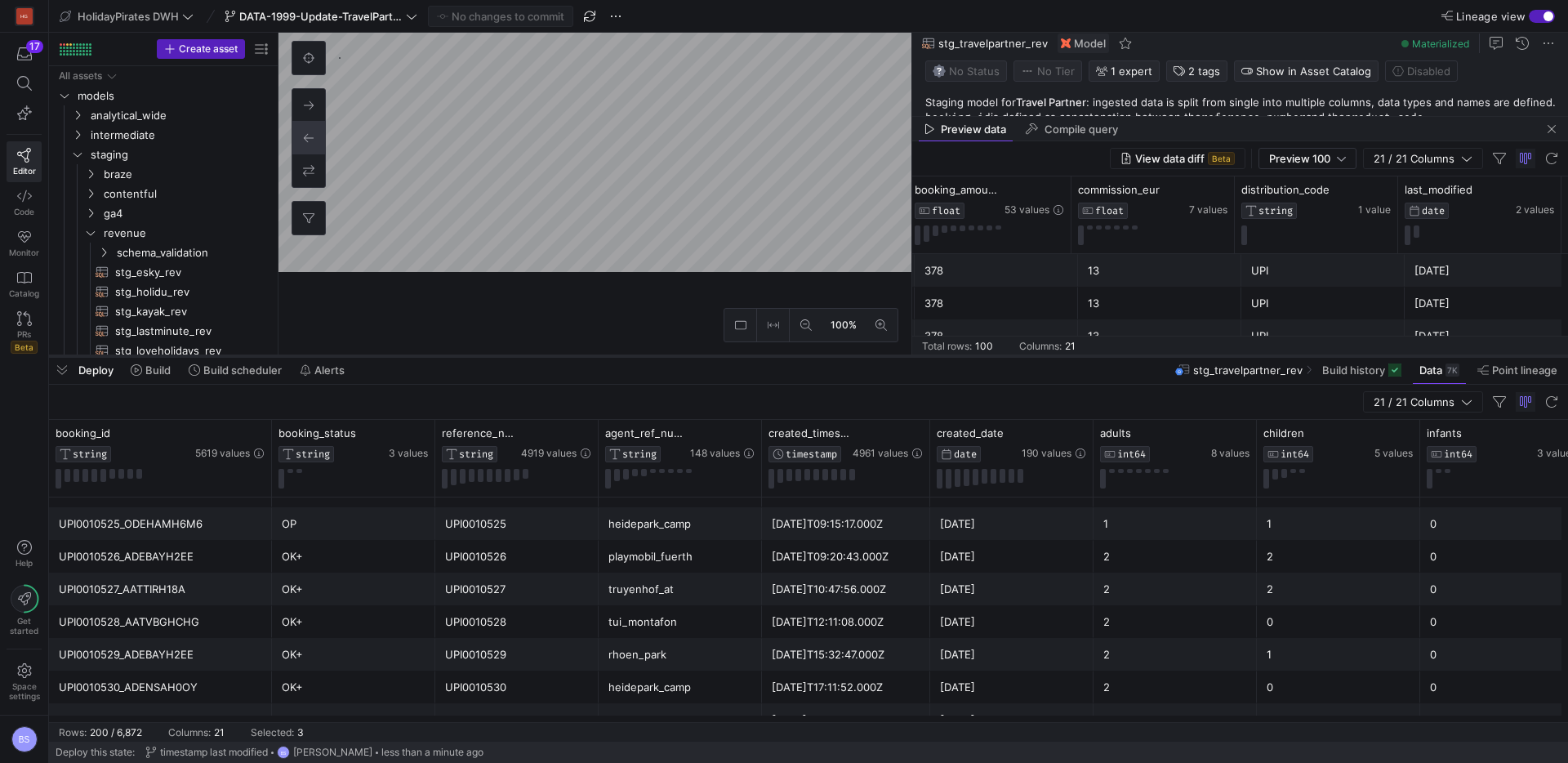
drag, startPoint x: 712, startPoint y: 251, endPoint x: 683, endPoint y: 355, distance: 108.0
click at [683, 355] on div at bounding box center [808, 356] width 1519 height 7
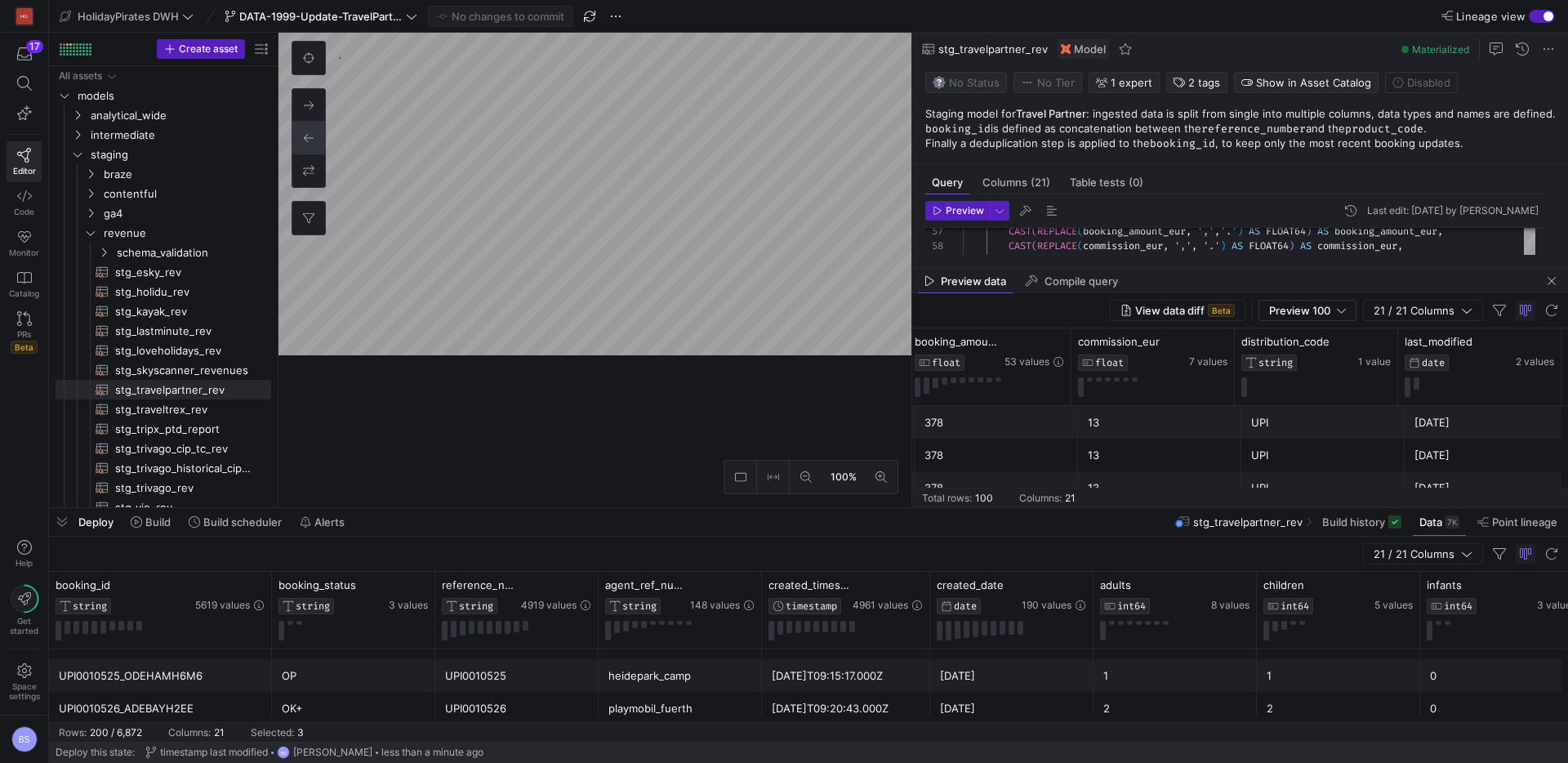
drag, startPoint x: 683, startPoint y: 355, endPoint x: 717, endPoint y: 481, distance: 130.5
click at [688, 511] on div at bounding box center [808, 508] width 1519 height 7
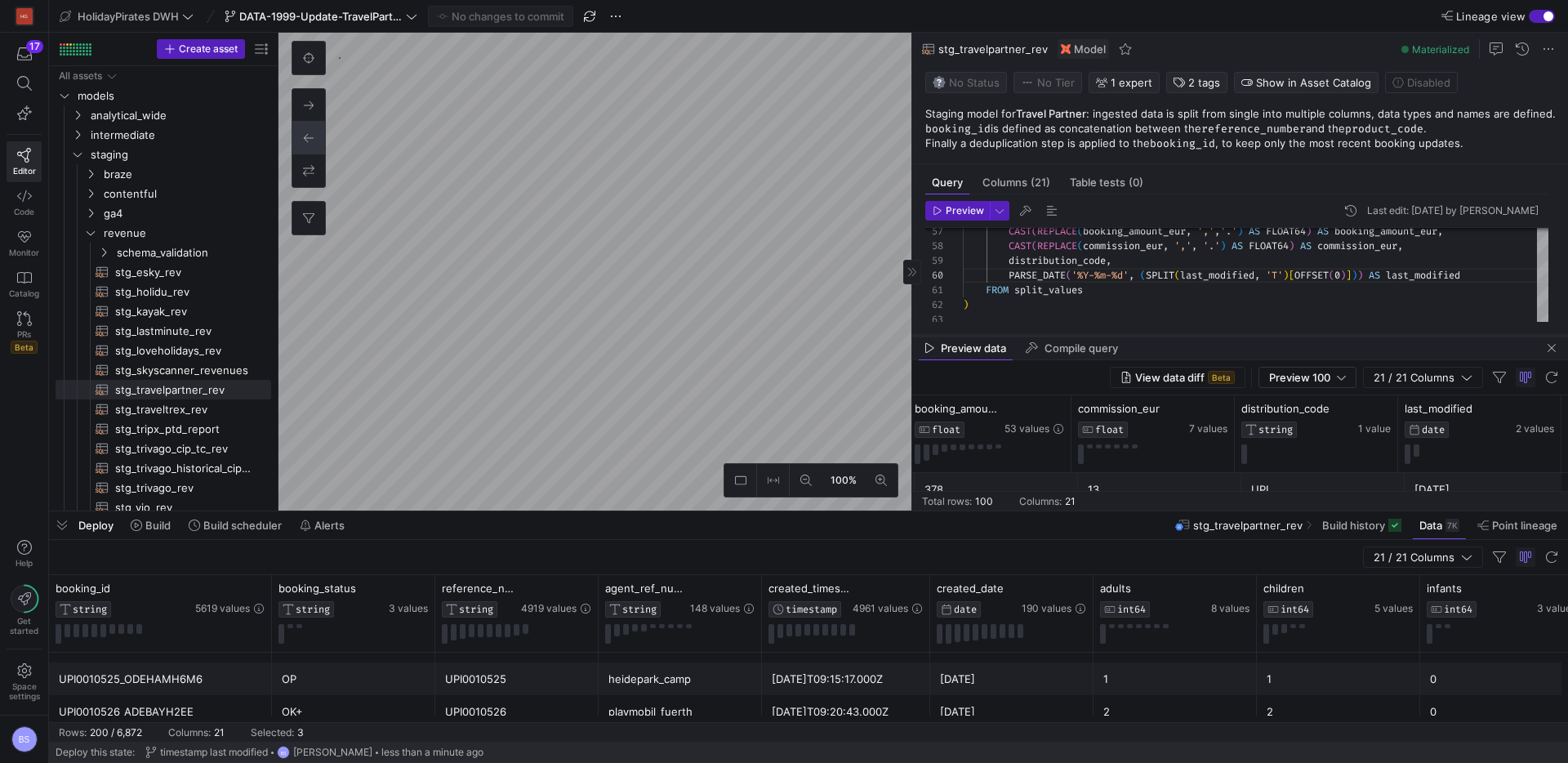
drag, startPoint x: 1236, startPoint y: 274, endPoint x: 1233, endPoint y: 348, distance: 74.1
click at [1233, 339] on div at bounding box center [1240, 336] width 656 height 7
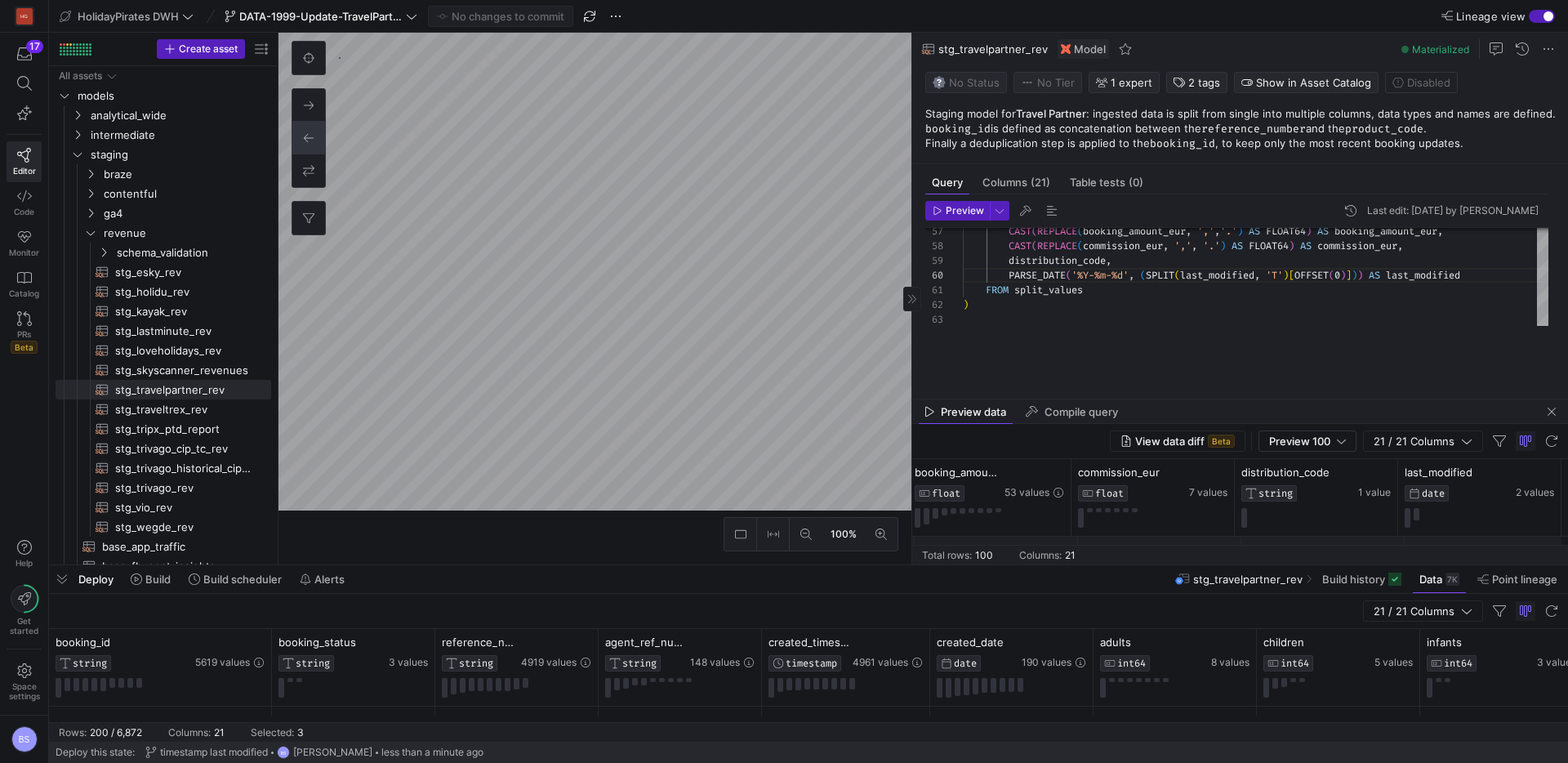
drag, startPoint x: 879, startPoint y: 511, endPoint x: 1096, endPoint y: 454, distance: 224.4
click at [868, 565] on div at bounding box center [808, 566] width 1519 height 7
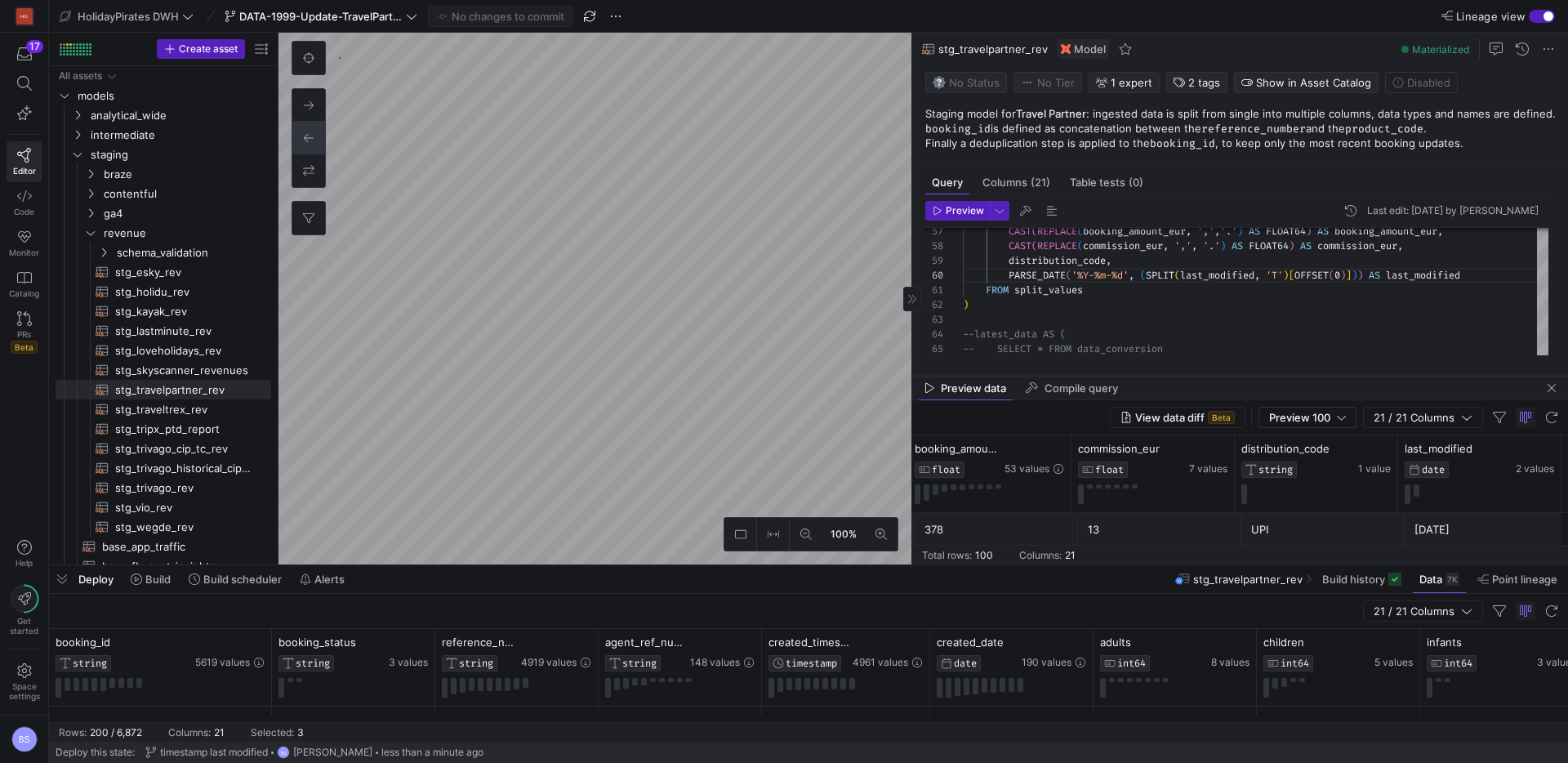
drag, startPoint x: 1161, startPoint y: 399, endPoint x: 1161, endPoint y: 375, distance: 24.0
click at [1161, 375] on div at bounding box center [1240, 376] width 656 height 7
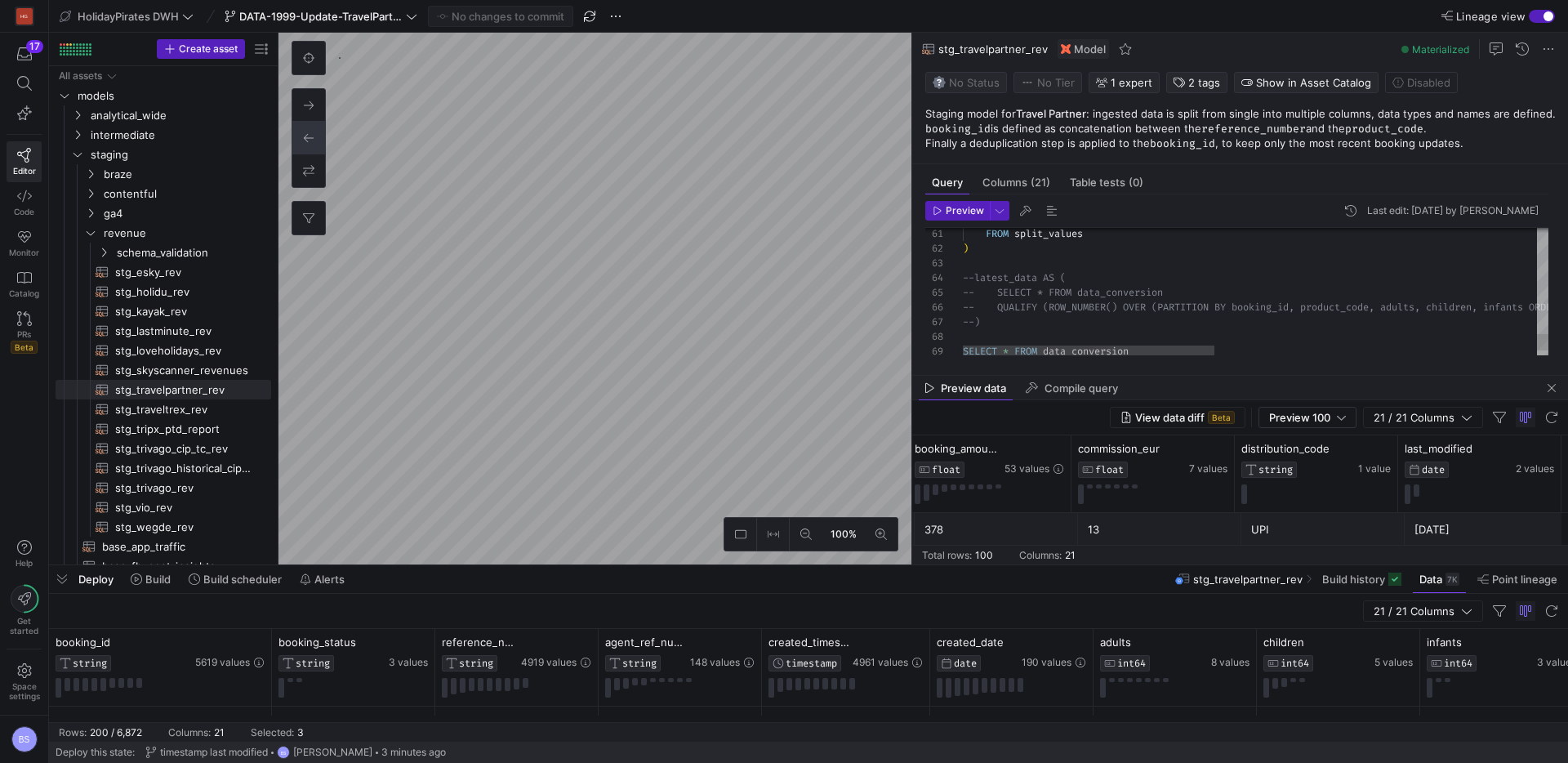
drag, startPoint x: 976, startPoint y: 280, endPoint x: 965, endPoint y: 320, distance: 41.5
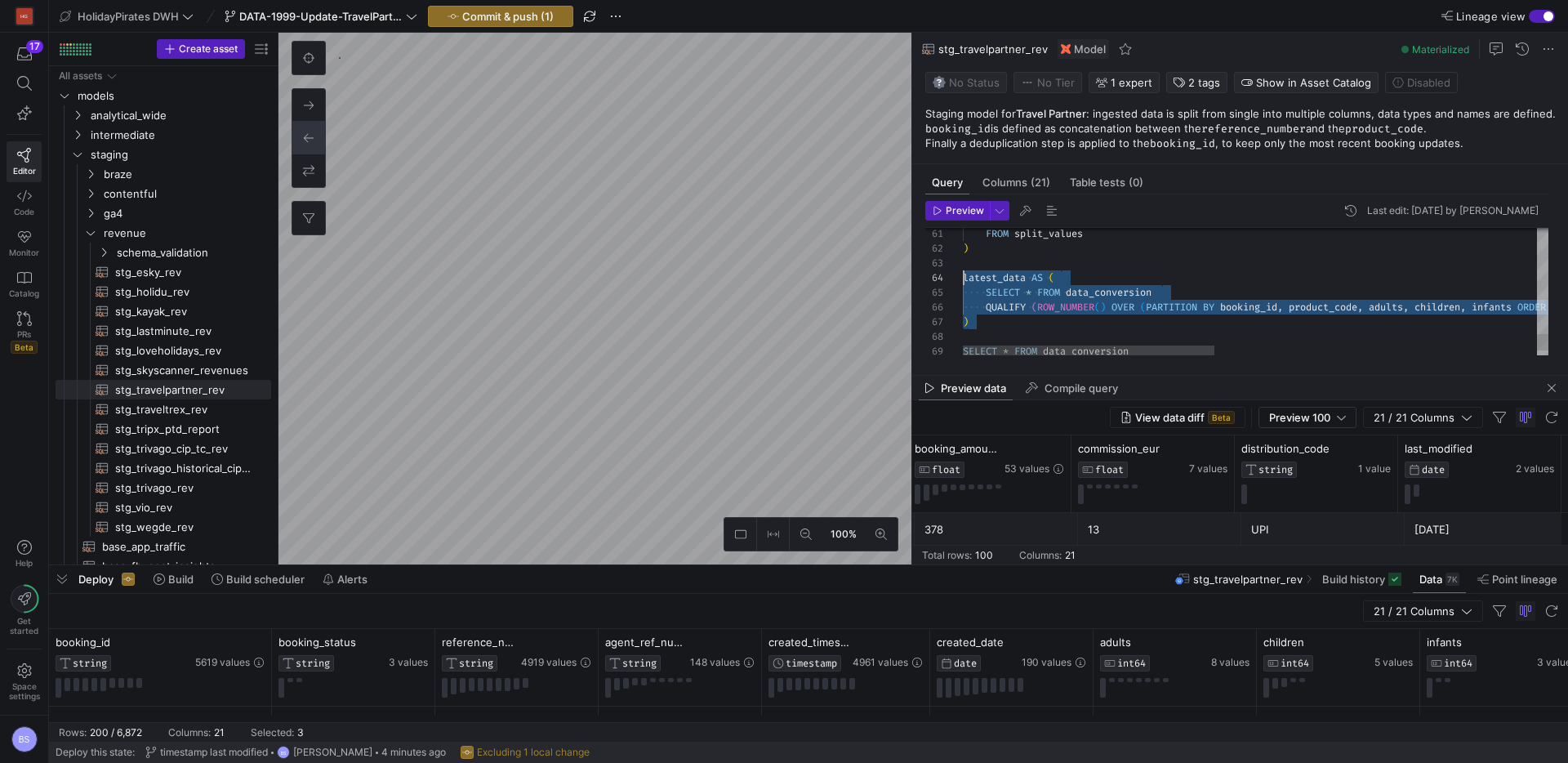
drag, startPoint x: 1119, startPoint y: 324, endPoint x: 931, endPoint y: 276, distance: 194.0
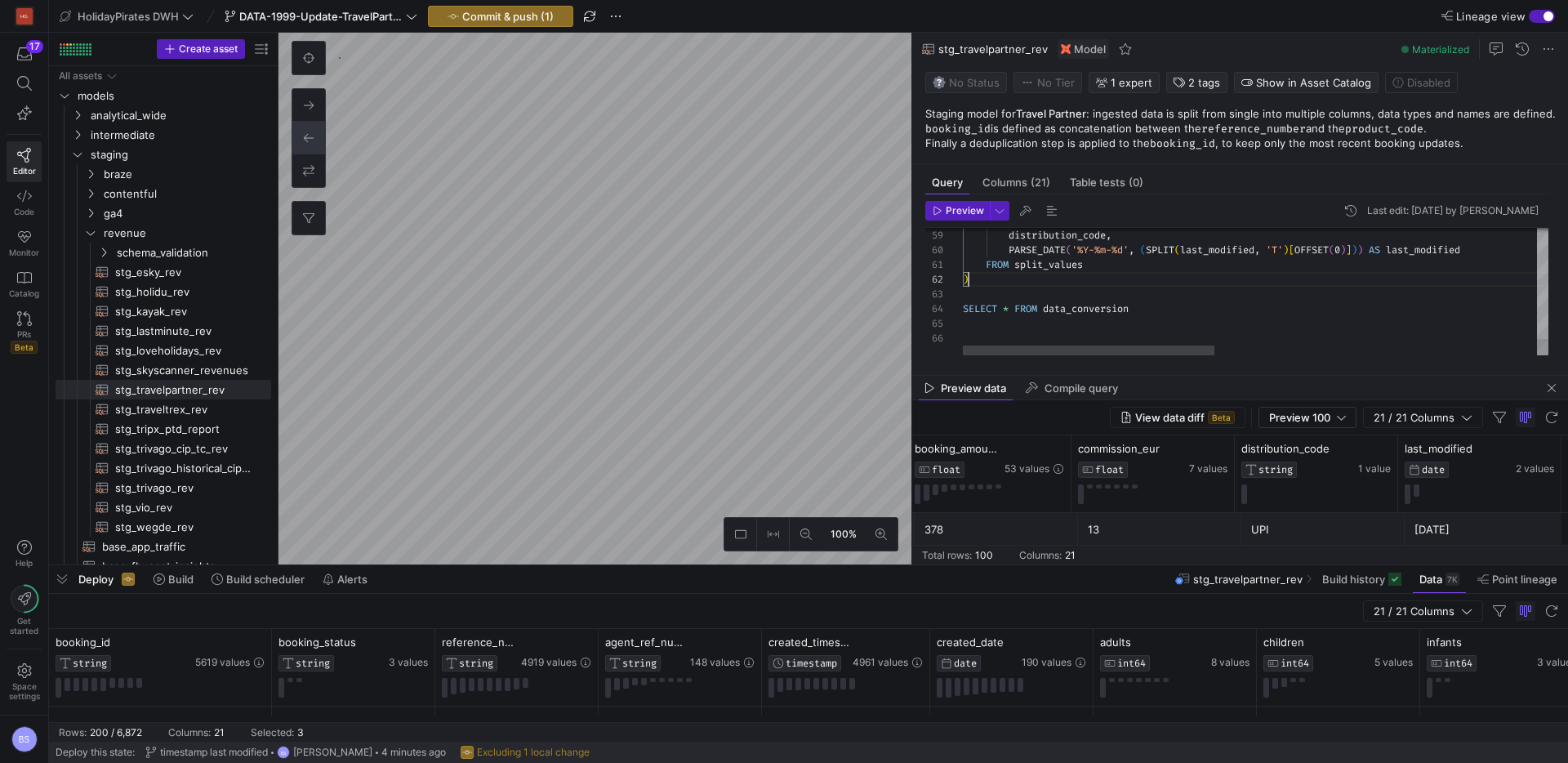
scroll to position [44, 53]
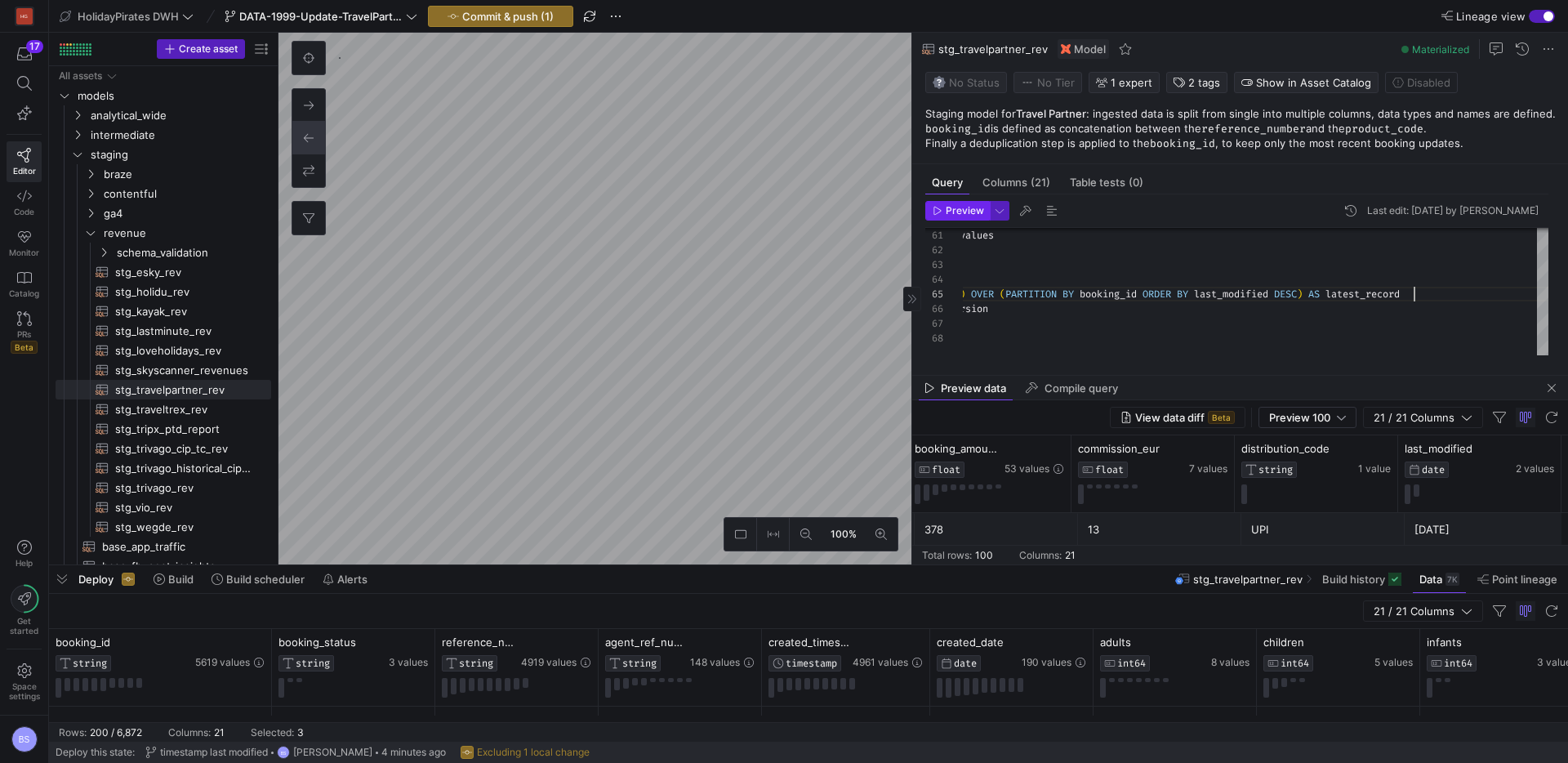
type textarea "FROM split_values ) SELECT * , ROW_NUMBER() OVER (PARTITION BY booking_id ORDER…"
click at [953, 212] on span "Preview" at bounding box center [965, 210] width 39 height 11
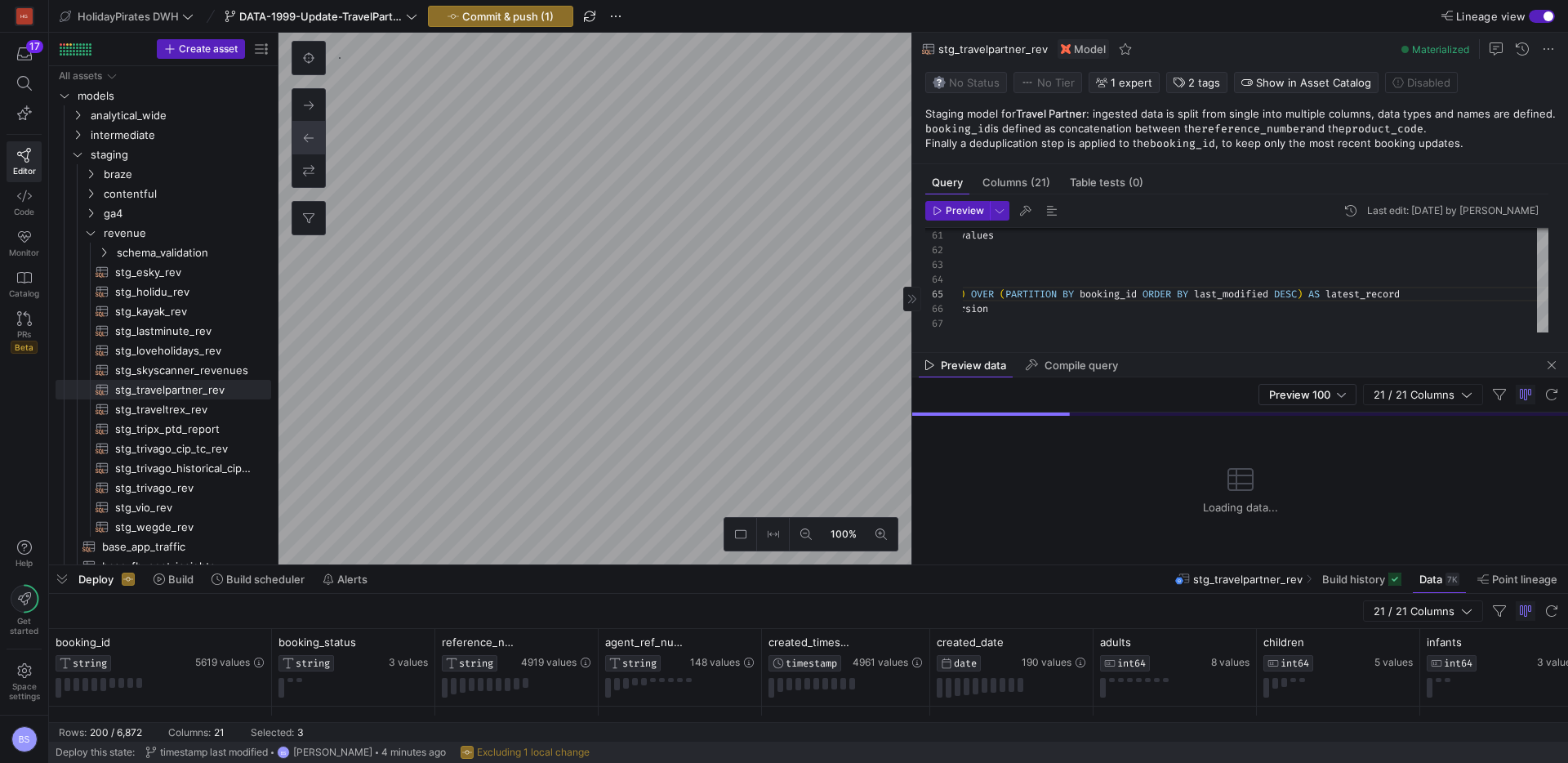
drag, startPoint x: 1143, startPoint y: 378, endPoint x: 1143, endPoint y: 354, distance: 24.0
click at [1143, 354] on as-split "Query Columns (21) Table tests (0) Preview Last edit: Friday 12 September 2025 …" at bounding box center [1240, 298] width 656 height 532
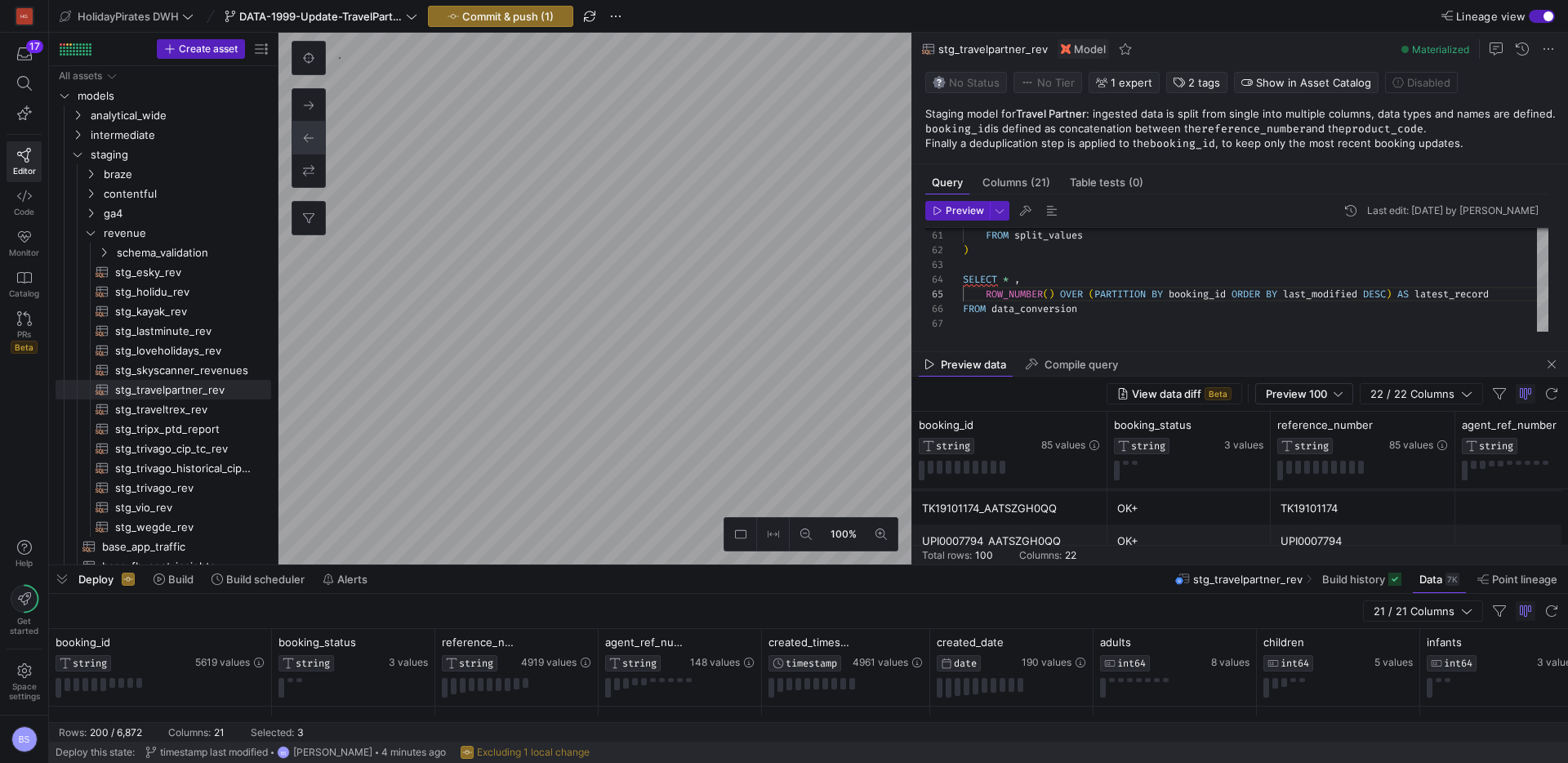
scroll to position [0, 0]
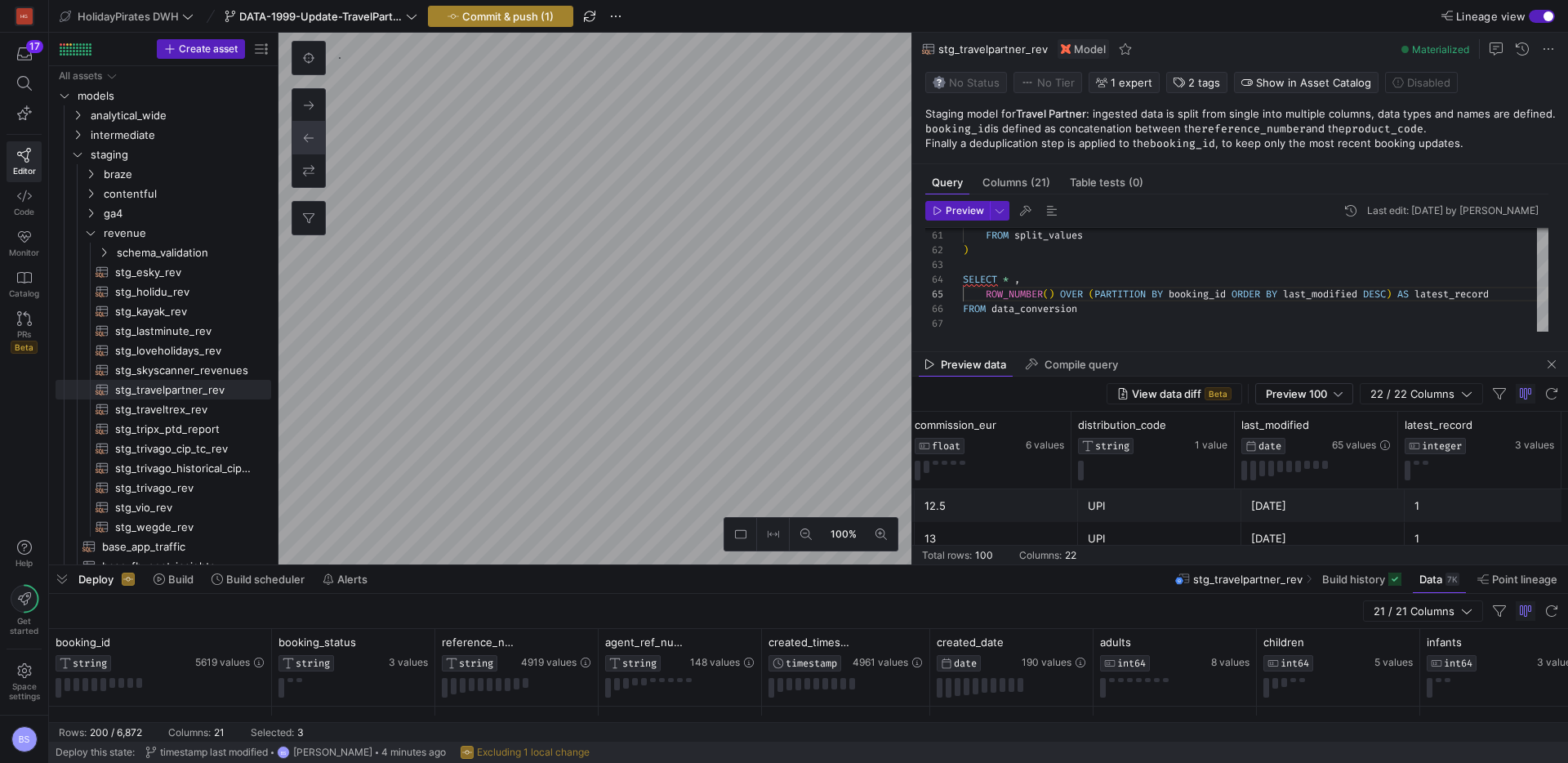
click at [529, 20] on span "Commit & push (1)" at bounding box center [508, 15] width 91 height 13
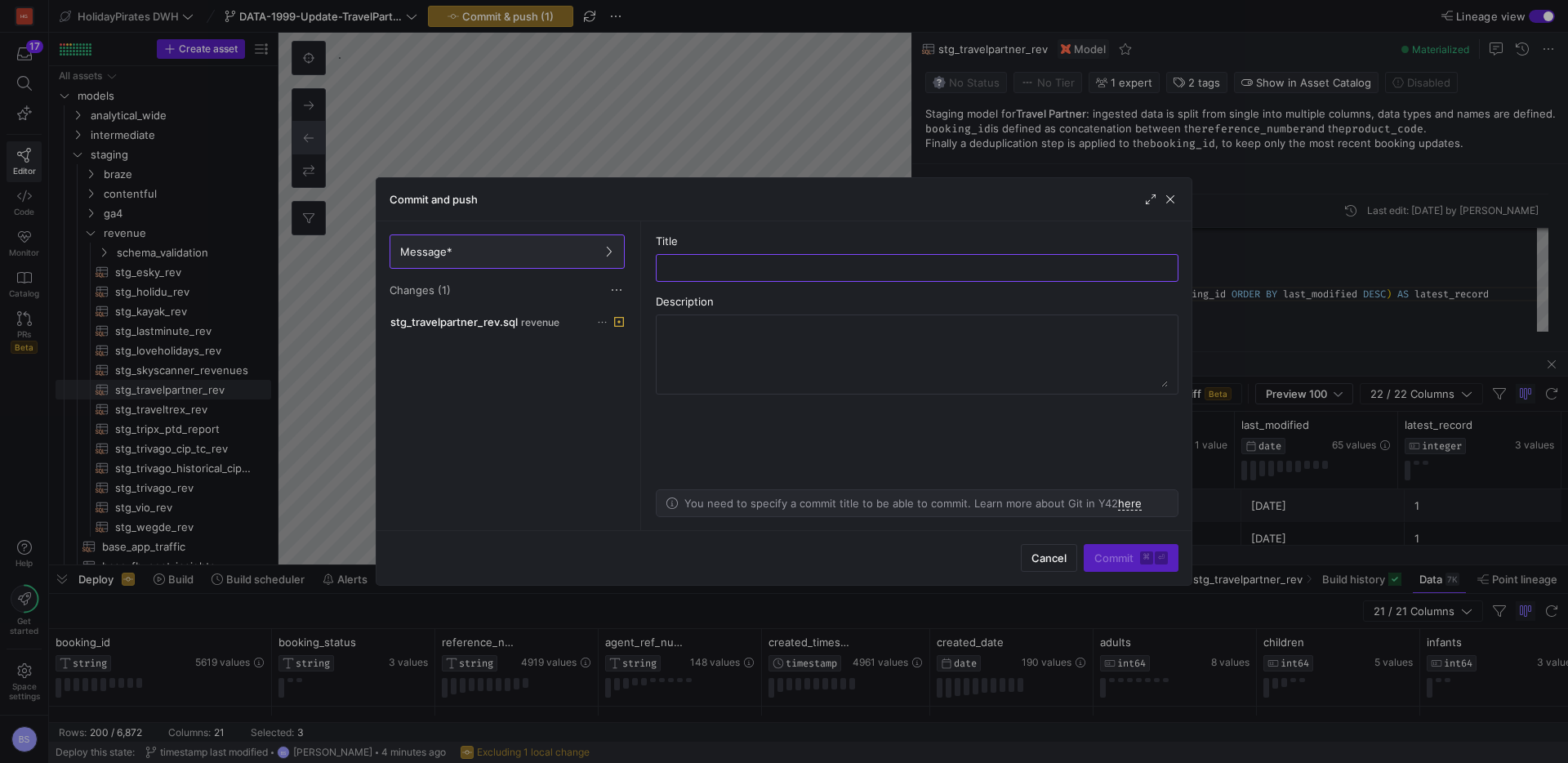
type input "r"
type input "l"
type input "row number"
click at [1102, 560] on span "Commit ⌘ ⏎" at bounding box center [1131, 557] width 74 height 13
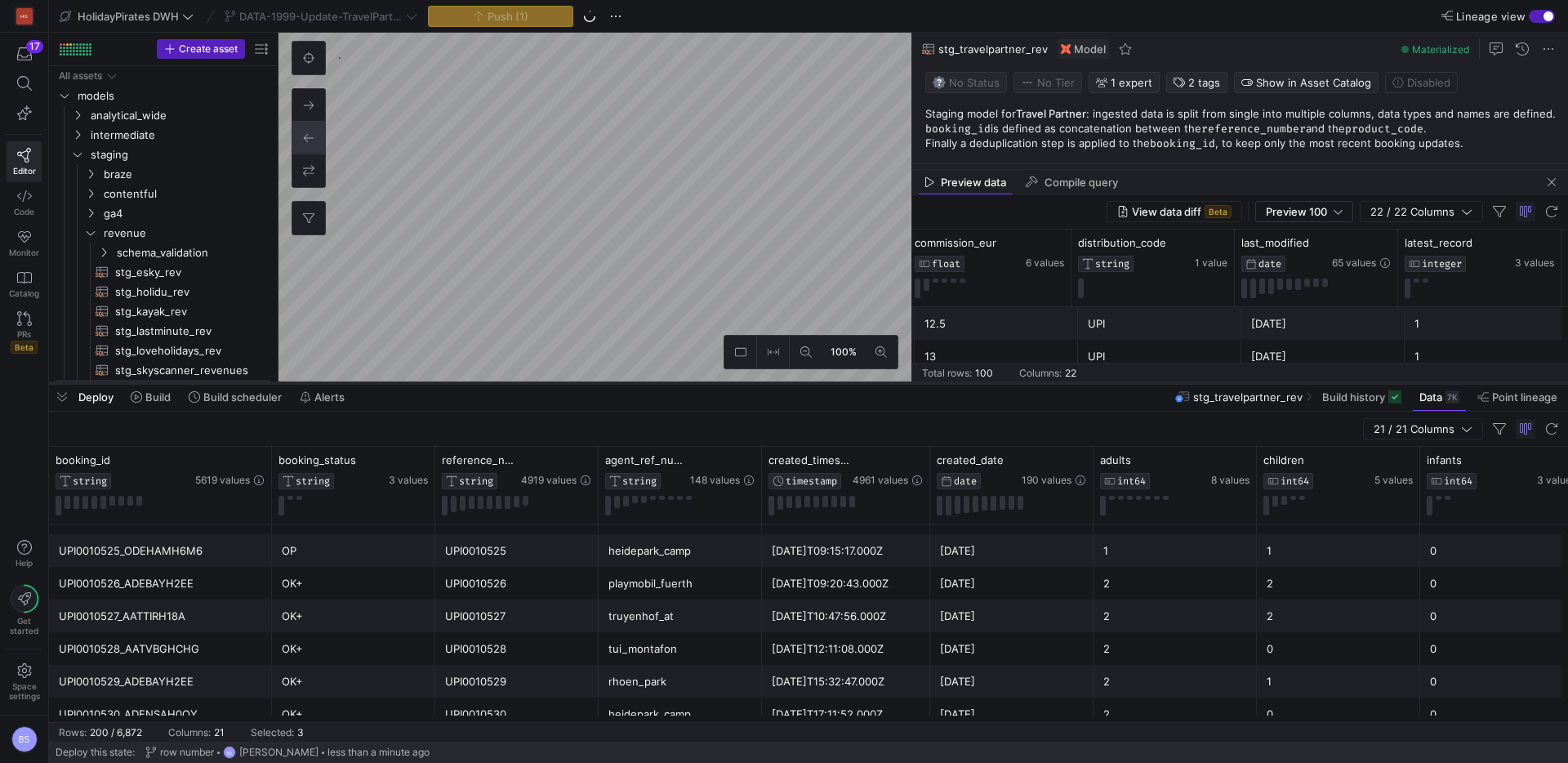
drag, startPoint x: 798, startPoint y: 567, endPoint x: 789, endPoint y: 385, distance: 182.2
click at [789, 385] on div at bounding box center [808, 384] width 1519 height 7
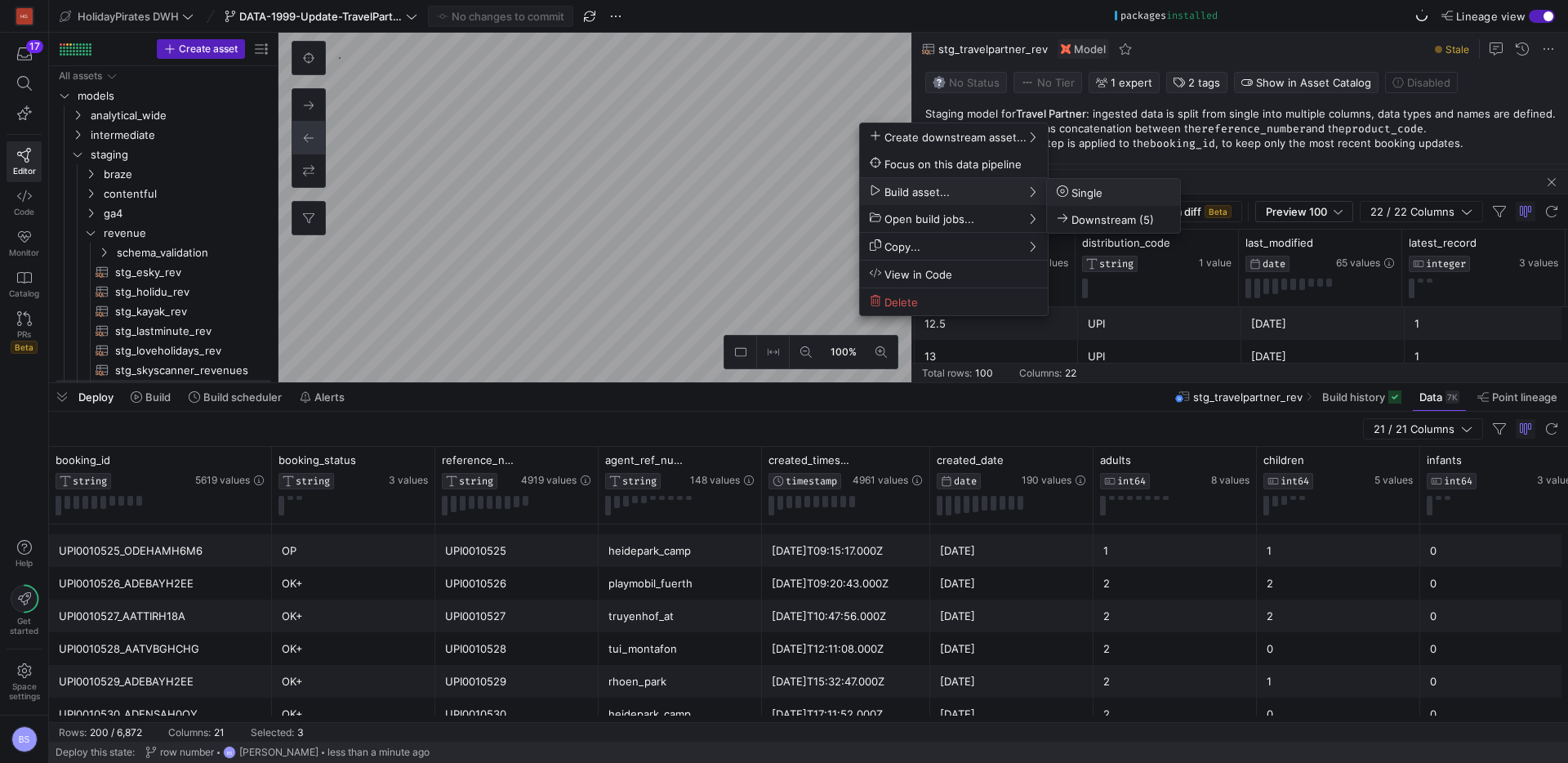
click at [1087, 194] on span "Single" at bounding box center [1079, 193] width 46 height 14
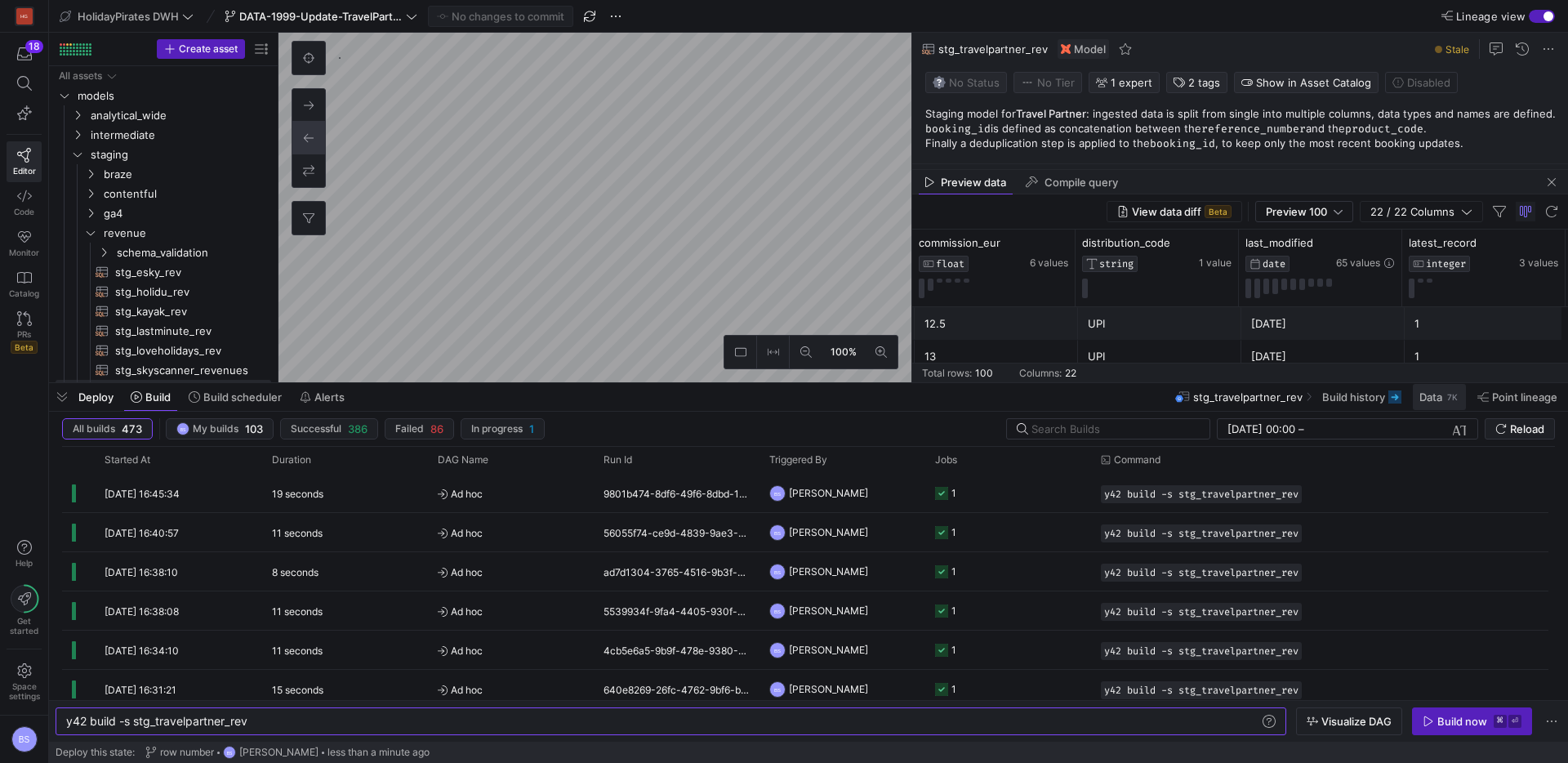
click at [1448, 400] on div "7K" at bounding box center [1453, 397] width 14 height 13
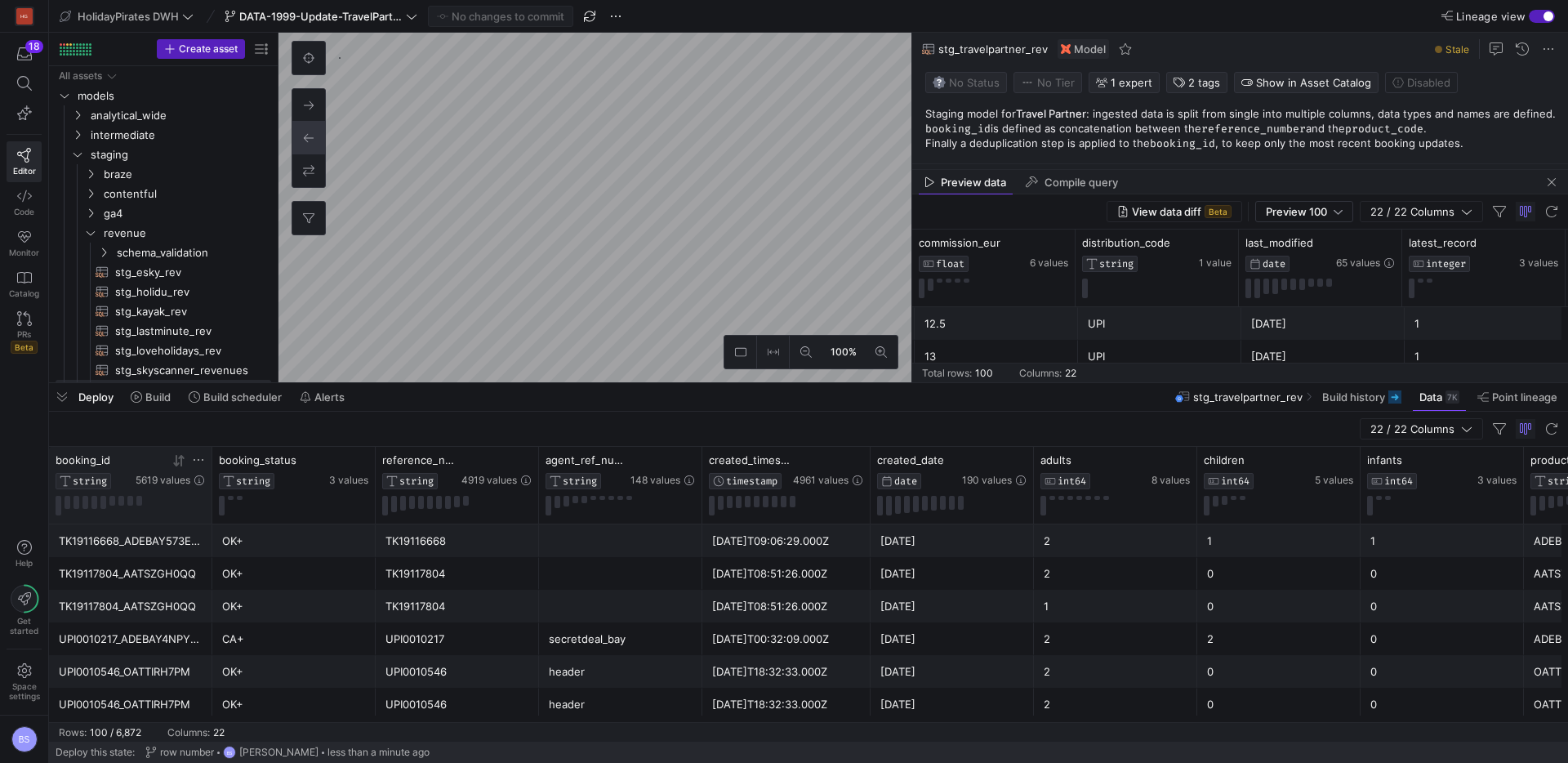
click at [178, 463] on icon at bounding box center [175, 460] width 6 height 11
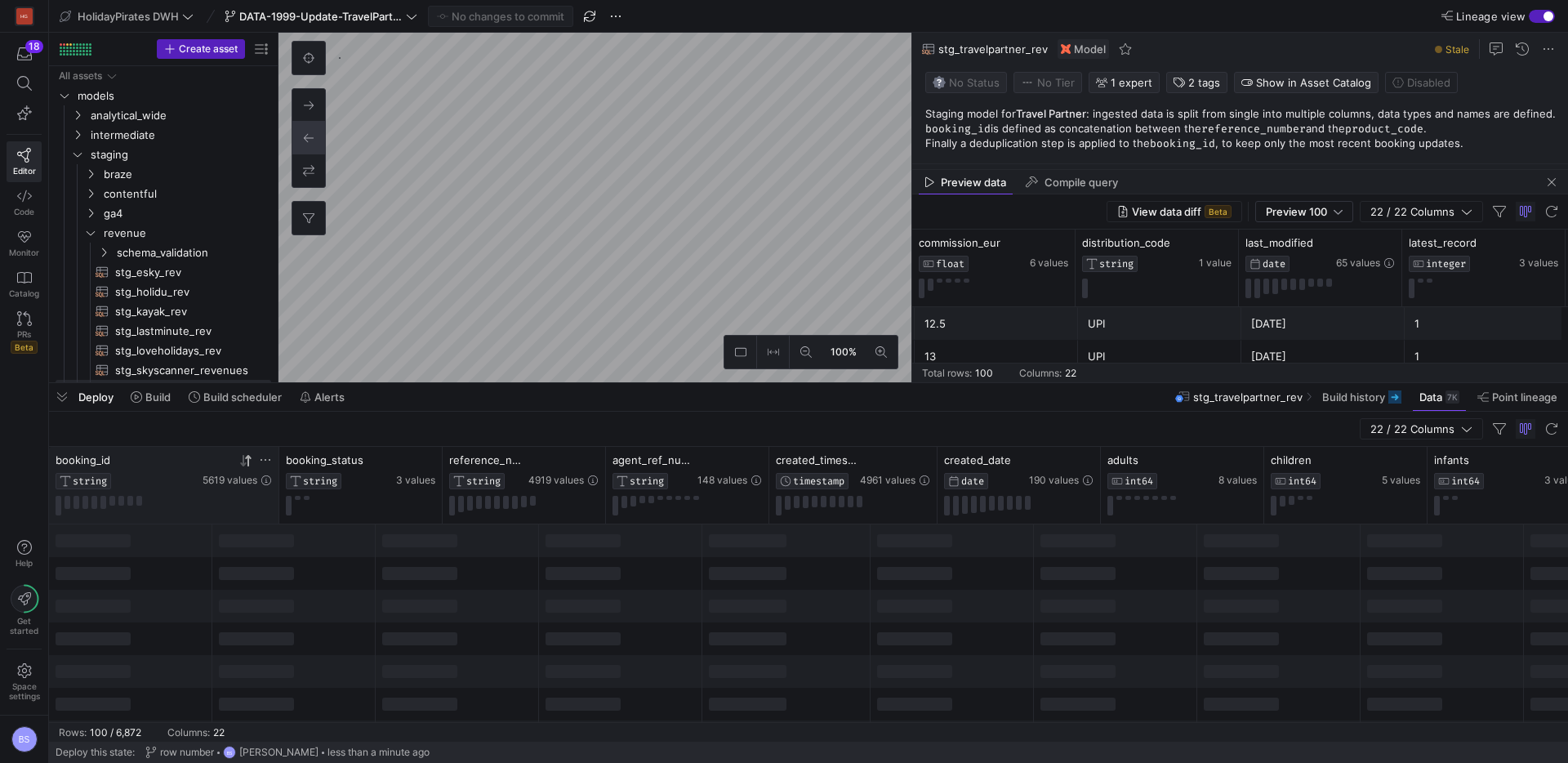
drag, startPoint x: 211, startPoint y: 457, endPoint x: 278, endPoint y: 456, distance: 67.0
click at [278, 456] on div at bounding box center [279, 485] width 7 height 77
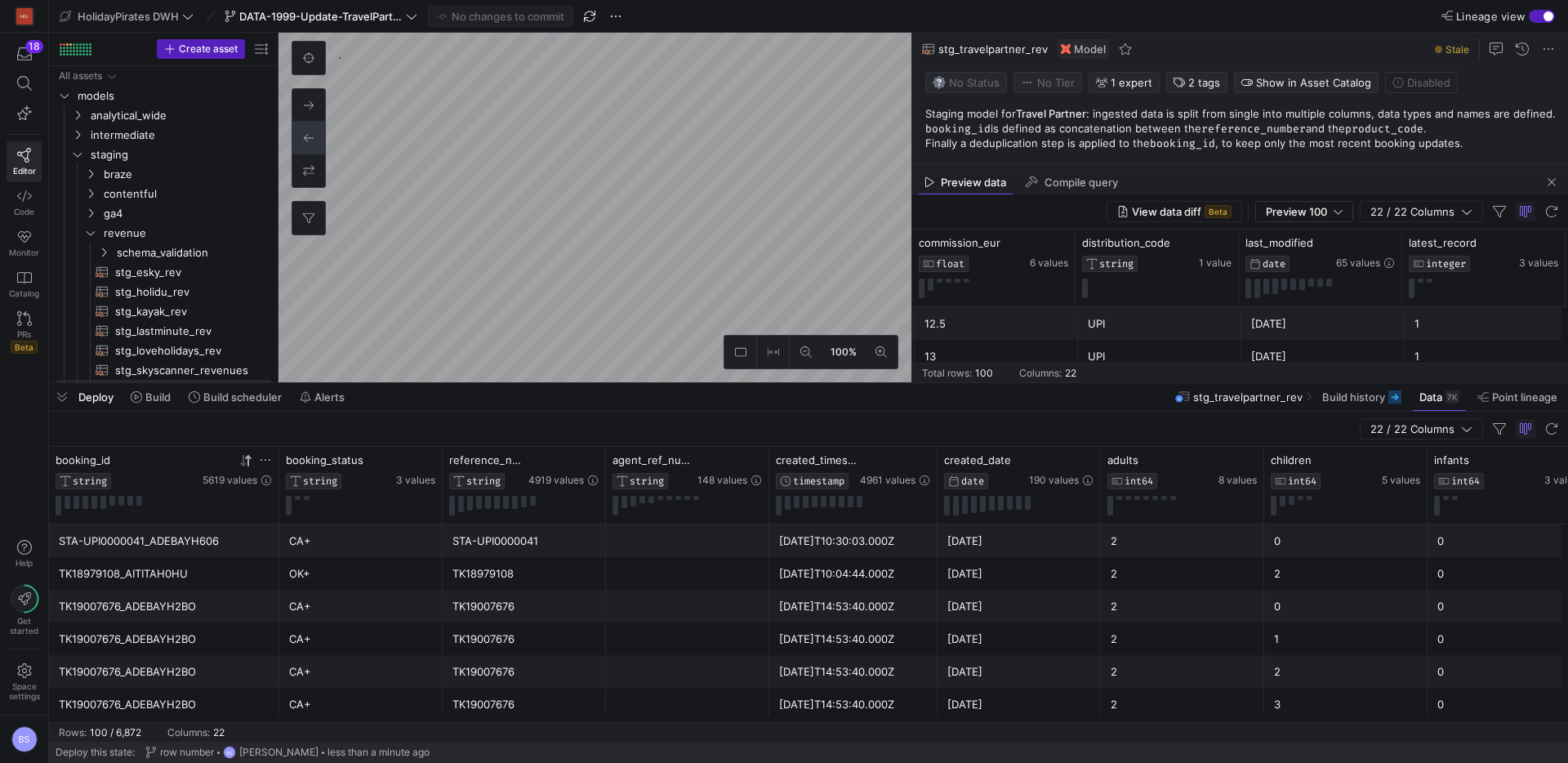
click at [207, 612] on div "TK19007676_ADEBAYH2BO" at bounding box center [163, 606] width 211 height 32
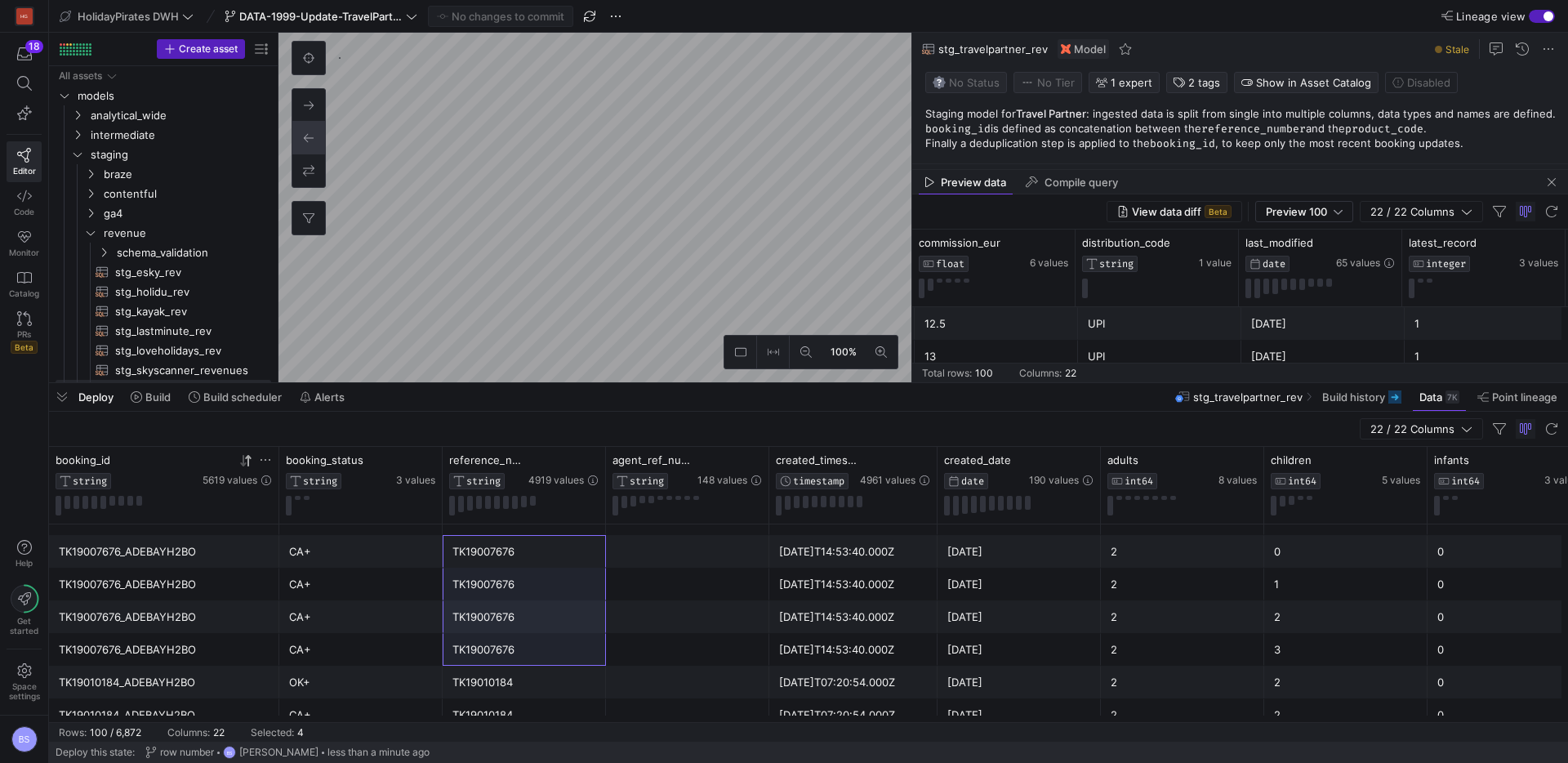
drag, startPoint x: 507, startPoint y: 557, endPoint x: 510, endPoint y: 655, distance: 98.0
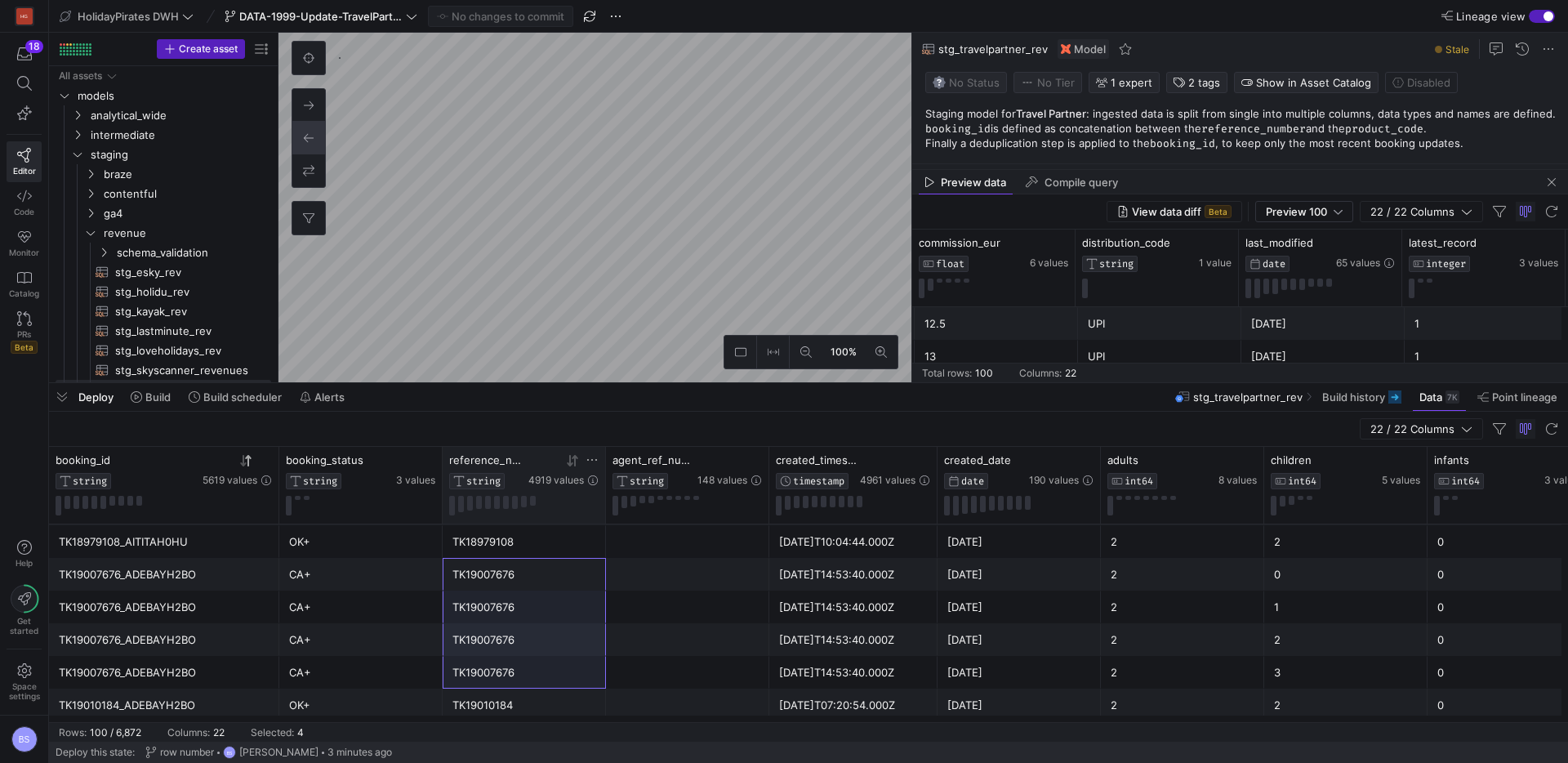
click at [588, 461] on icon at bounding box center [591, 459] width 13 height 13
drag, startPoint x: 537, startPoint y: 463, endPoint x: 548, endPoint y: 461, distance: 11.2
click at [541, 462] on div at bounding box center [564, 460] width 70 height 14
click at [579, 463] on div at bounding box center [564, 460] width 70 height 14
click at [576, 464] on icon at bounding box center [572, 460] width 13 height 13
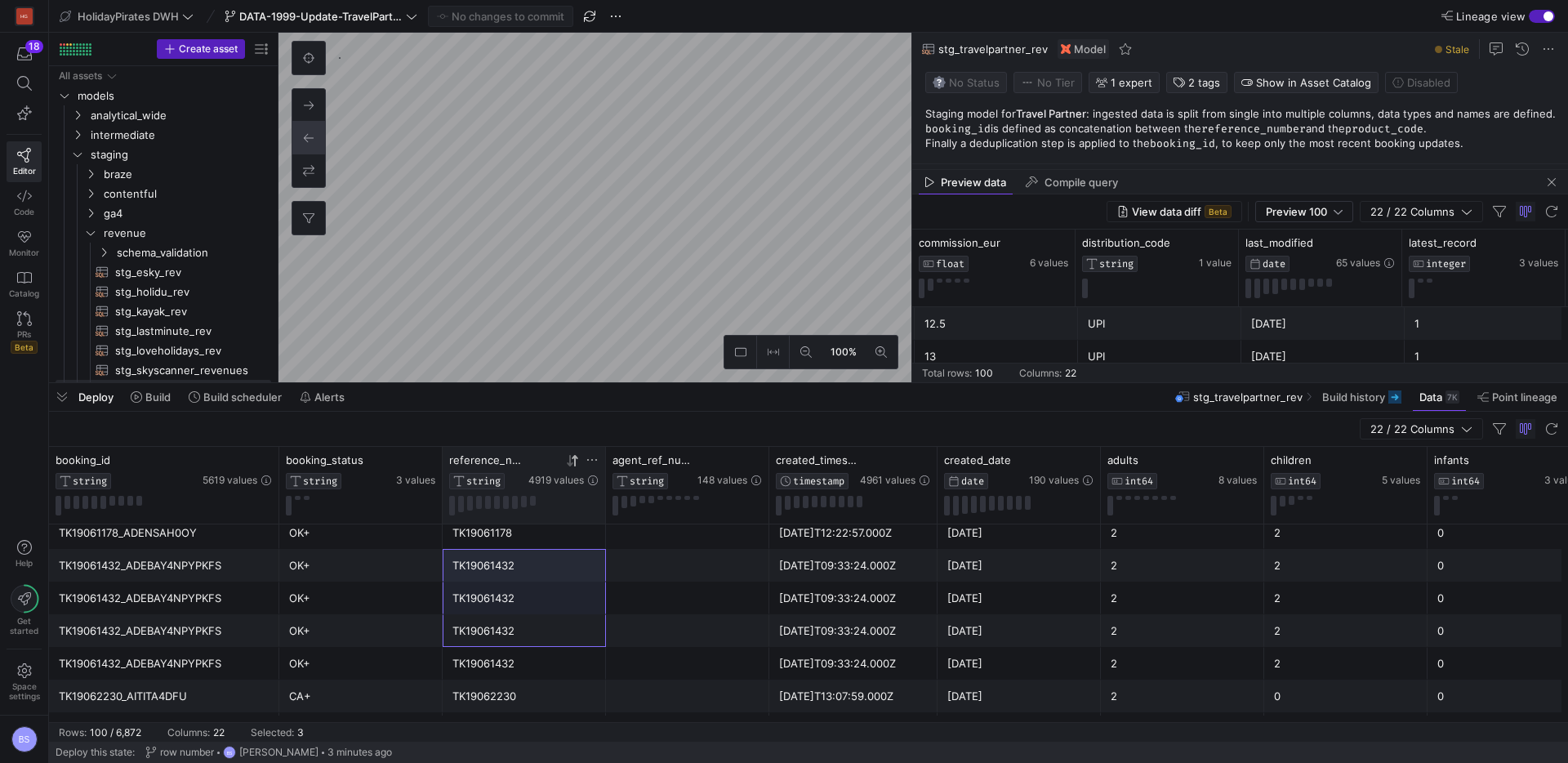
drag, startPoint x: 516, startPoint y: 627, endPoint x: 509, endPoint y: 563, distance: 64.4
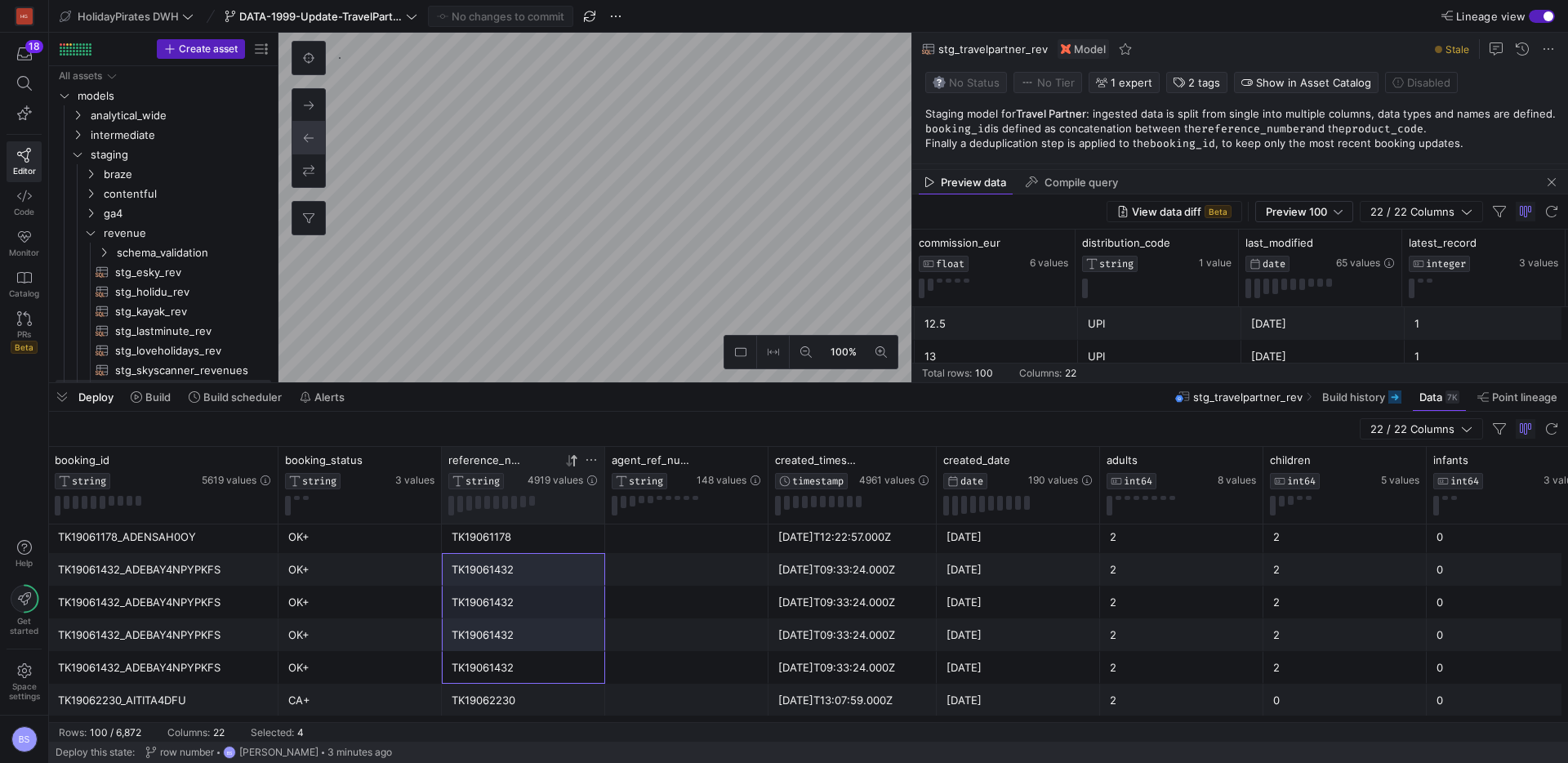
drag, startPoint x: 542, startPoint y: 670, endPoint x: 548, endPoint y: 576, distance: 94.2
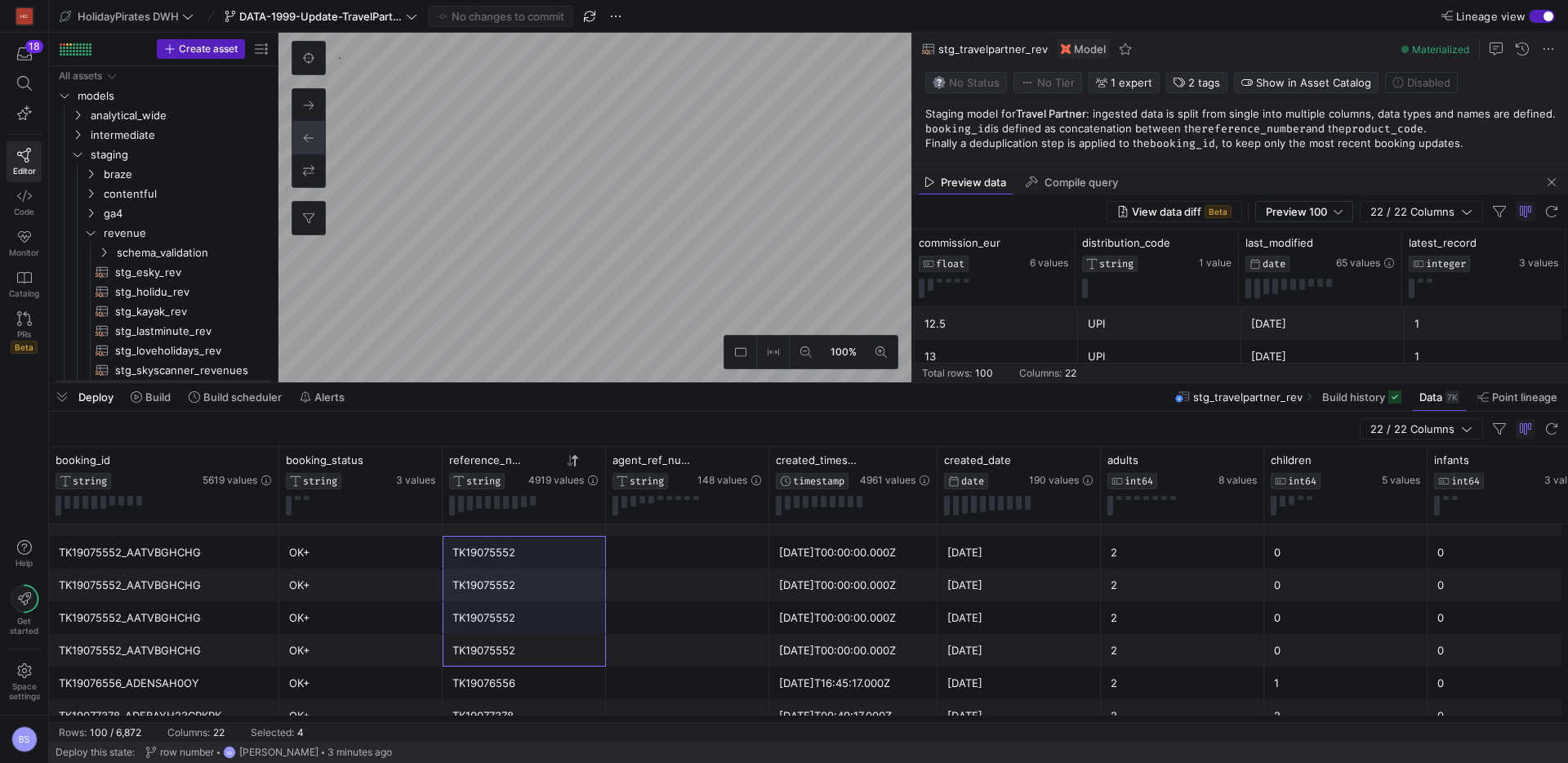
drag, startPoint x: 510, startPoint y: 654, endPoint x: 512, endPoint y: 550, distance: 104.0
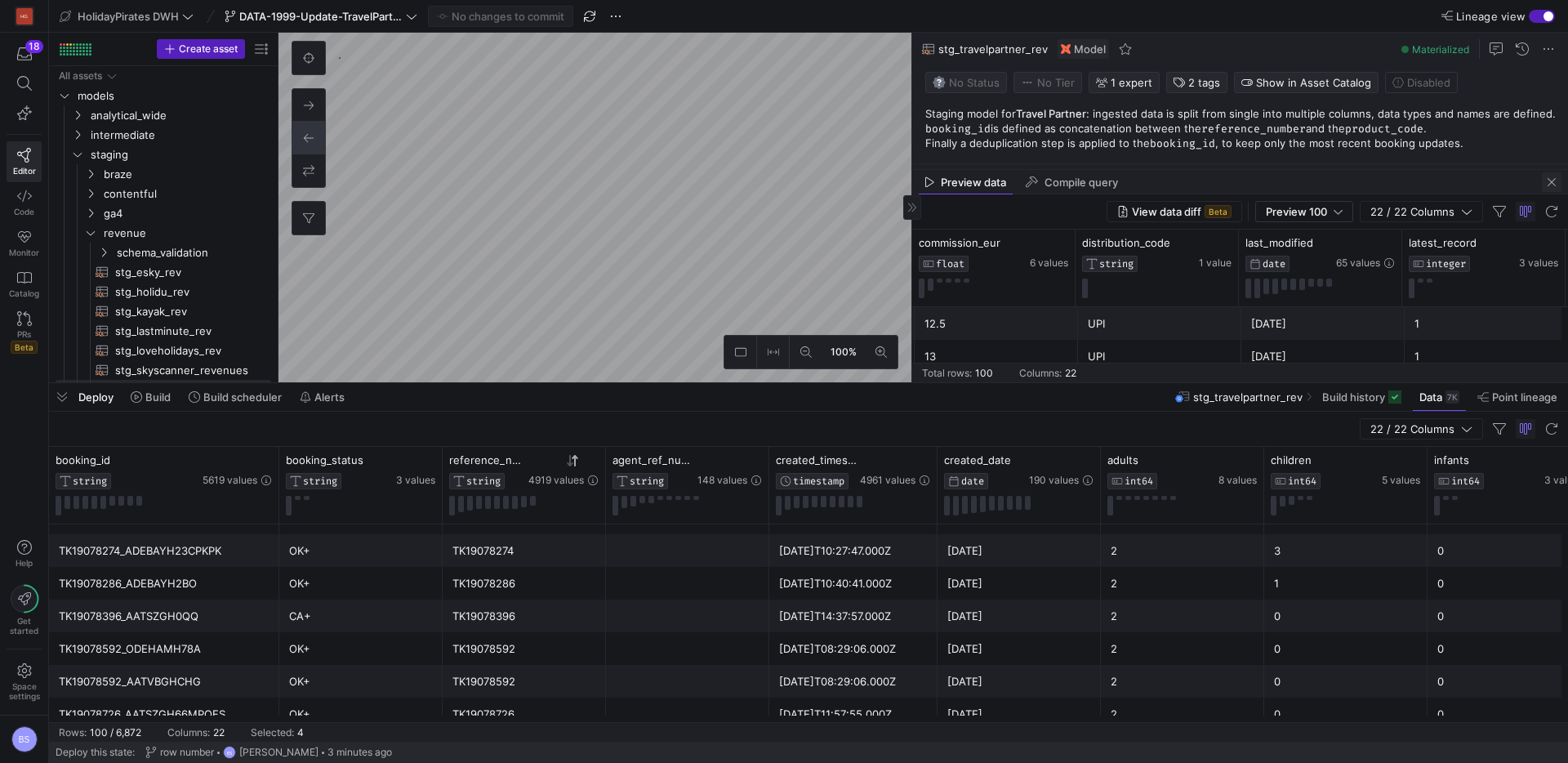
click at [1556, 185] on span "button" at bounding box center [1552, 182] width 20 height 20
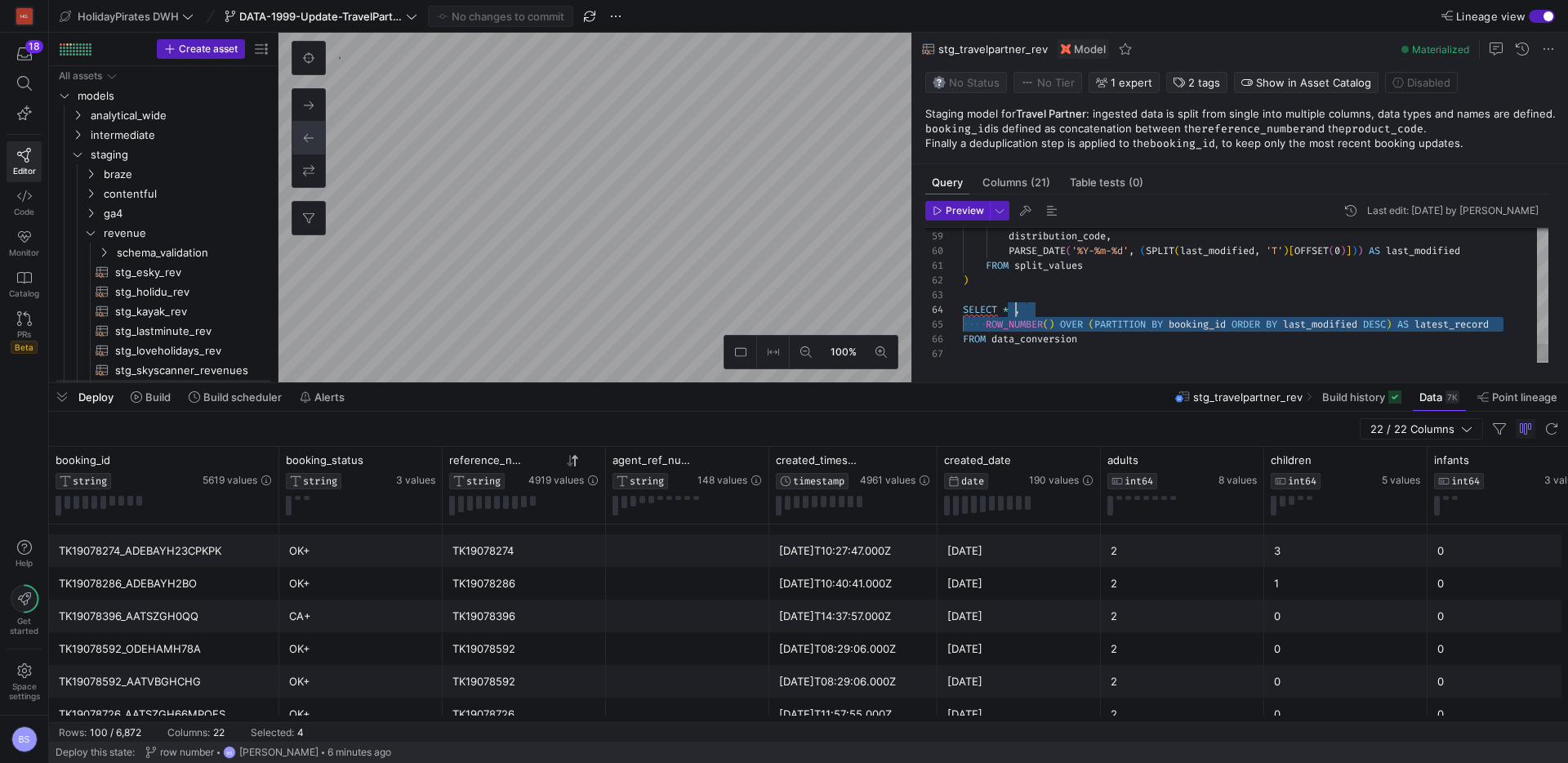
drag, startPoint x: 1076, startPoint y: 303, endPoint x: 1017, endPoint y: 312, distance: 59.7
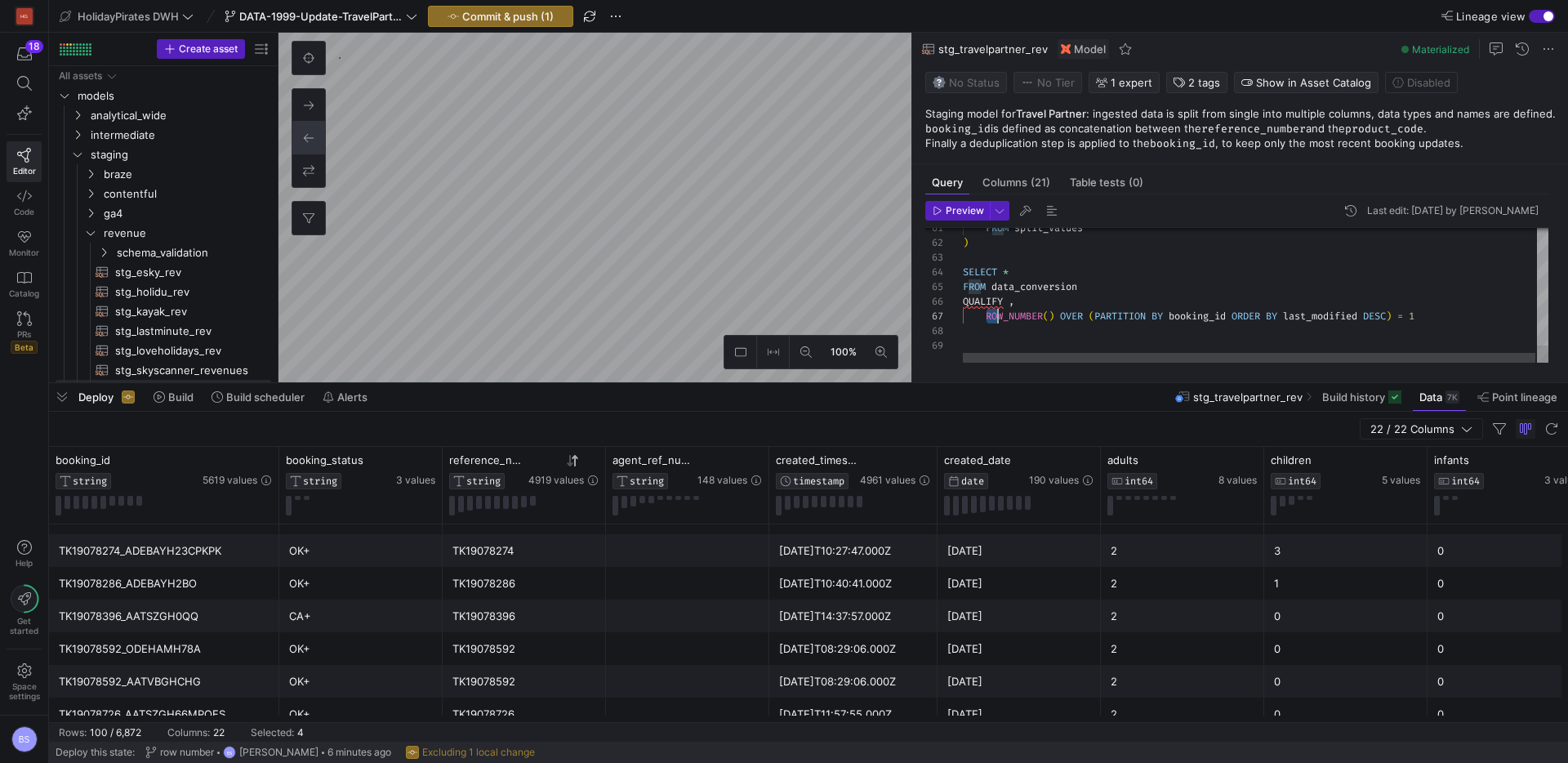
drag, startPoint x: 989, startPoint y: 316, endPoint x: 996, endPoint y: 311, distance: 8.6
click at [983, 313] on span at bounding box center [974, 316] width 23 height 13
drag, startPoint x: 985, startPoint y: 316, endPoint x: 1010, endPoint y: 303, distance: 28.2
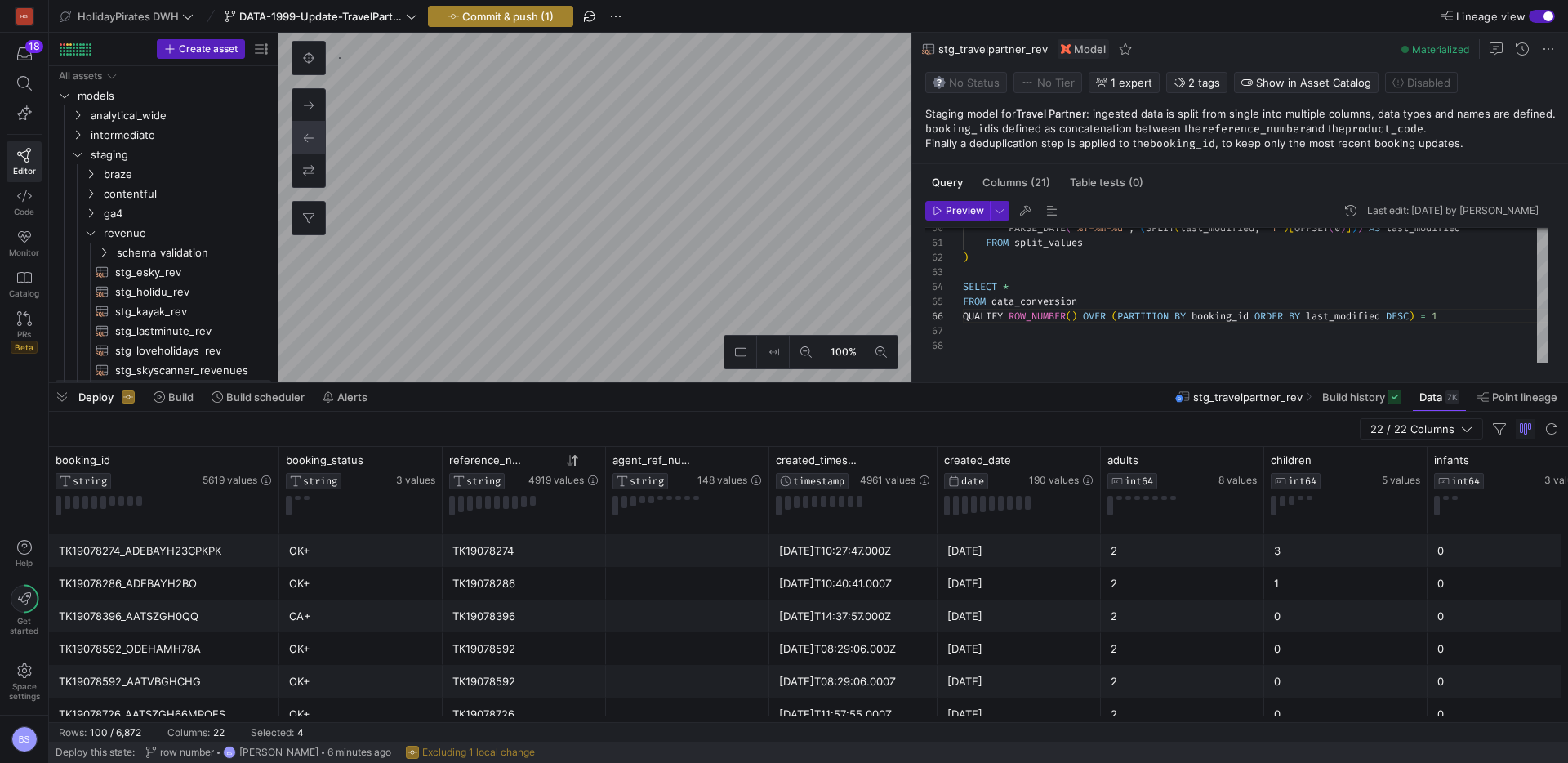
type textarea "FROM split_values ) SELECT * FROM data_conversion QUALIFY ROW_NUMBER() OVER (PA…"
click at [530, 9] on span "Commit & push (1)" at bounding box center [508, 15] width 91 height 13
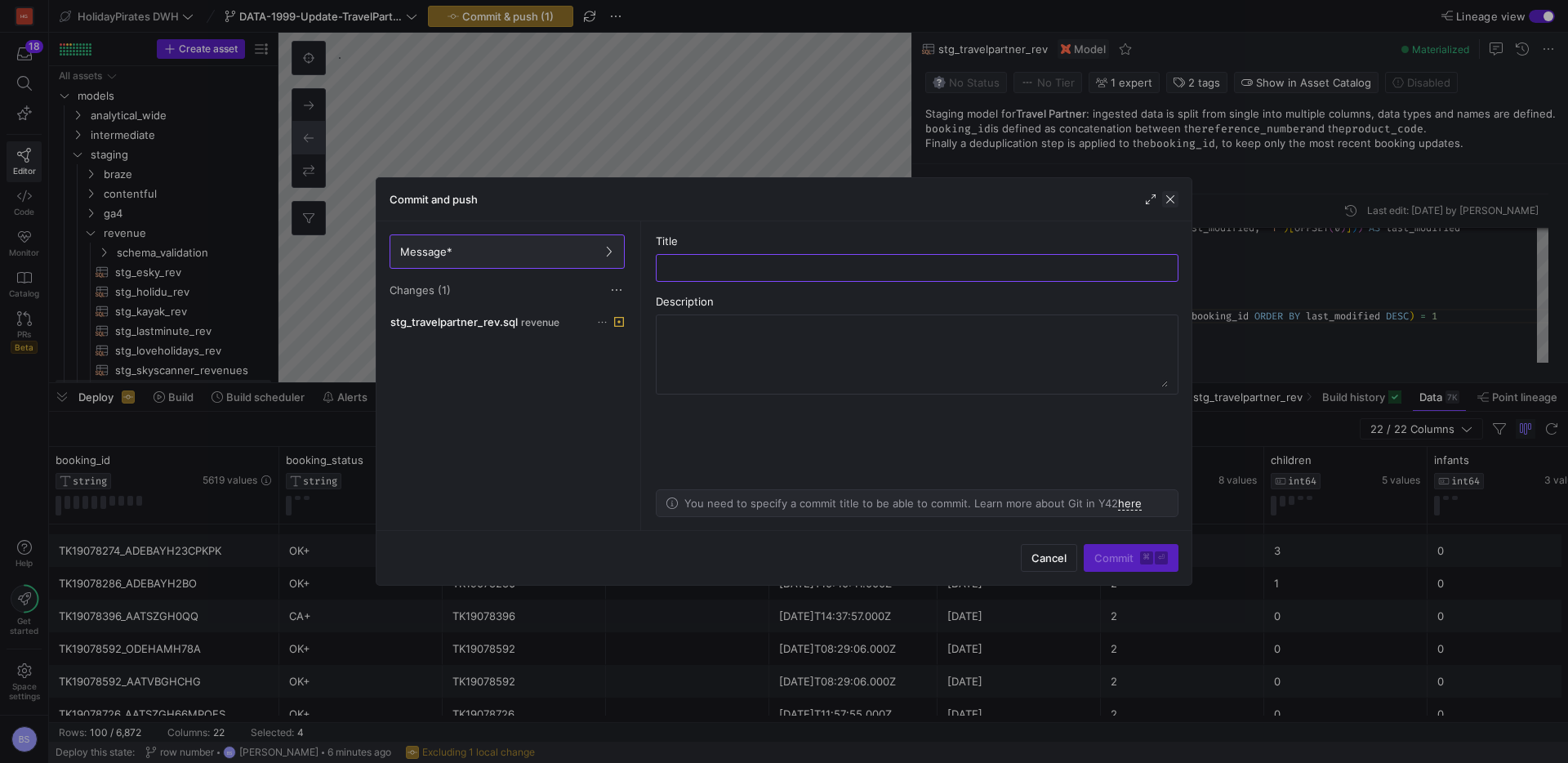
click at [1166, 198] on span "button" at bounding box center [1170, 199] width 16 height 16
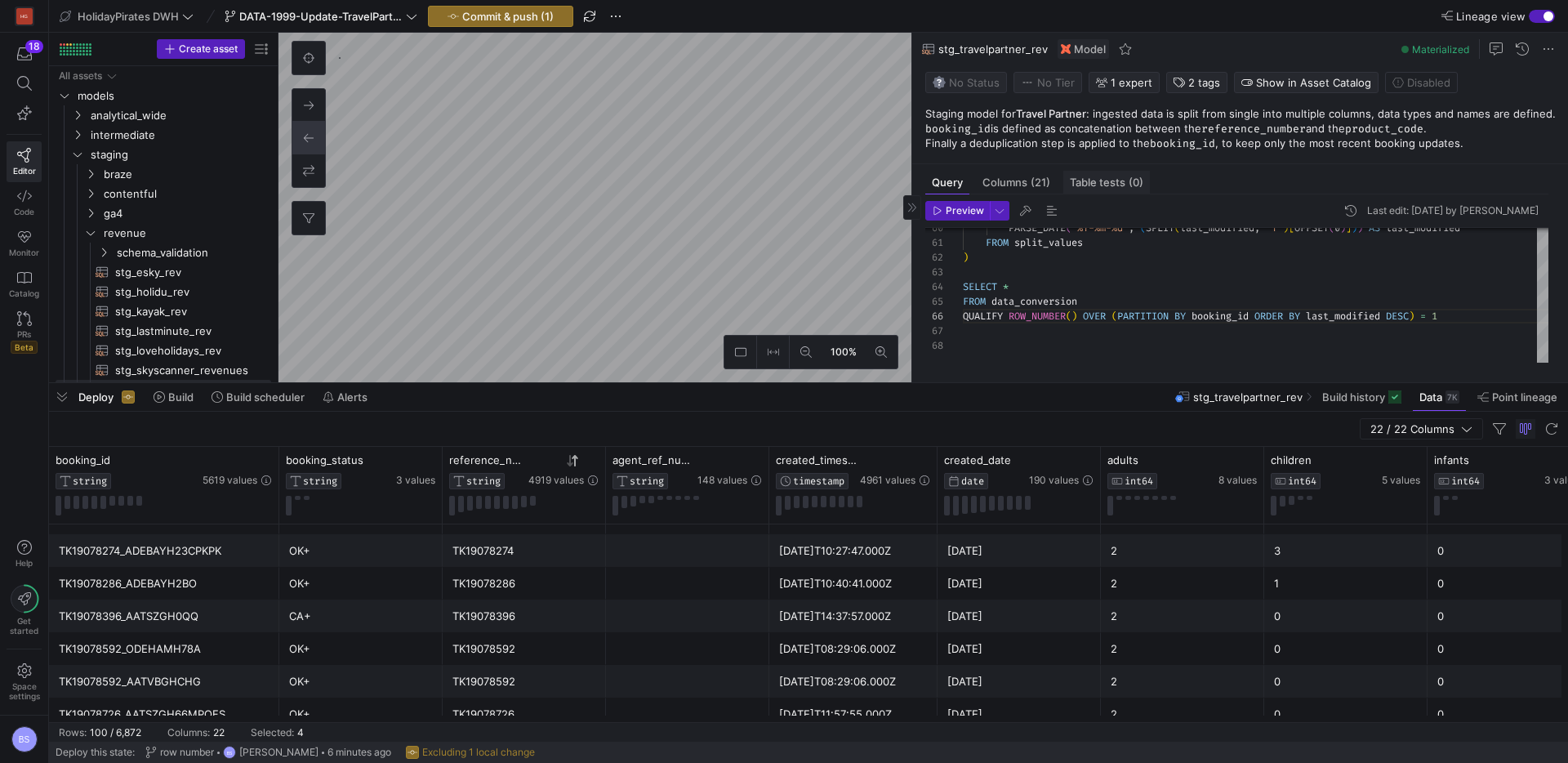
click at [1093, 183] on span "Table tests (0)" at bounding box center [1107, 182] width 74 height 10
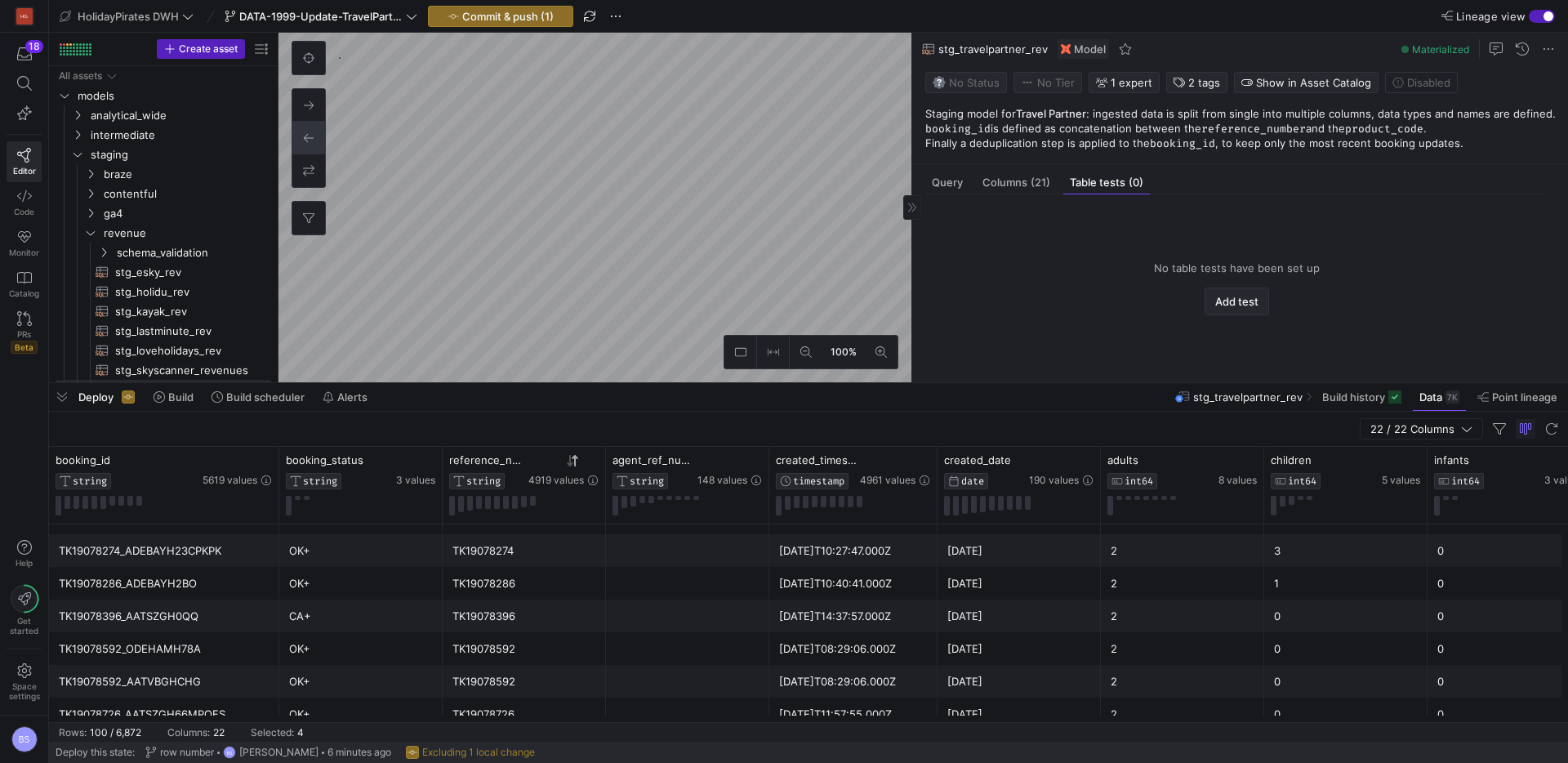
click at [1223, 299] on span "Add test" at bounding box center [1237, 301] width 43 height 13
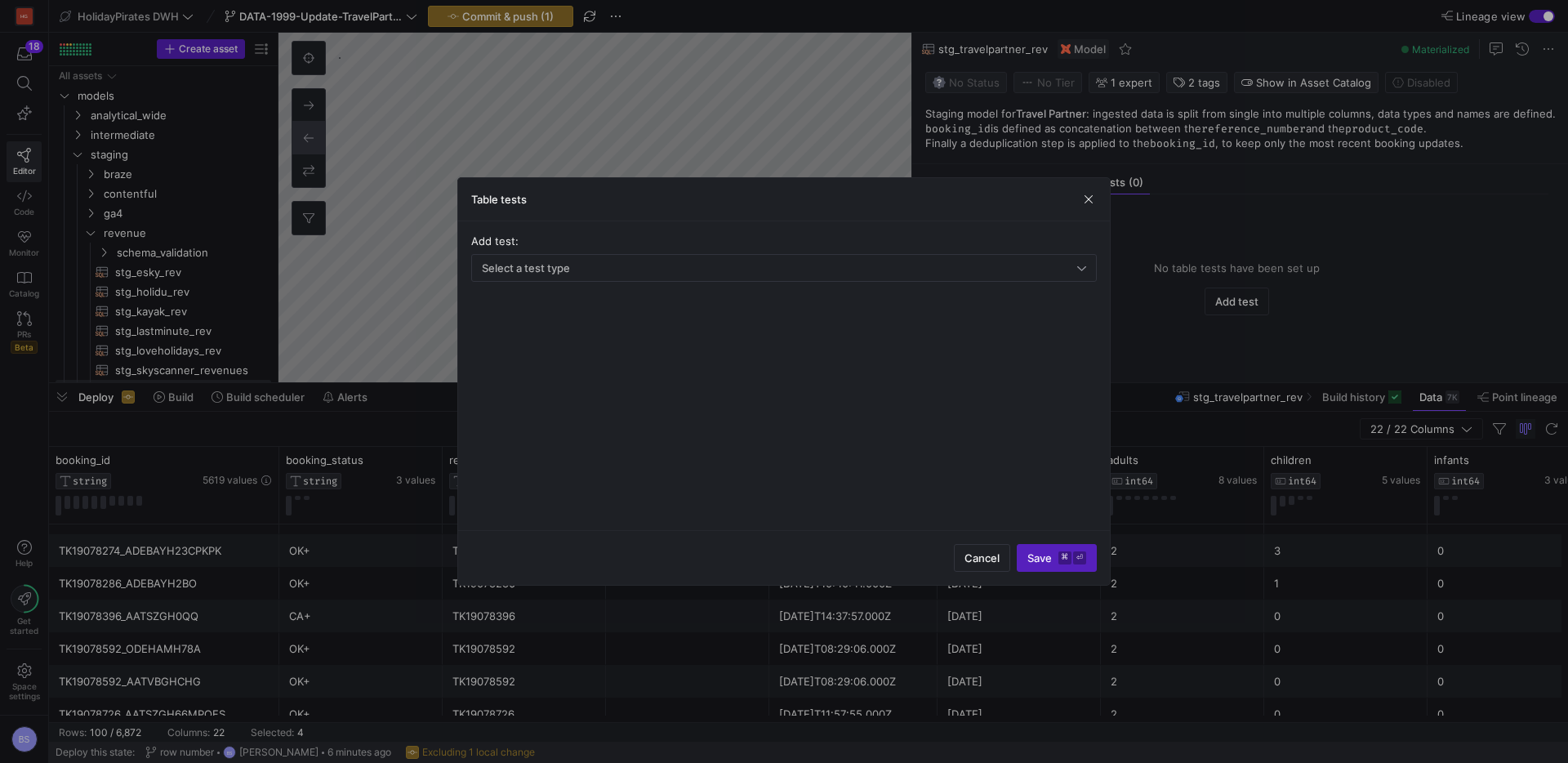
drag, startPoint x: 1095, startPoint y: 200, endPoint x: 1069, endPoint y: 194, distance: 26.7
click at [1095, 200] on span "button" at bounding box center [1088, 199] width 16 height 16
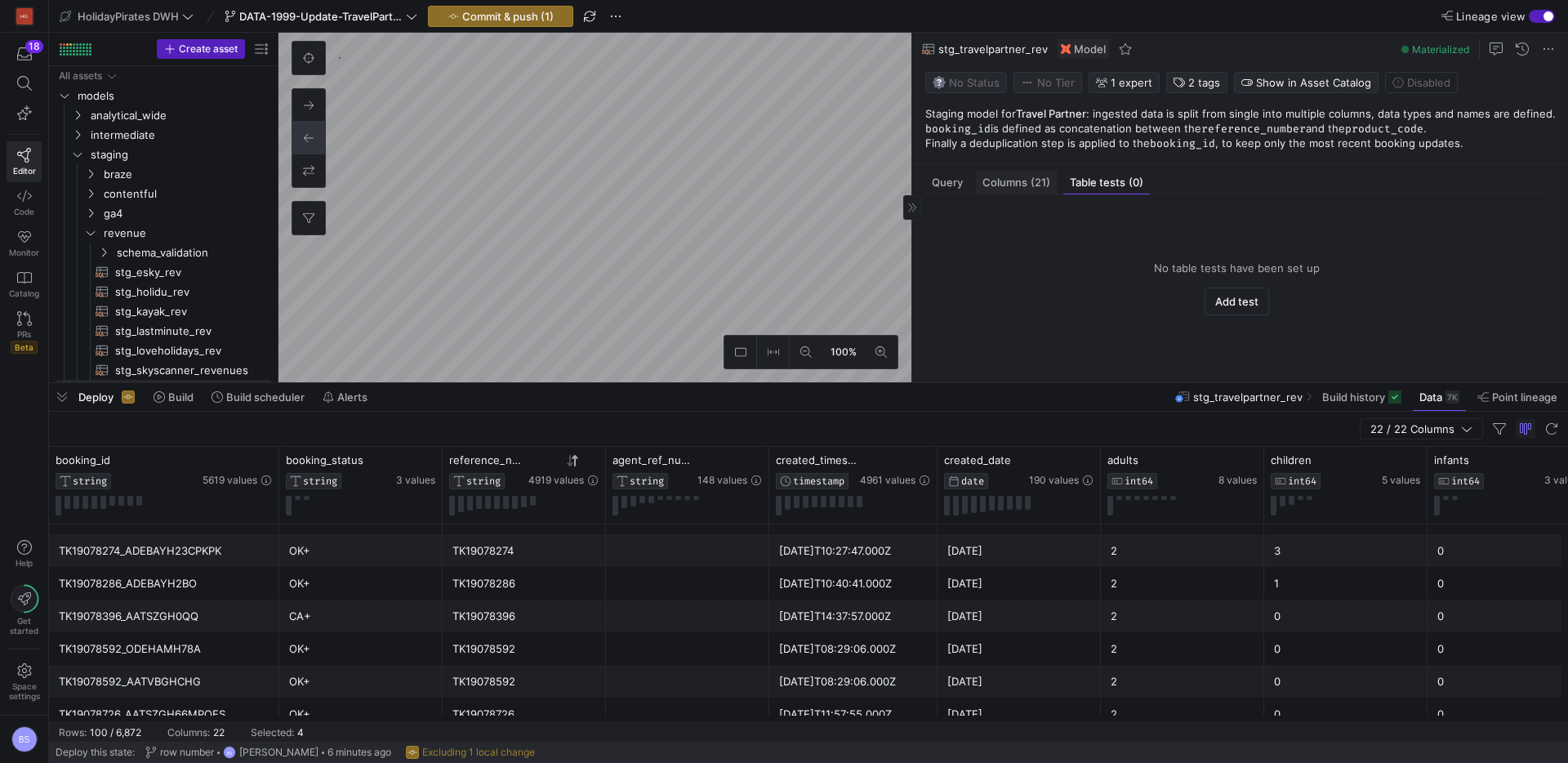
click at [1016, 188] on span "Columns (21)" at bounding box center [1016, 182] width 68 height 10
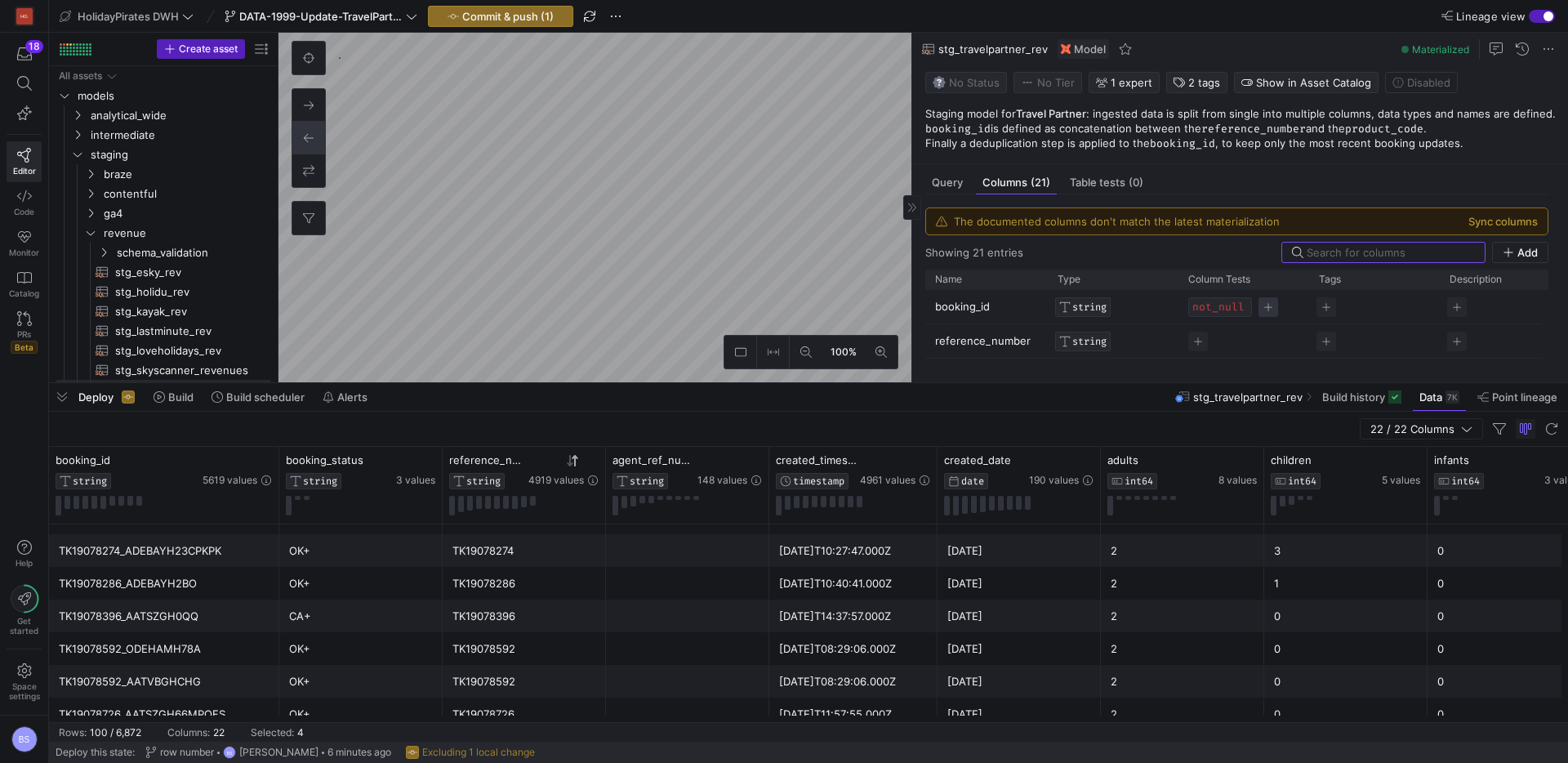
click at [1270, 307] on span "Press SPACE to select this row." at bounding box center [1268, 307] width 20 height 20
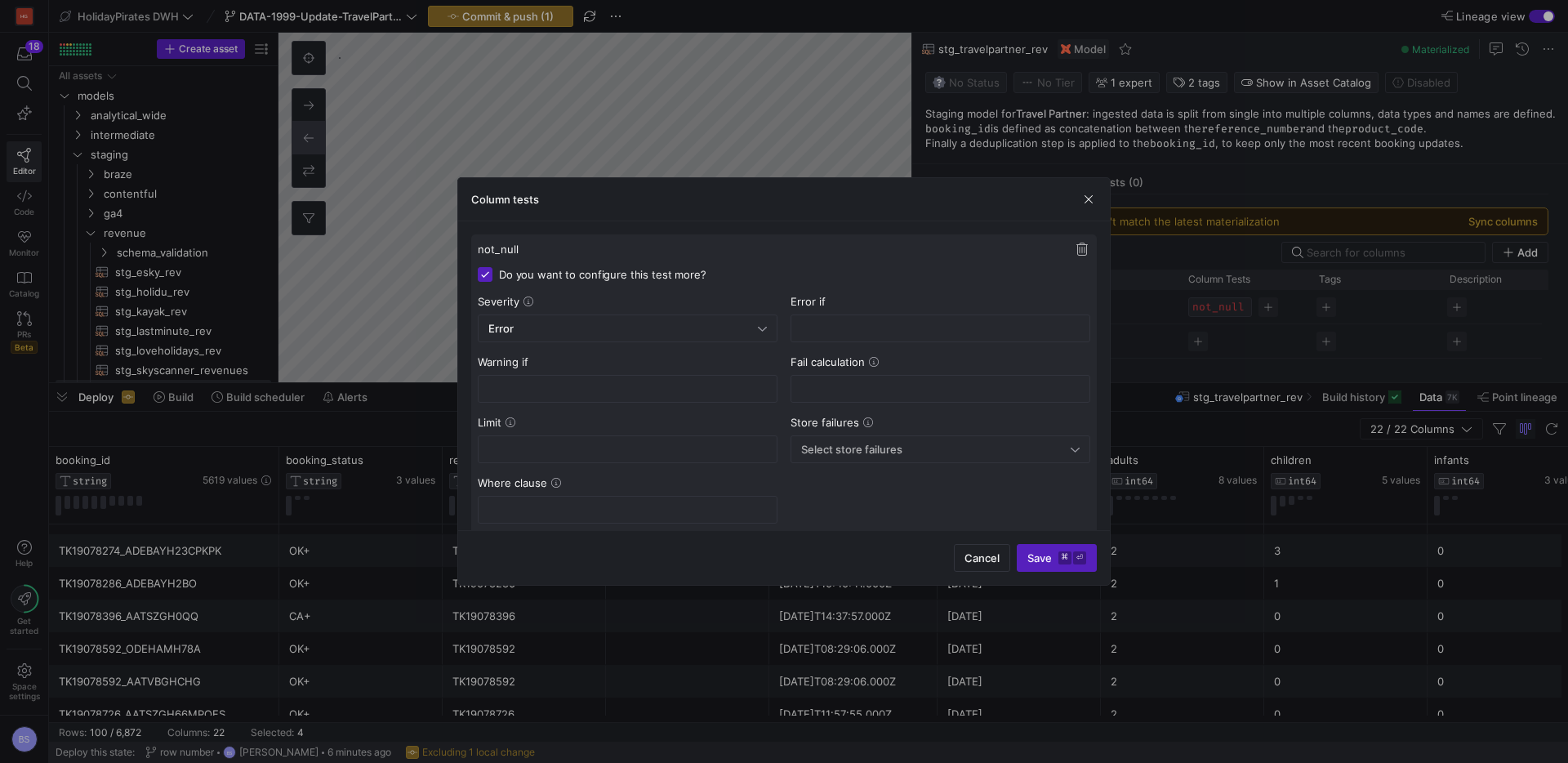
drag, startPoint x: 1087, startPoint y: 202, endPoint x: 1189, endPoint y: 238, distance: 108.2
click at [1095, 203] on span "button" at bounding box center [1088, 199] width 16 height 16
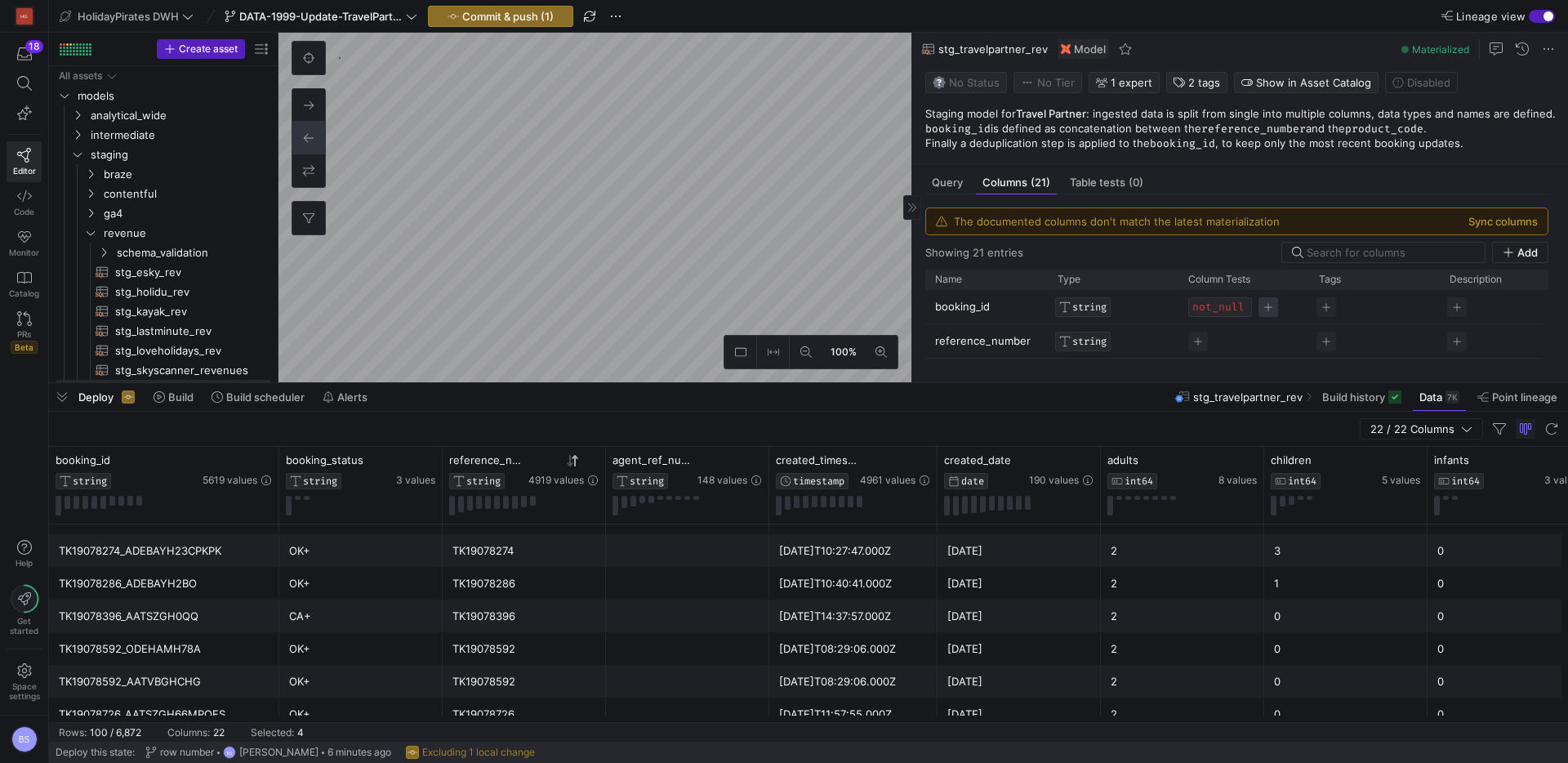
click at [1276, 309] on span "Press SPACE to select this row." at bounding box center [1268, 307] width 20 height 20
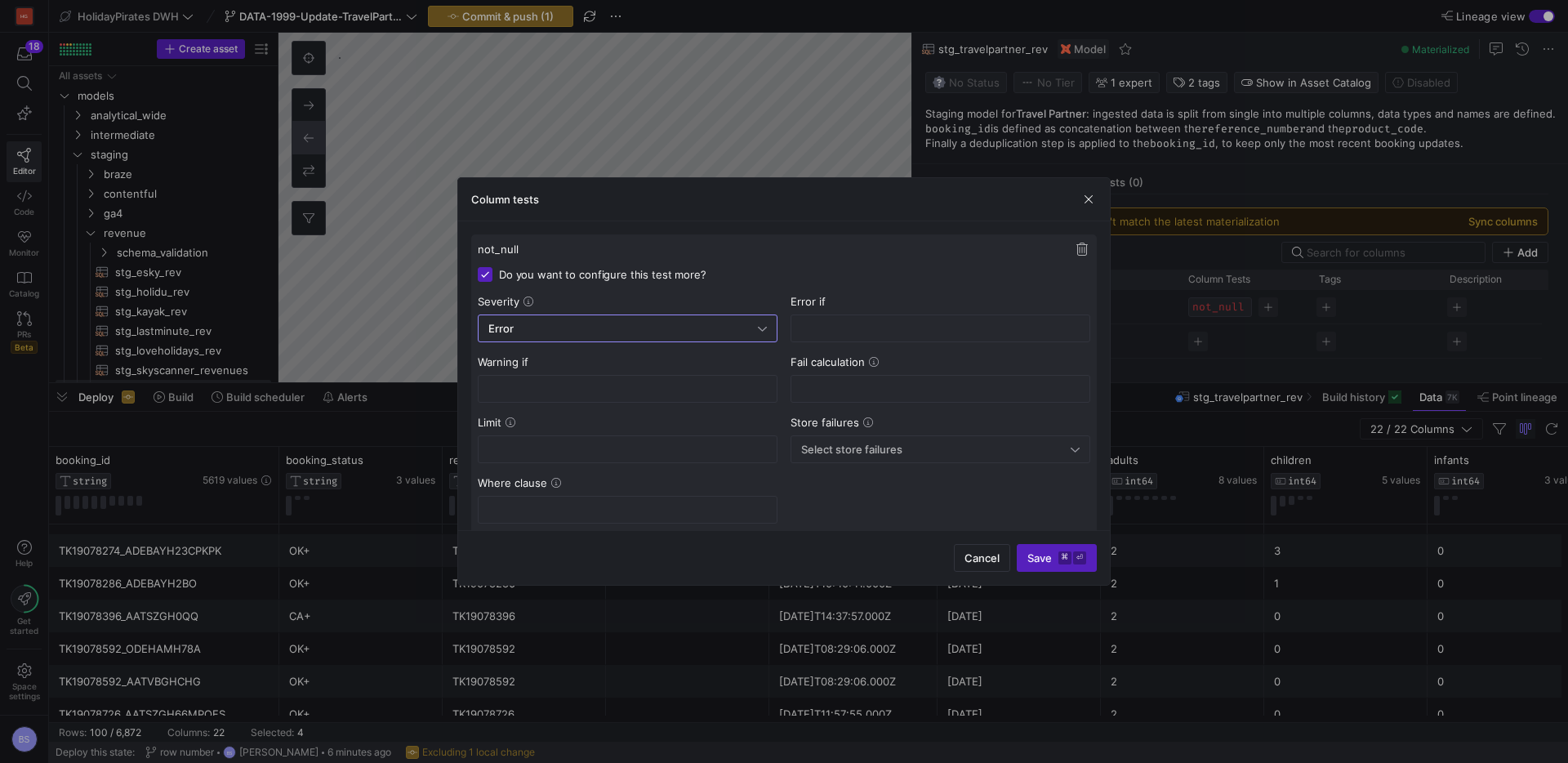
click at [685, 330] on div "Error" at bounding box center [623, 328] width 270 height 13
click at [883, 259] on div at bounding box center [784, 381] width 1568 height 763
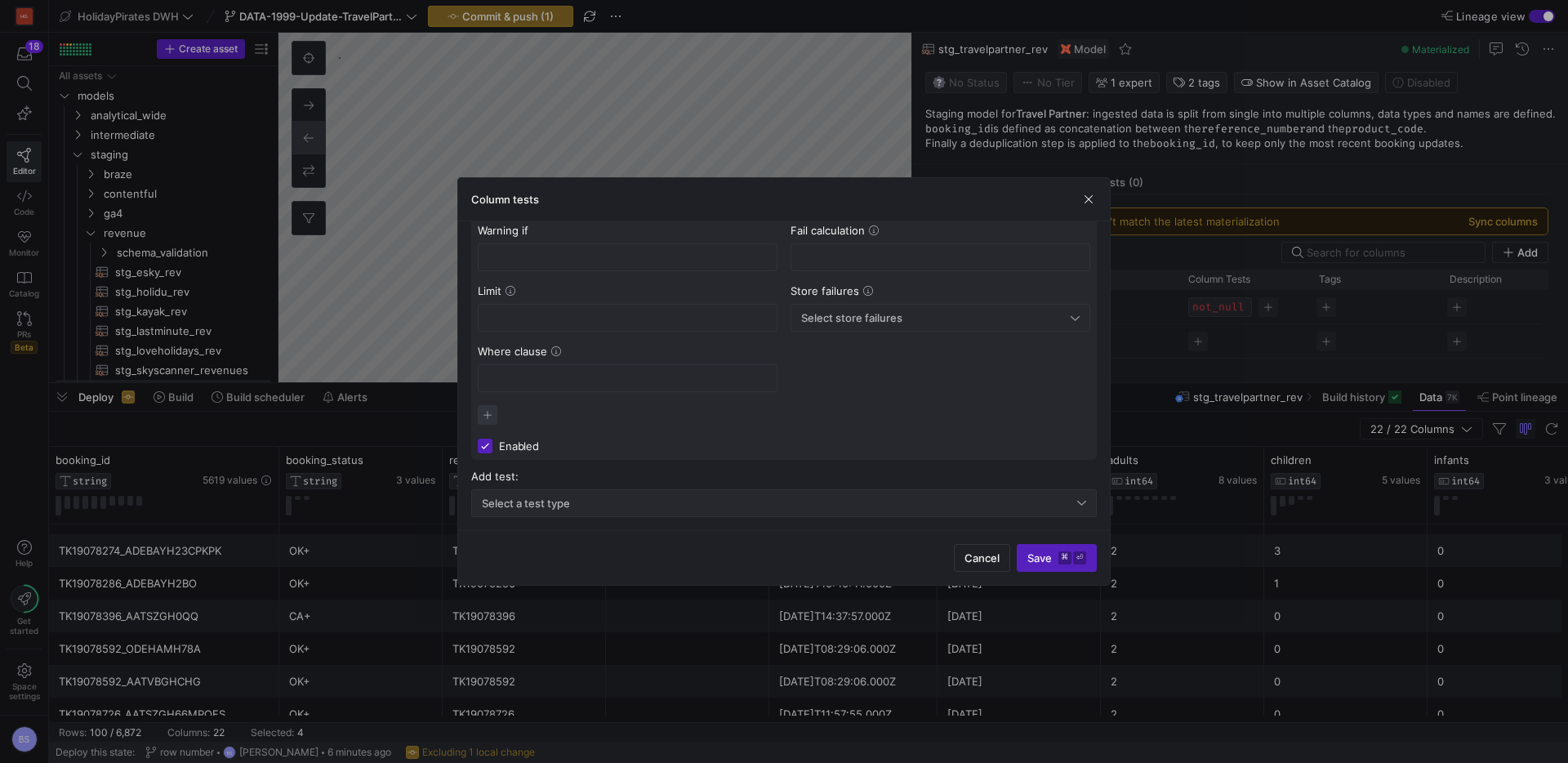
click at [563, 510] on div "Select a test type" at bounding box center [784, 503] width 604 height 26
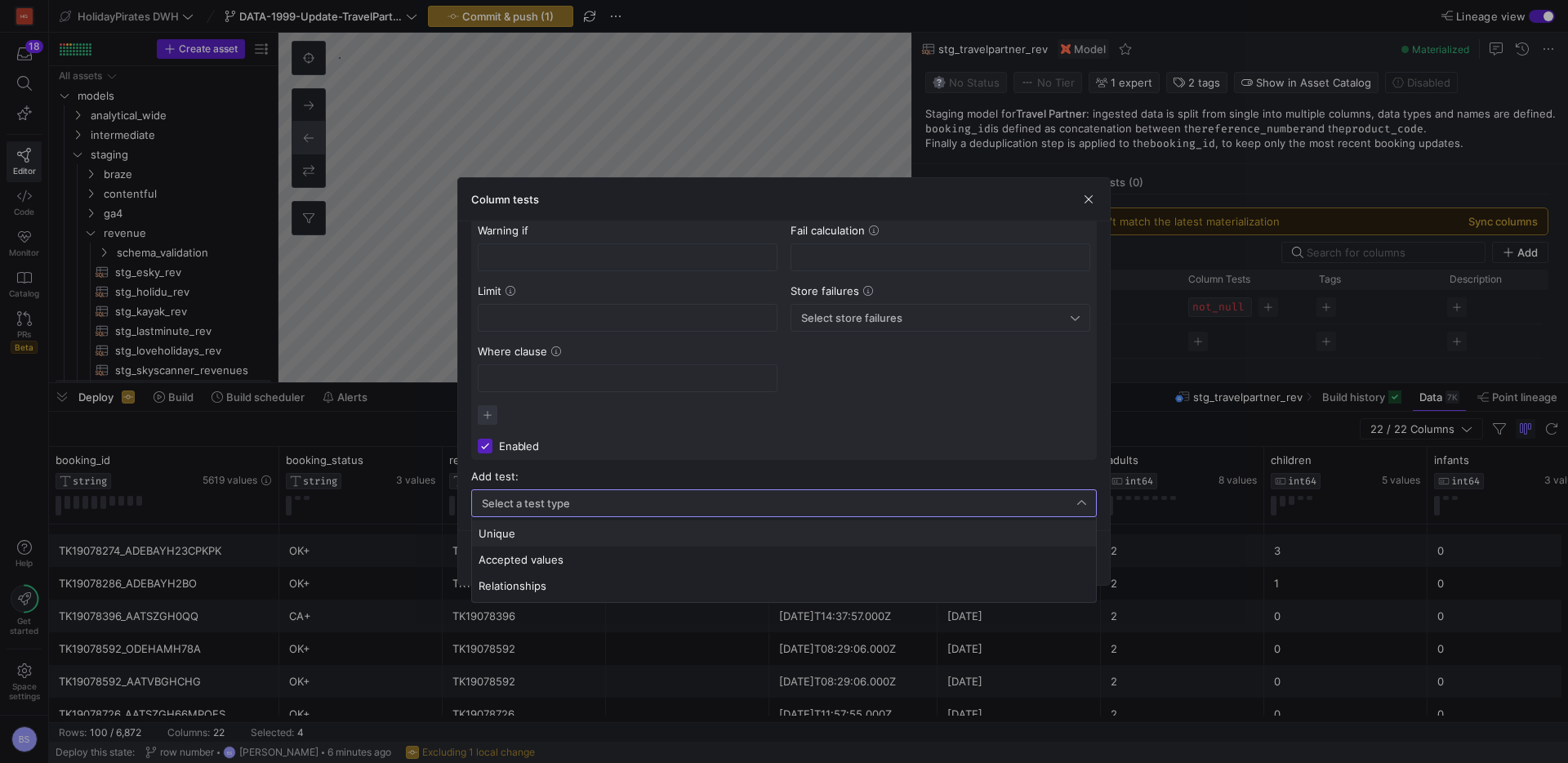
click at [540, 539] on span "Unique" at bounding box center [784, 533] width 611 height 13
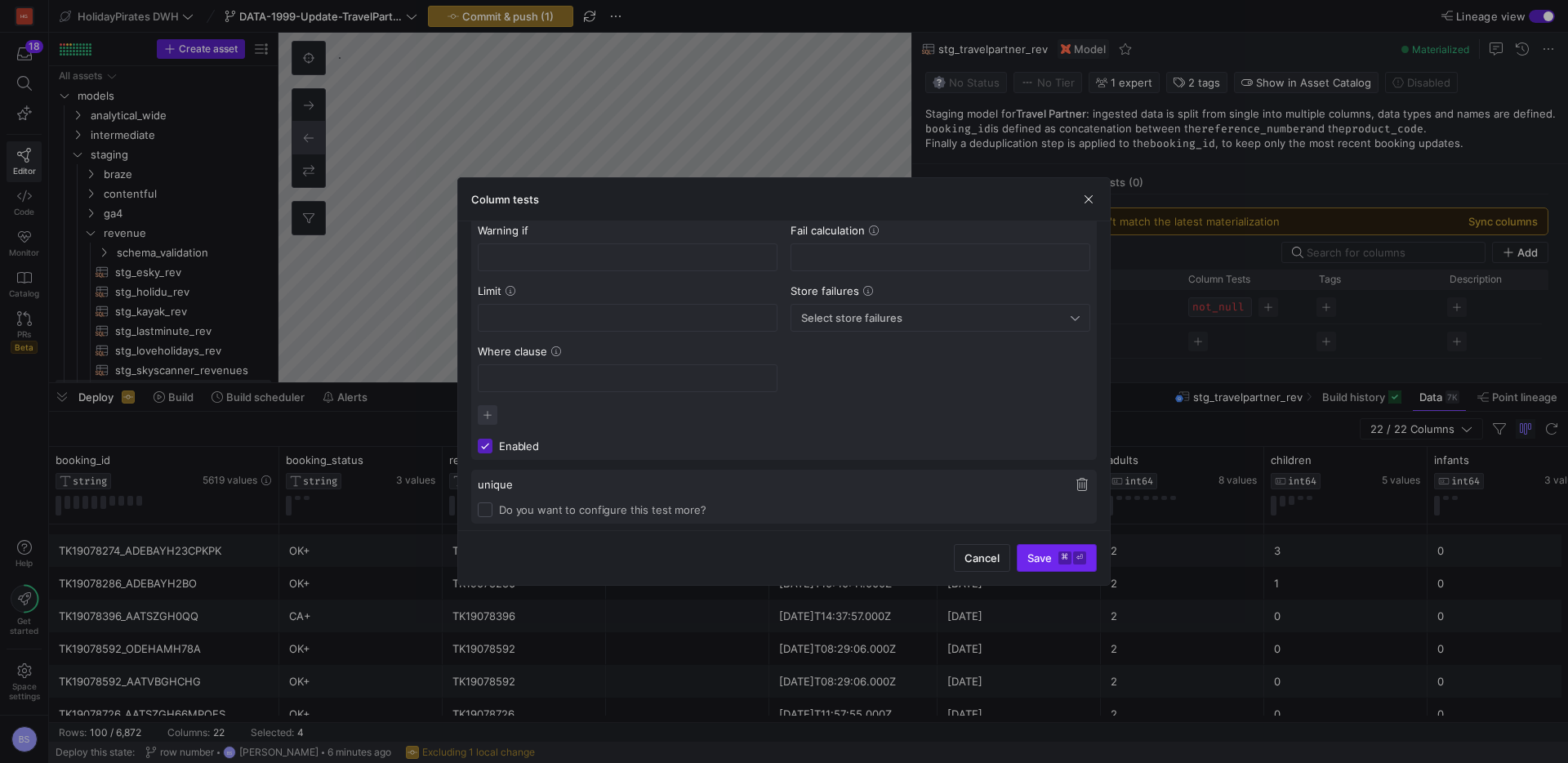
click at [1055, 558] on span "Save ⌘ ⏎" at bounding box center [1057, 557] width 58 height 13
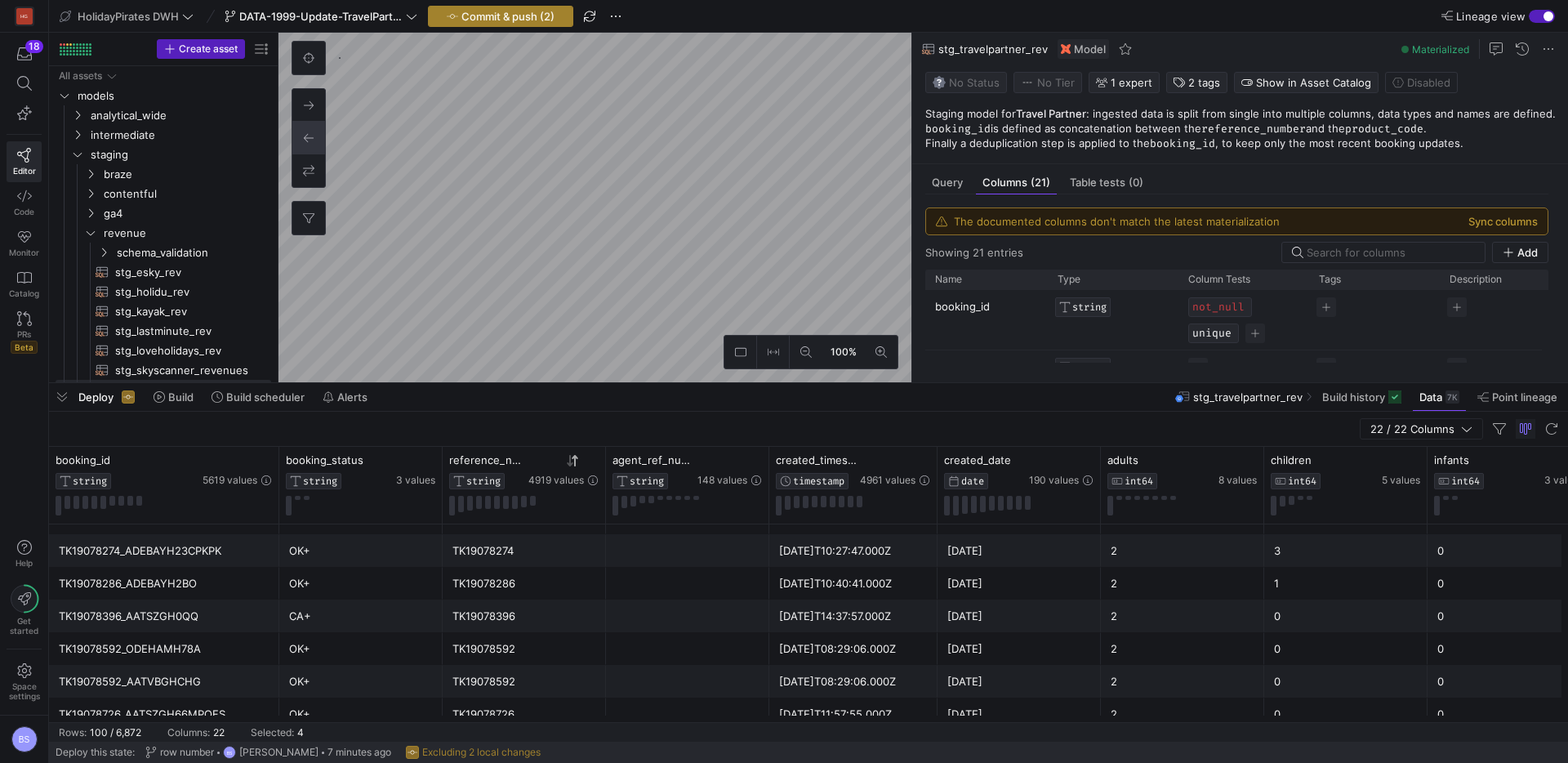
click at [512, 15] on span "Commit & push (2)" at bounding box center [508, 15] width 93 height 13
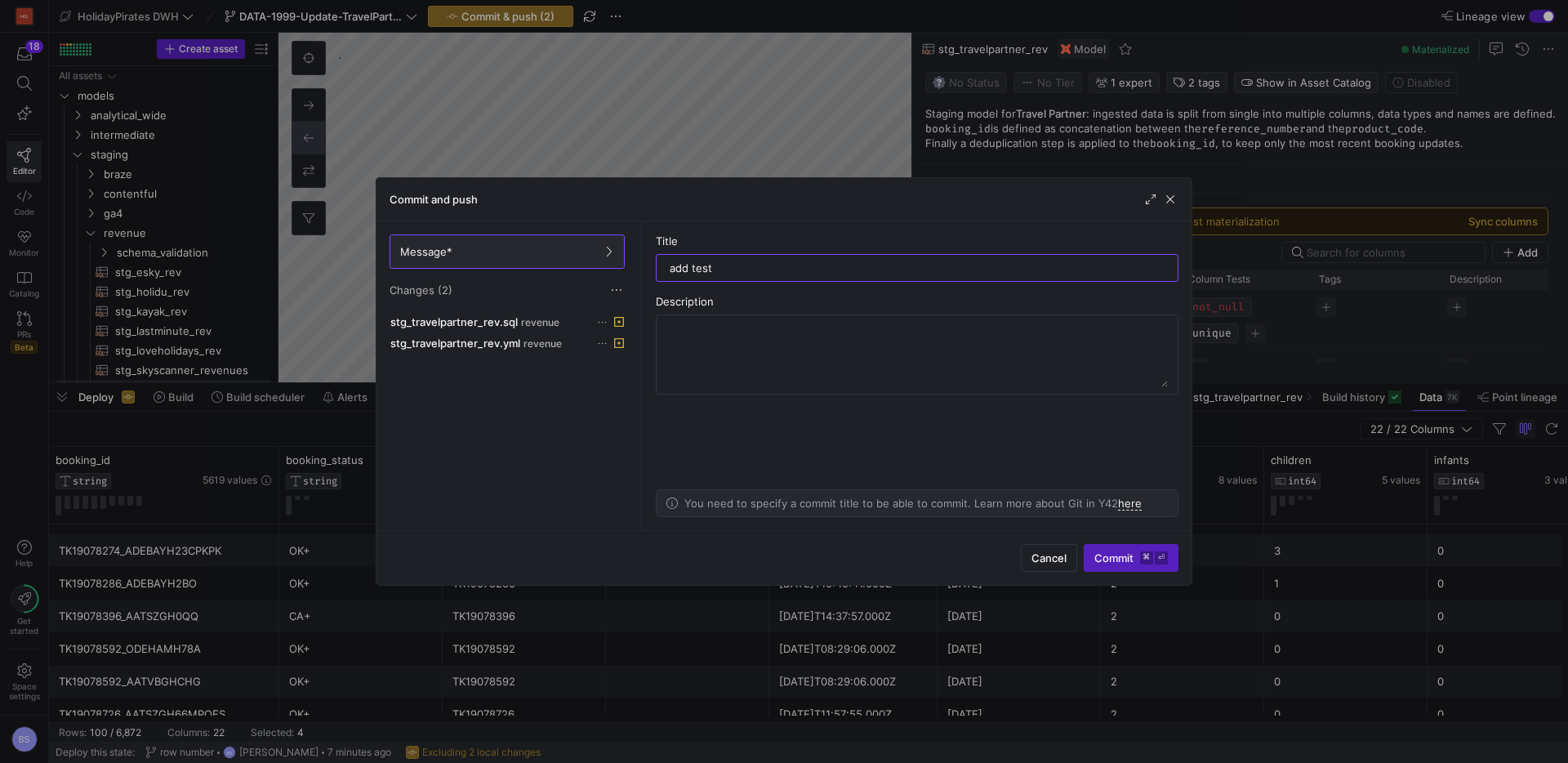
type input "add test"
click at [1102, 542] on div "Cancel Commit ⌘ ⏎" at bounding box center [784, 558] width 815 height 55
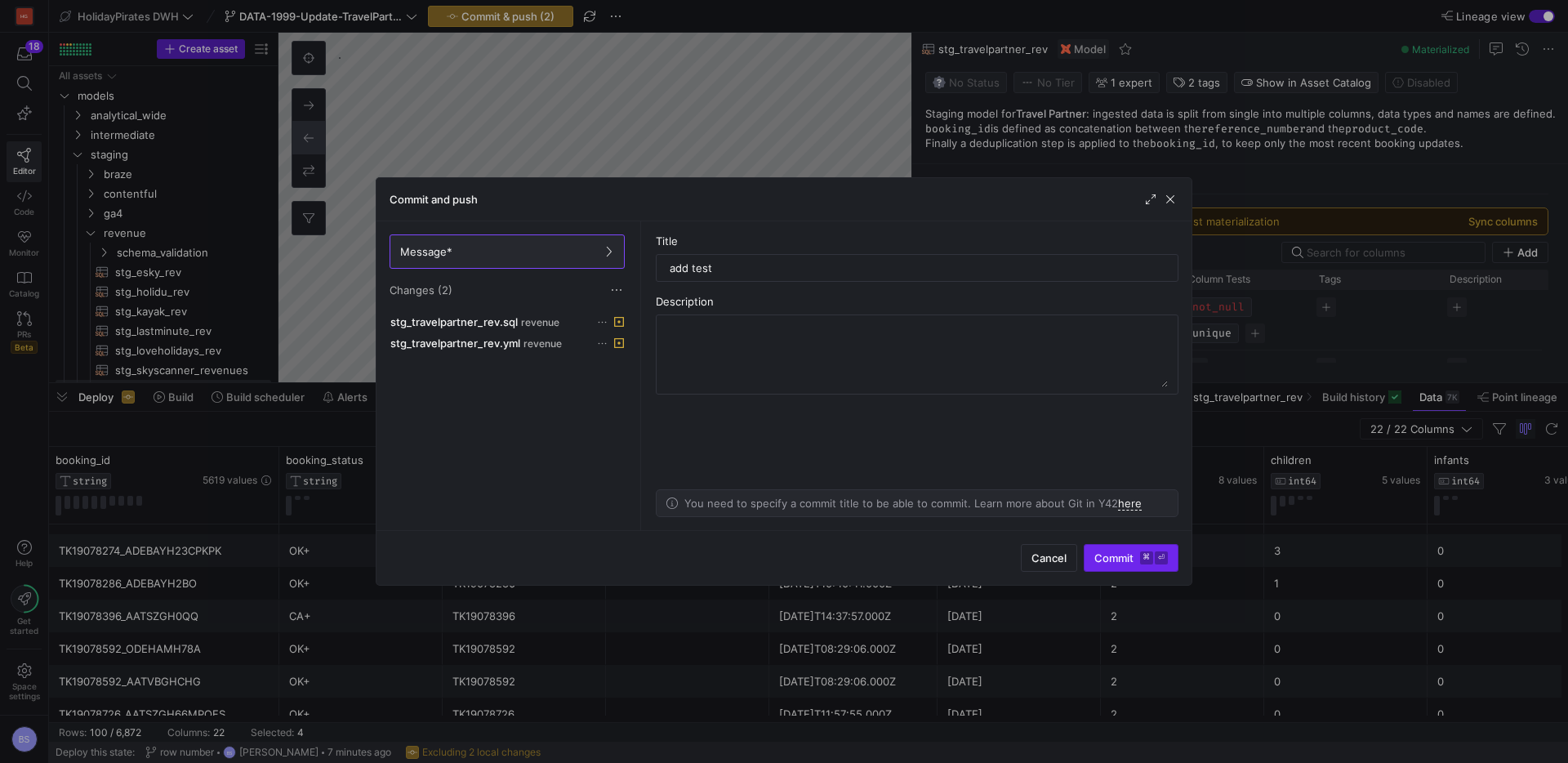
click at [1118, 549] on span "submit" at bounding box center [1131, 558] width 93 height 26
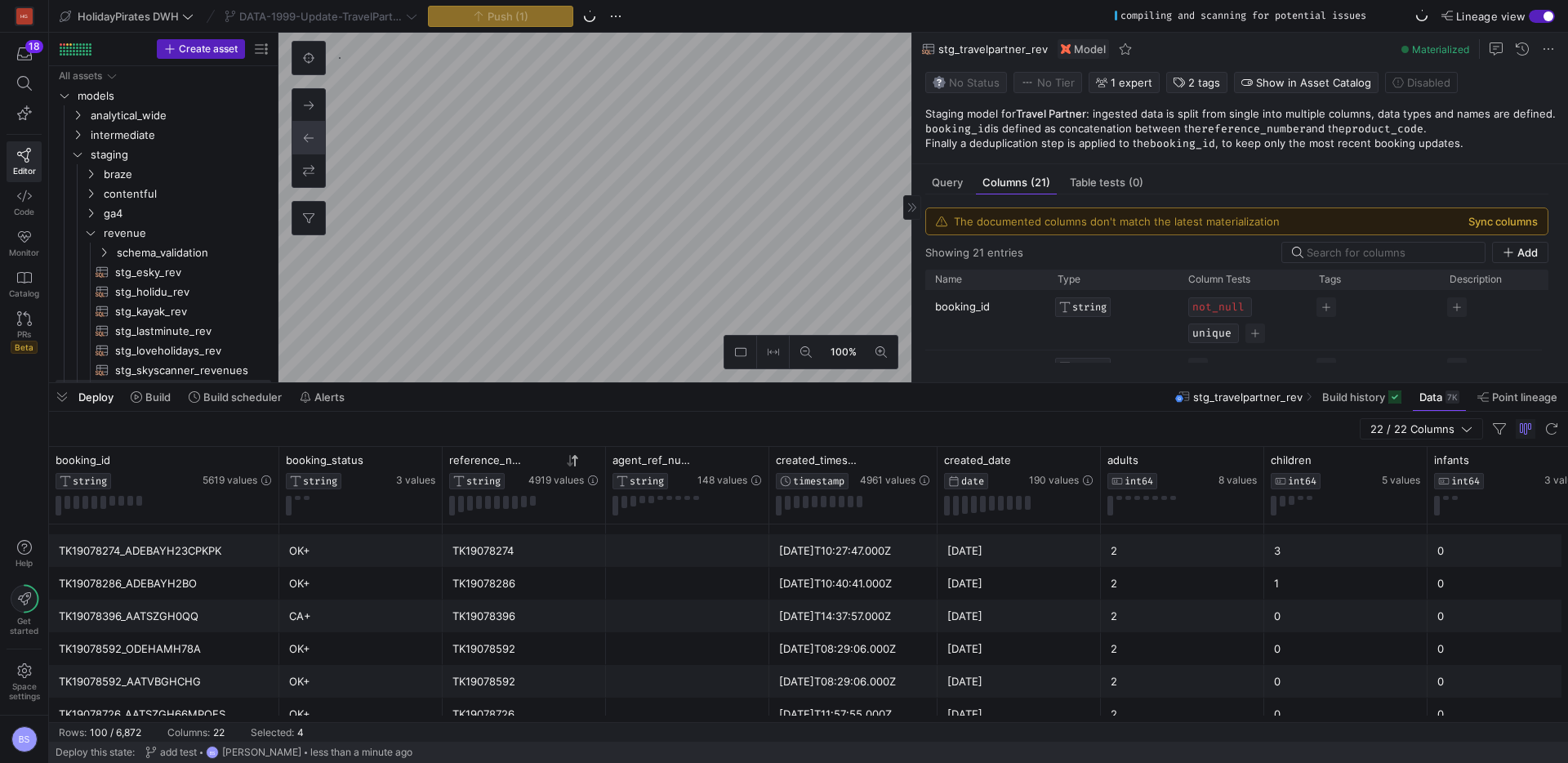
click at [1492, 226] on button "Sync columns" at bounding box center [1503, 221] width 70 height 13
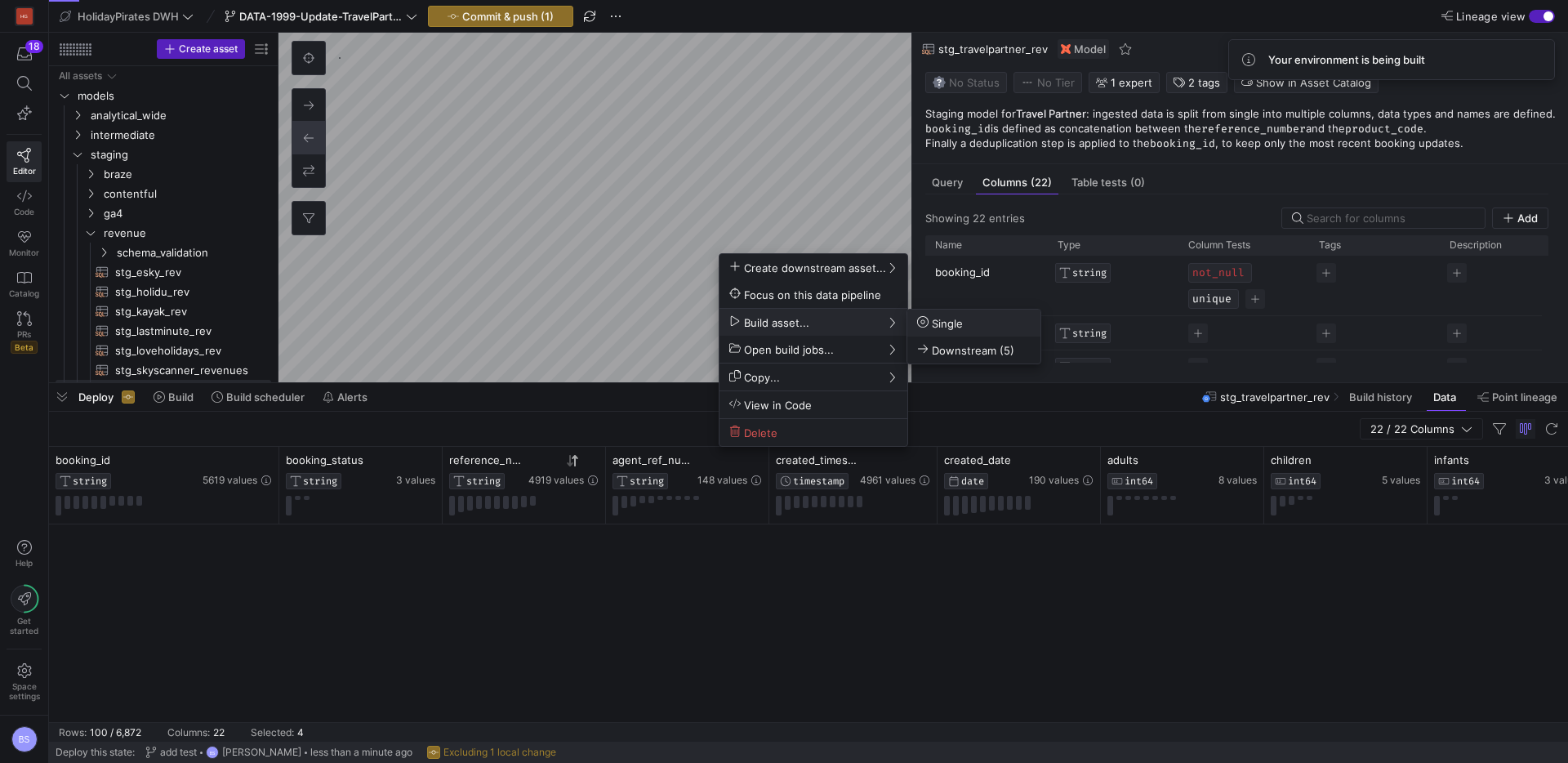
scroll to position [1952, 0]
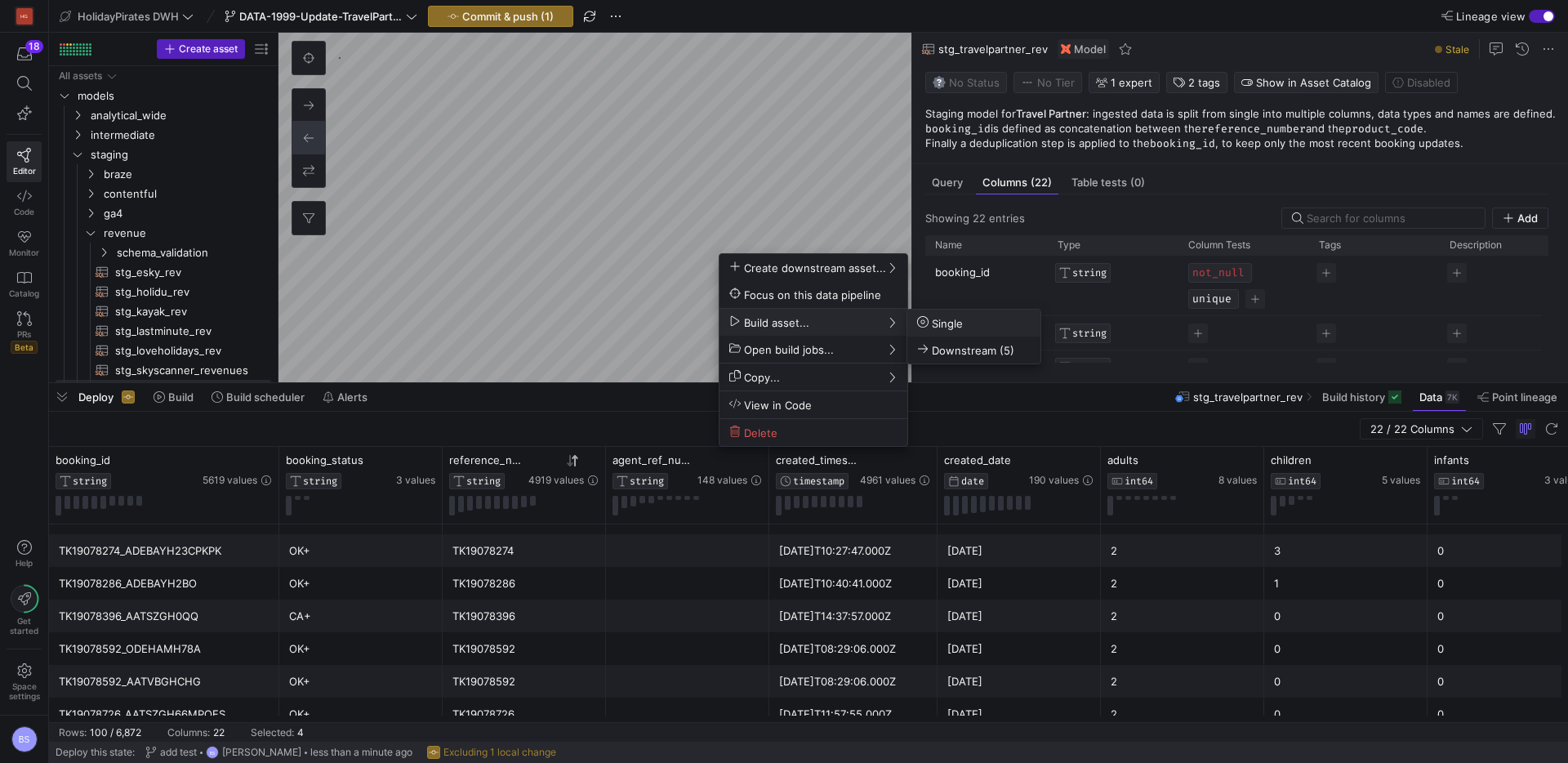
click at [933, 323] on span "Single" at bounding box center [940, 323] width 46 height 14
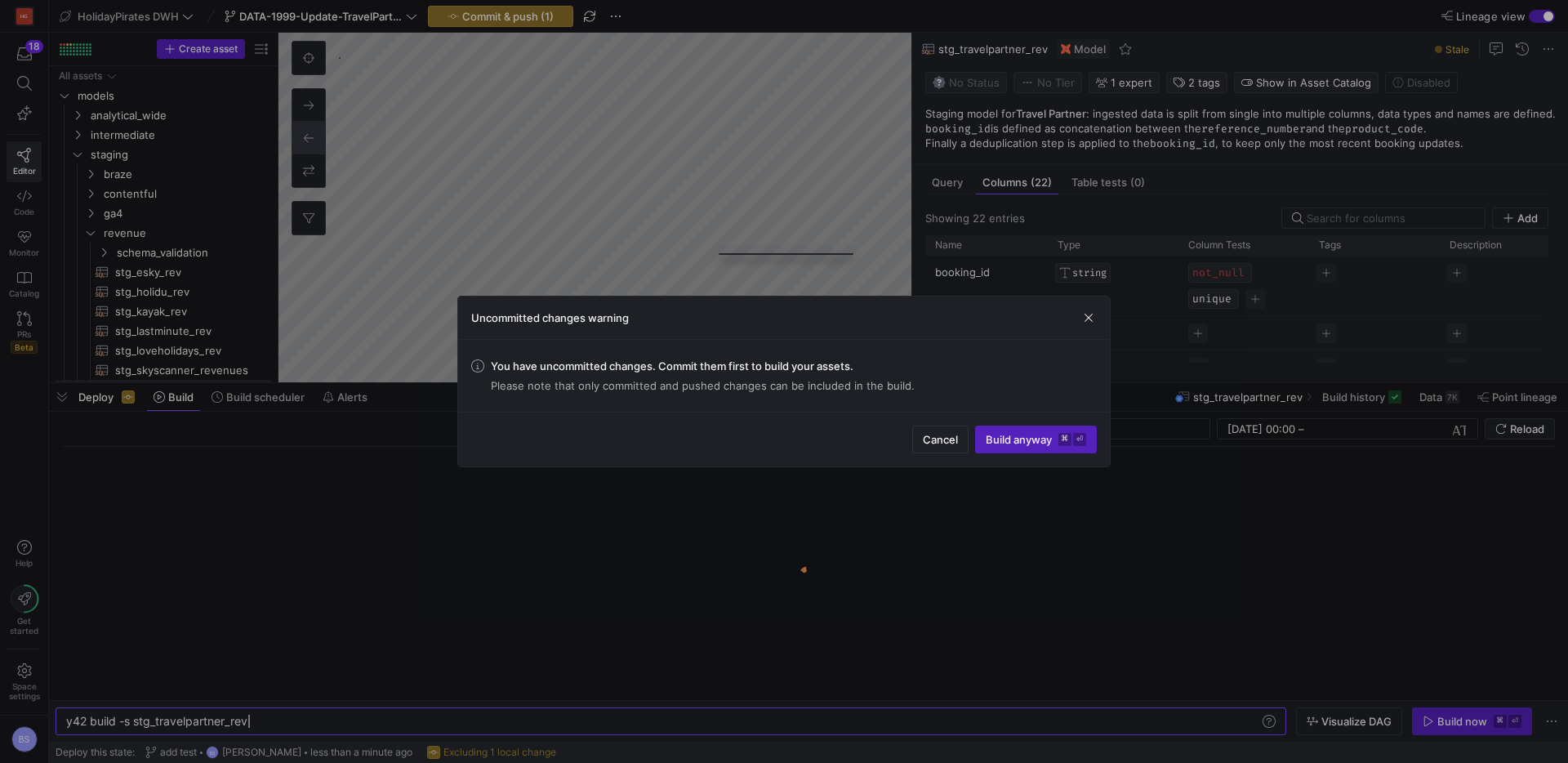
scroll to position [0, 182]
click at [1031, 447] on span "submit" at bounding box center [1036, 440] width 120 height 26
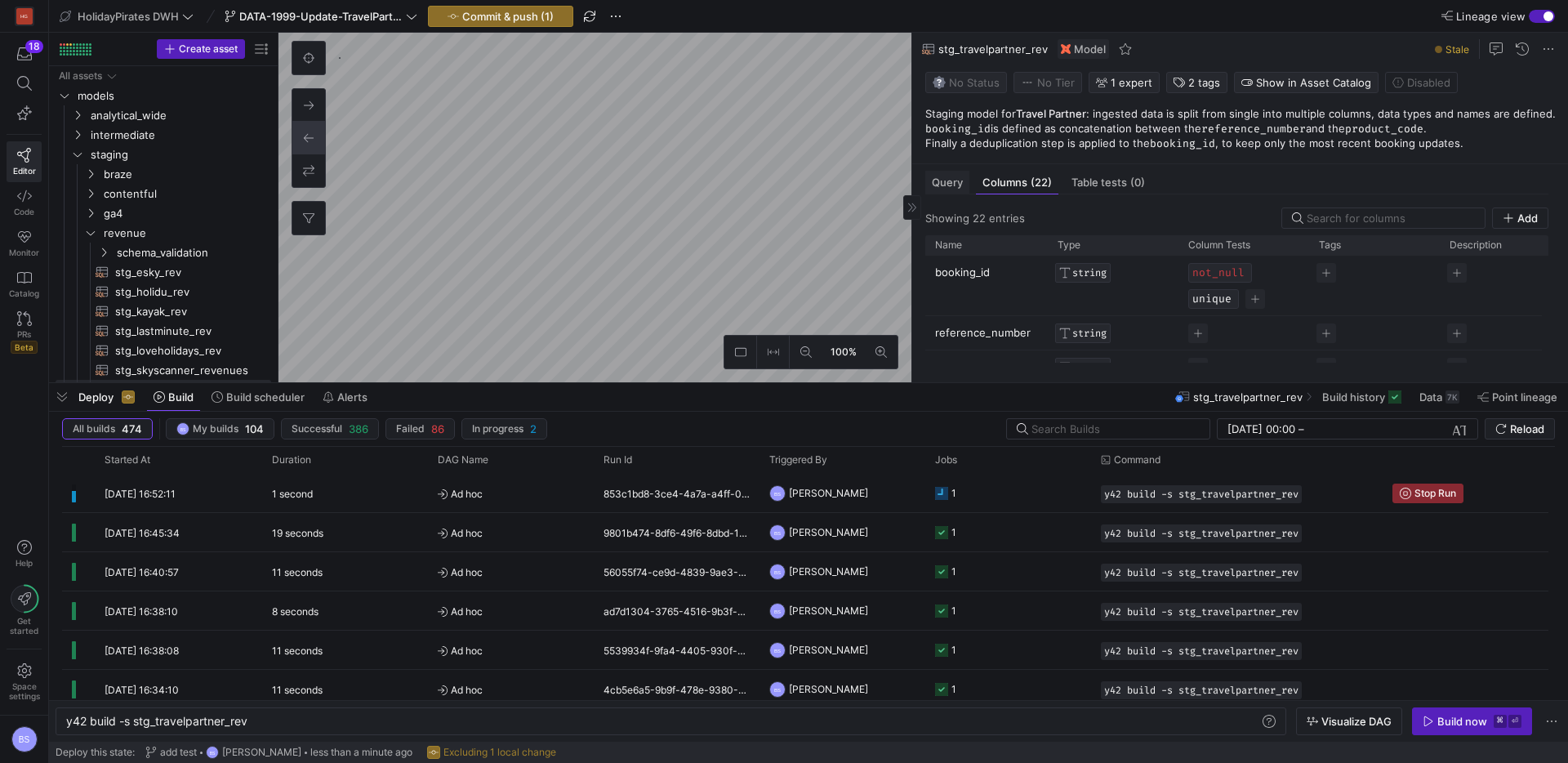
click at [947, 179] on span "Query" at bounding box center [947, 182] width 31 height 10
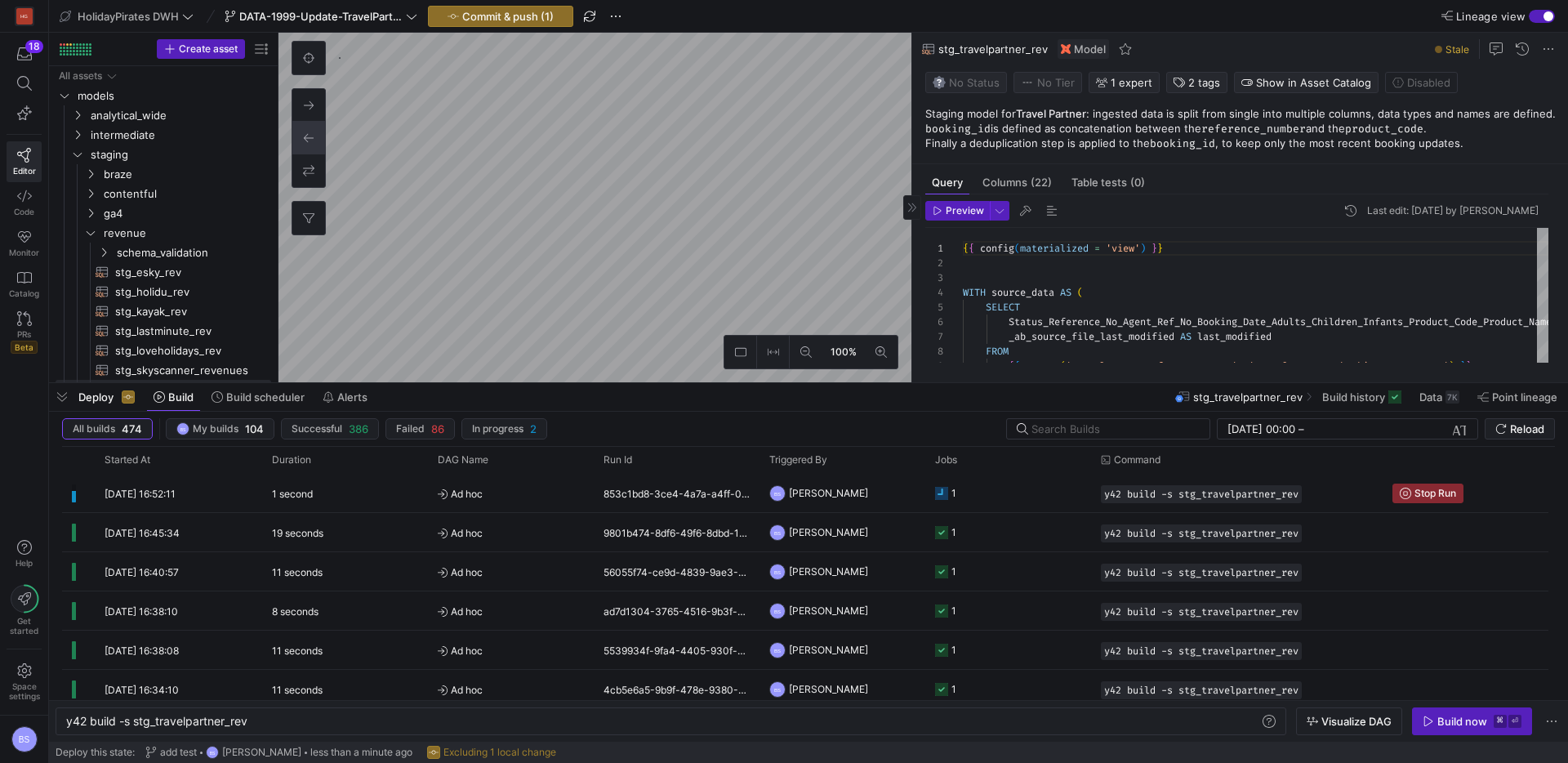
scroll to position [147, 0]
drag, startPoint x: 1099, startPoint y: 385, endPoint x: 1085, endPoint y: 269, distance: 116.8
click at [1093, 386] on div at bounding box center [808, 384] width 1519 height 7
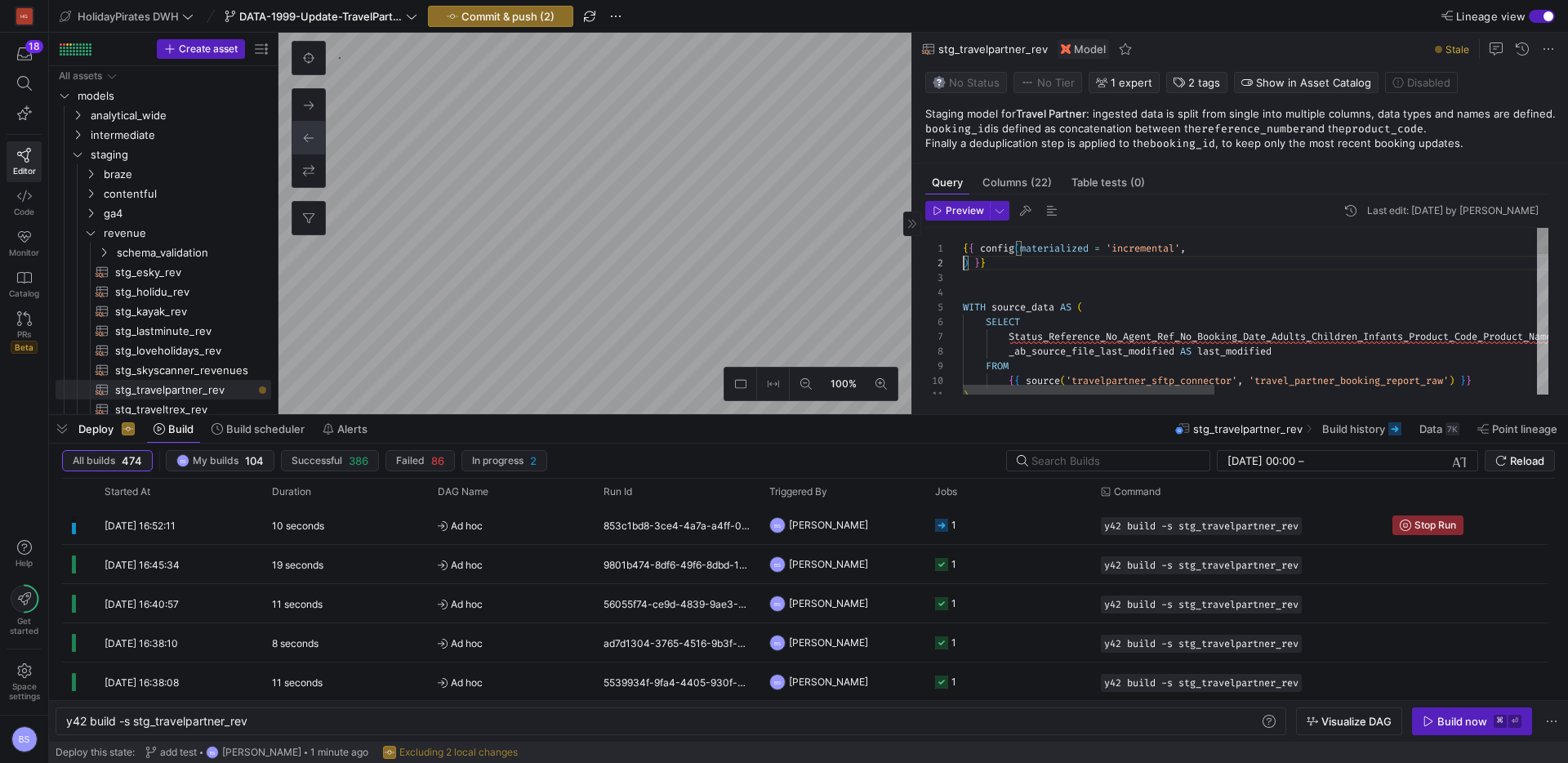
scroll to position [15, 0]
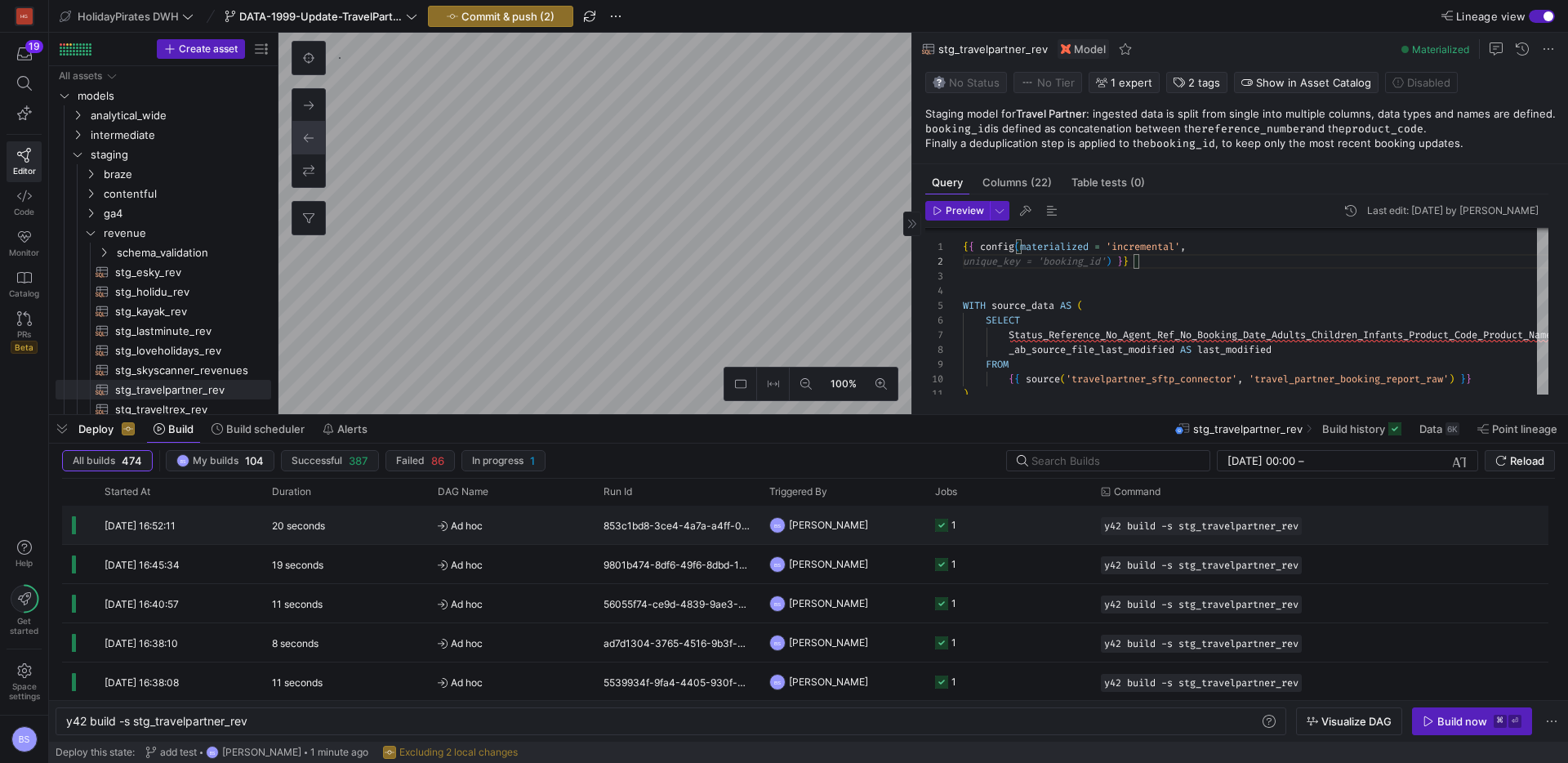
click at [708, 526] on div "853c1bd8-3ce4-4a7a-a4ff-054cb527bf4f" at bounding box center [677, 525] width 166 height 39
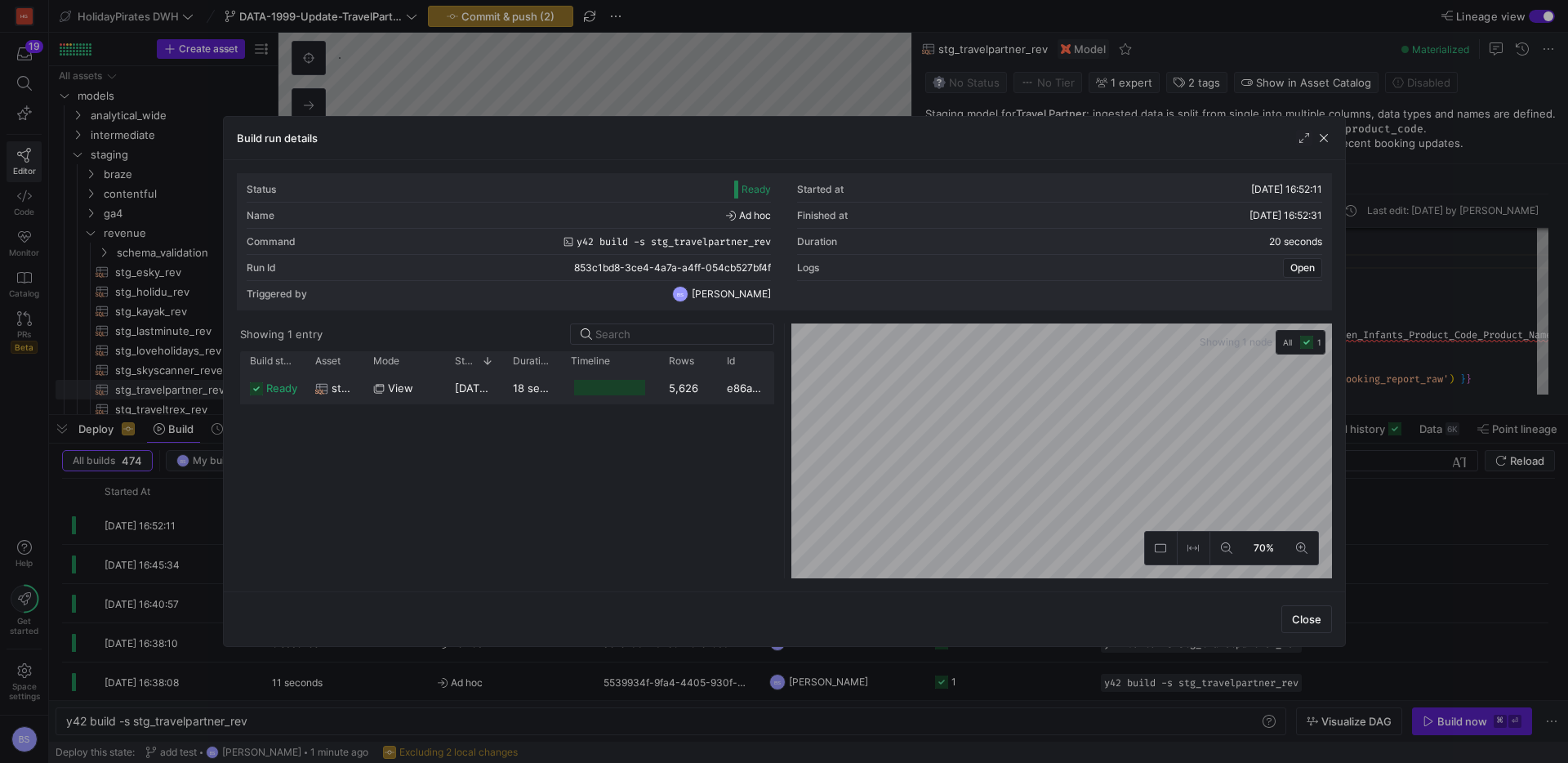
click at [456, 385] on span "[DATE] 16:52:13" at bounding box center [495, 388] width 81 height 13
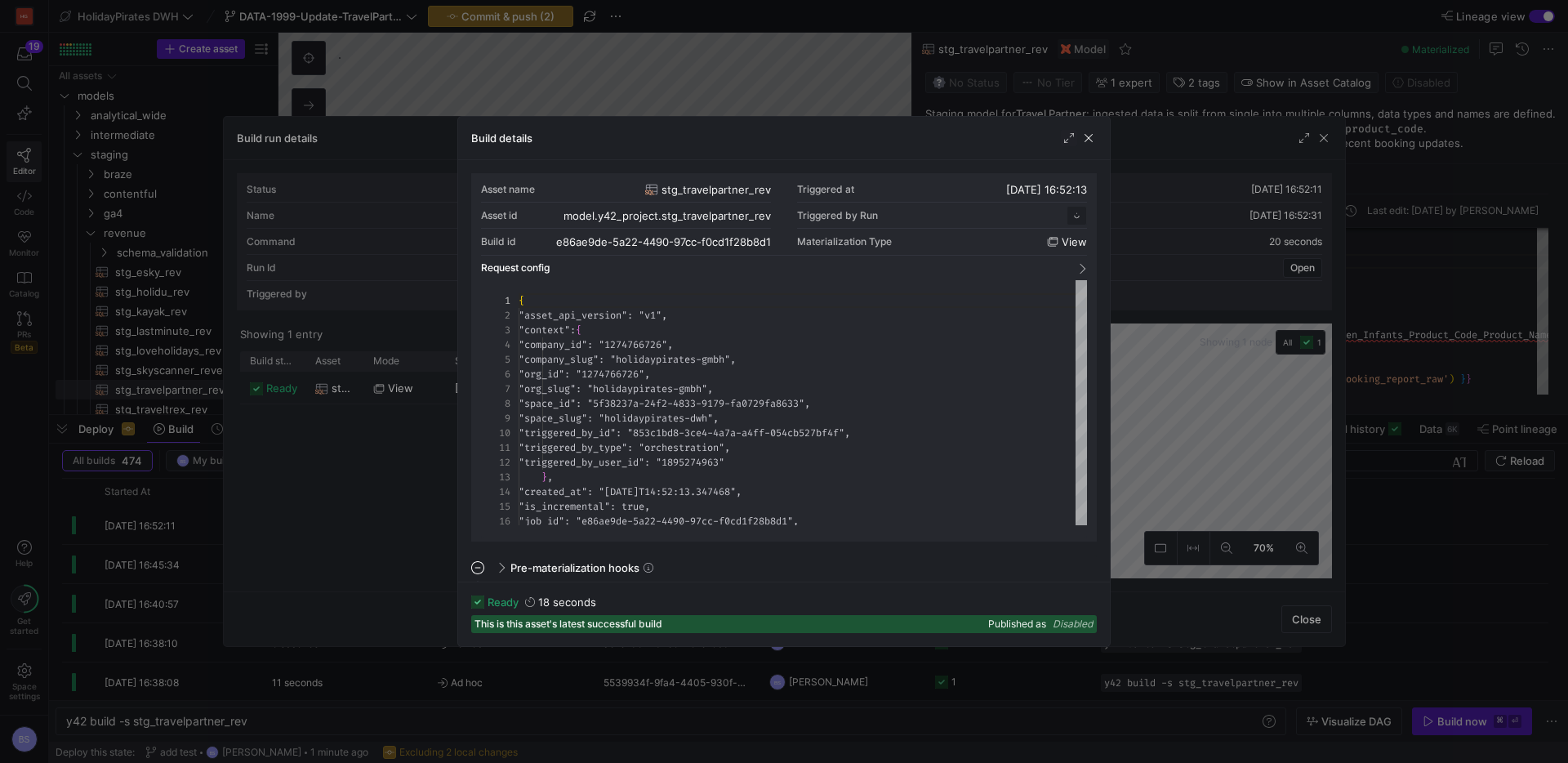
scroll to position [147, 0]
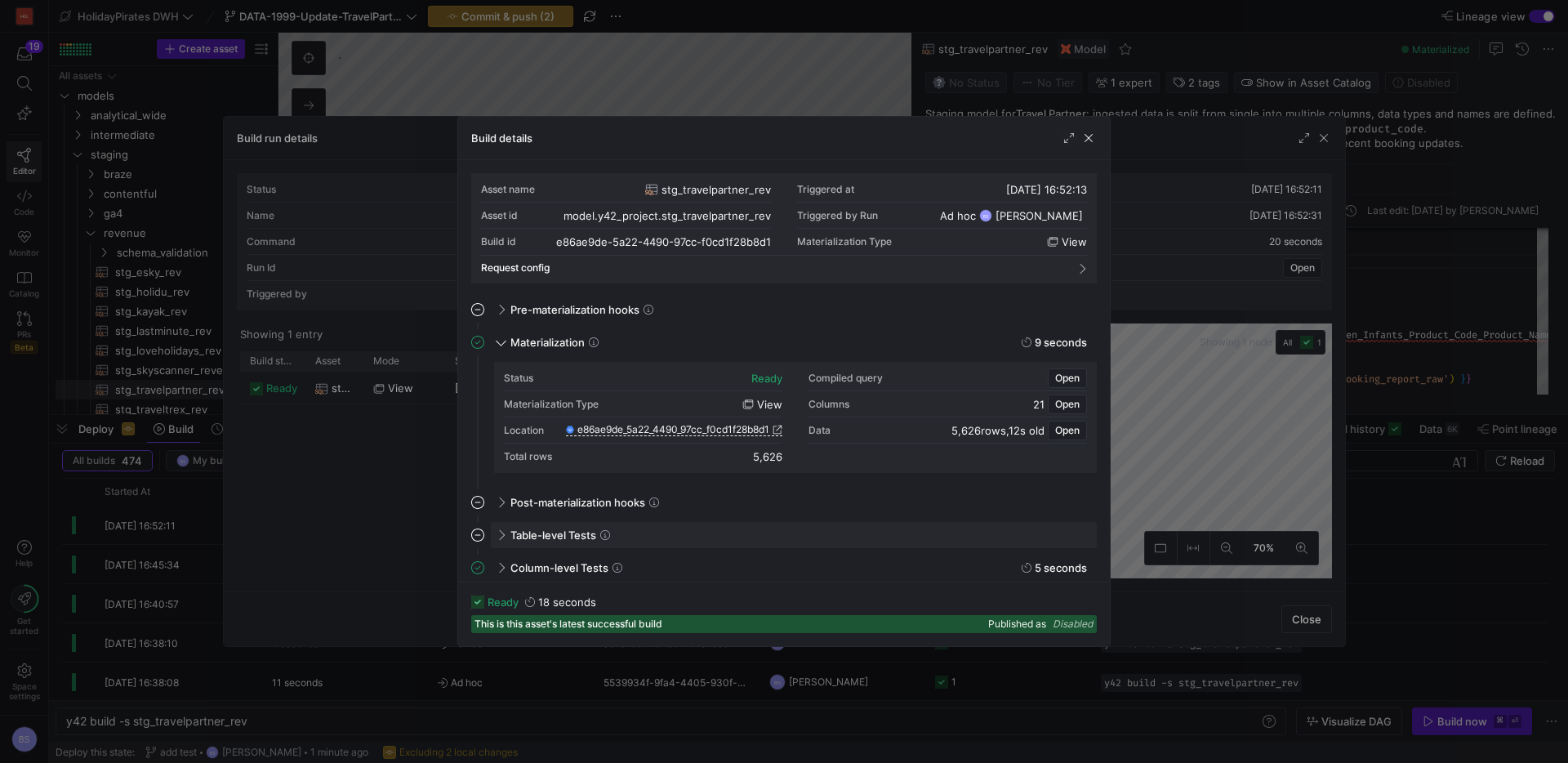
drag, startPoint x: 503, startPoint y: 567, endPoint x: 555, endPoint y: 546, distance: 56.1
click at [503, 567] on span at bounding box center [499, 569] width 13 height 8
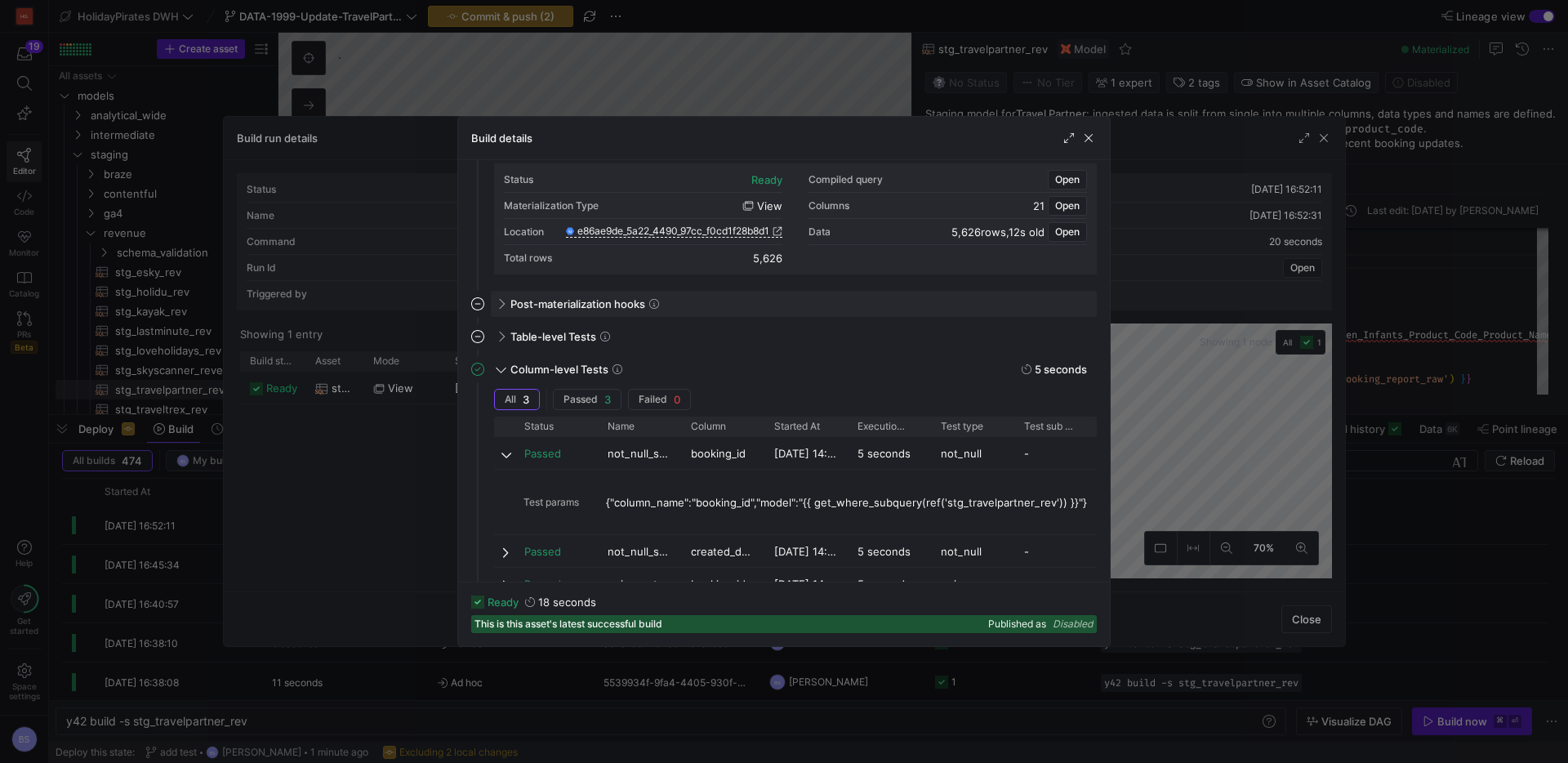
scroll to position [234, 0]
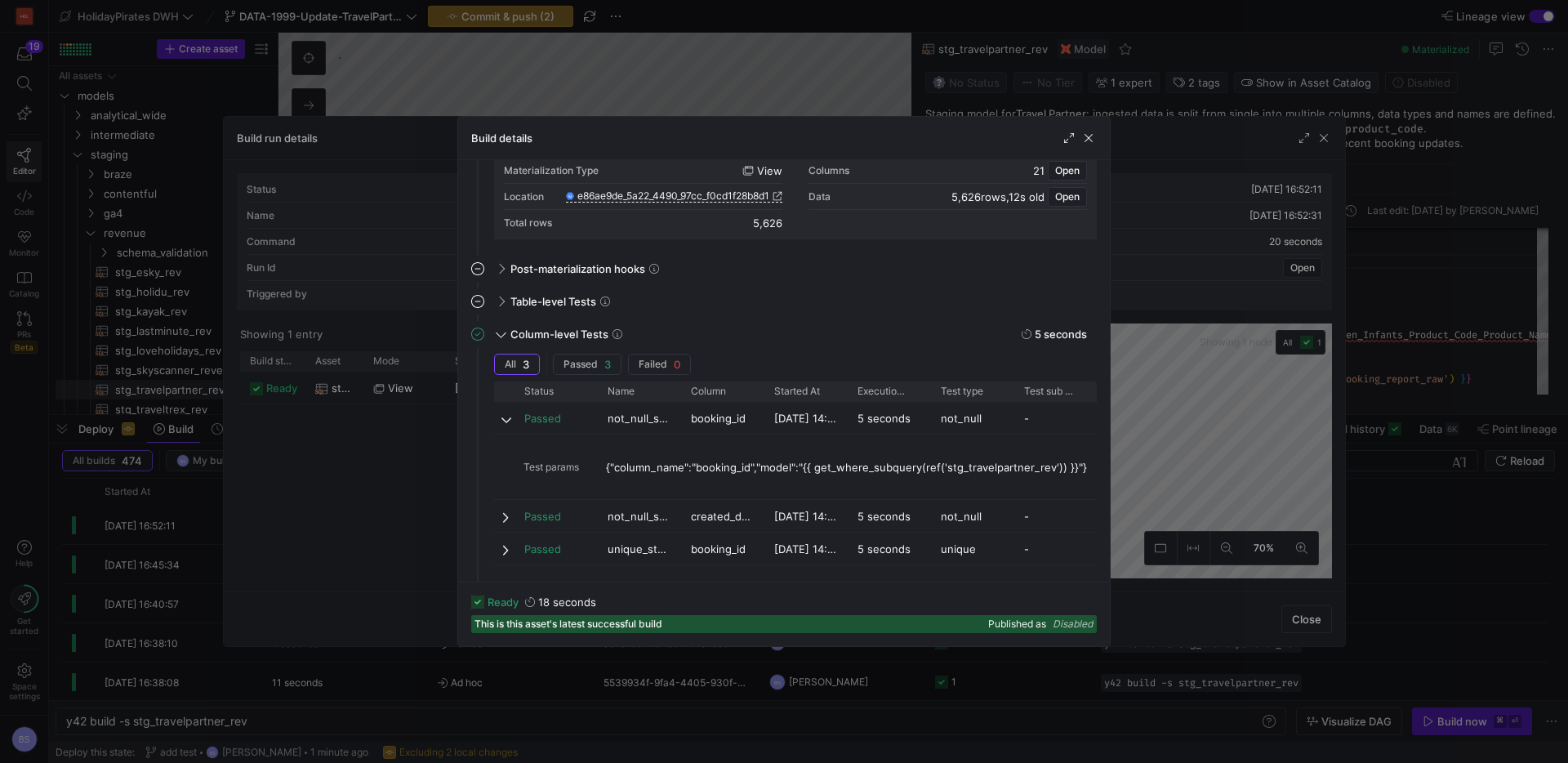
drag, startPoint x: 1084, startPoint y: 143, endPoint x: 1220, endPoint y: 112, distance: 139.5
click at [1086, 142] on span "button" at bounding box center [1088, 138] width 16 height 16
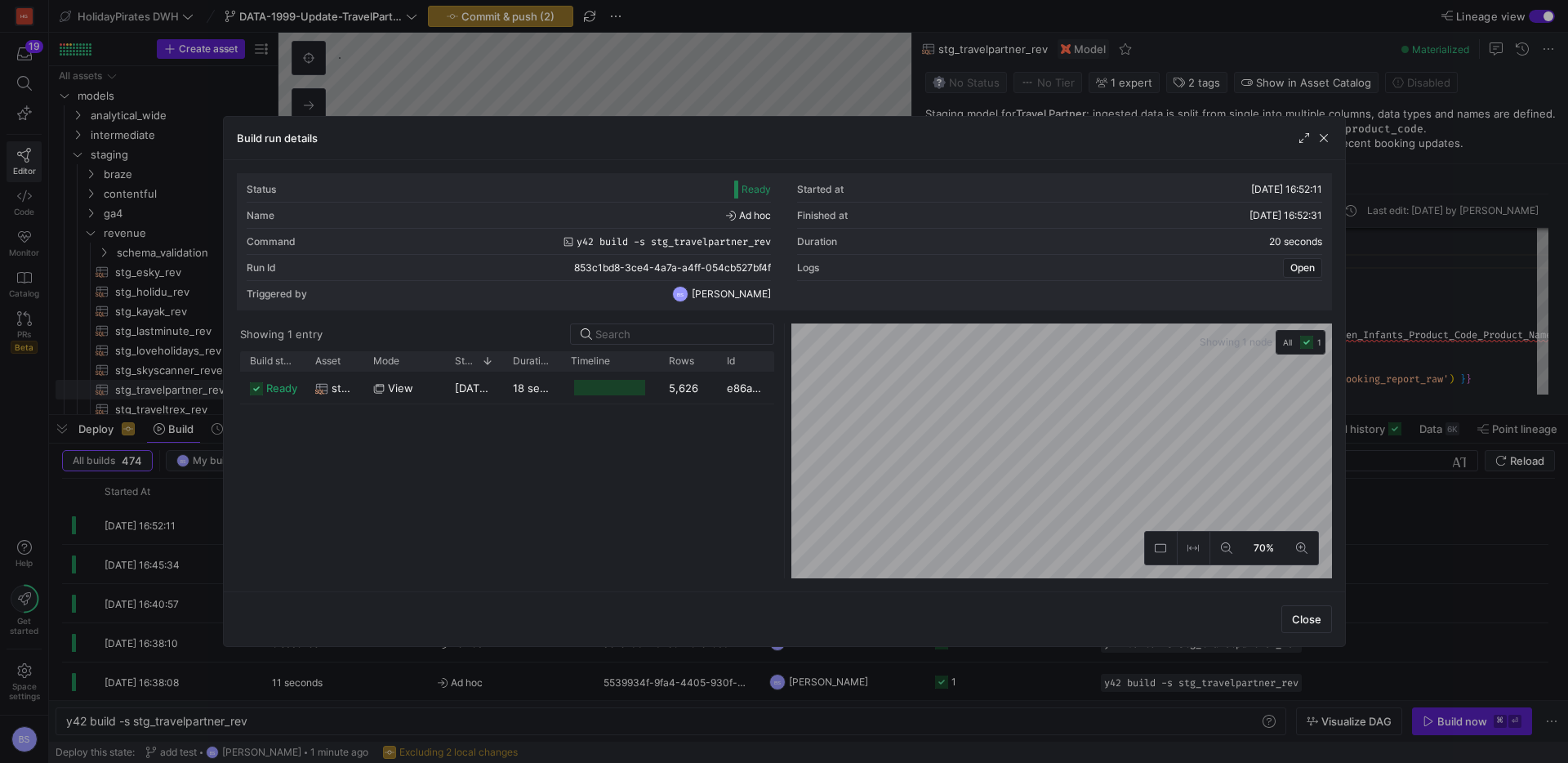
drag, startPoint x: 1319, startPoint y: 134, endPoint x: 1130, endPoint y: 145, distance: 189.3
click at [1318, 134] on span "button" at bounding box center [1324, 138] width 16 height 16
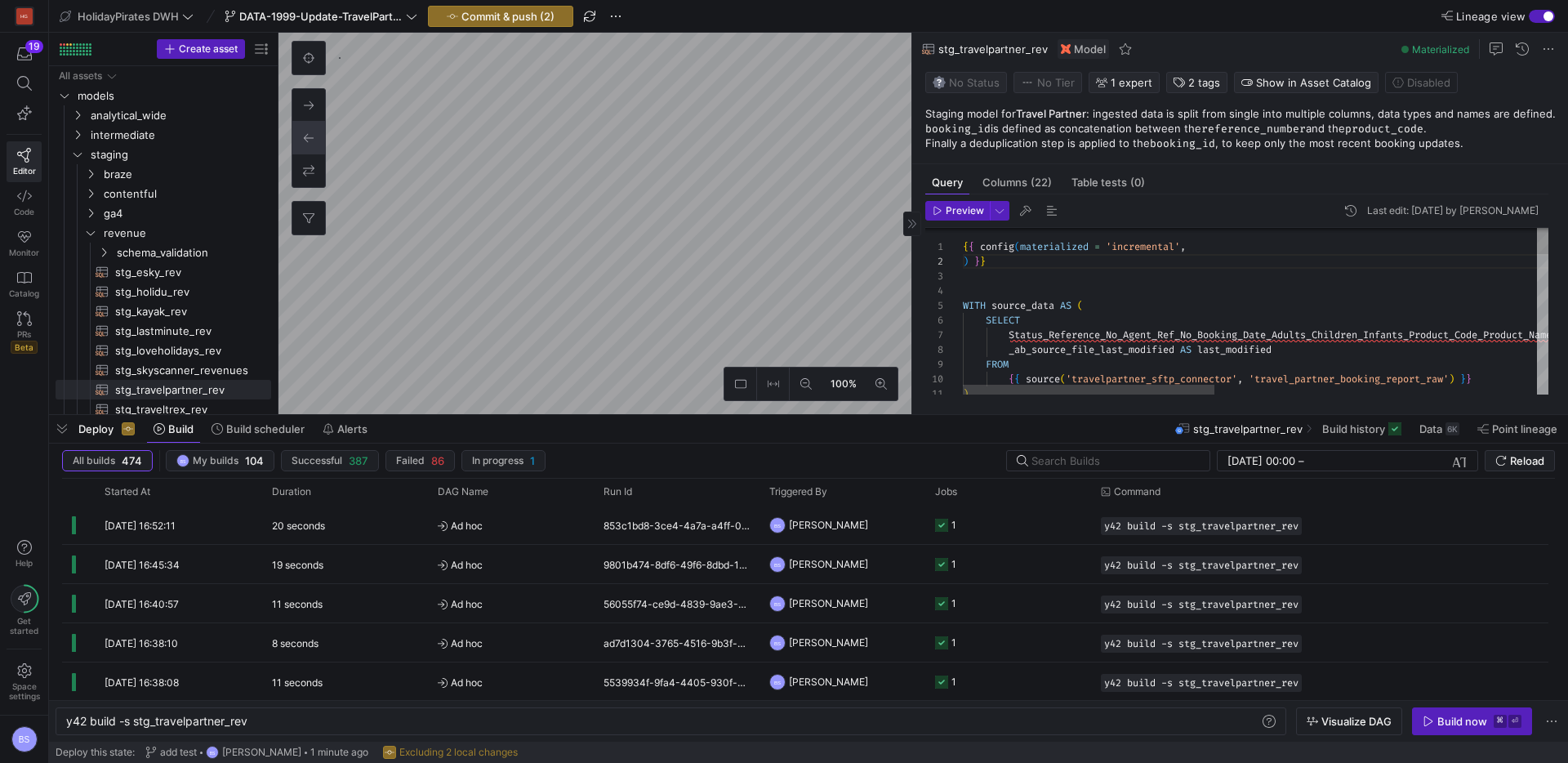
scroll to position [0, 18]
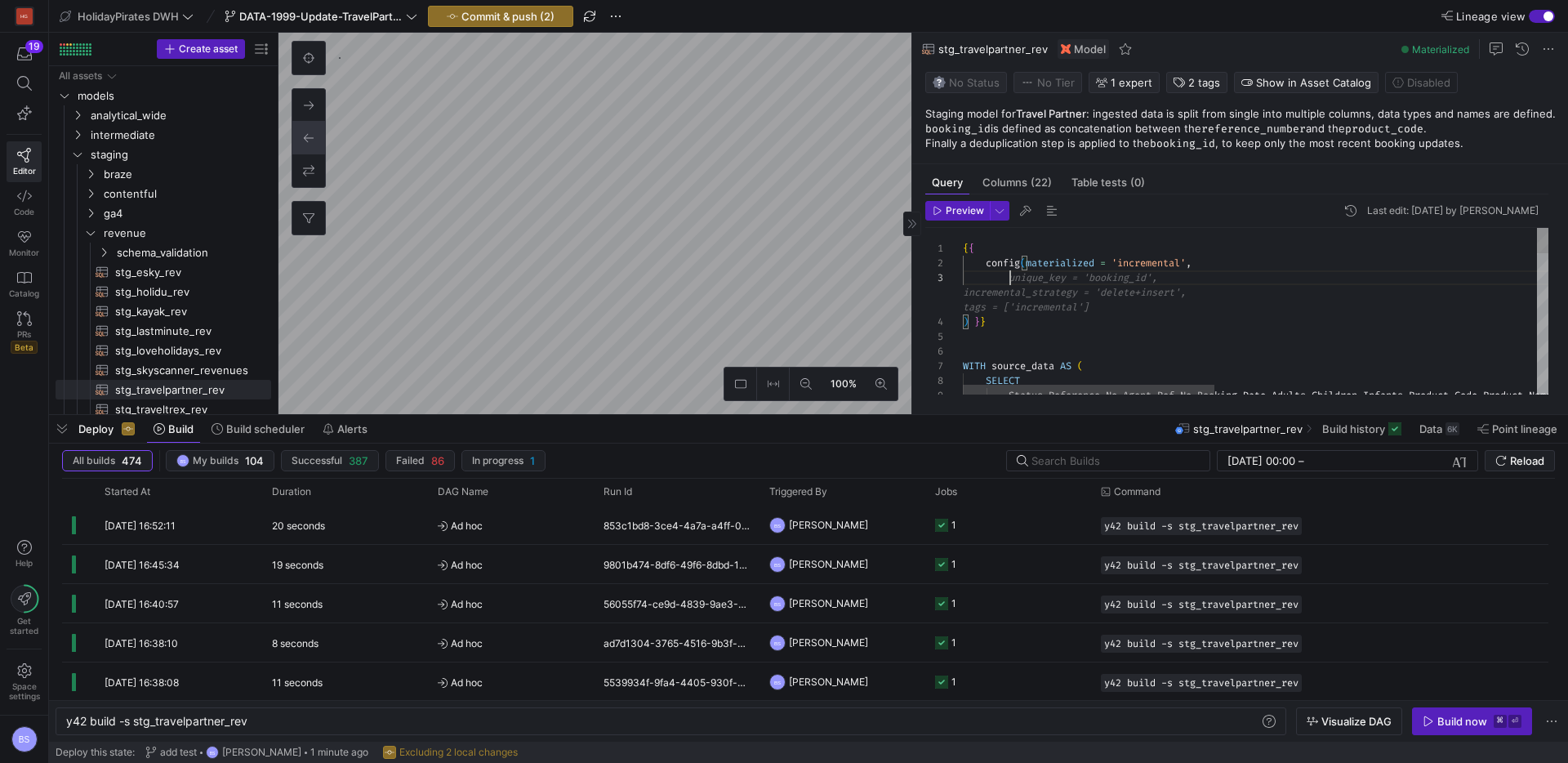
scroll to position [58, 176]
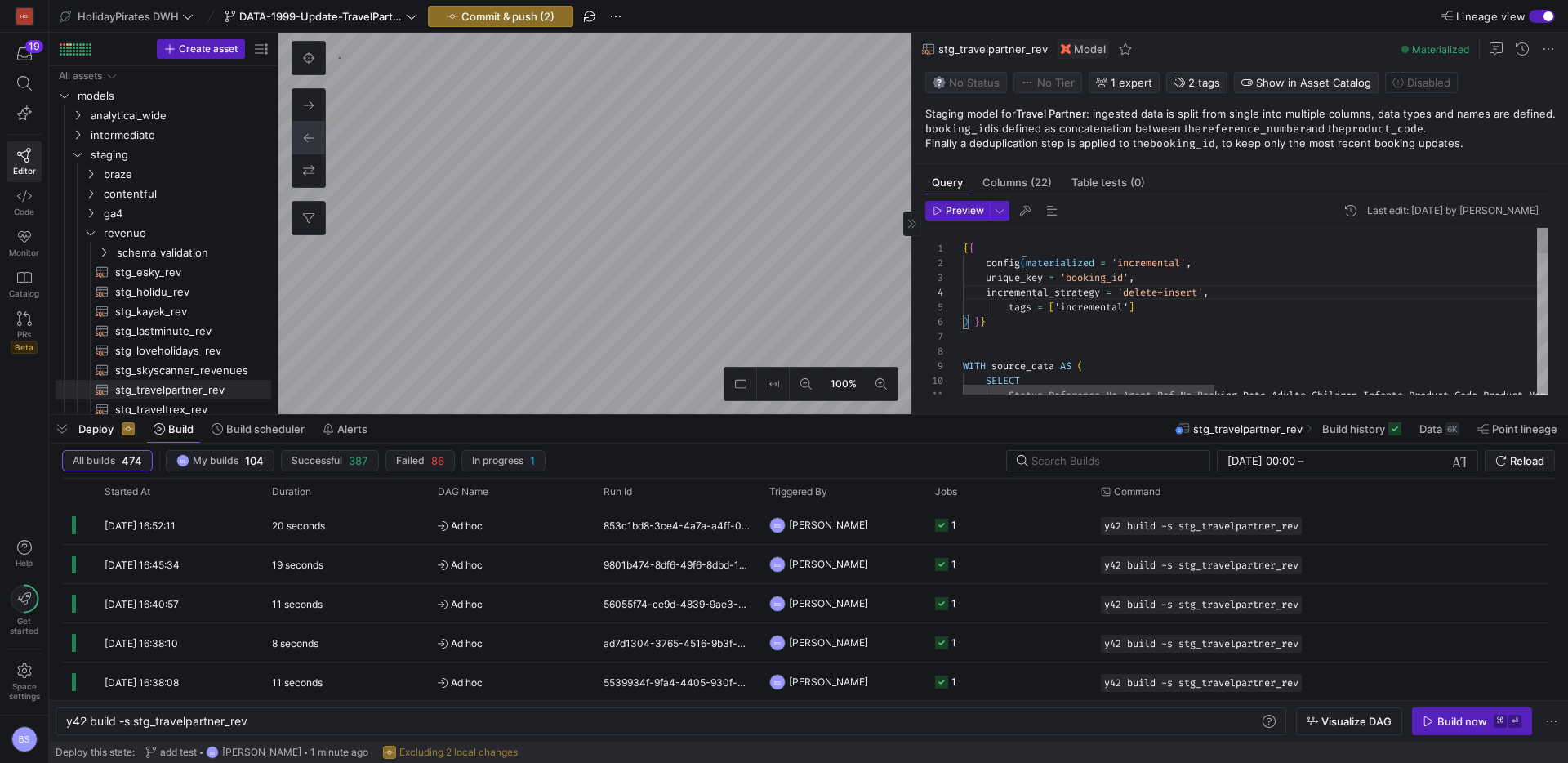
drag, startPoint x: 1150, startPoint y: 313, endPoint x: 881, endPoint y: 300, distance: 269.3
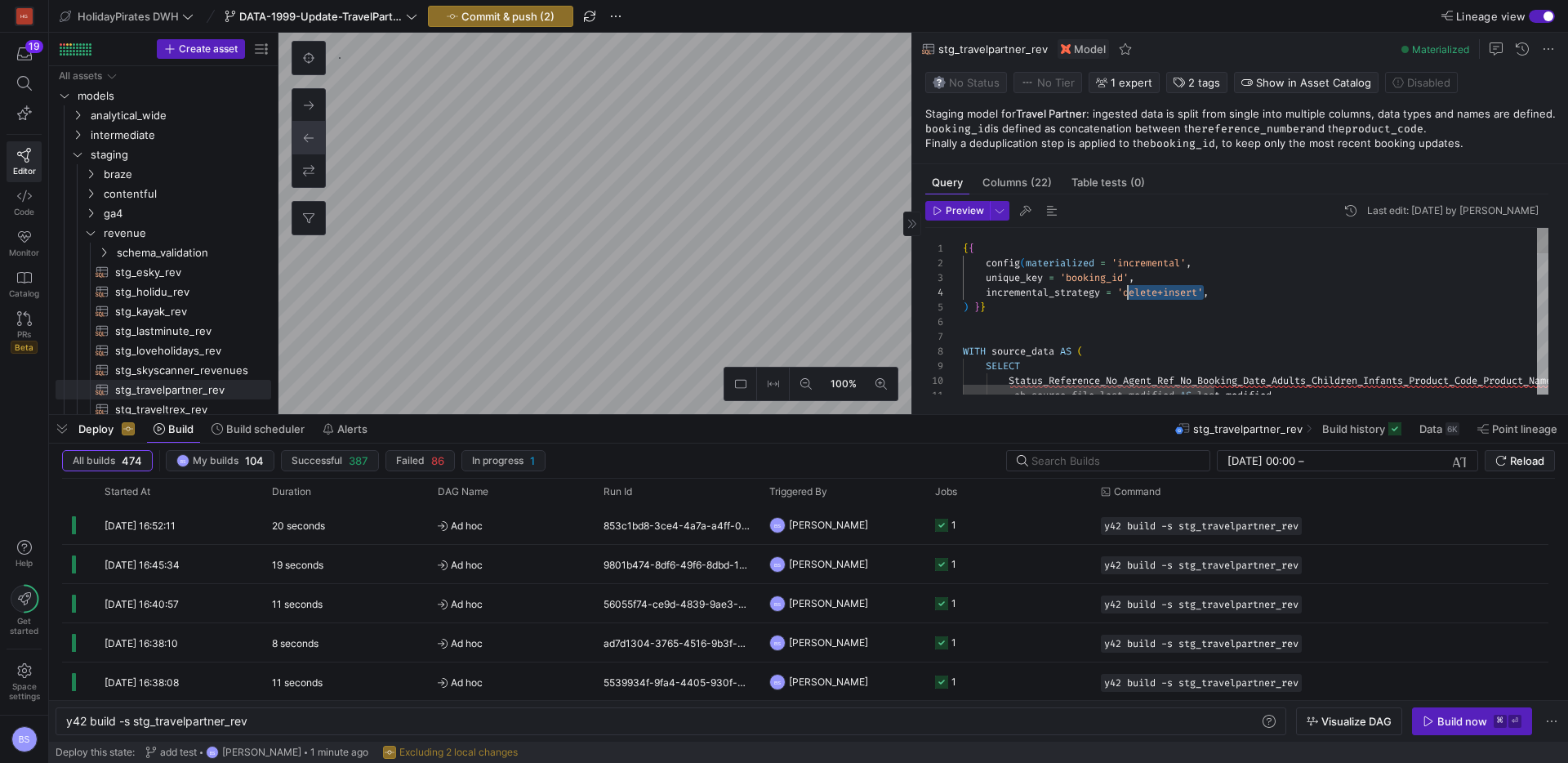
drag, startPoint x: 1204, startPoint y: 295, endPoint x: 1129, endPoint y: 295, distance: 75.0
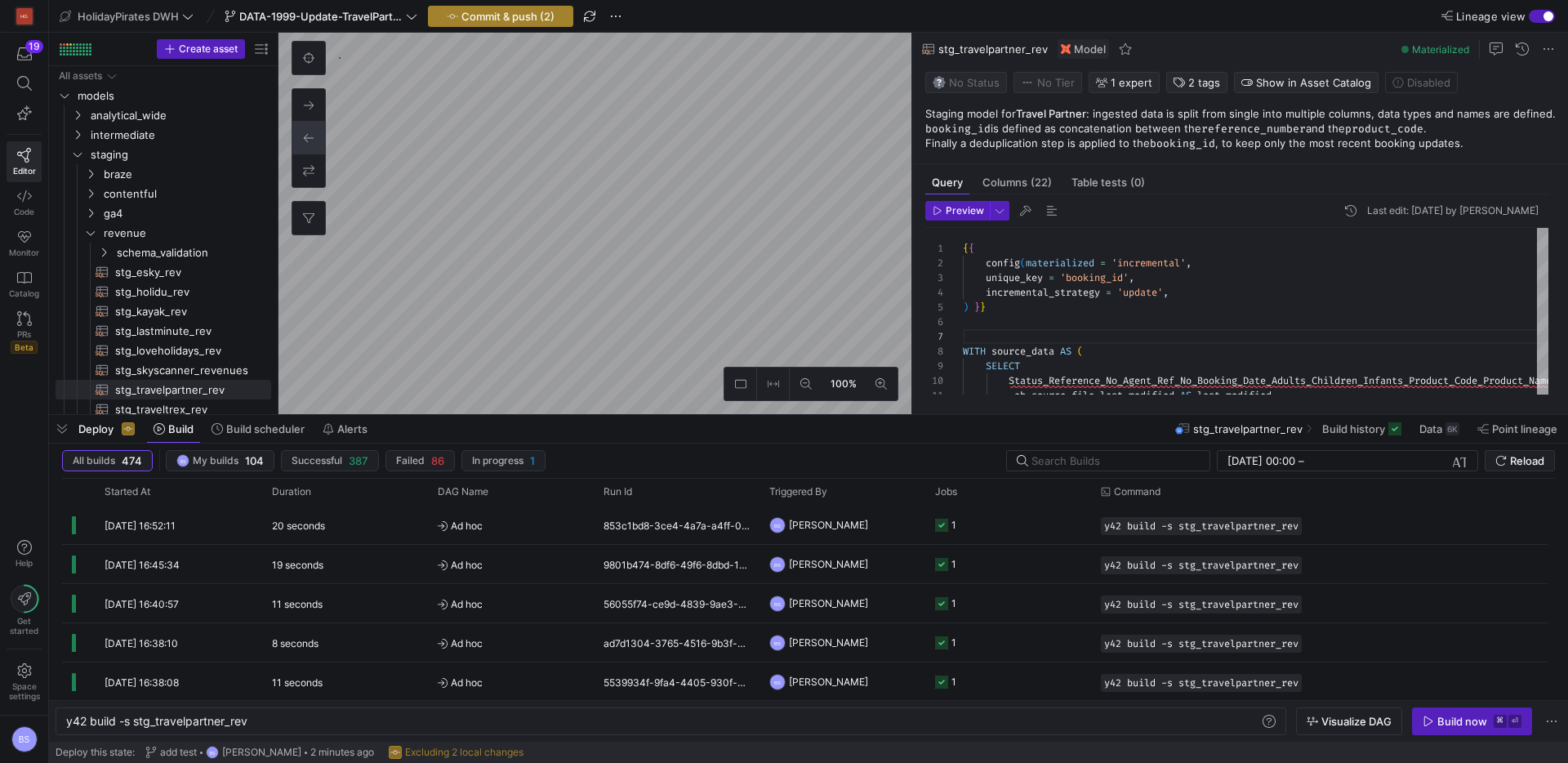
type textarea "{{ config(materialized = 'incremental', unique_key = 'booking_id', incremental_…"
click at [516, 17] on span "Commit & push (2)" at bounding box center [508, 15] width 93 height 13
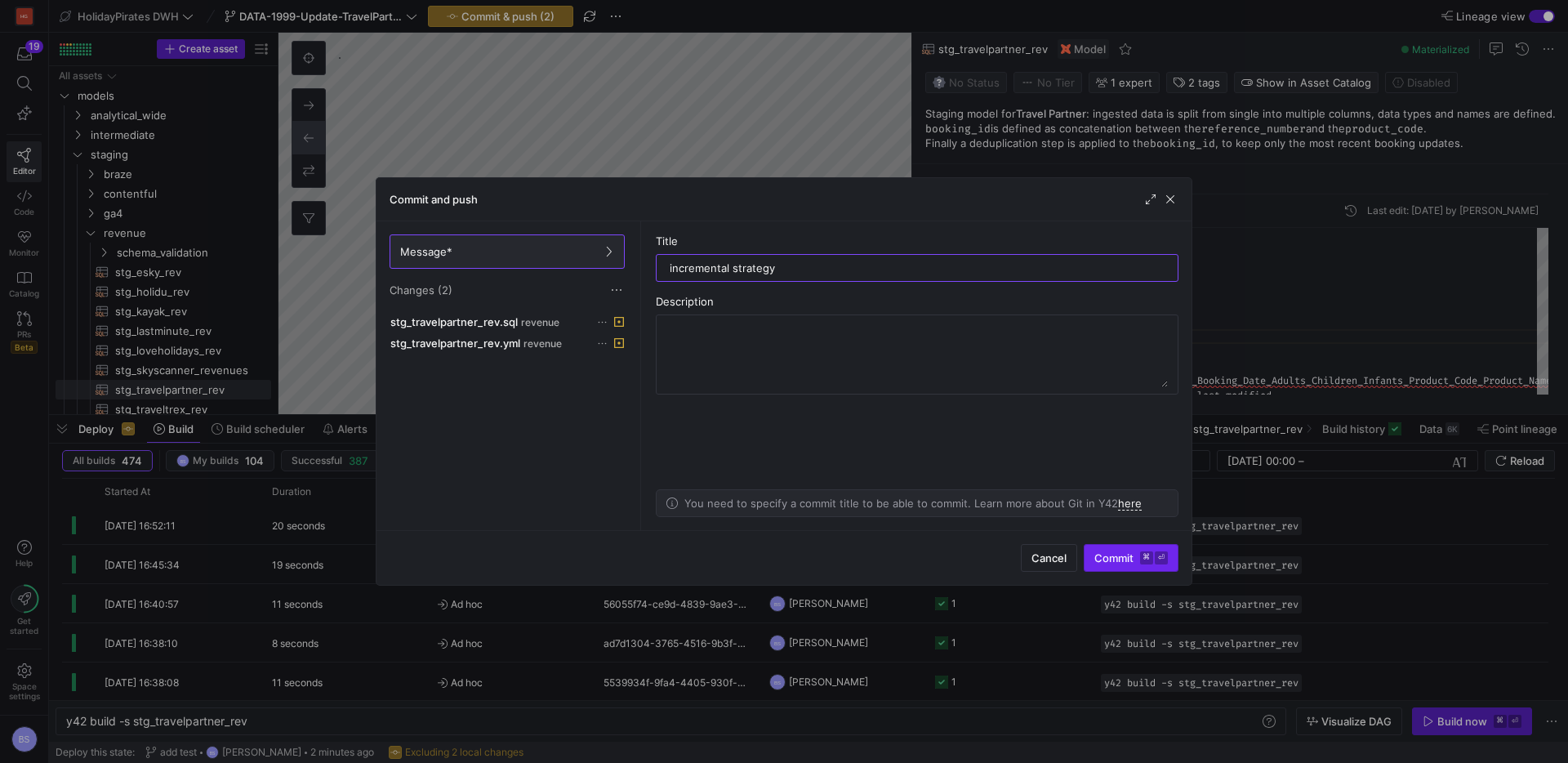
type input "incremental strategy"
click at [1150, 570] on span "submit" at bounding box center [1131, 558] width 93 height 26
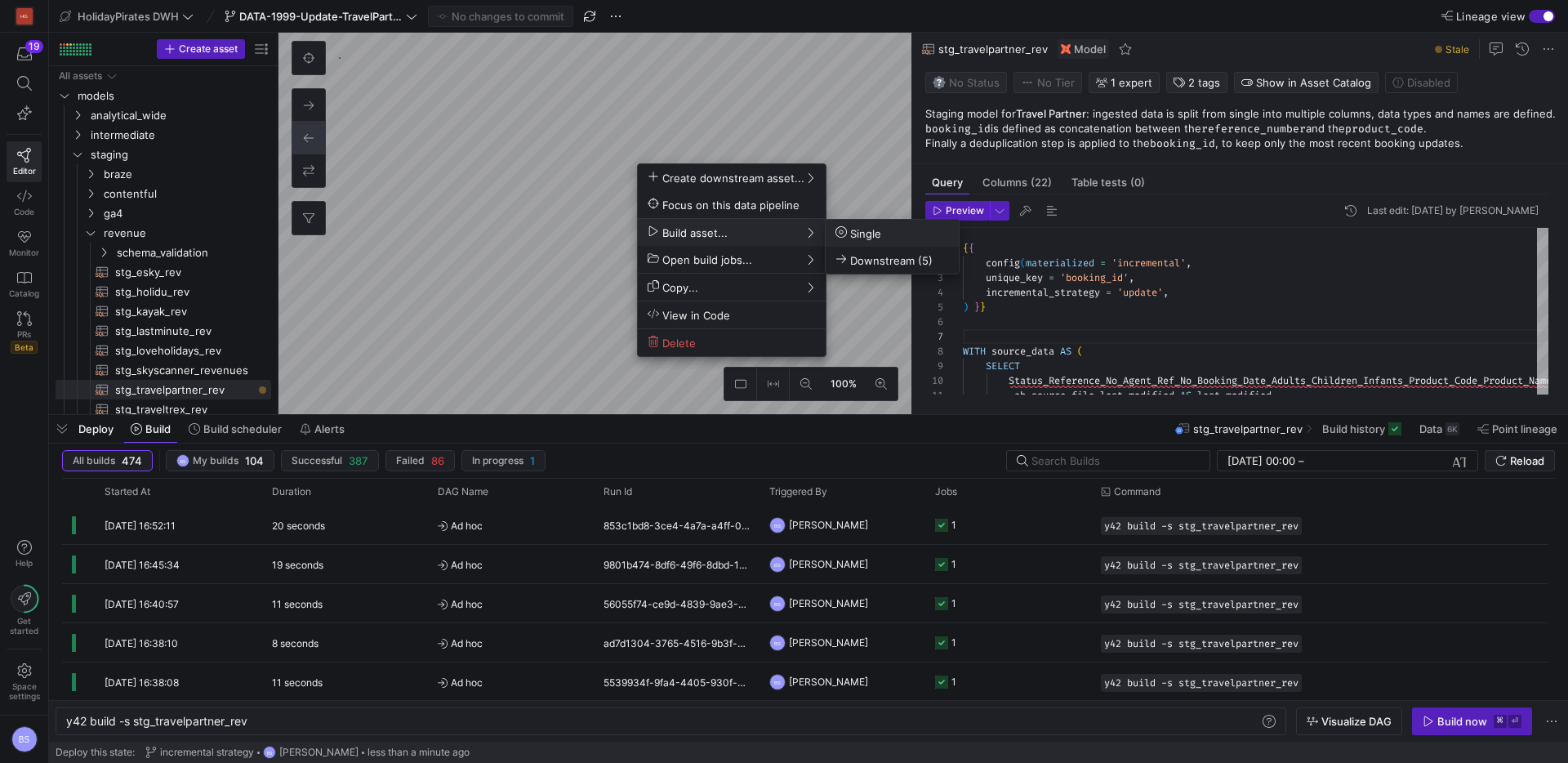
click at [895, 237] on span "Single" at bounding box center [892, 233] width 113 height 14
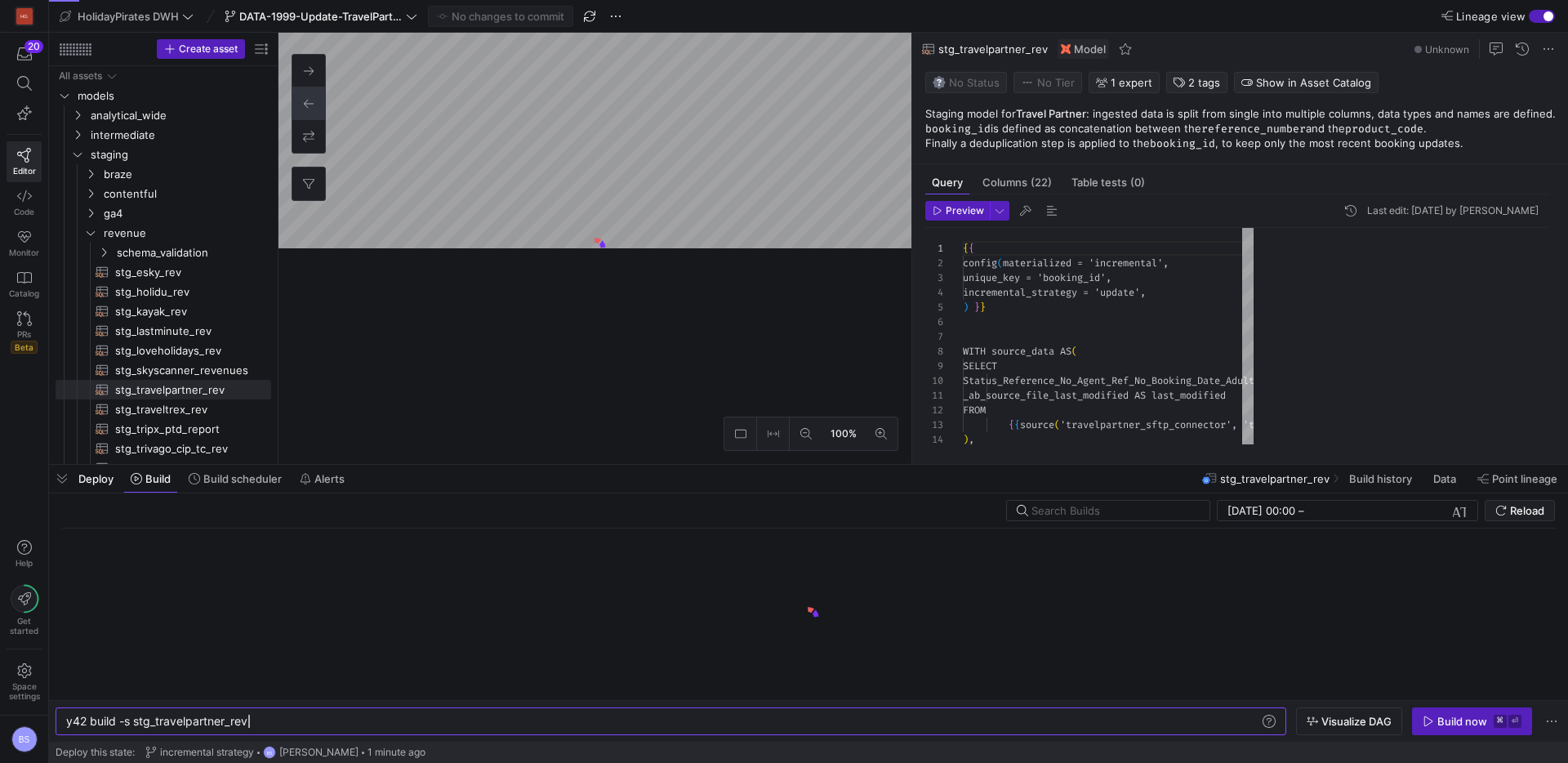
scroll to position [147, 0]
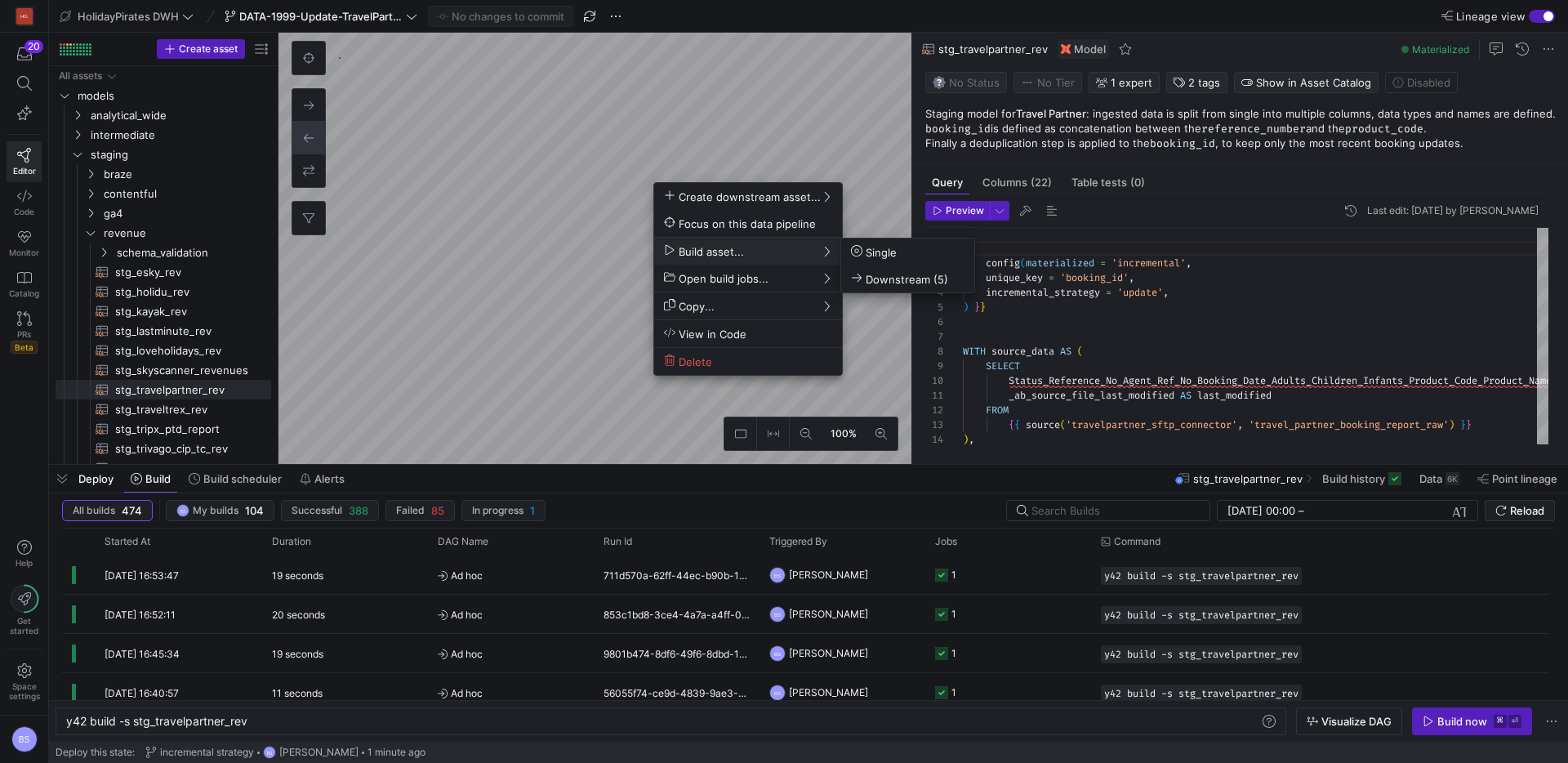
click at [442, 234] on div at bounding box center [784, 381] width 1568 height 763
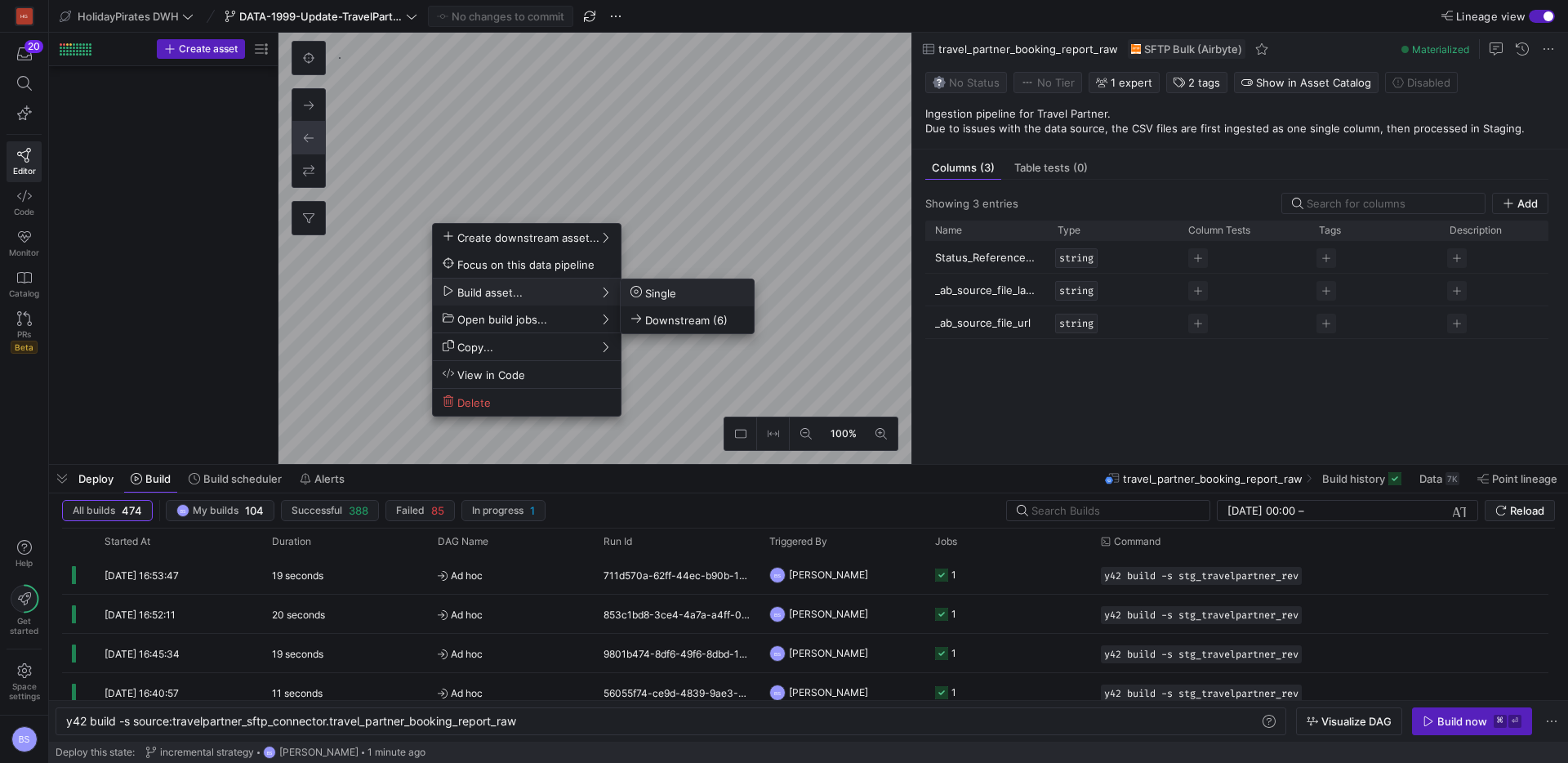
scroll to position [1897, 0]
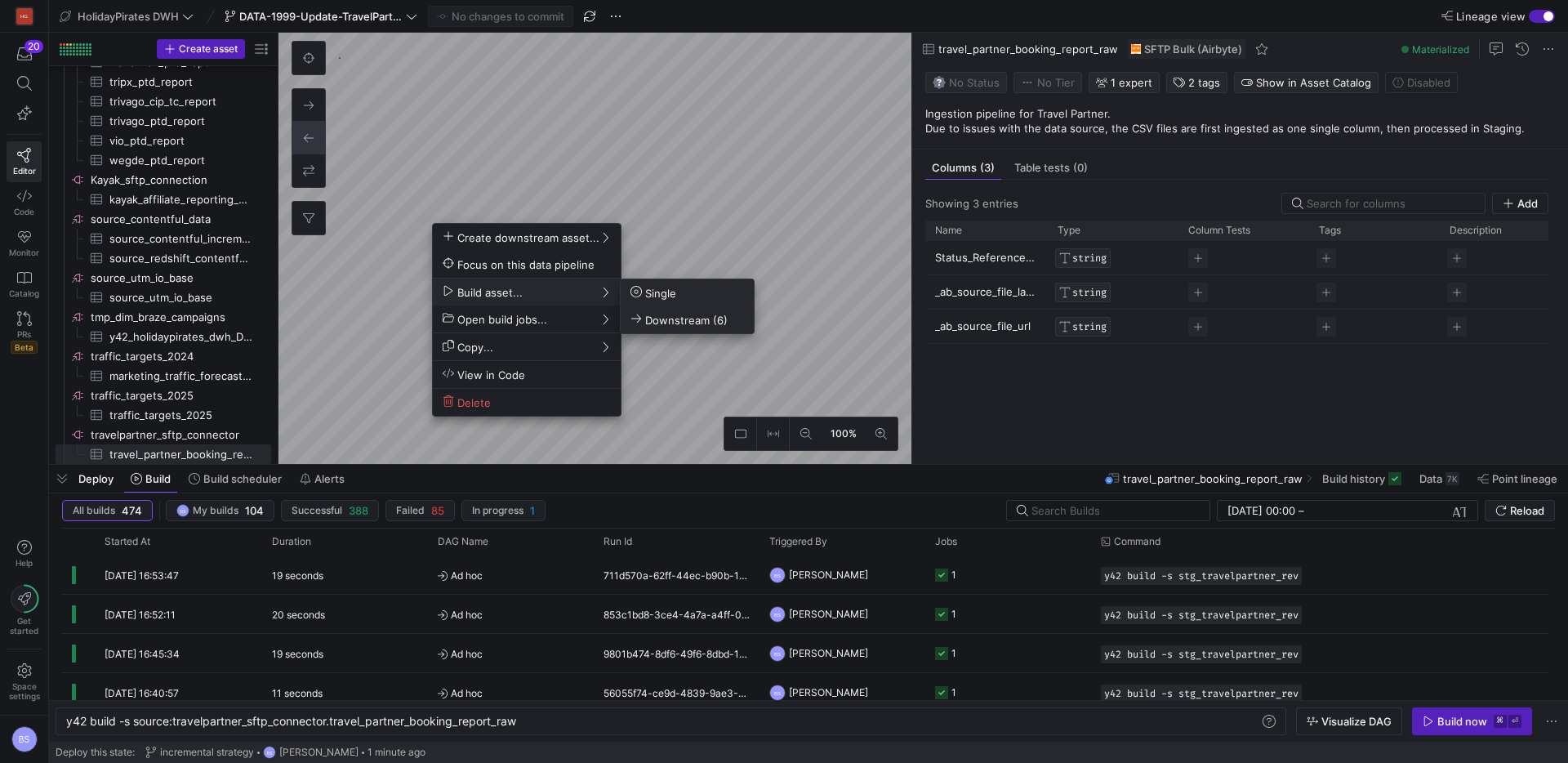
click at [699, 325] on span "Downstream (6)" at bounding box center [679, 320] width 97 height 14
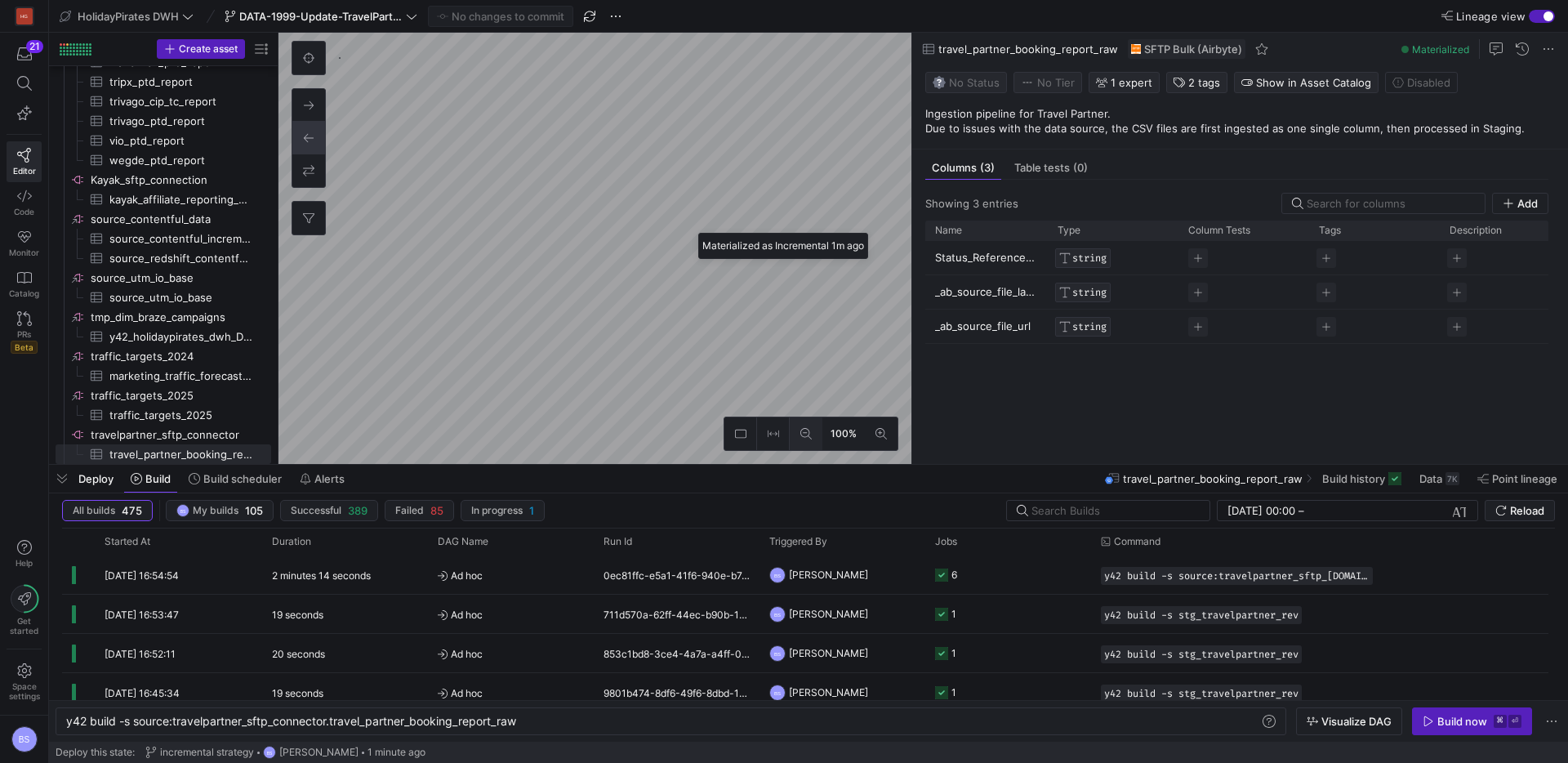
type textarea "y42 build -s stg_travelpartner_rev"
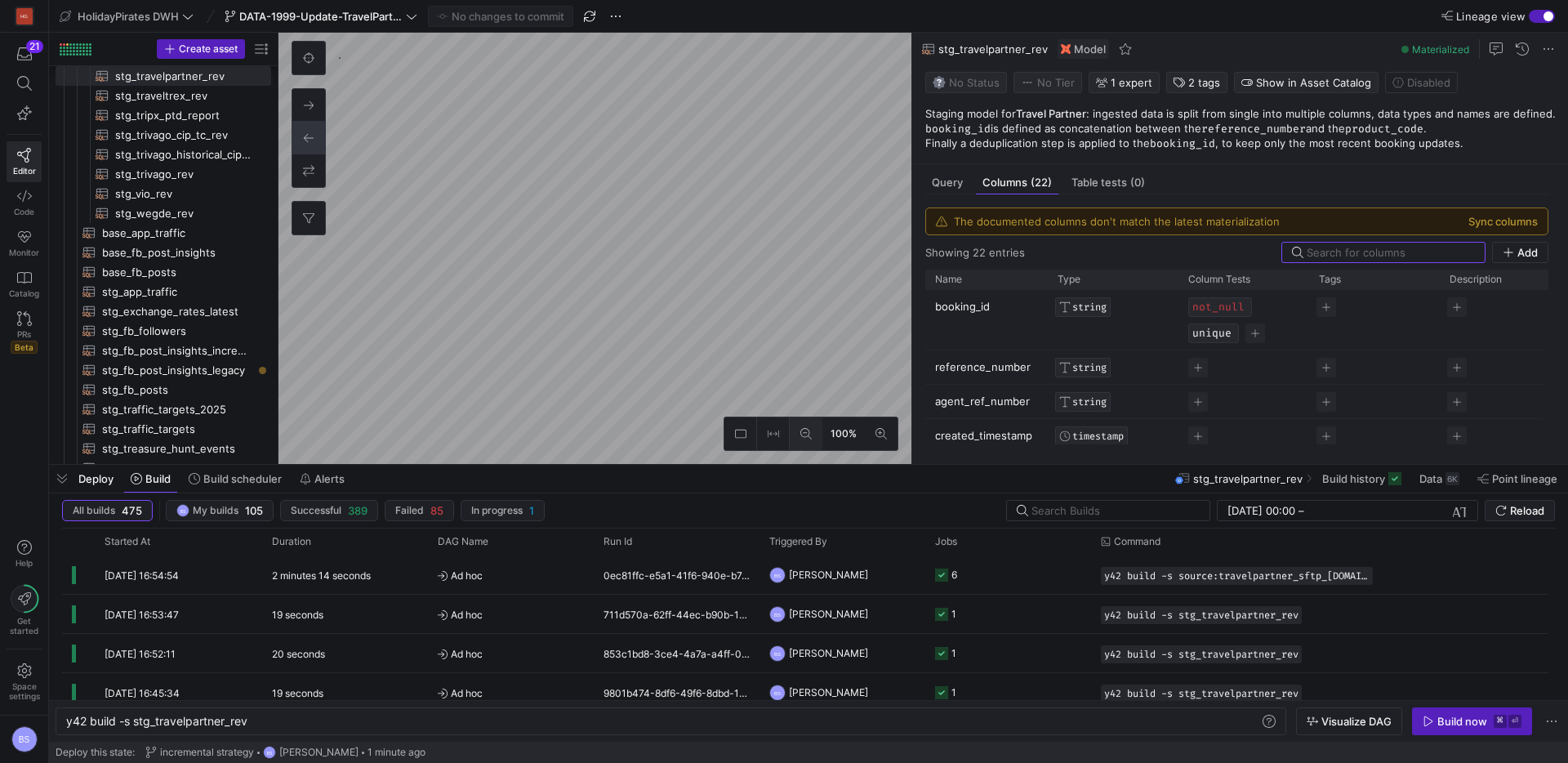
scroll to position [314, 0]
click at [1489, 225] on button "Sync columns" at bounding box center [1503, 221] width 70 height 13
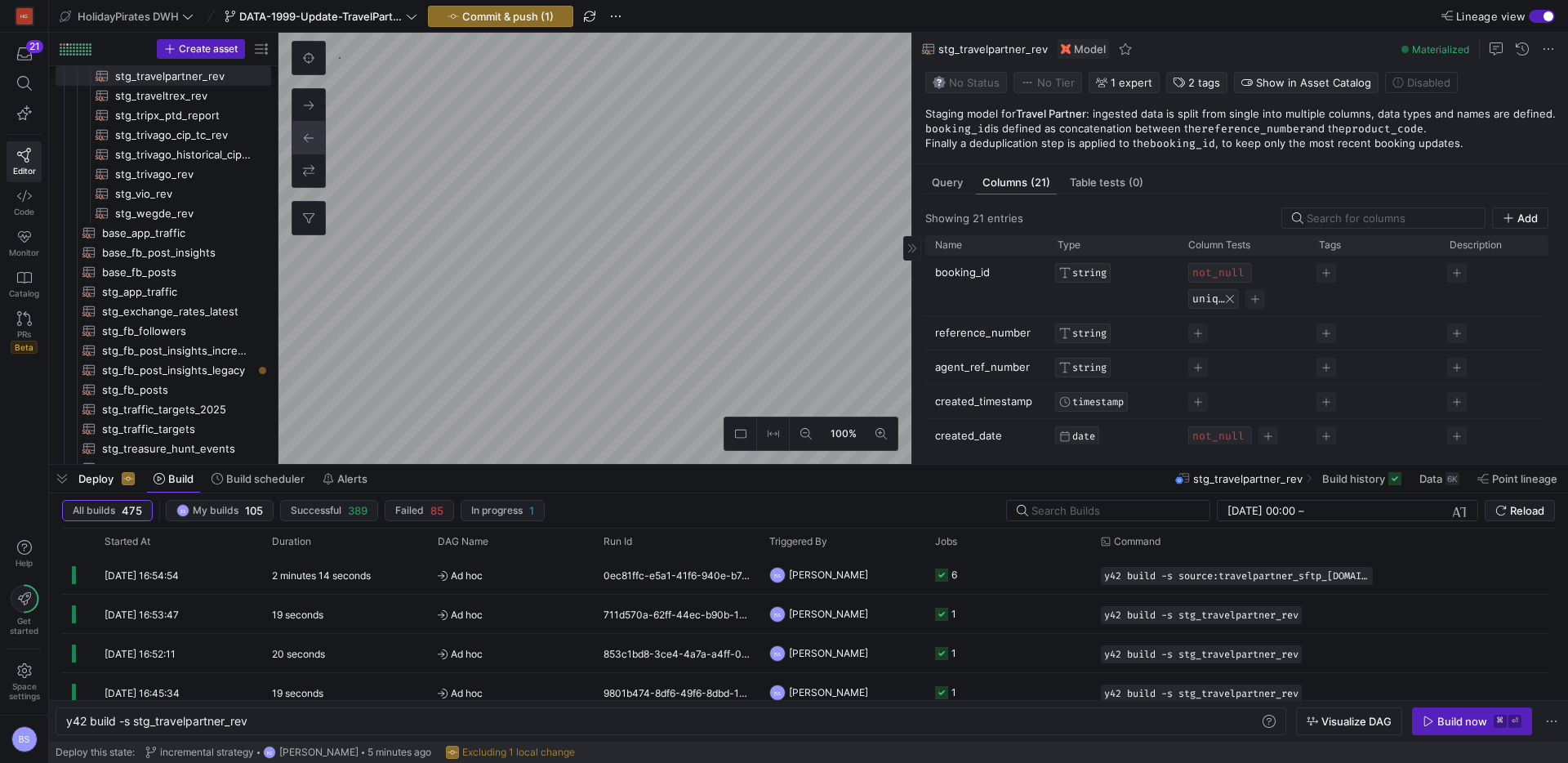
click at [1220, 300] on button "unique" at bounding box center [1209, 298] width 33 height 13
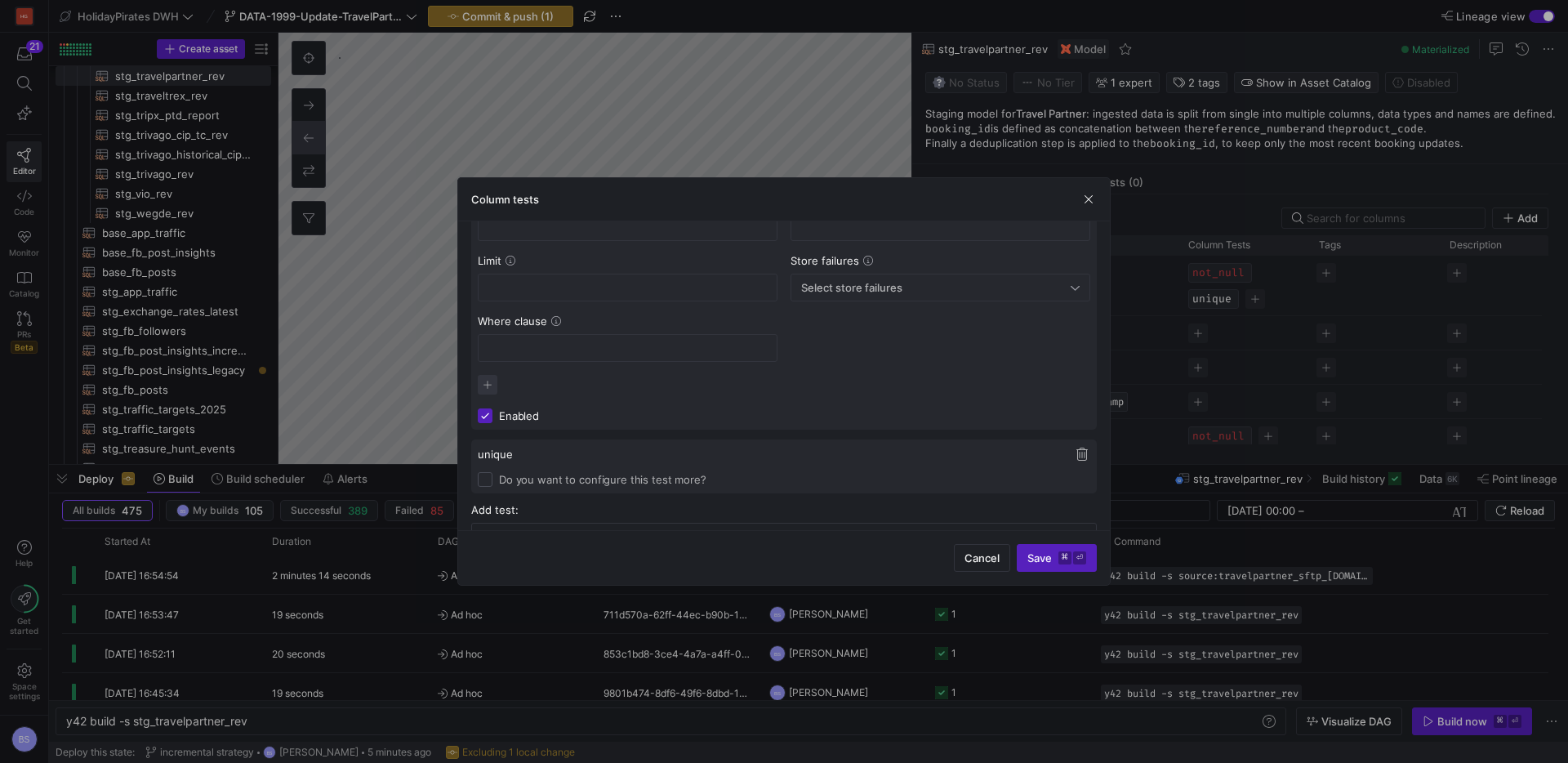
scroll to position [195, 0]
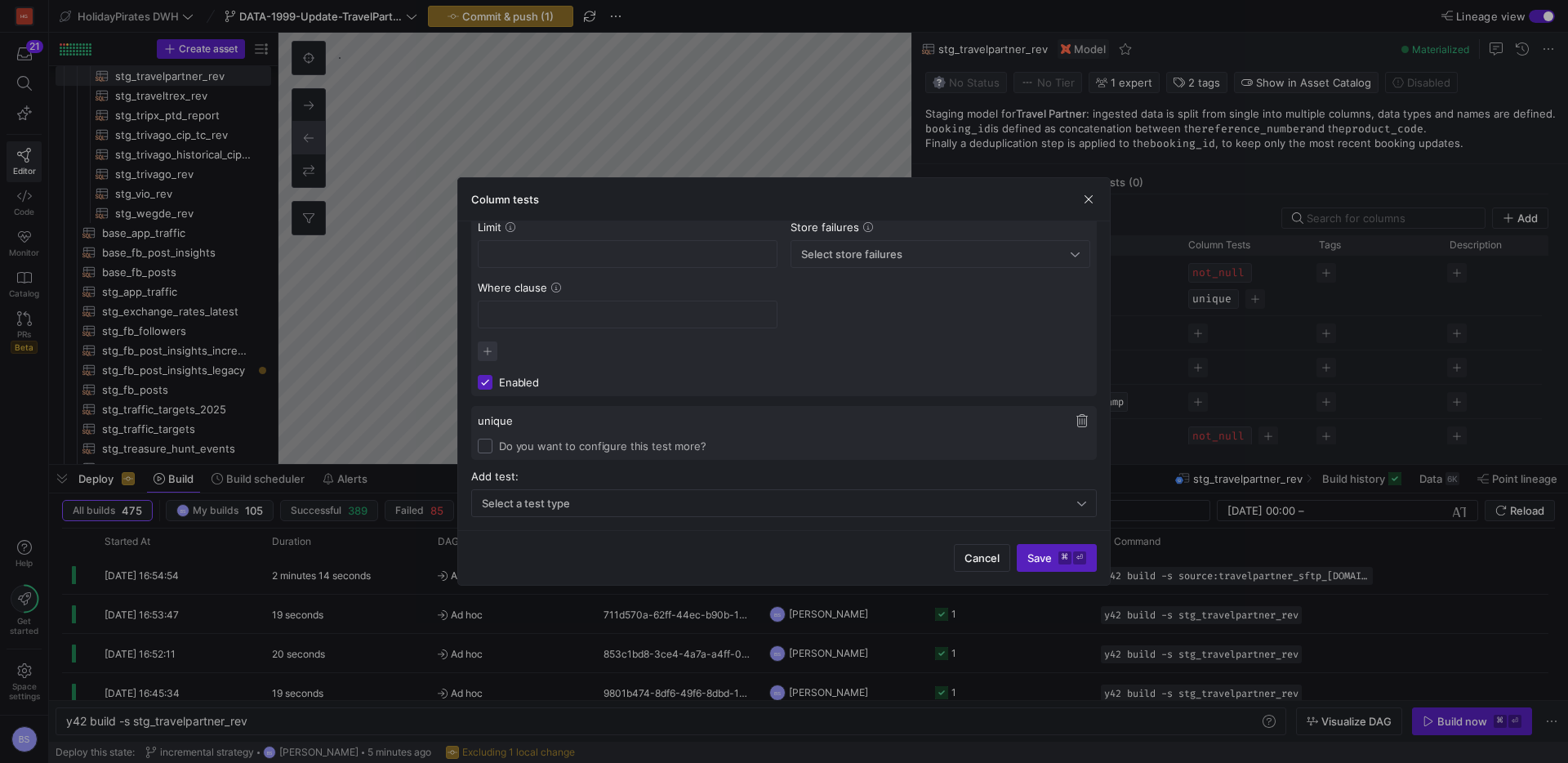
click at [486, 444] on input "Do you want to configure this test more?" at bounding box center [485, 446] width 15 height 15
checkbox input "true"
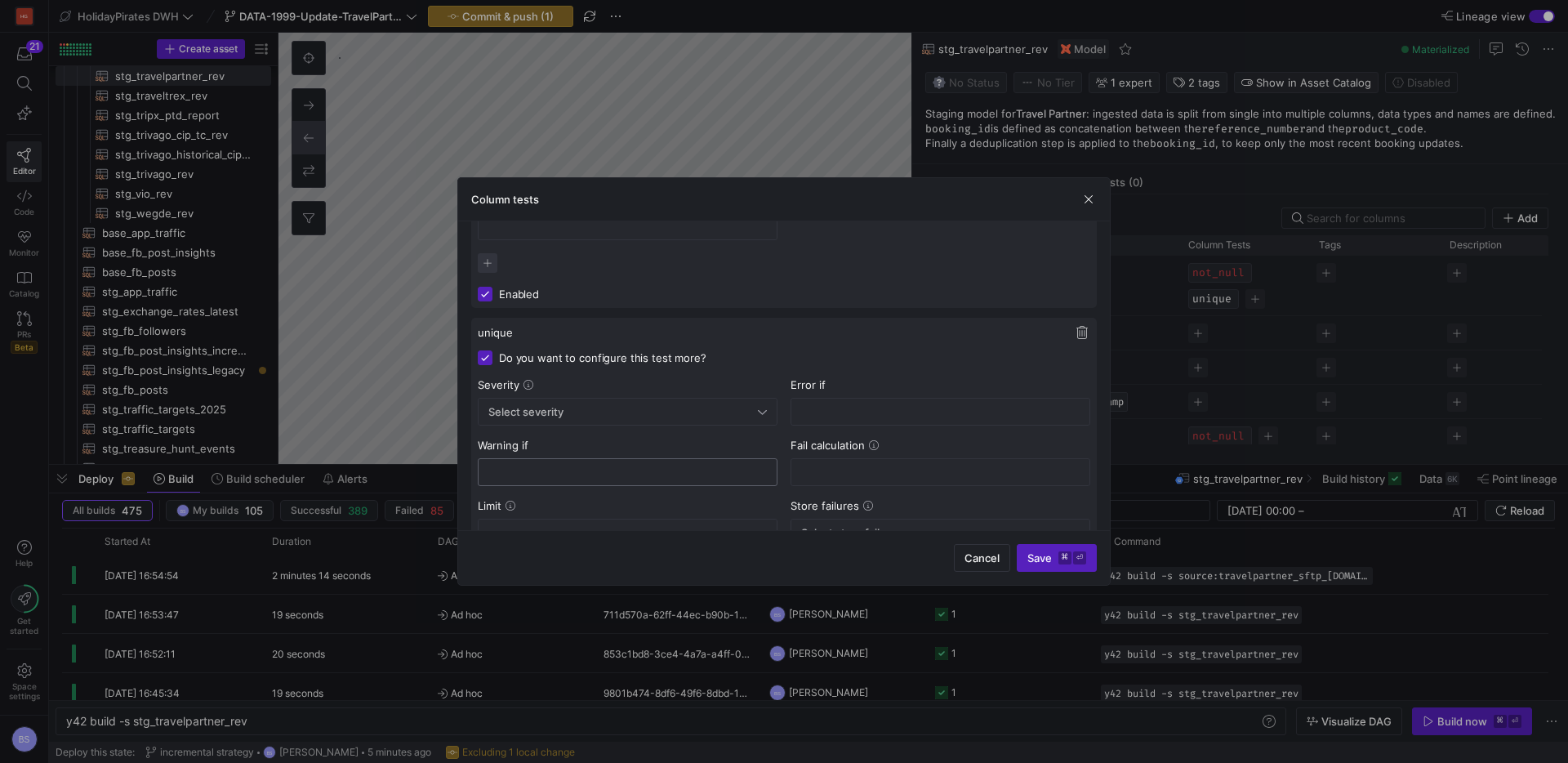
scroll to position [286, 0]
click at [606, 412] on div "Select severity" at bounding box center [623, 409] width 270 height 13
click at [603, 447] on mat-option "Error" at bounding box center [628, 440] width 298 height 26
drag, startPoint x: 1040, startPoint y: 552, endPoint x: 881, endPoint y: 471, distance: 178.4
click at [1041, 551] on span "Save ⌘ ⏎" at bounding box center [1057, 557] width 58 height 13
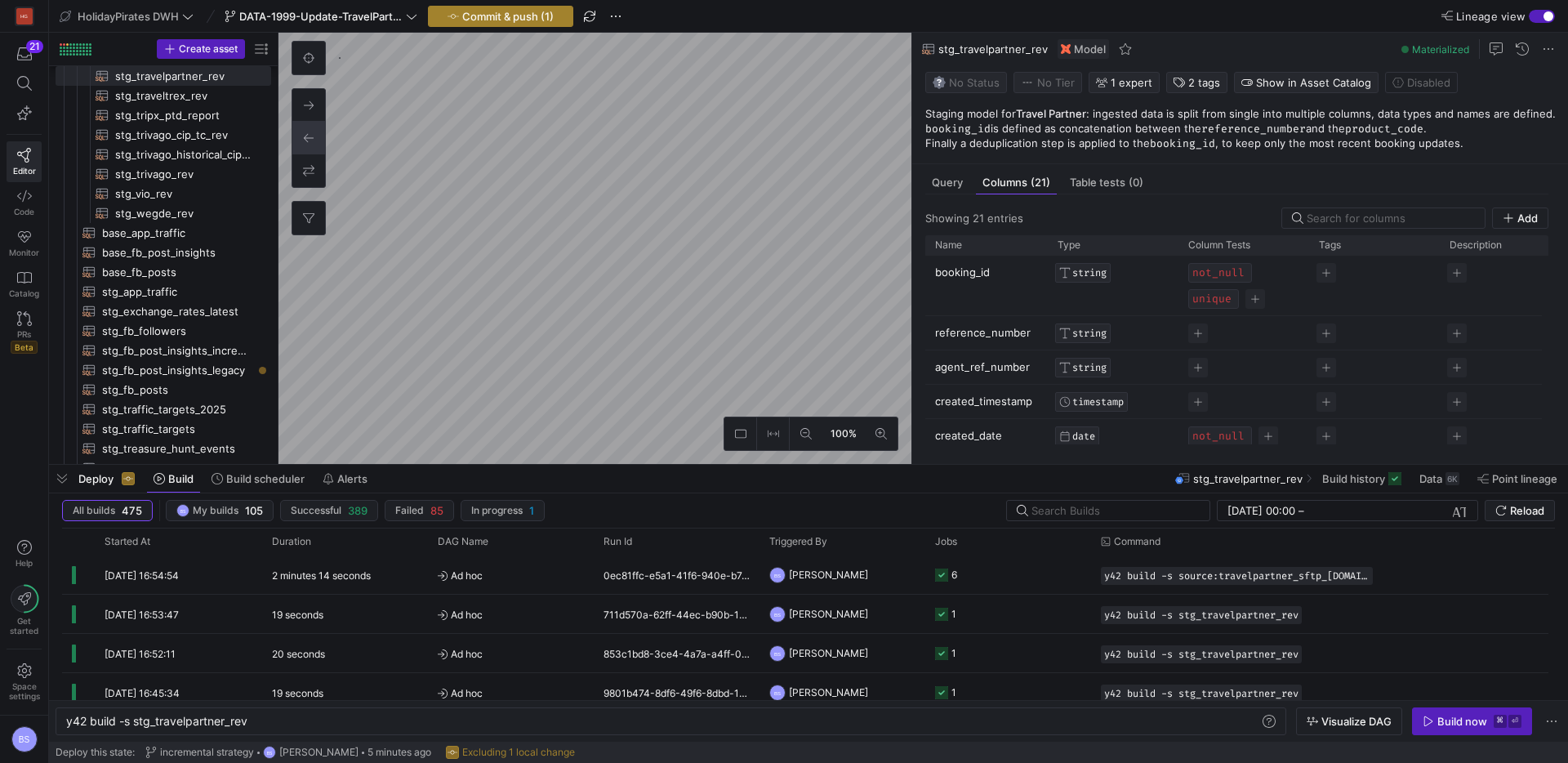
click at [498, 15] on span "Commit & push (1)" at bounding box center [508, 15] width 91 height 13
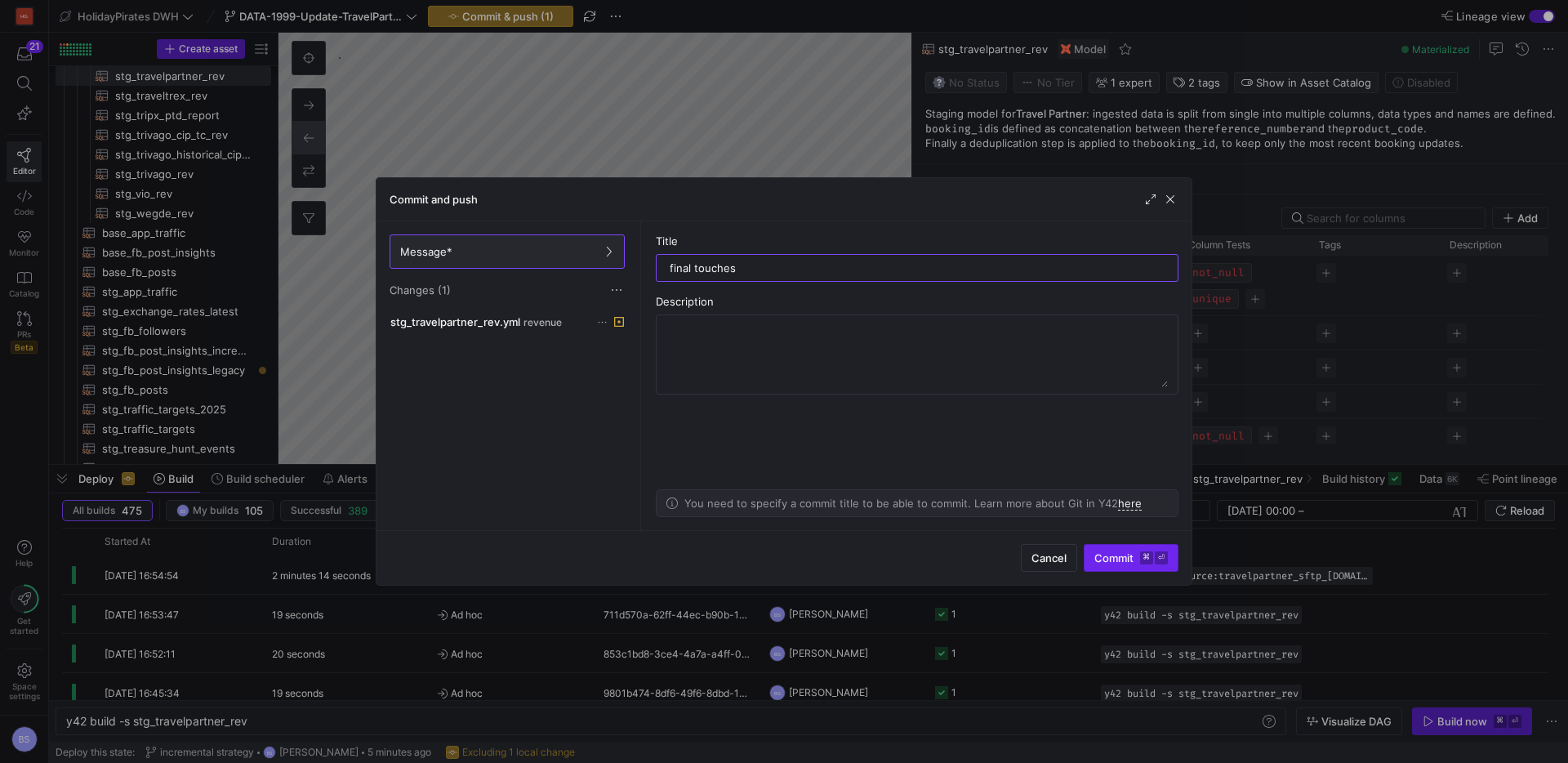
type input "final touches"
click at [1130, 554] on span "Commit ⌘ ⏎" at bounding box center [1131, 557] width 74 height 13
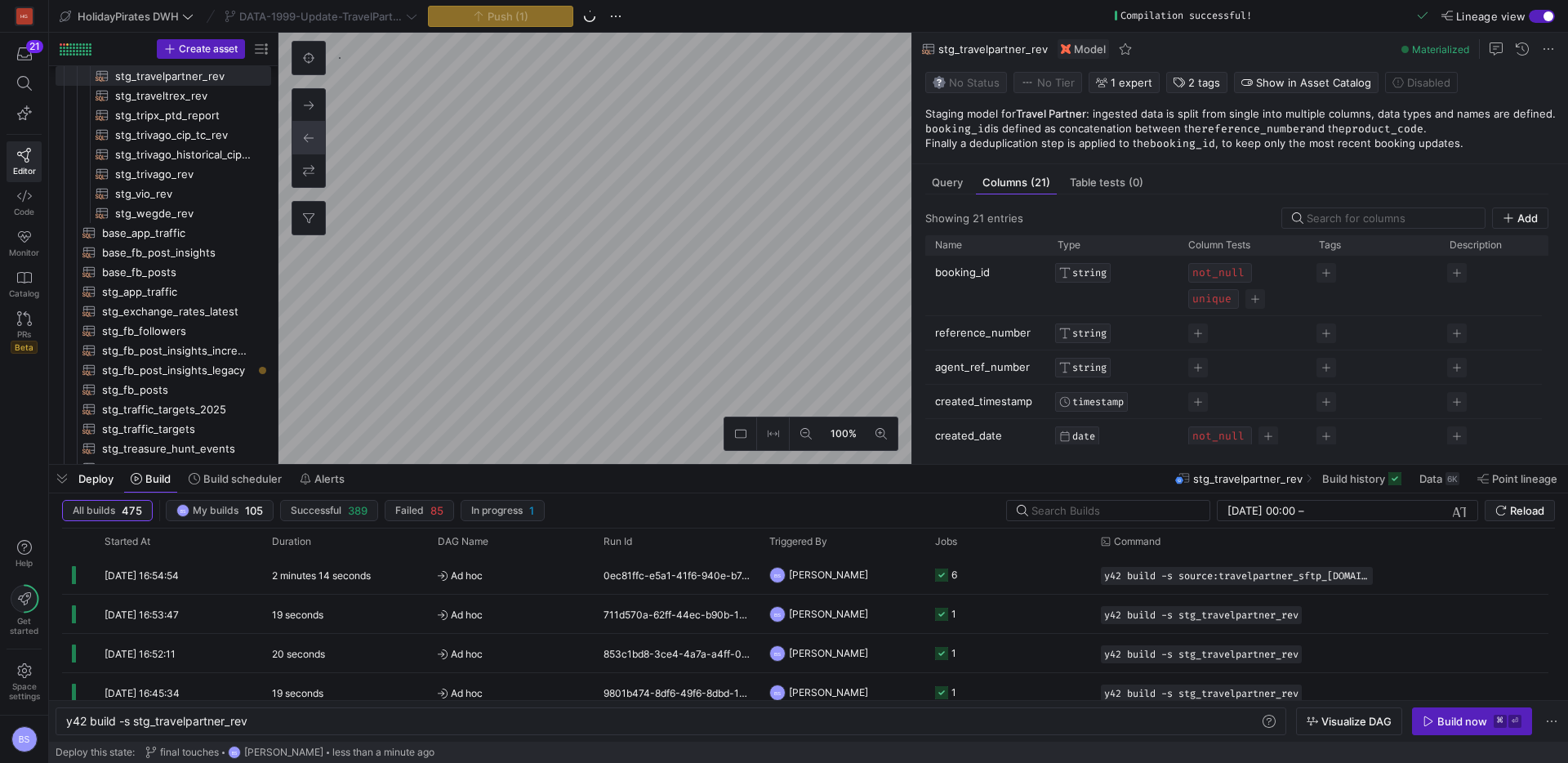
type textarea "y42 build -s int_travelpartner_rev"
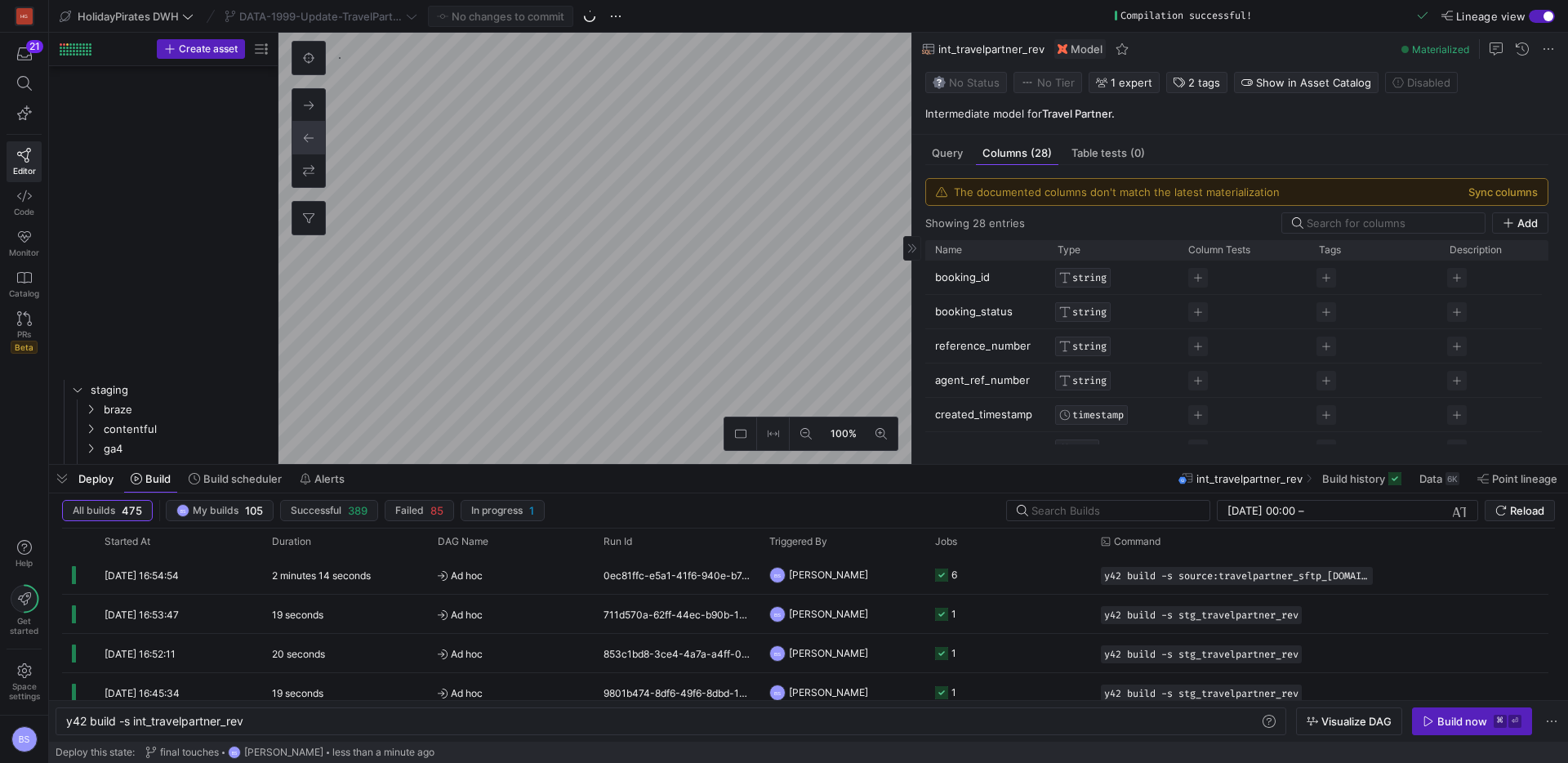
scroll to position [236, 0]
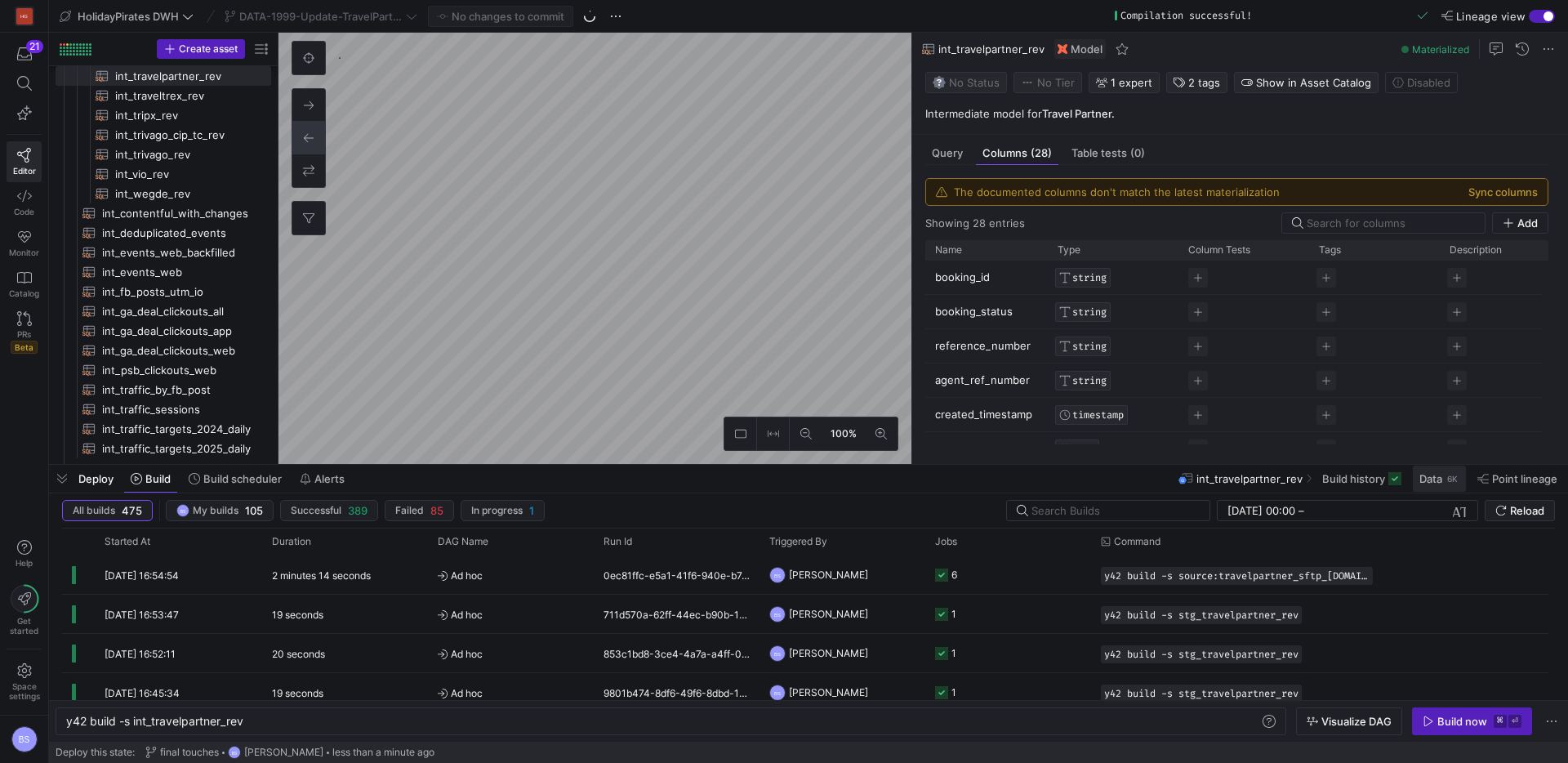
click at [1429, 487] on span at bounding box center [1440, 479] width 53 height 26
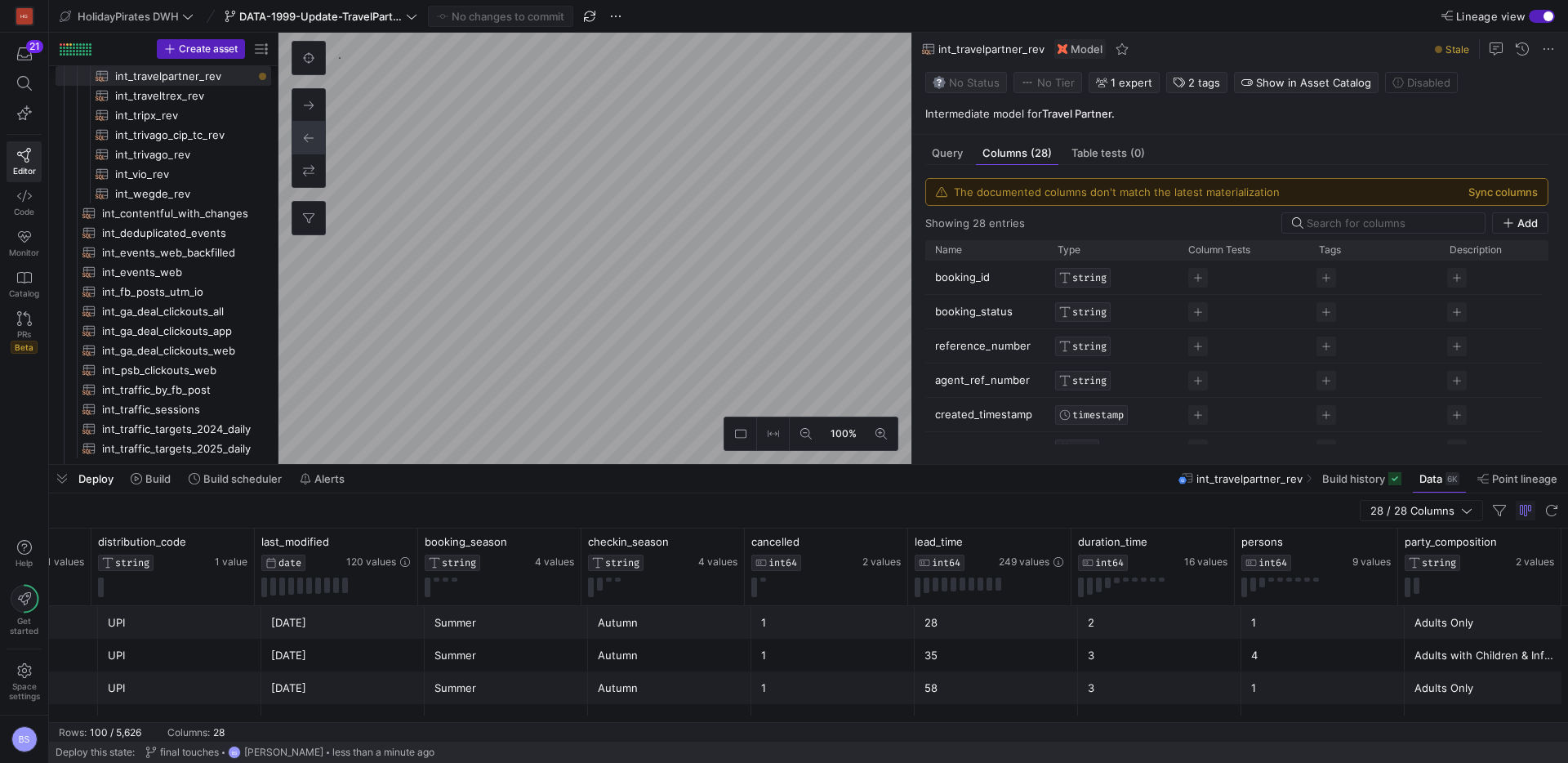
scroll to position [0, 3023]
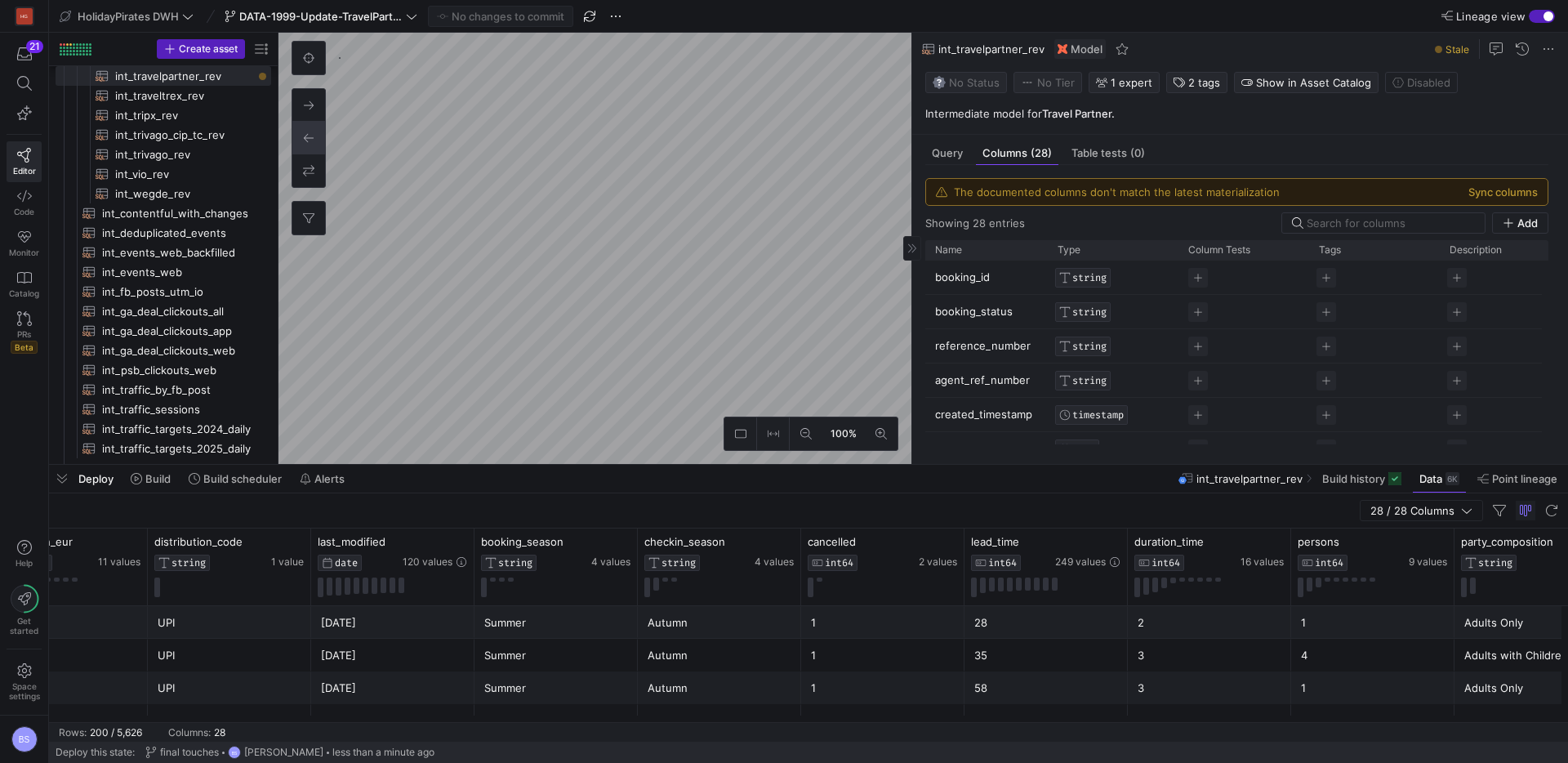
click at [1540, 184] on div "The documented columns don't match the latest materialization Sync columns" at bounding box center [1236, 192] width 622 height 26
click at [1516, 193] on button "Sync columns" at bounding box center [1503, 192] width 70 height 13
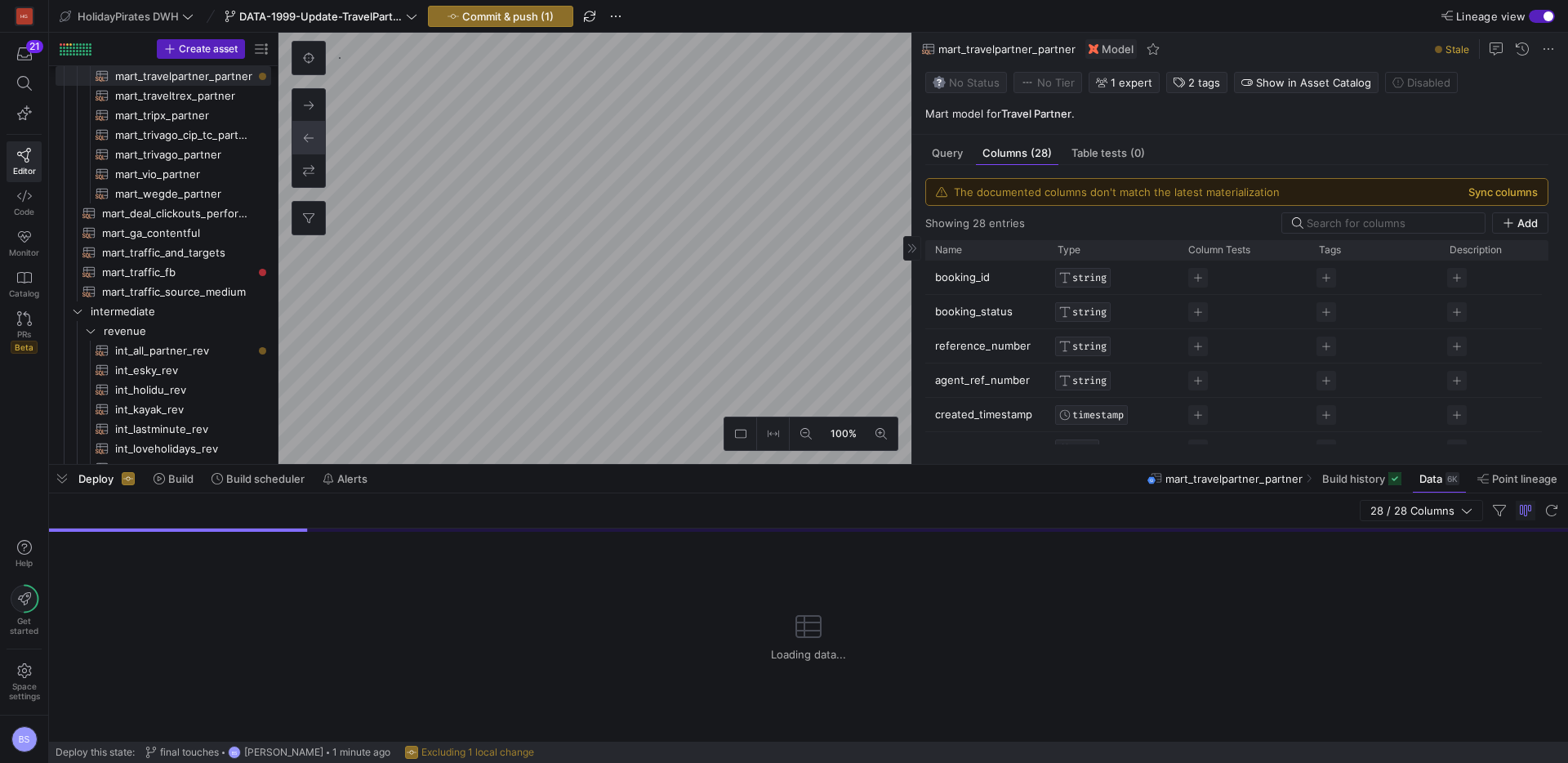
click at [1486, 193] on button "Sync columns" at bounding box center [1503, 192] width 70 height 13
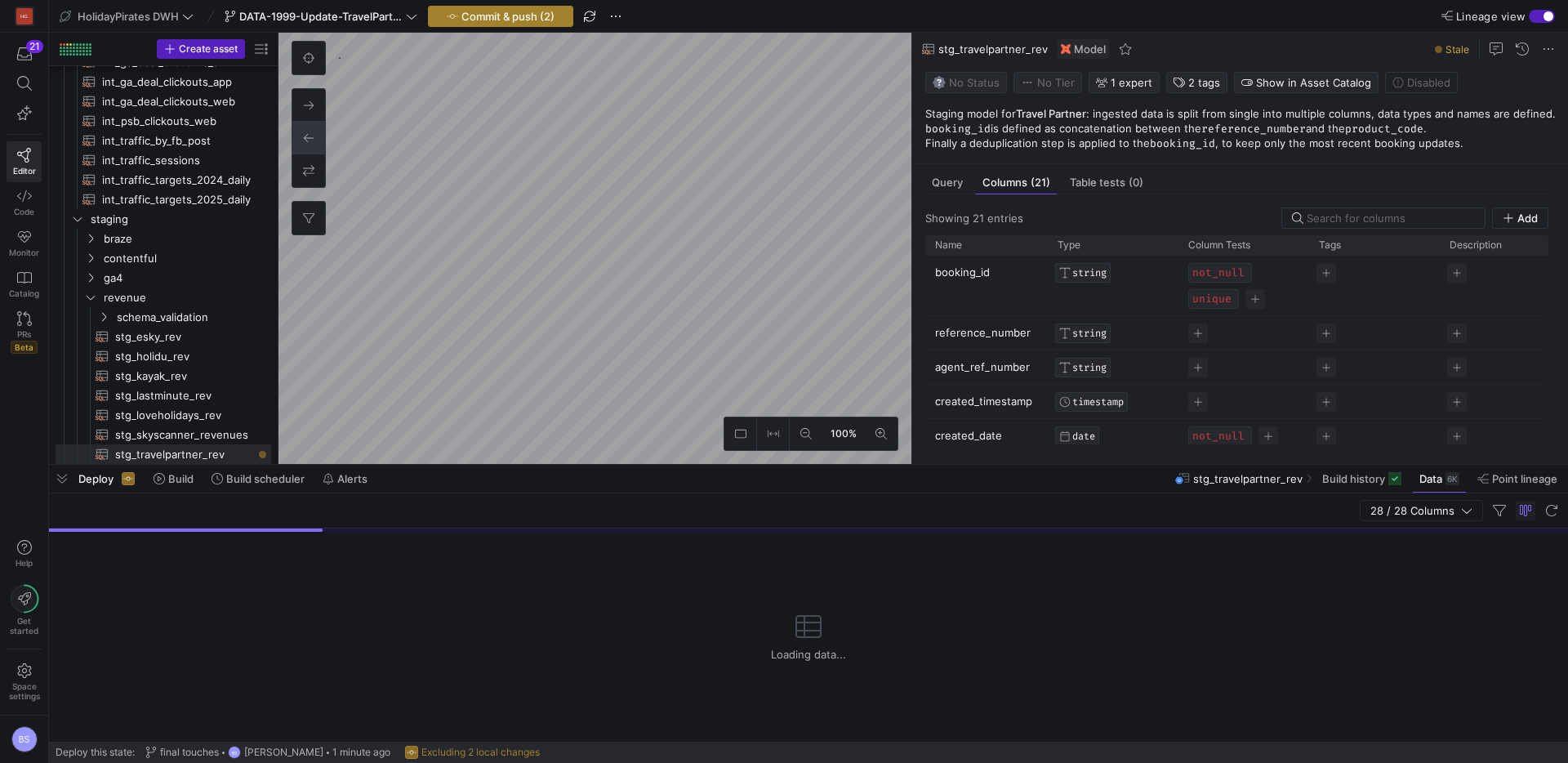
click at [500, 16] on span "Commit & push (2)" at bounding box center [508, 15] width 93 height 13
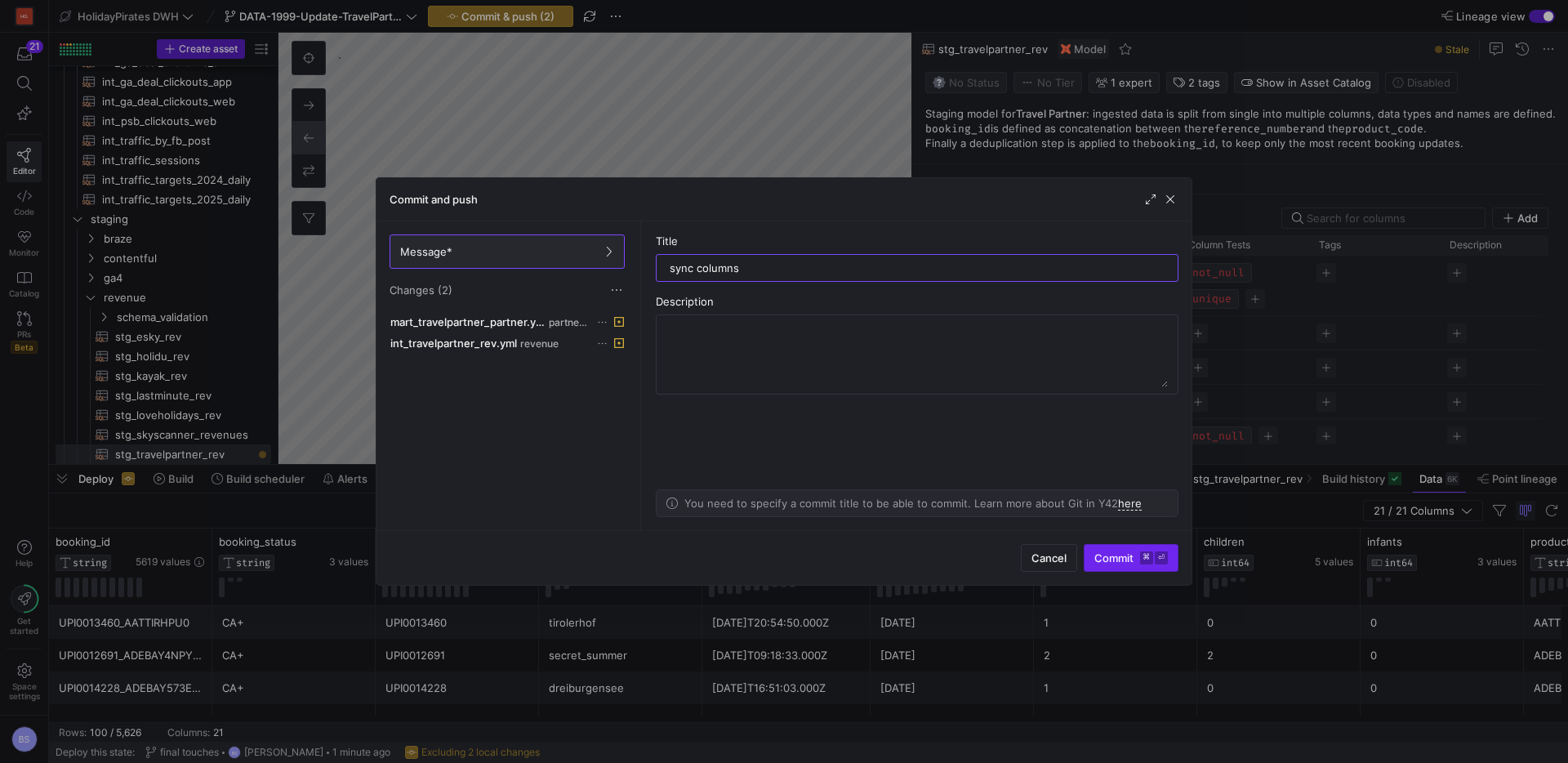
type input "sync columns"
click at [1102, 571] on button "Commit ⌘ ⏎" at bounding box center [1131, 558] width 95 height 28
